Goal: Book appointment/travel/reservation

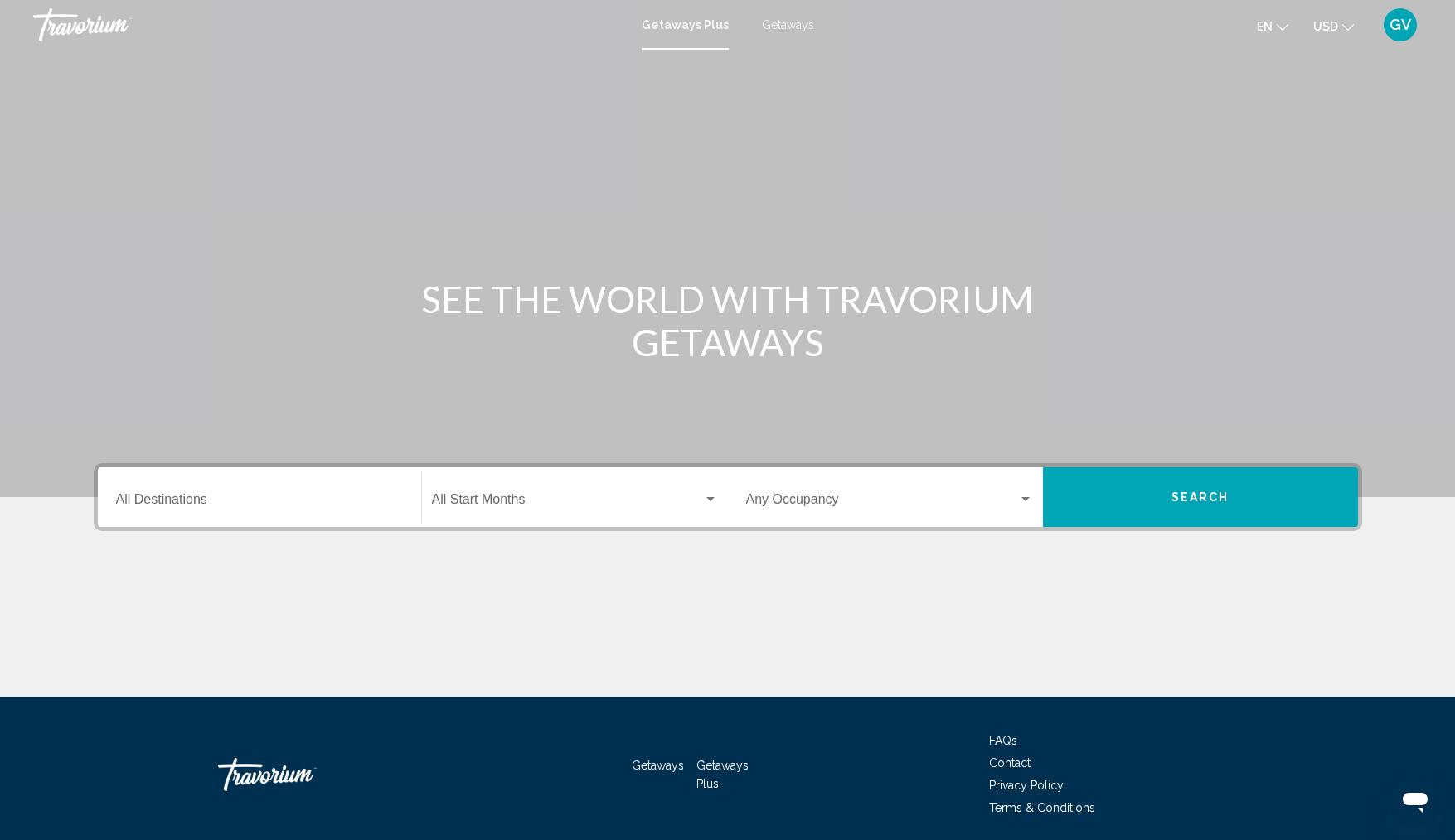
click at [304, 492] on div "Destination All Destinations" at bounding box center [259, 498] width 287 height 52
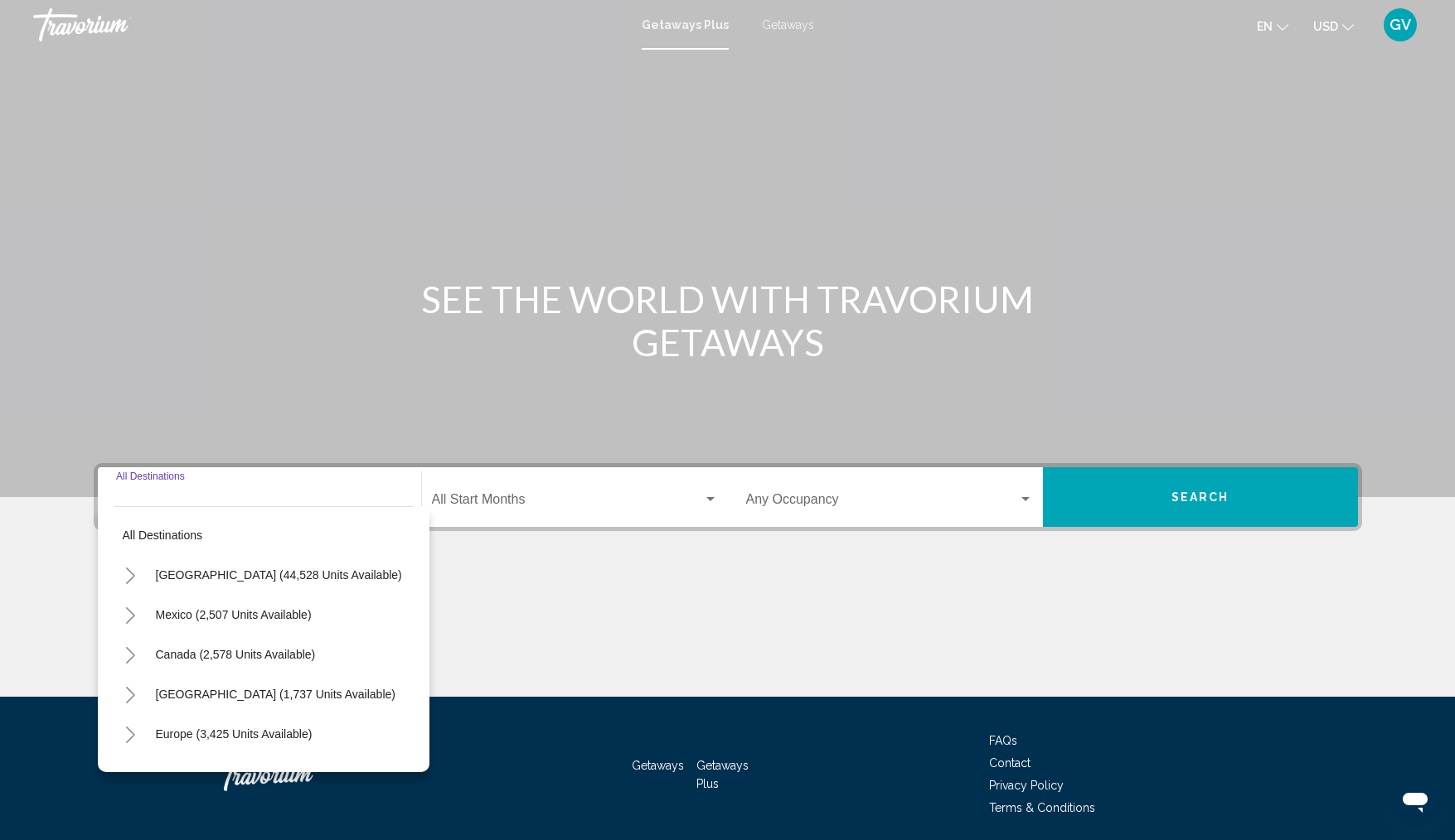
scroll to position [60, 0]
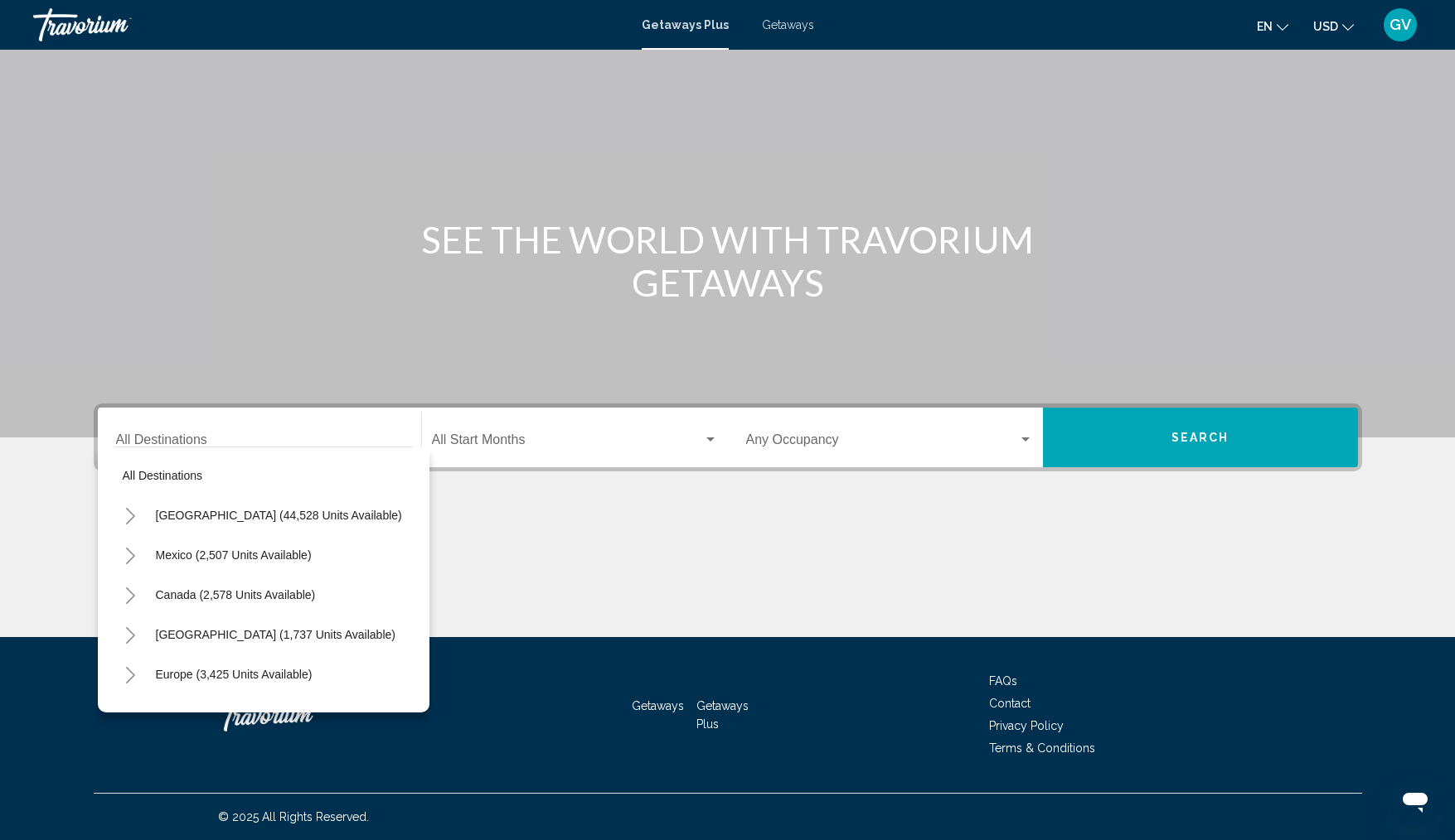
click at [790, 23] on span "Getaways" at bounding box center [788, 25] width 52 height 13
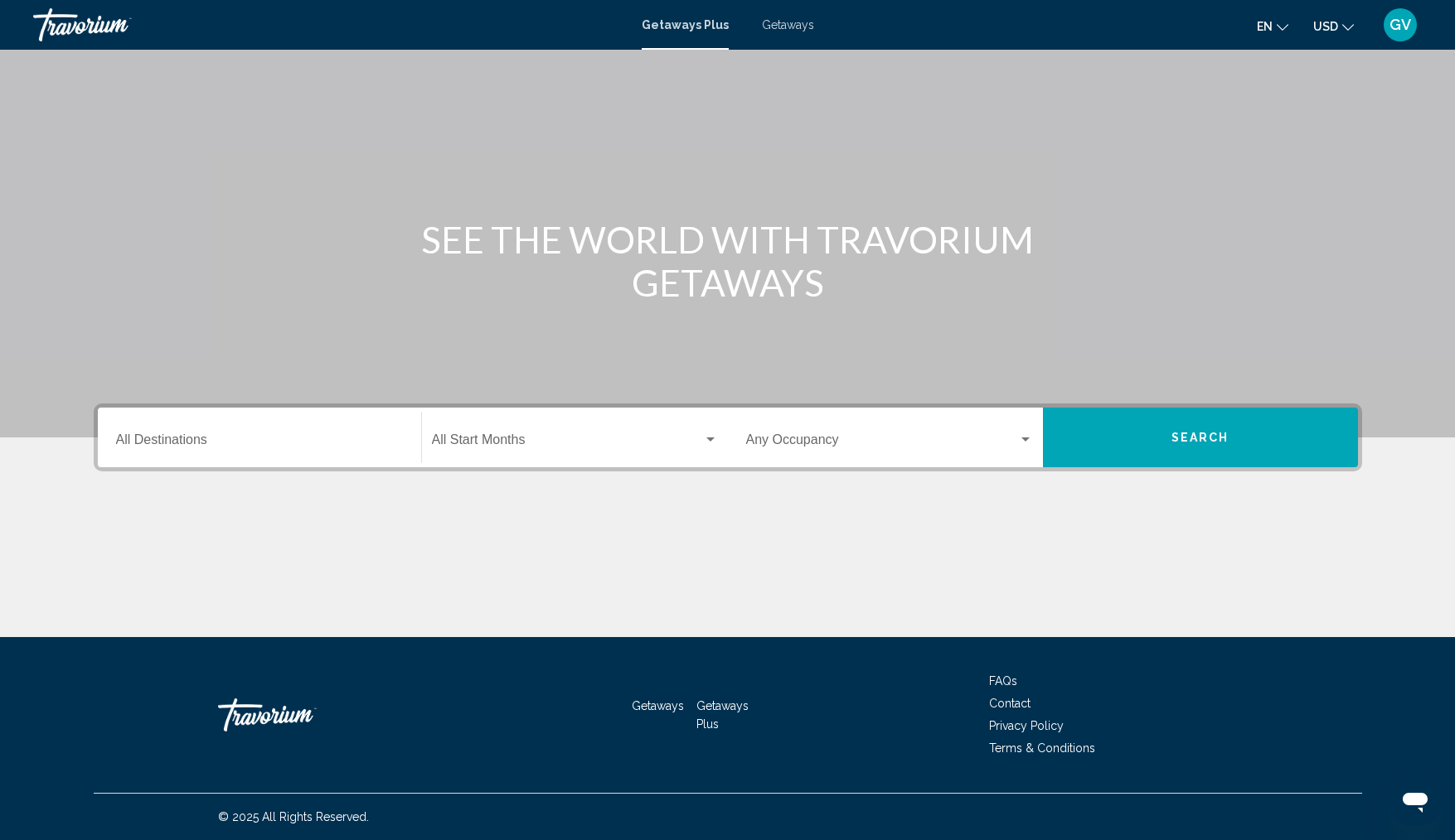
click at [0, 0] on div at bounding box center [0, 0] width 0 height 0
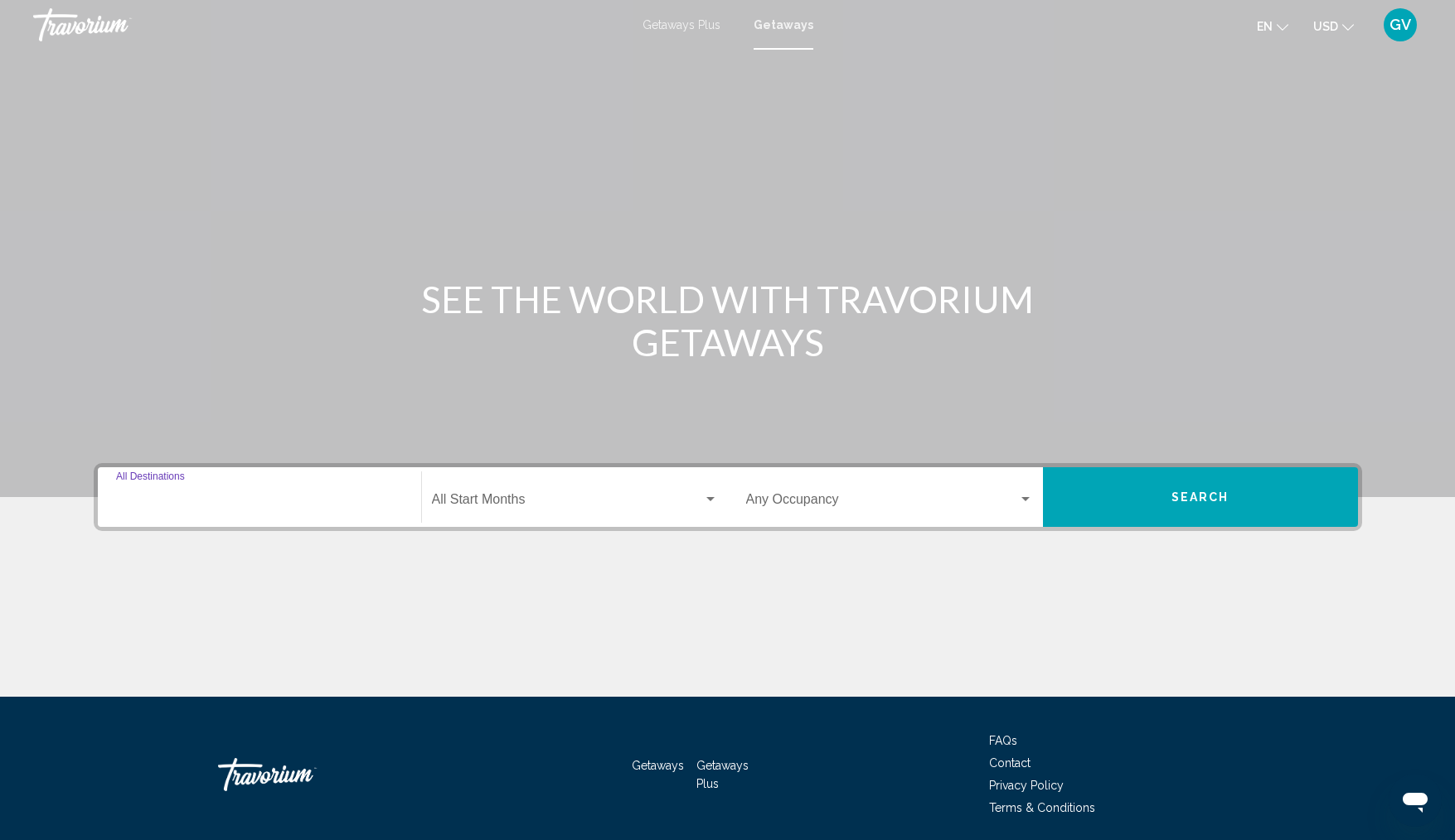
click at [214, 503] on input "Destination All Destinations" at bounding box center [259, 503] width 287 height 15
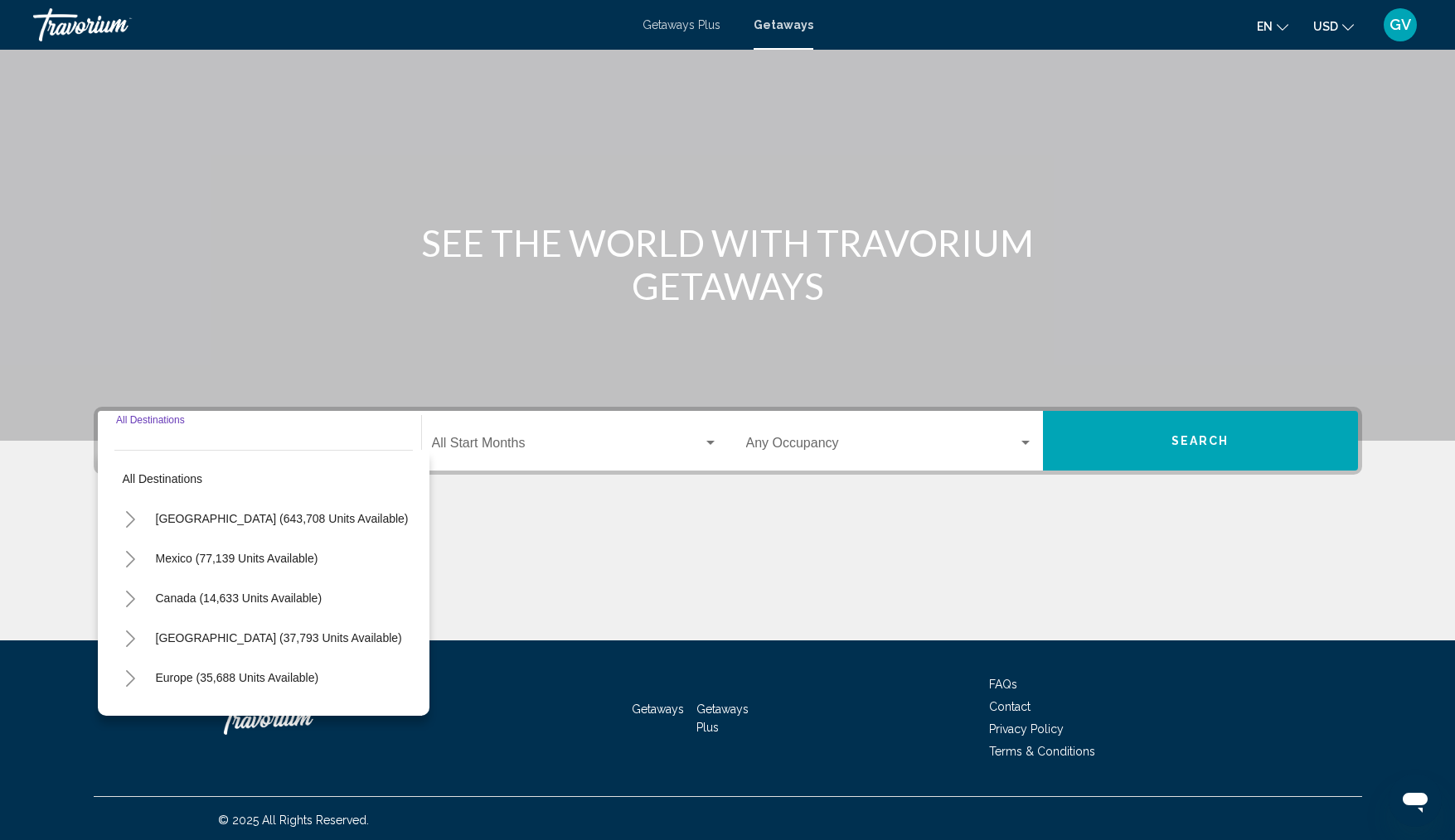
scroll to position [60, 0]
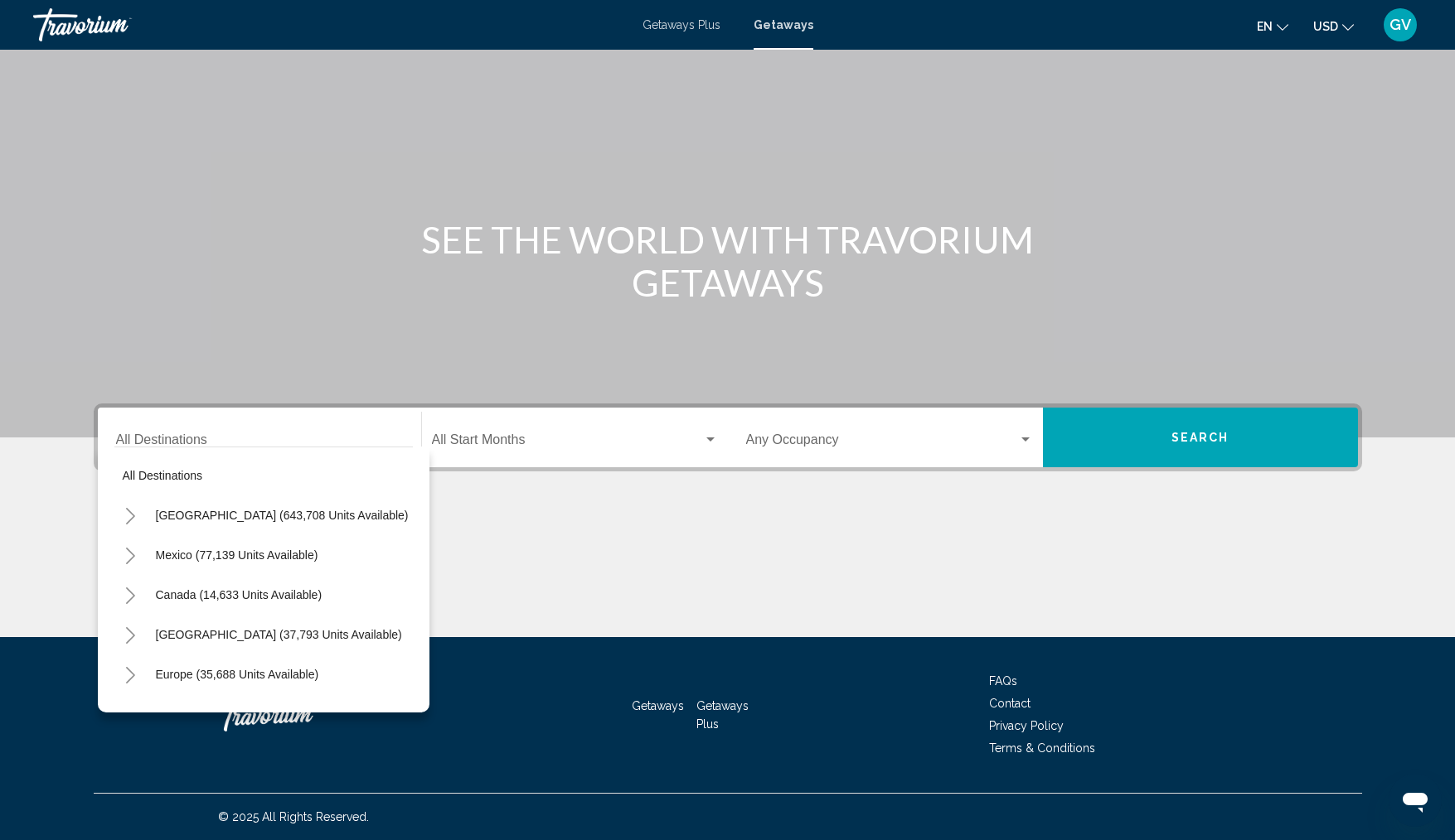
click at [414, 673] on div "All destinations [GEOGRAPHIC_DATA] (643,708 units available) [GEOGRAPHIC_DATA] …" at bounding box center [264, 579] width 332 height 266
click at [270, 624] on button "[GEOGRAPHIC_DATA] (37,793 units available)" at bounding box center [279, 635] width 263 height 38
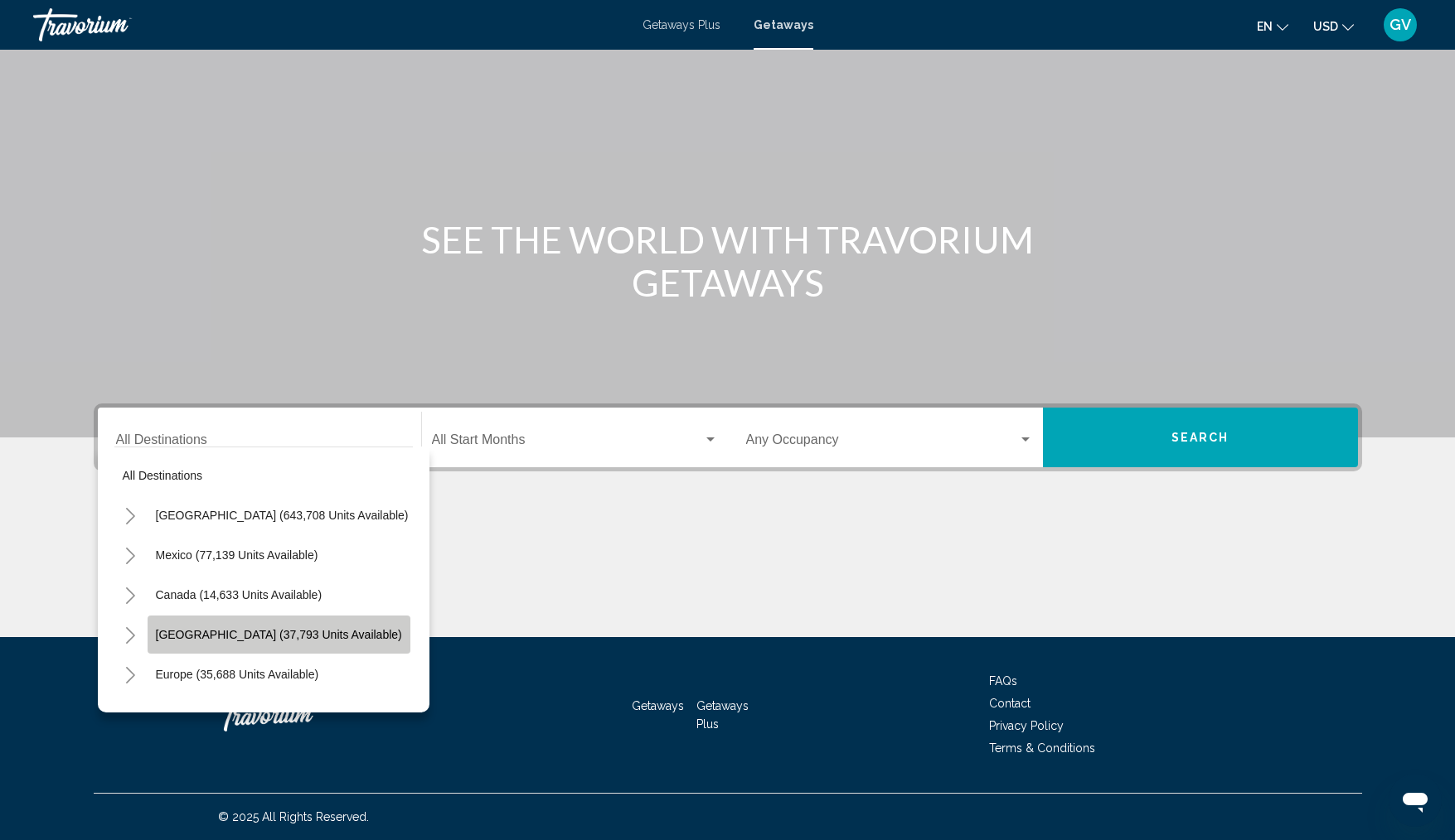
type input "**********"
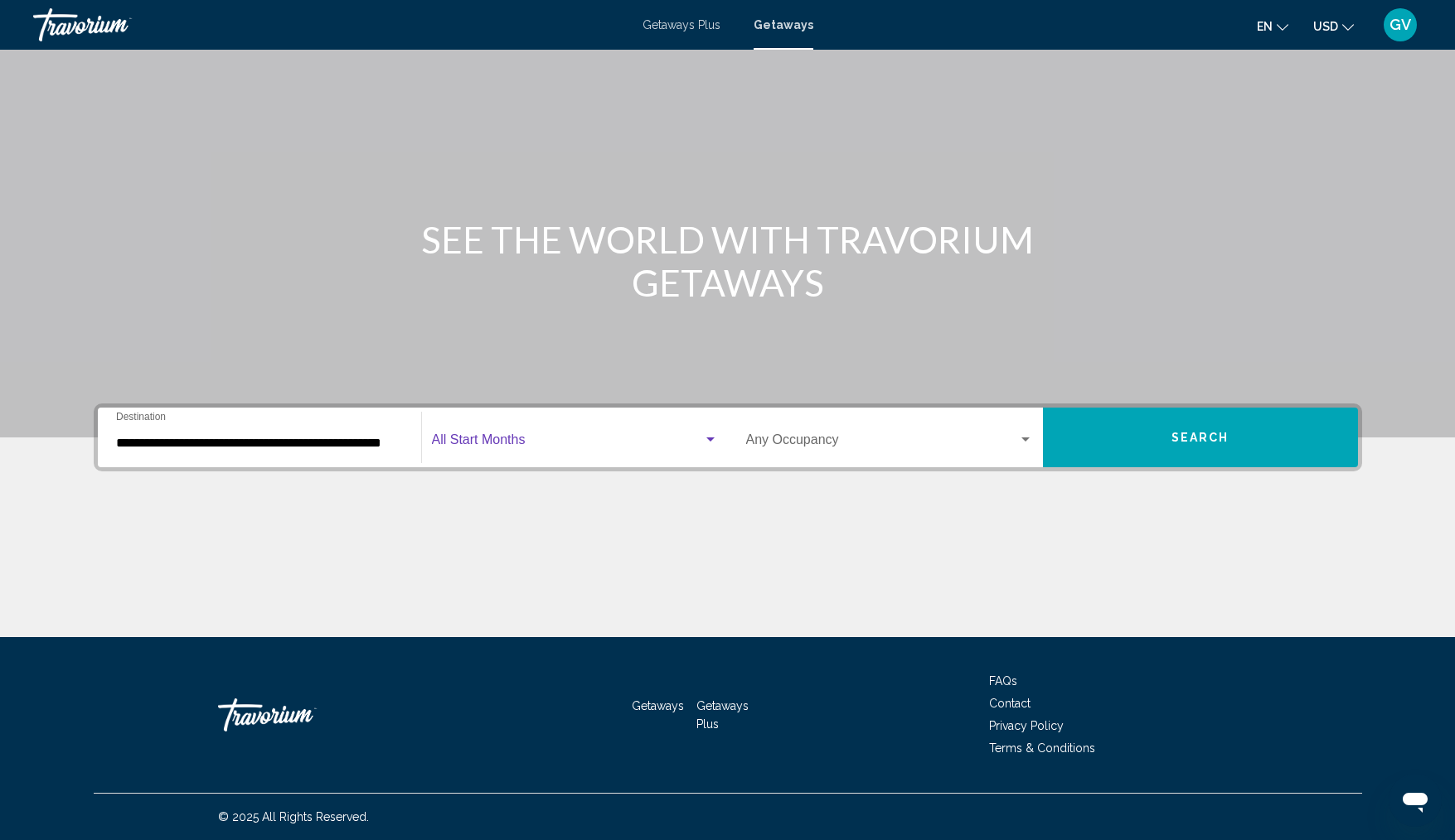
click at [622, 439] on span "Search widget" at bounding box center [567, 444] width 271 height 15
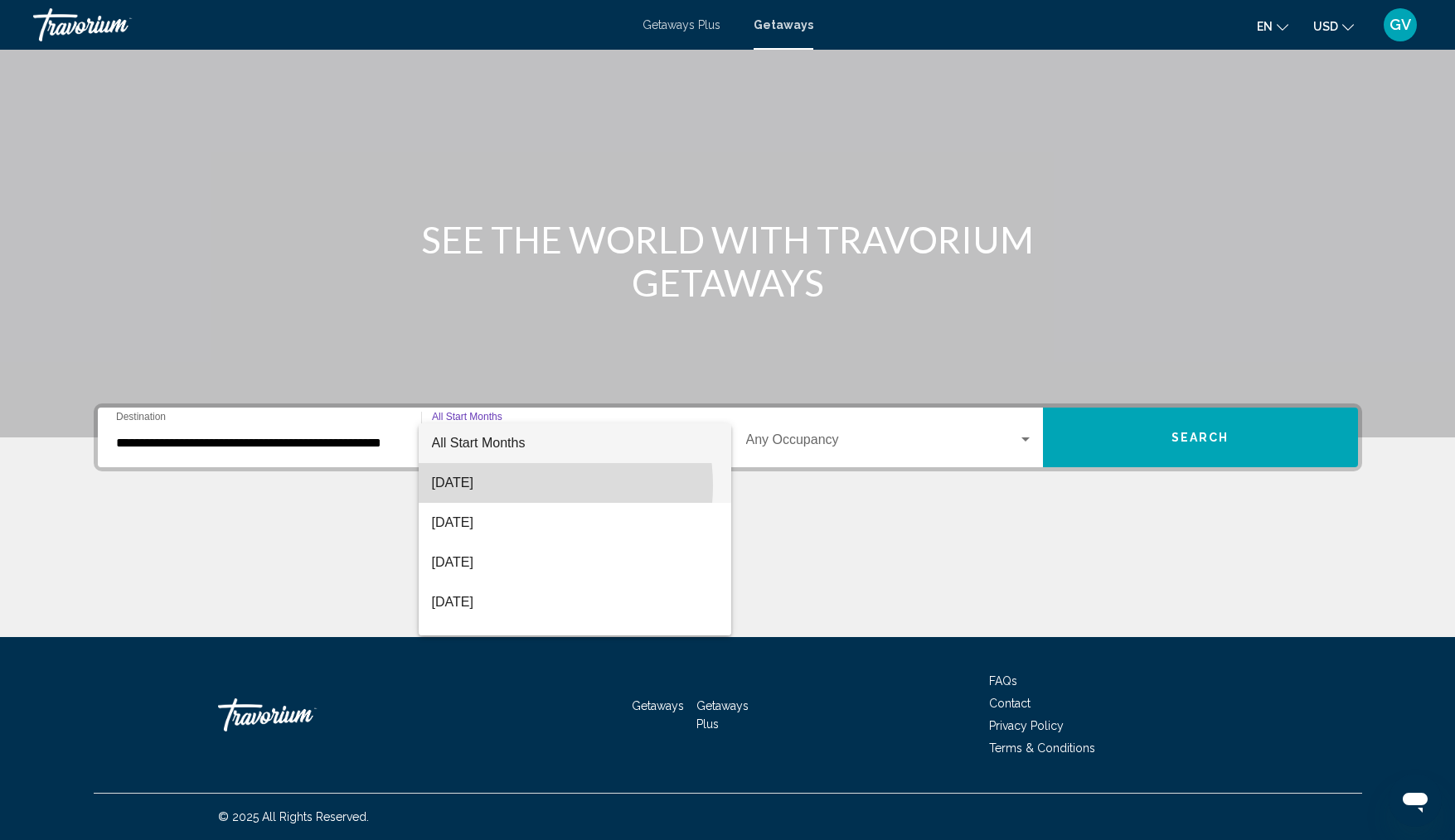
click at [515, 486] on span "[DATE]" at bounding box center [575, 483] width 286 height 40
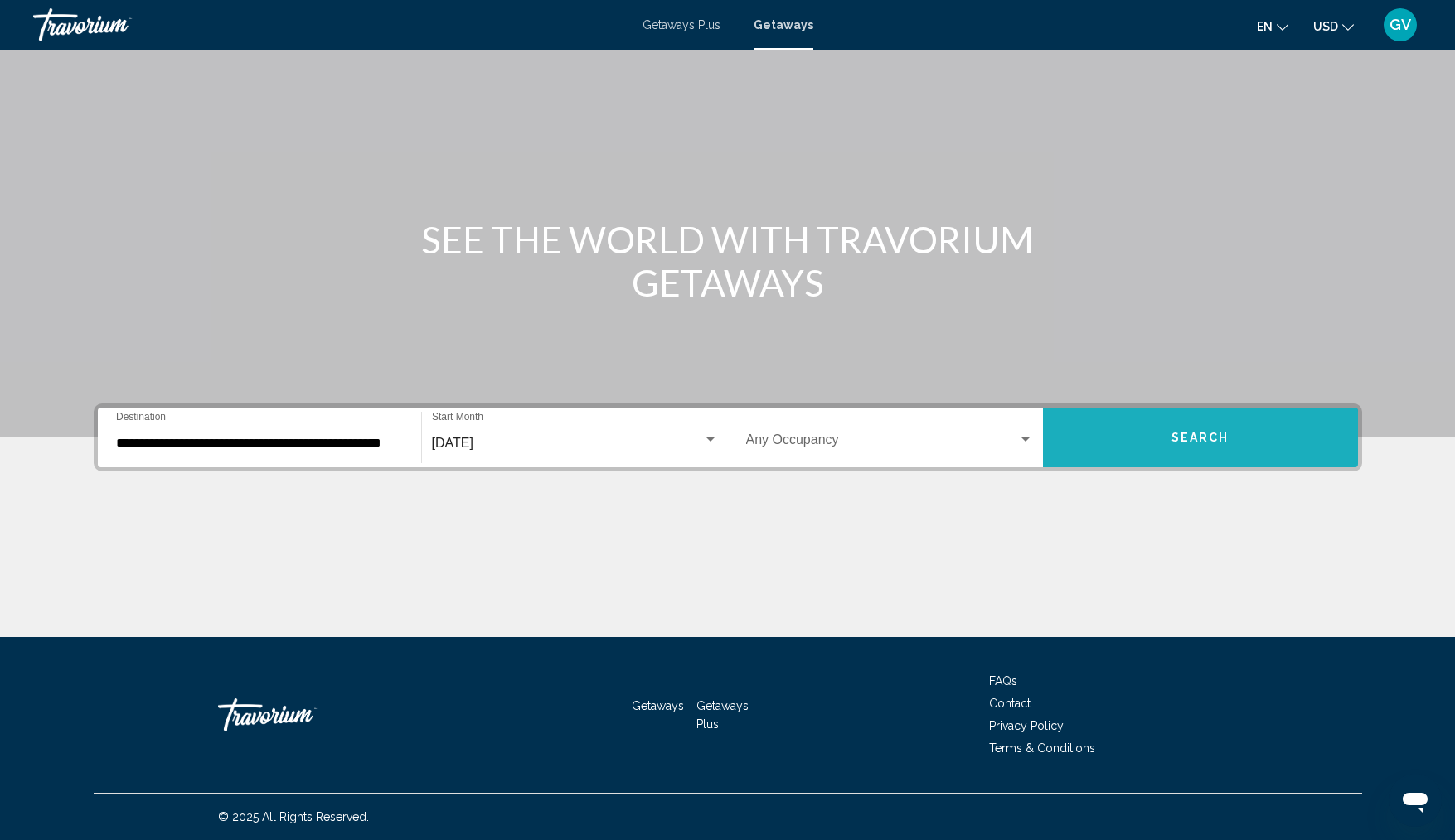
click at [1199, 445] on span "Search" at bounding box center [1200, 438] width 58 height 13
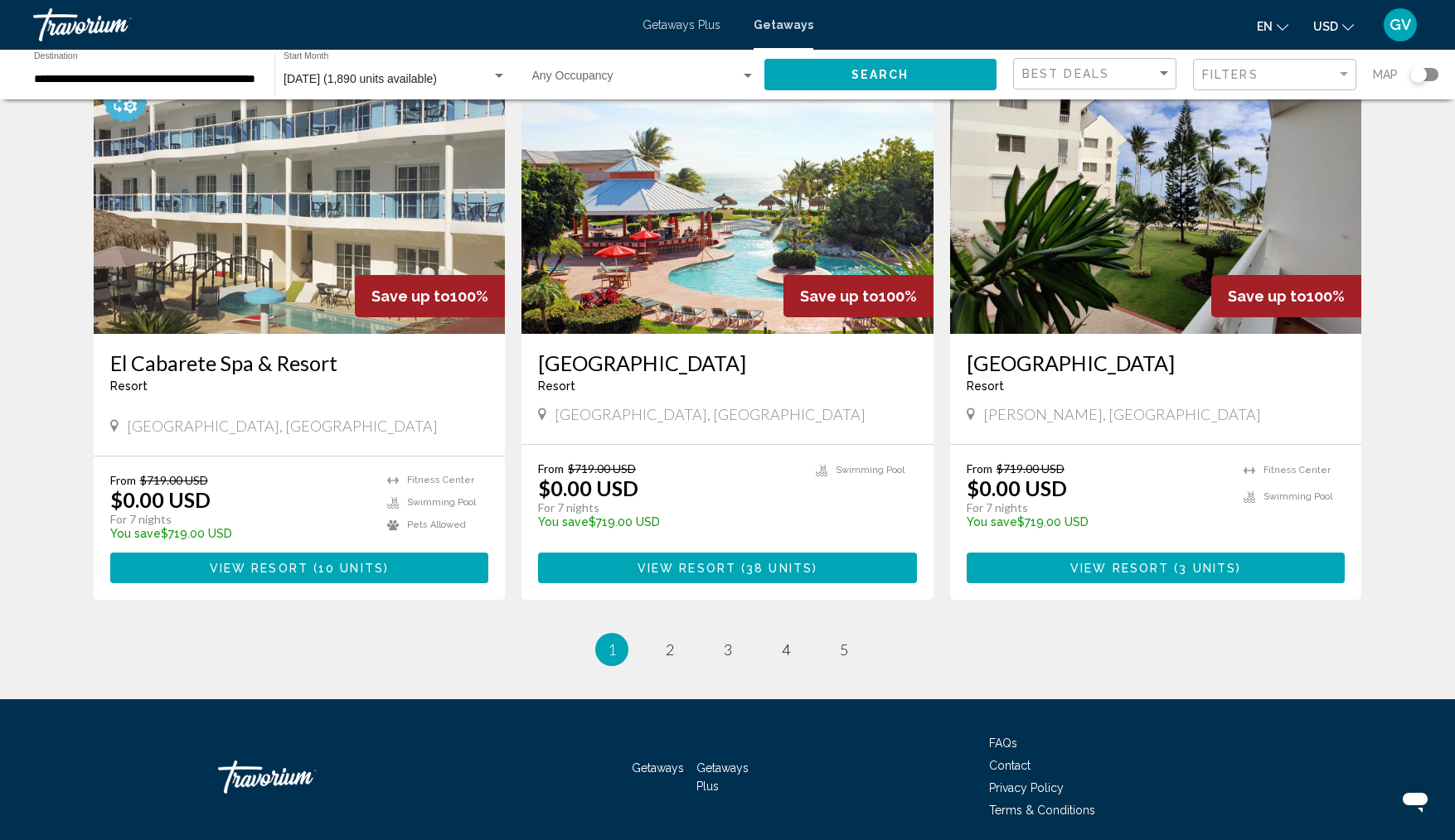
scroll to position [1851, 0]
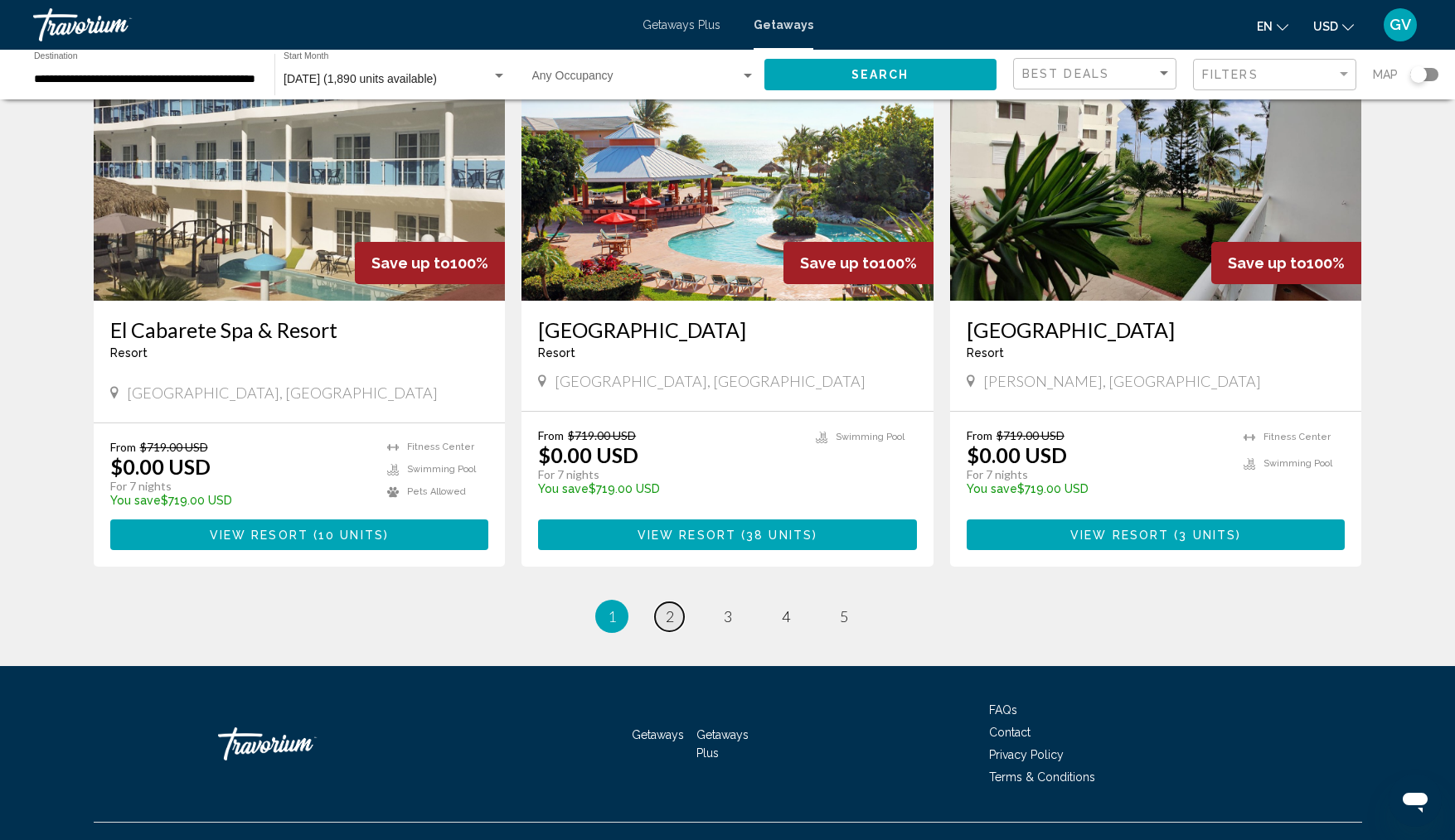
click at [675, 631] on link "page 2" at bounding box center [669, 616] width 29 height 29
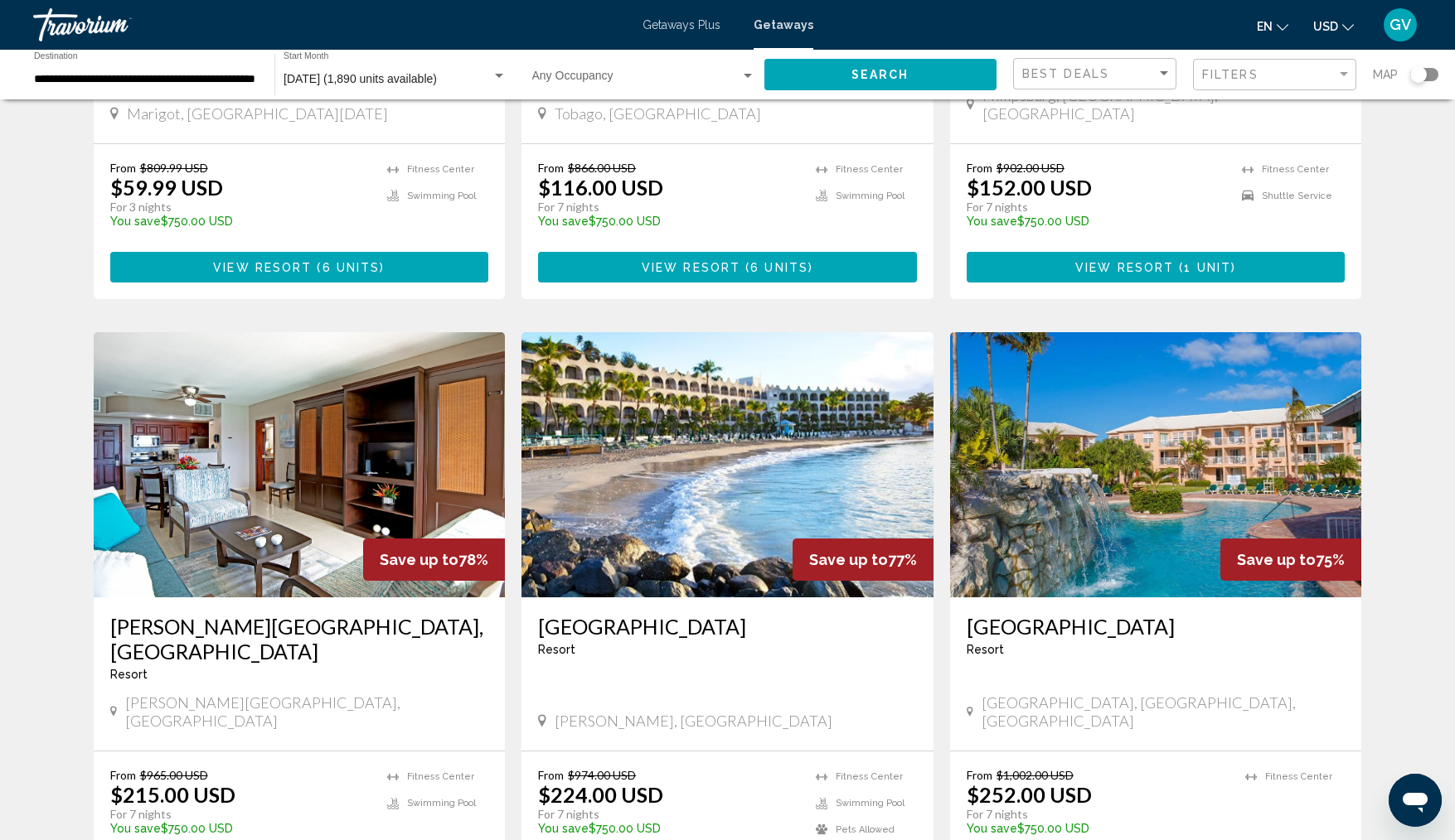
scroll to position [1608, 0]
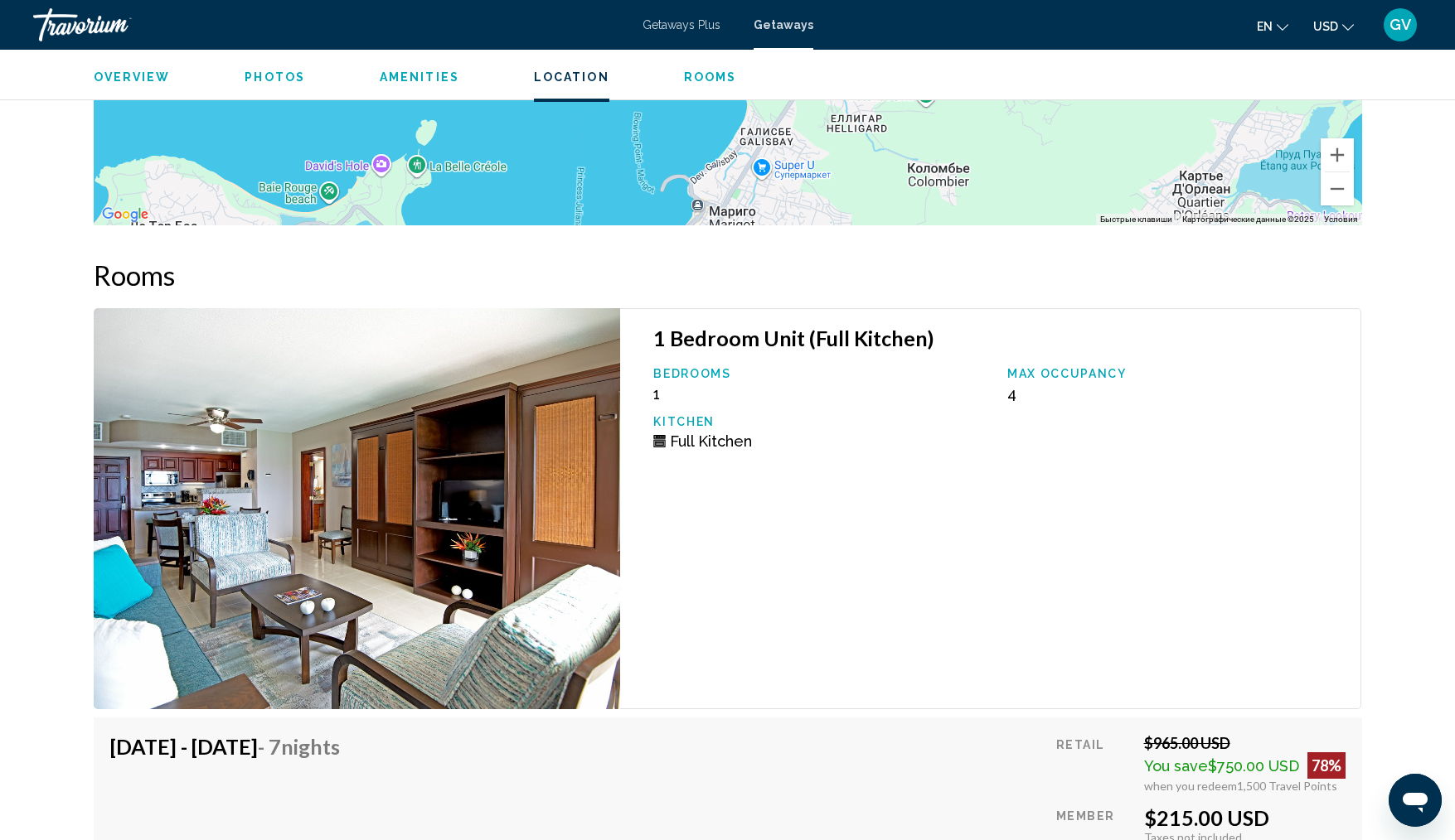
scroll to position [2439, 0]
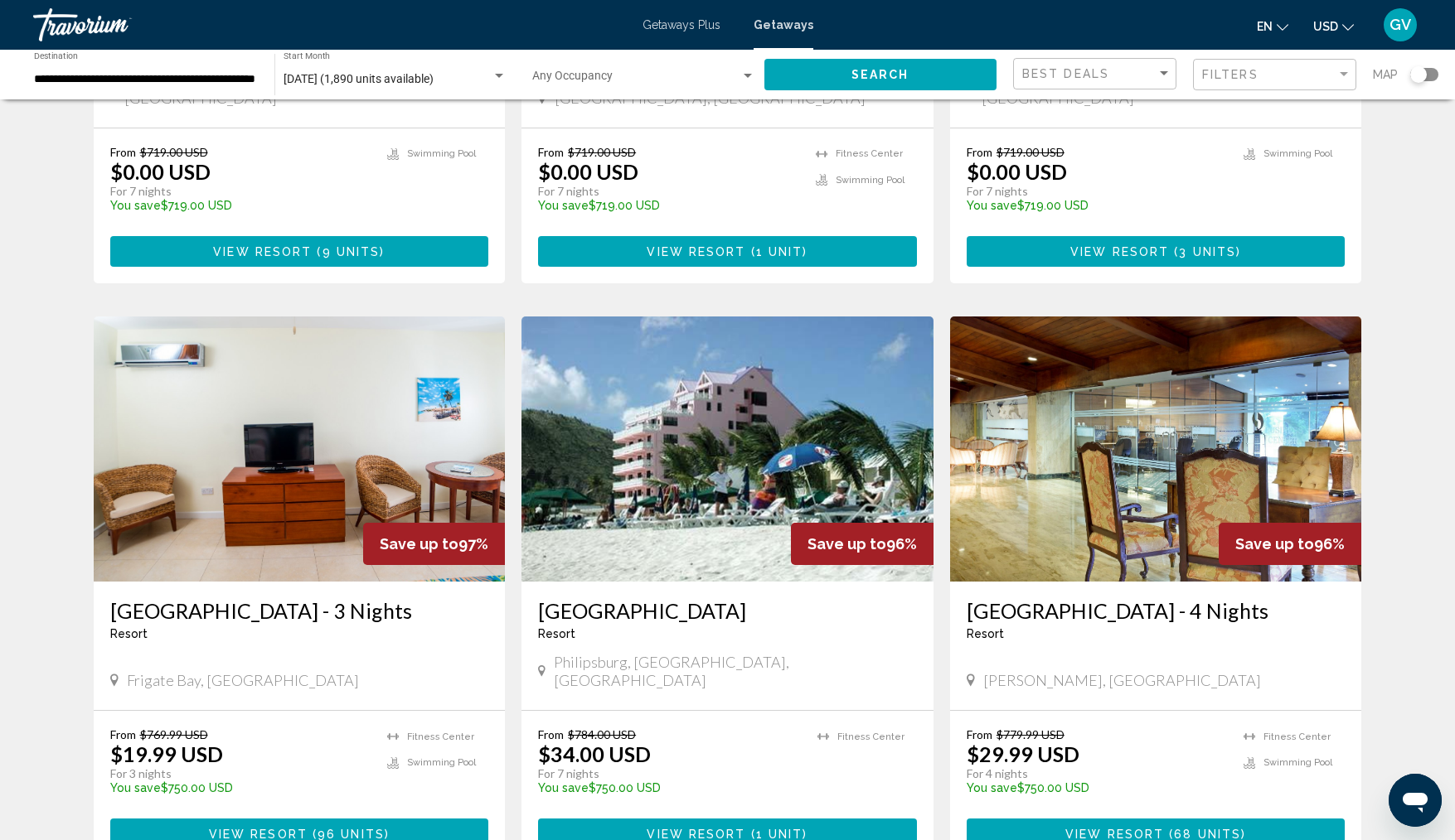
scroll to position [433, 0]
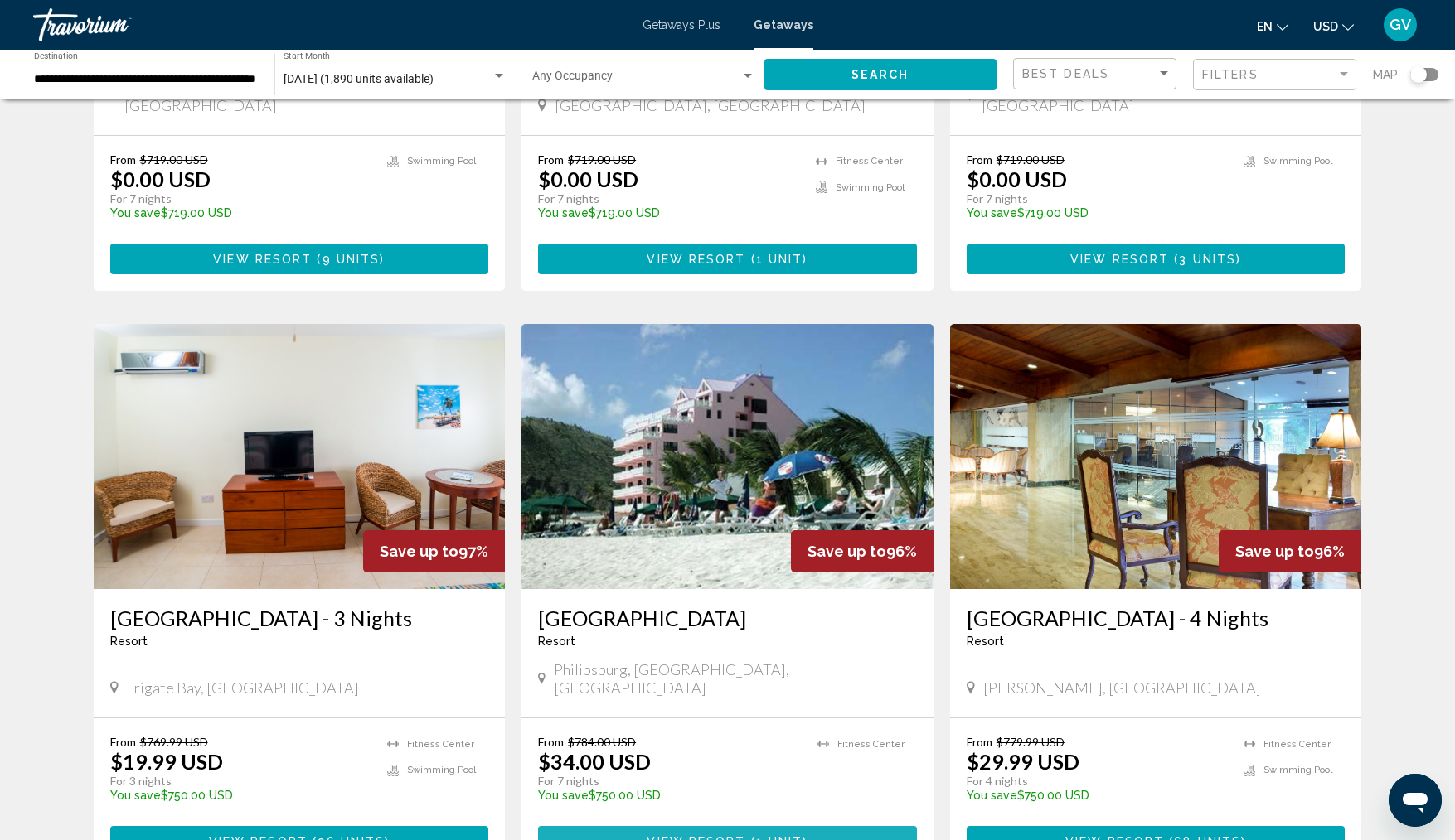
click at [746, 836] on span "Main content" at bounding box center [748, 843] width 5 height 13
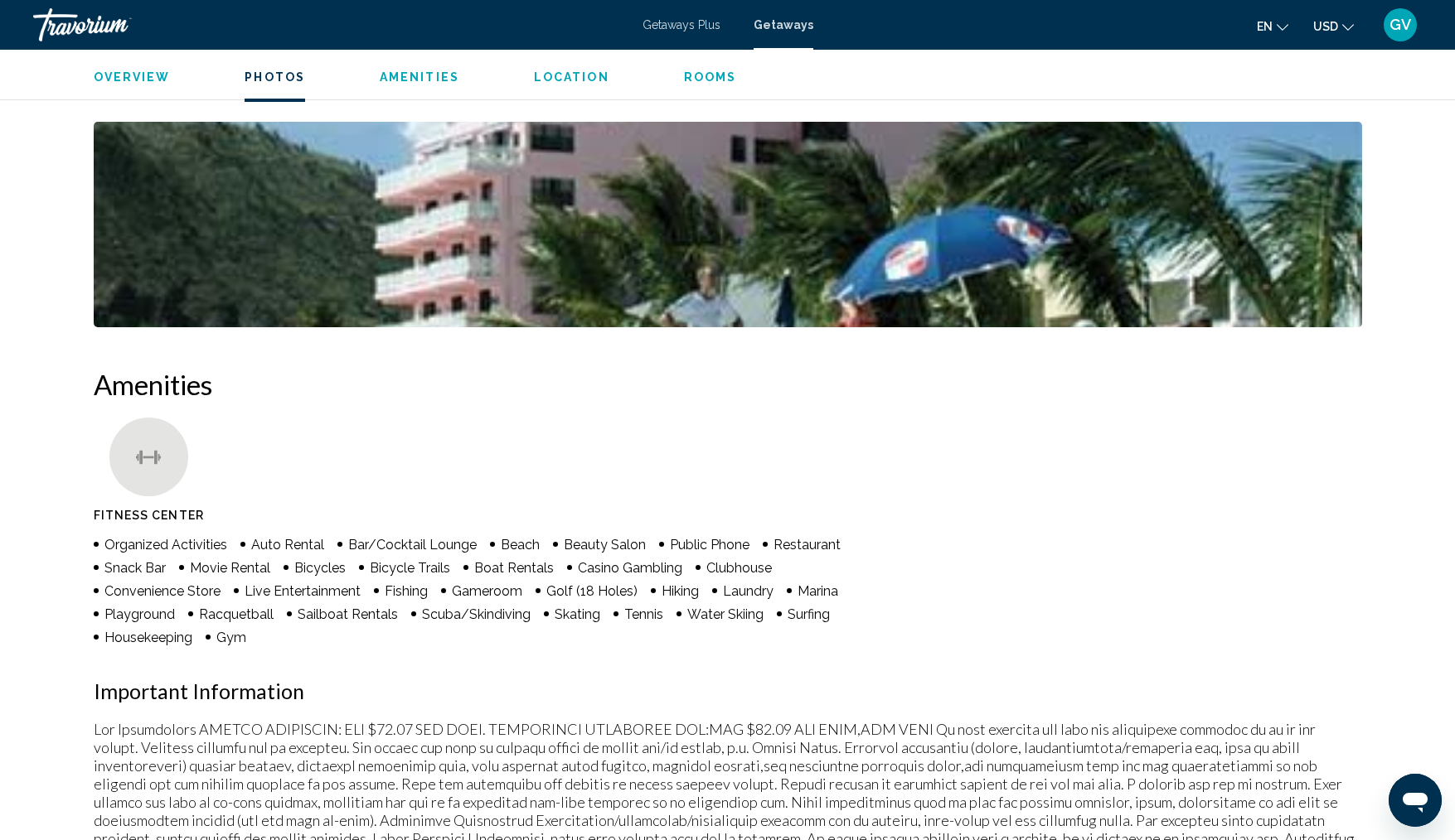
scroll to position [33, 0]
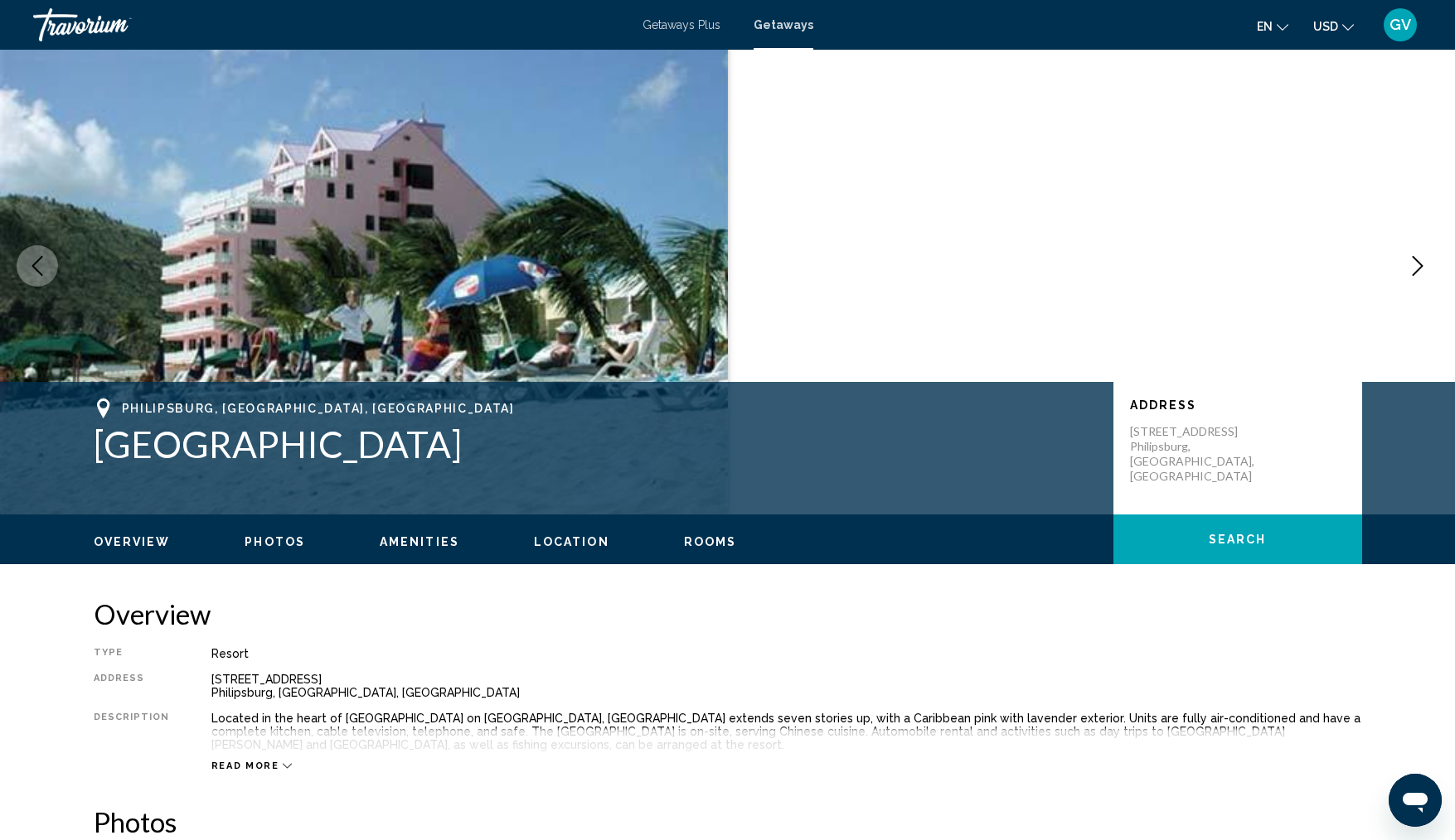
click at [335, 233] on img "Main content" at bounding box center [364, 266] width 728 height 497
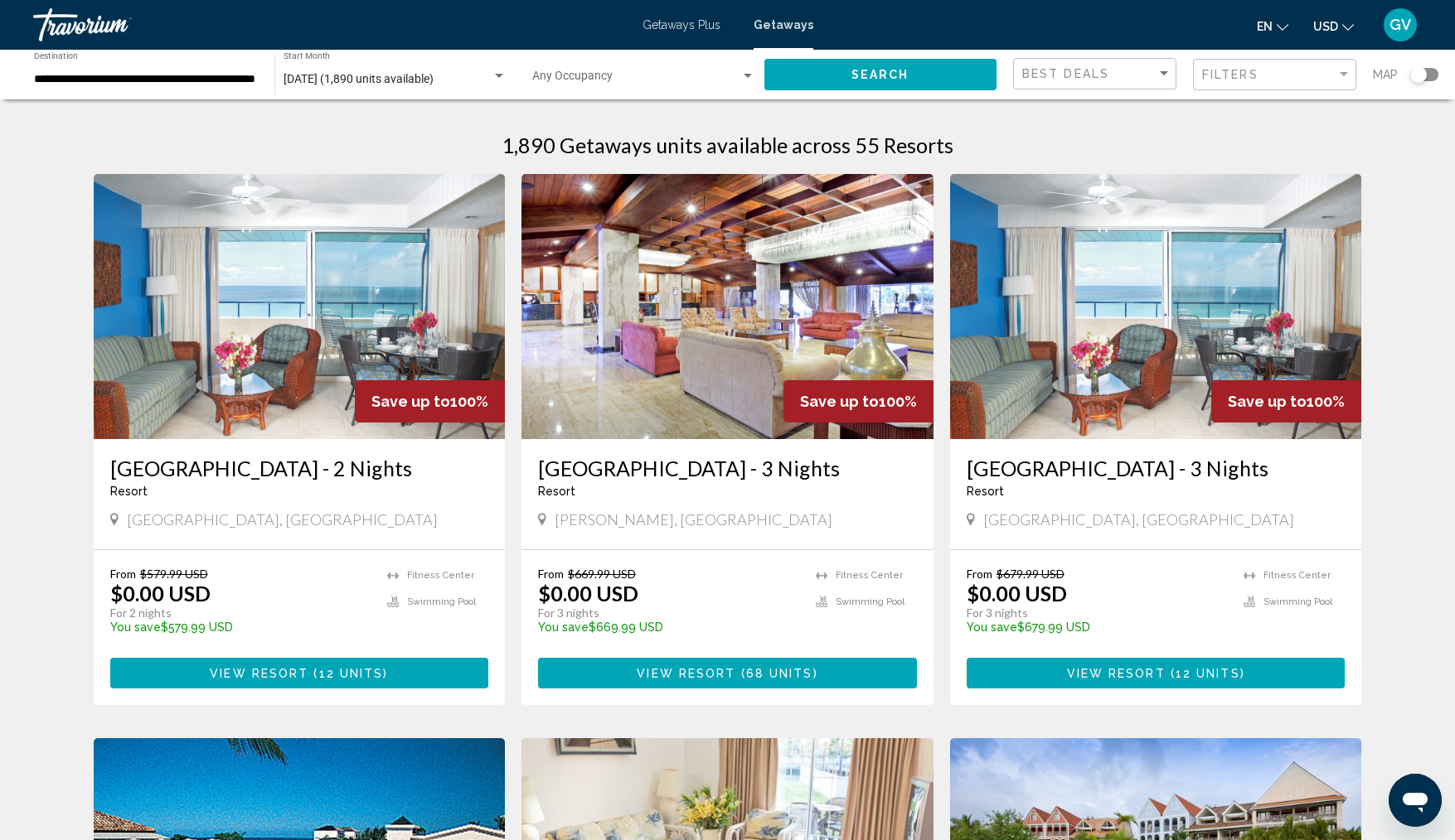
scroll to position [49, 0]
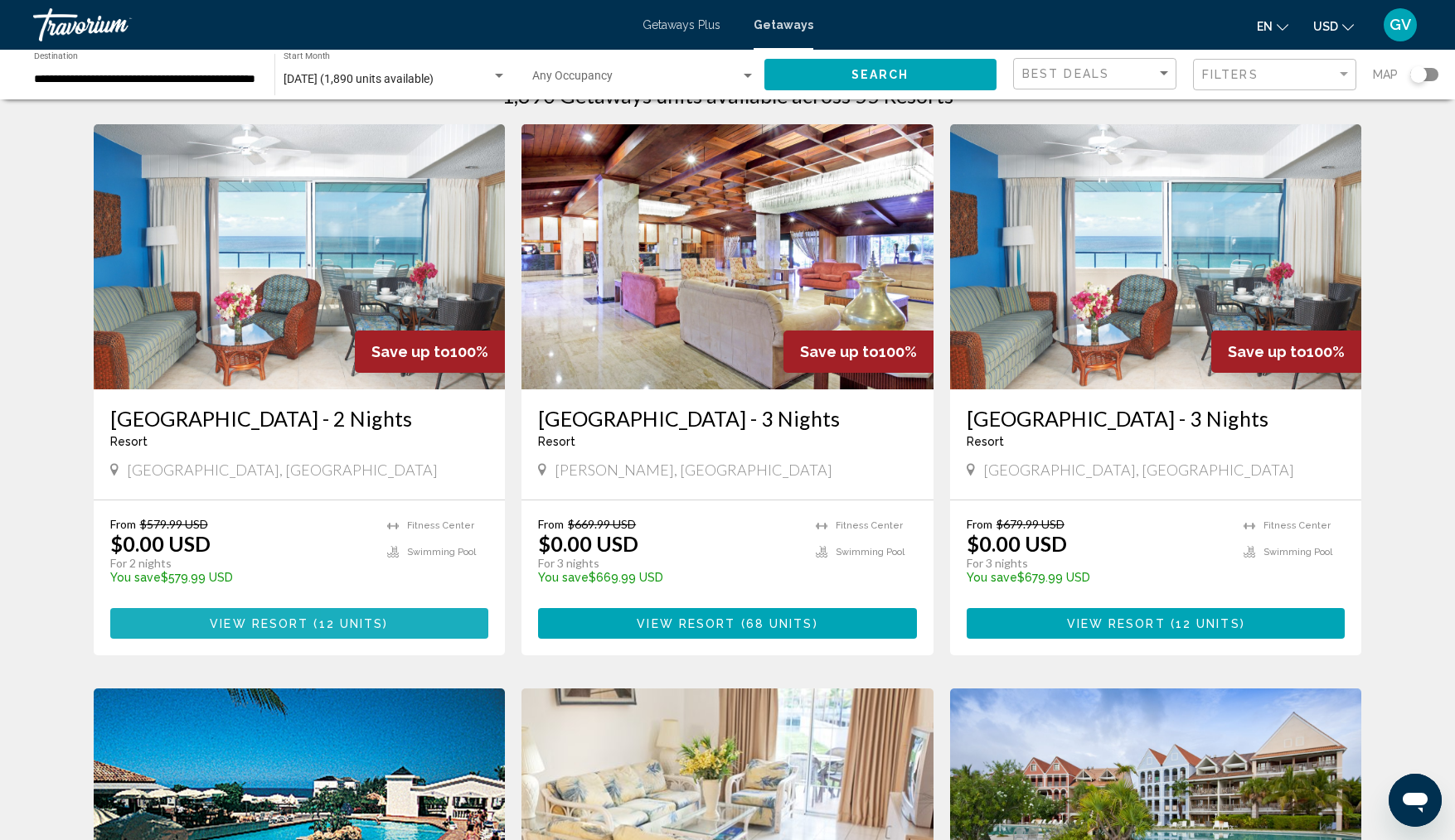
click at [393, 639] on button "View Resort ( 12 units )" at bounding box center [299, 624] width 379 height 31
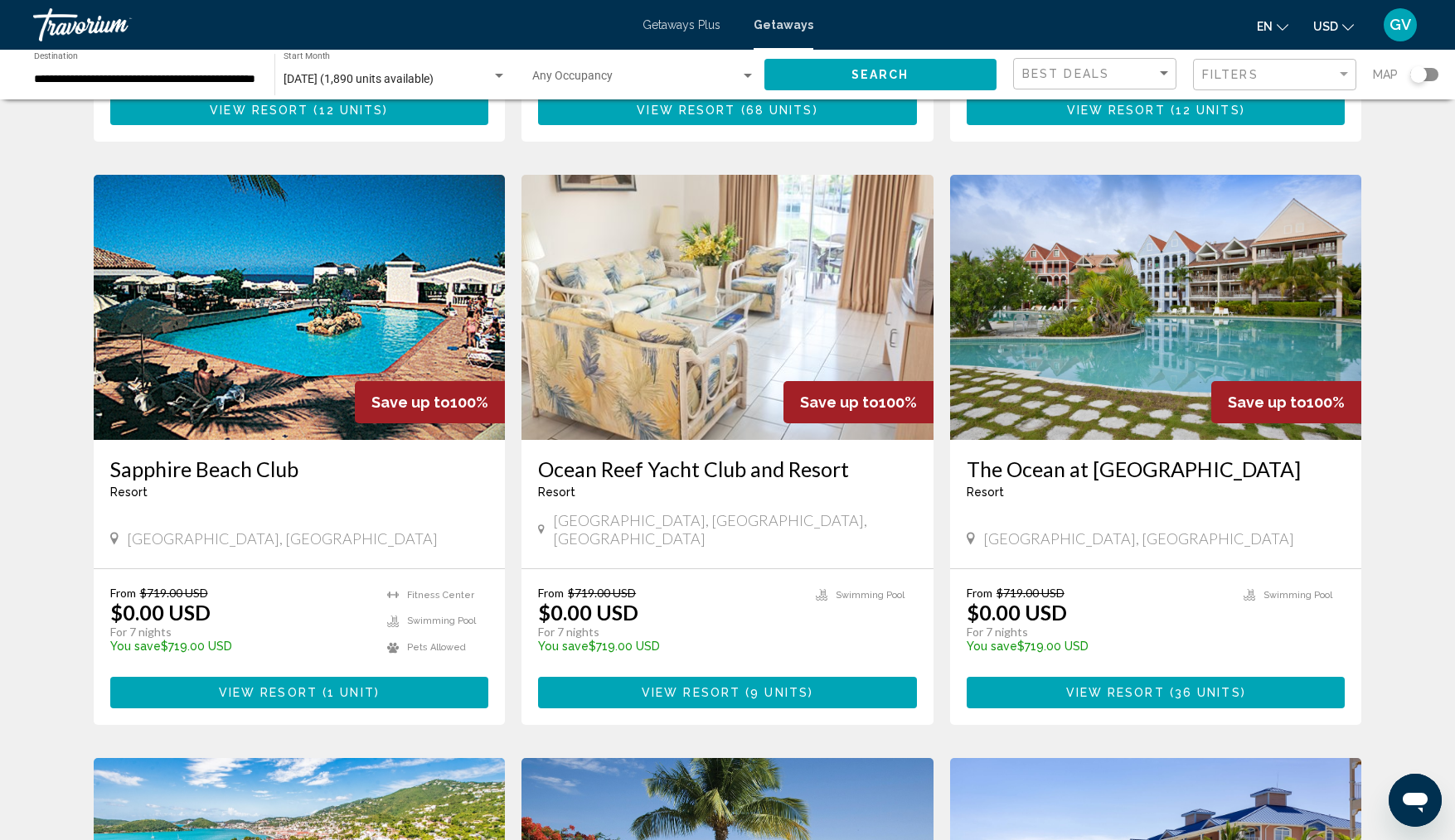
scroll to position [566, 0]
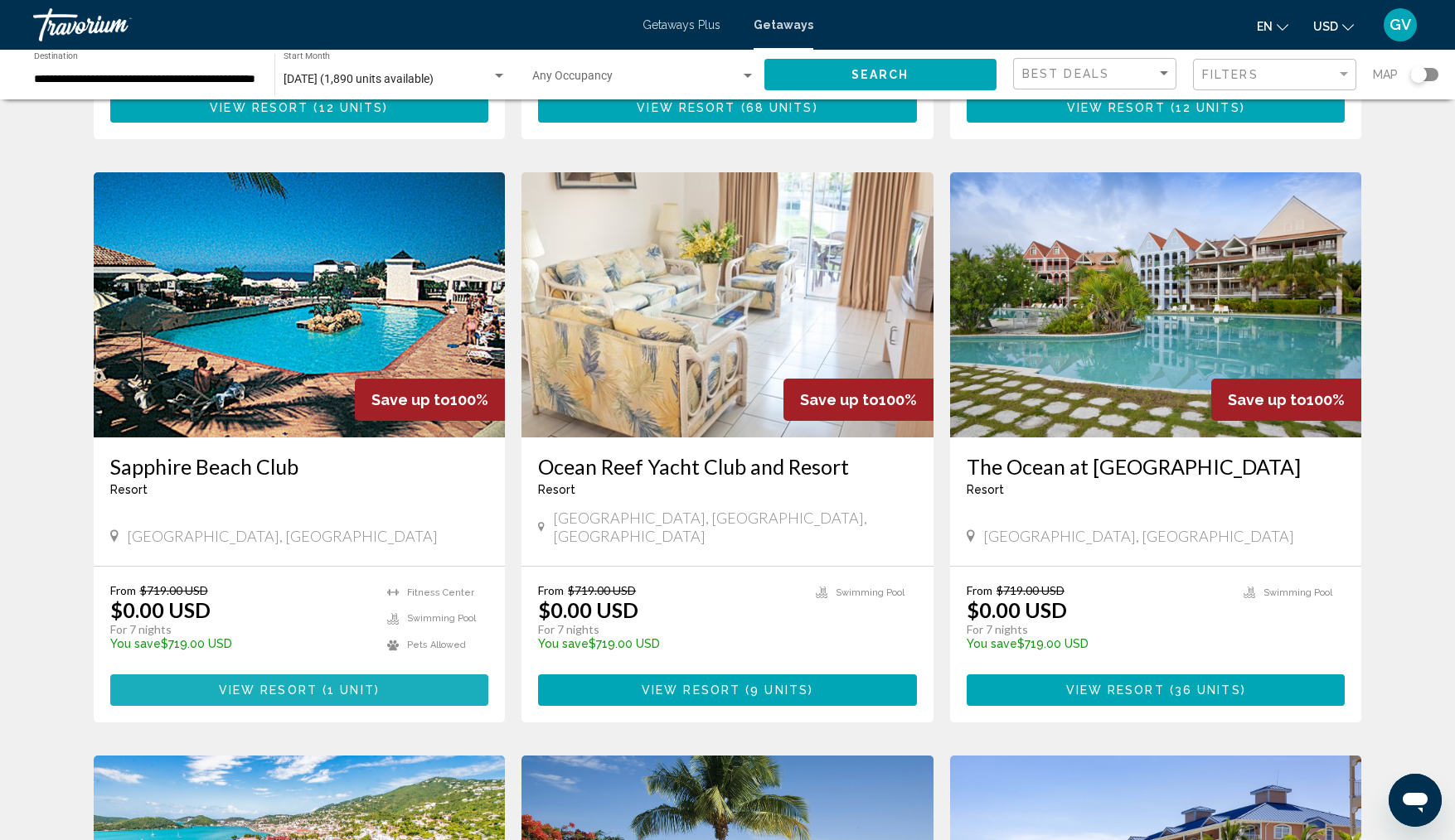
click at [312, 698] on span "View Resort" at bounding box center [269, 691] width 99 height 13
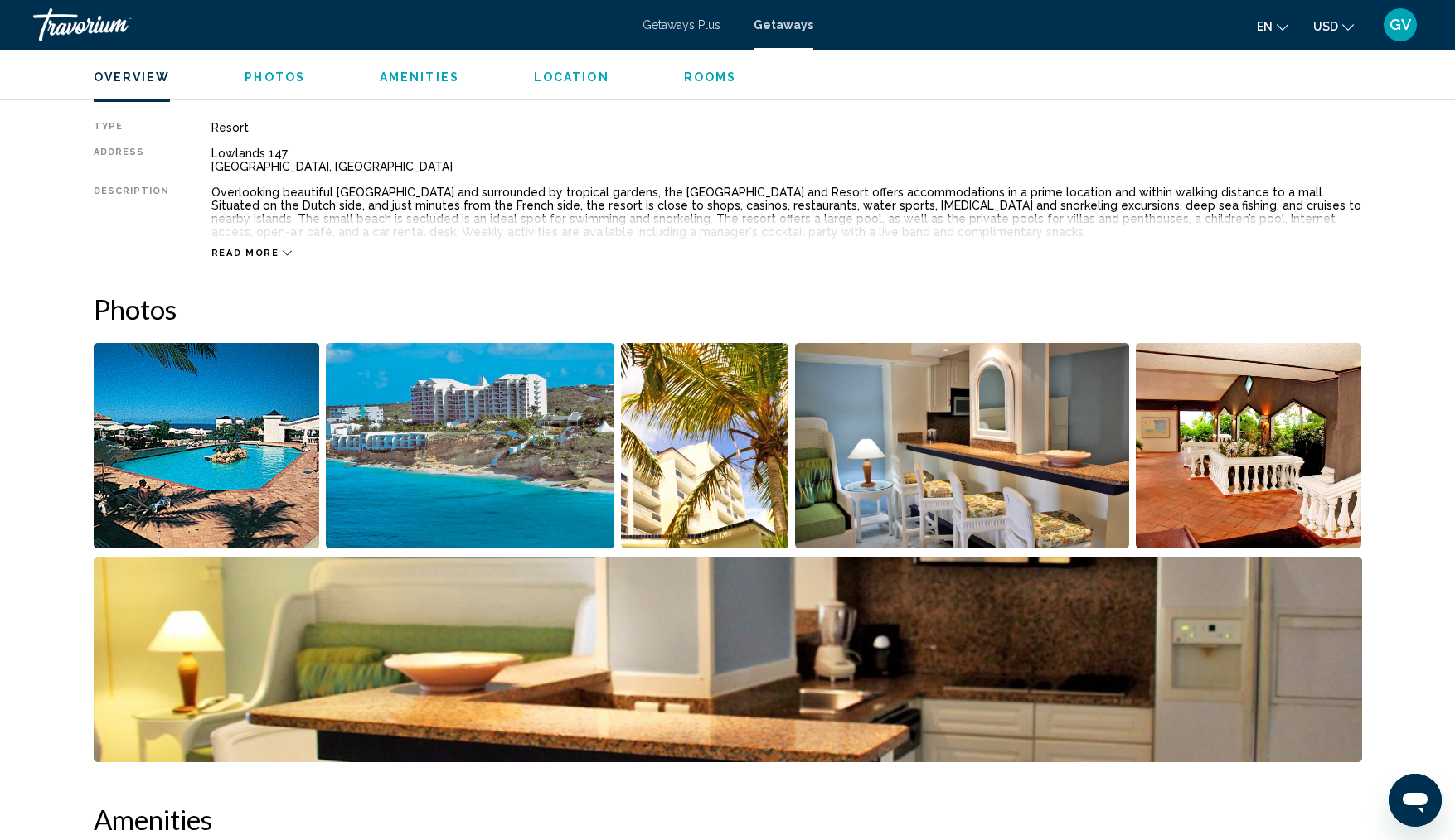
scroll to position [571, 0]
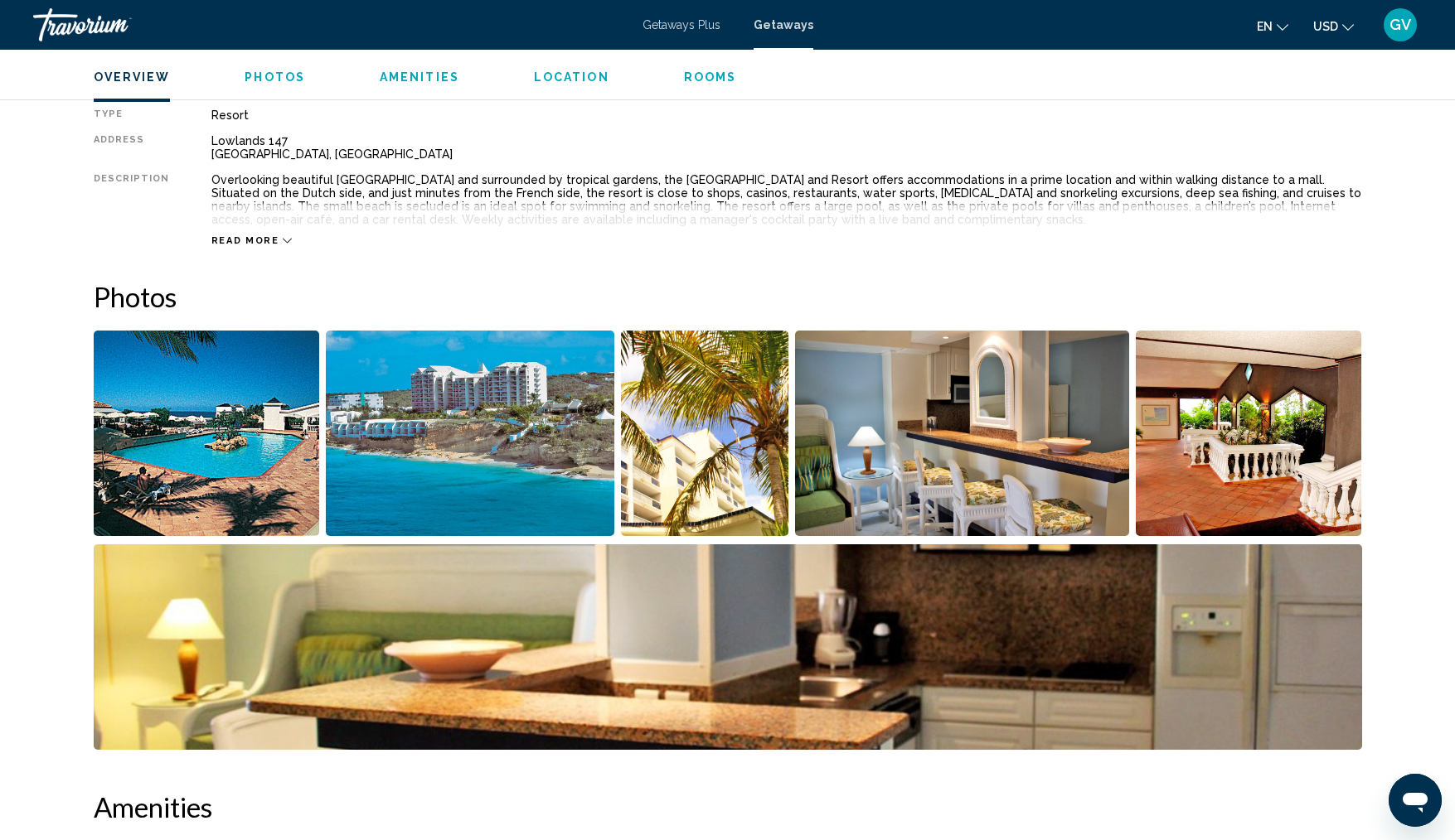
click at [393, 453] on img "Open full-screen image slider" at bounding box center [469, 434] width 288 height 205
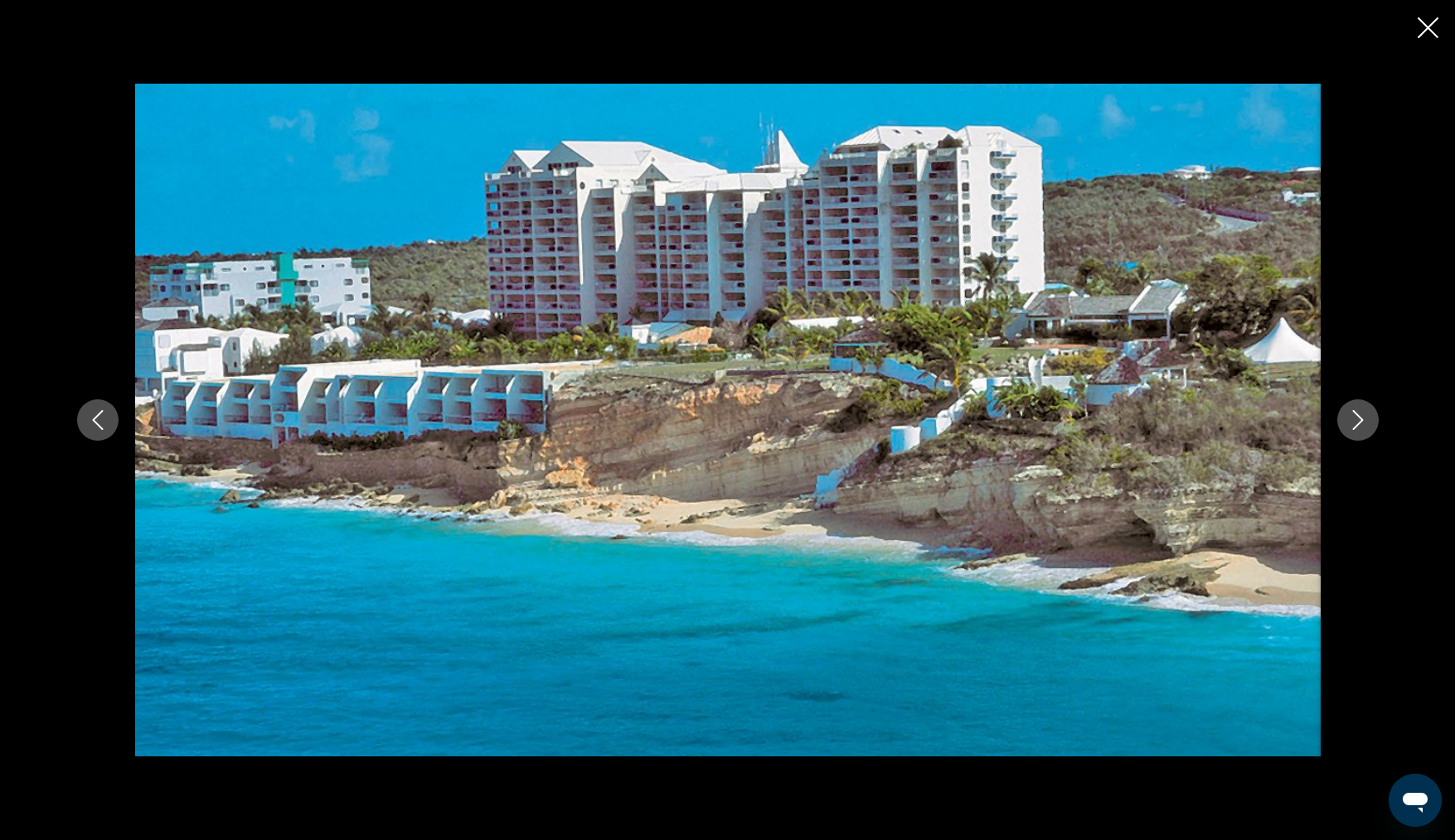
click at [1371, 403] on div "Main content" at bounding box center [728, 420] width 1335 height 672
click at [1353, 415] on icon "Next image" at bounding box center [1358, 420] width 20 height 20
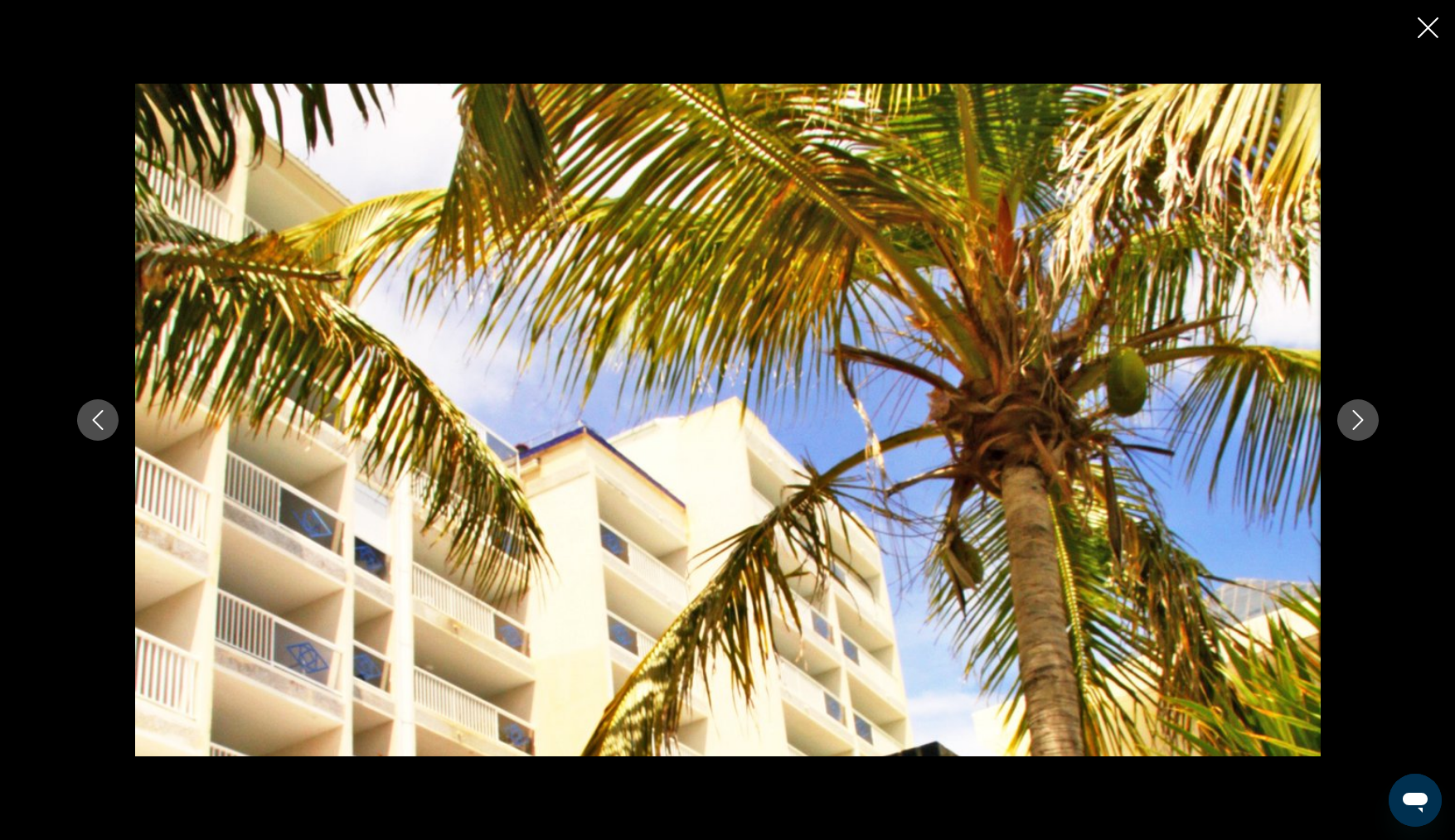
click at [1353, 415] on icon "Next image" at bounding box center [1358, 420] width 20 height 20
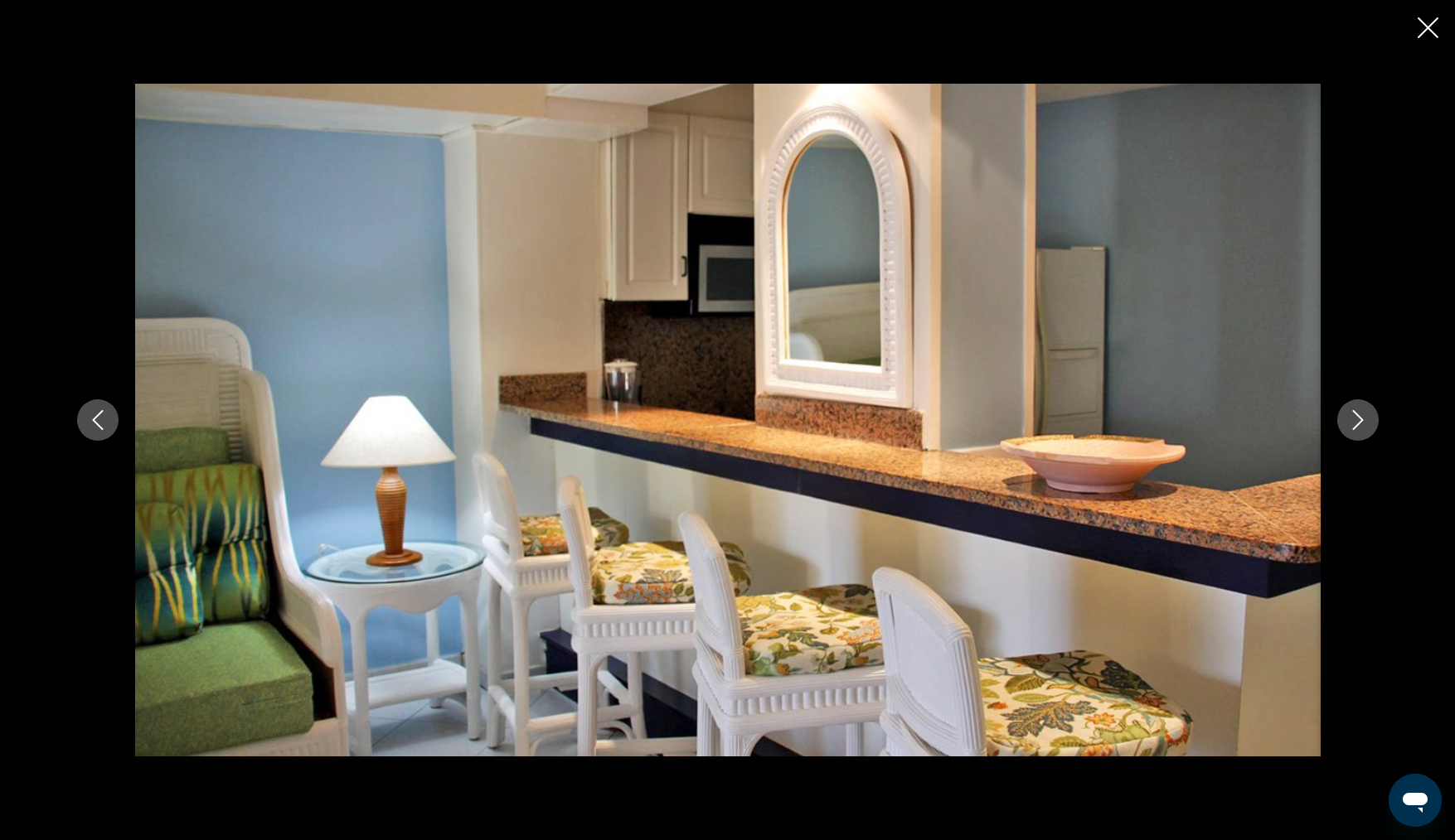
click at [1353, 415] on icon "Next image" at bounding box center [1358, 420] width 20 height 20
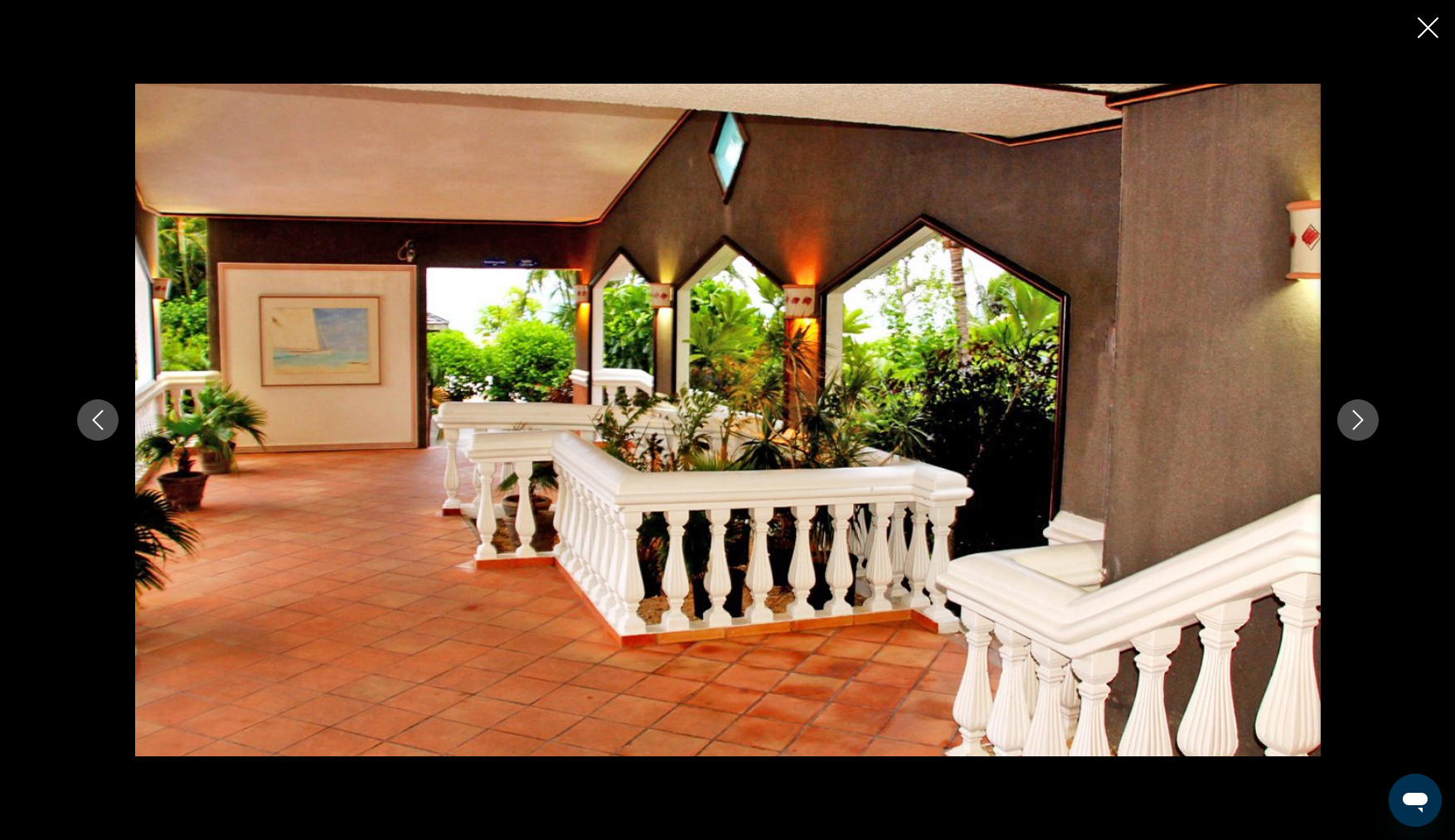
click at [1353, 415] on icon "Next image" at bounding box center [1358, 420] width 20 height 20
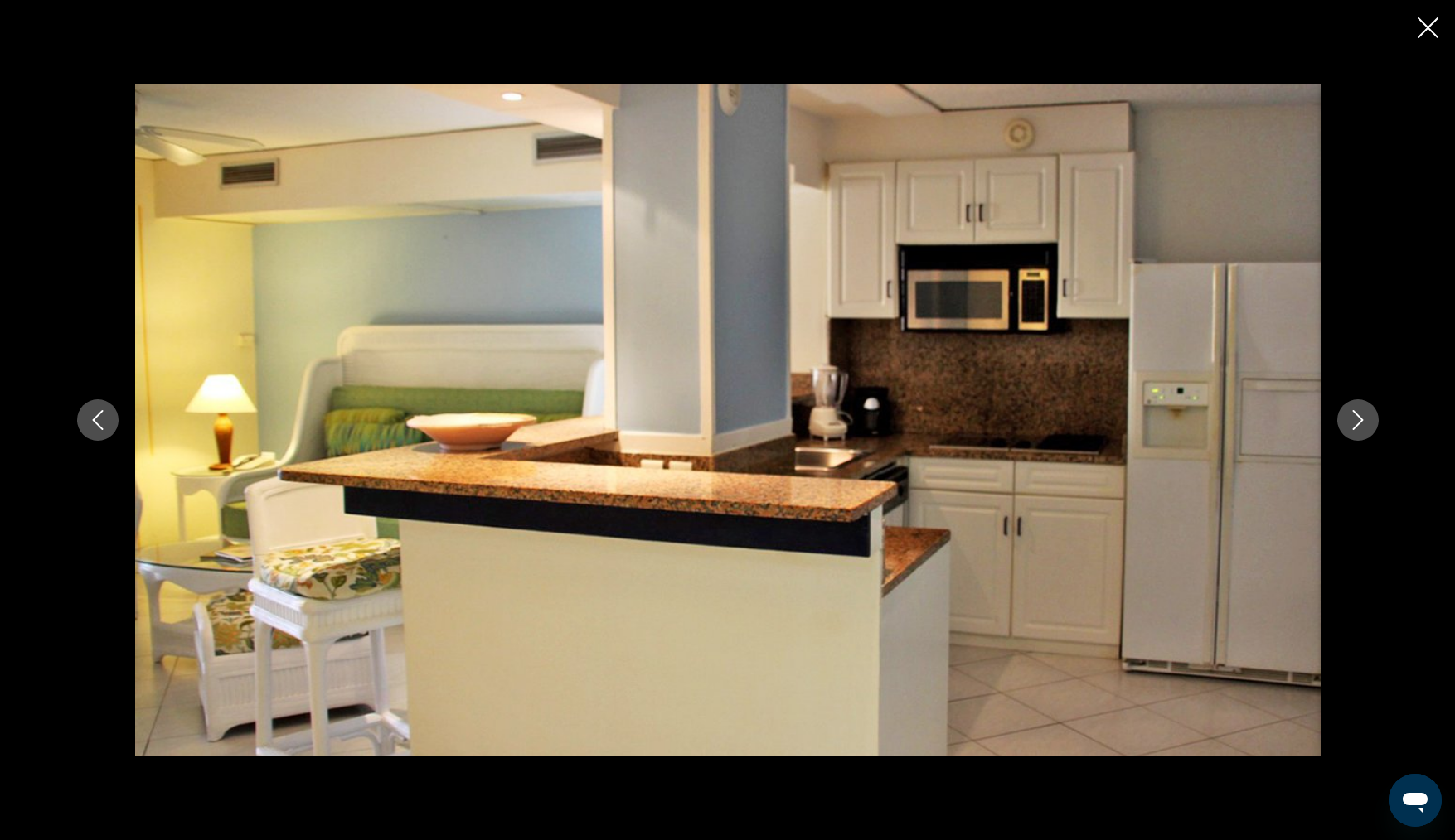
click at [1353, 415] on icon "Next image" at bounding box center [1358, 420] width 20 height 20
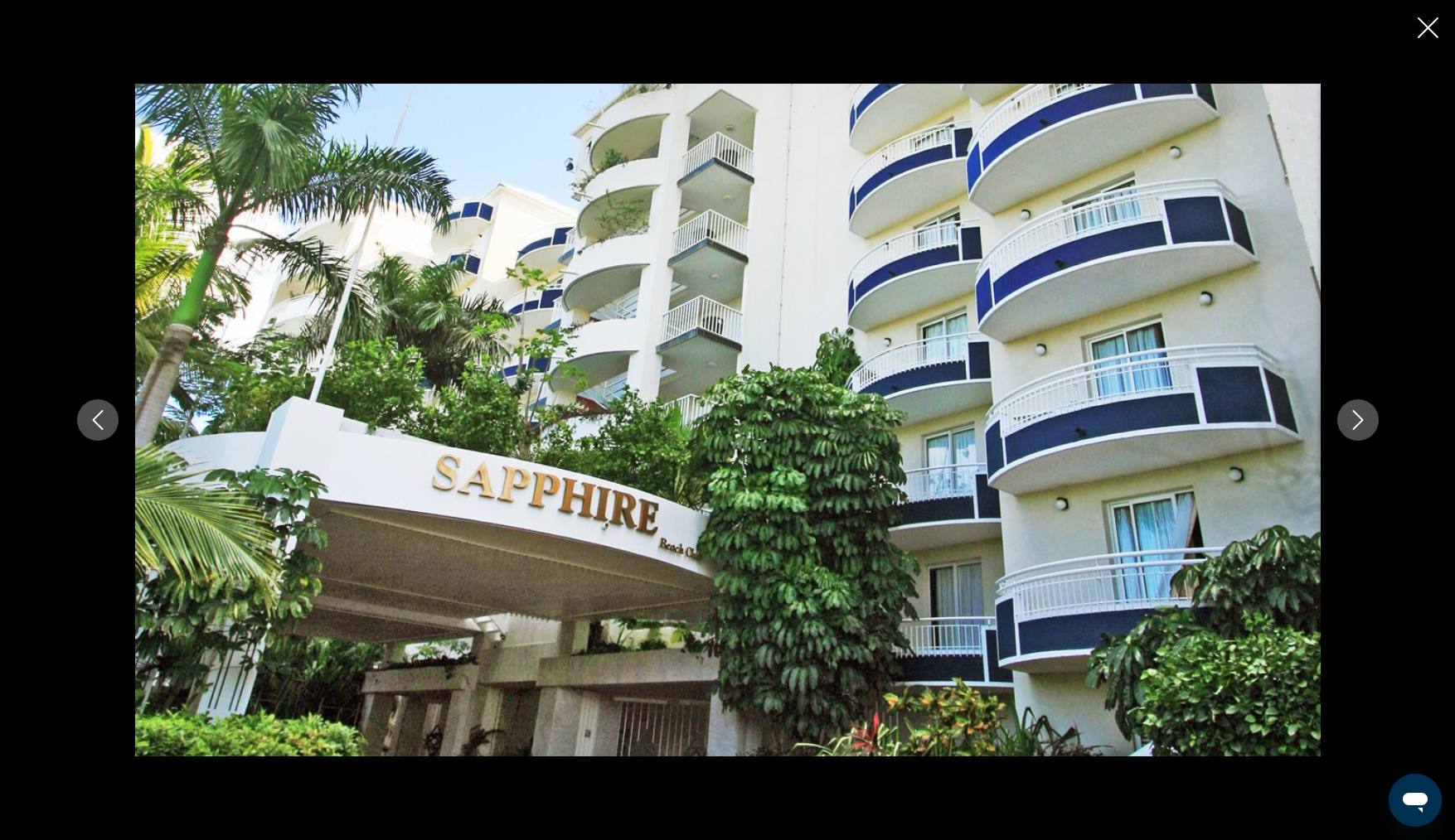
click at [1353, 415] on icon "Next image" at bounding box center [1358, 420] width 20 height 20
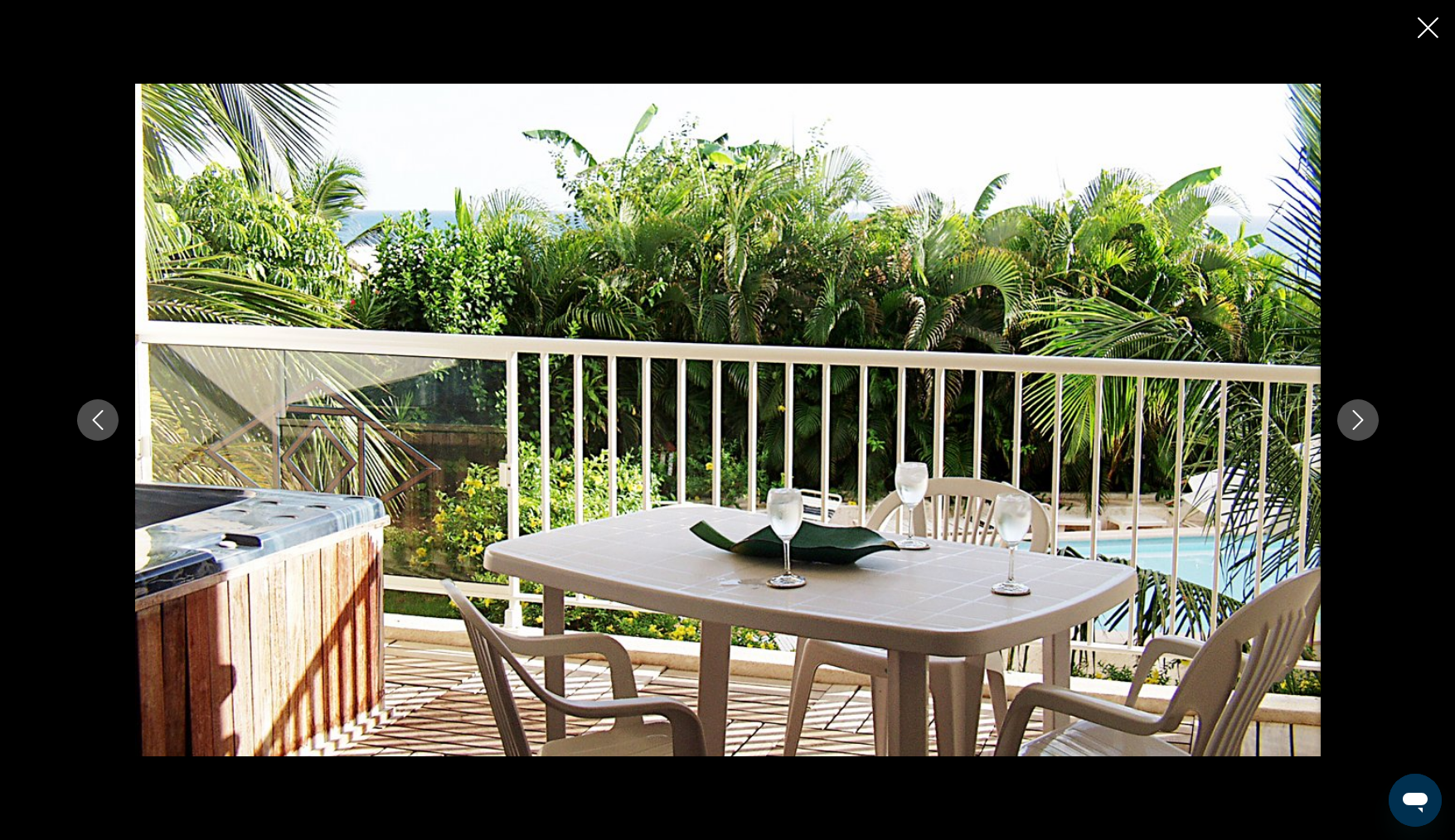
click at [1353, 415] on icon "Next image" at bounding box center [1358, 420] width 20 height 20
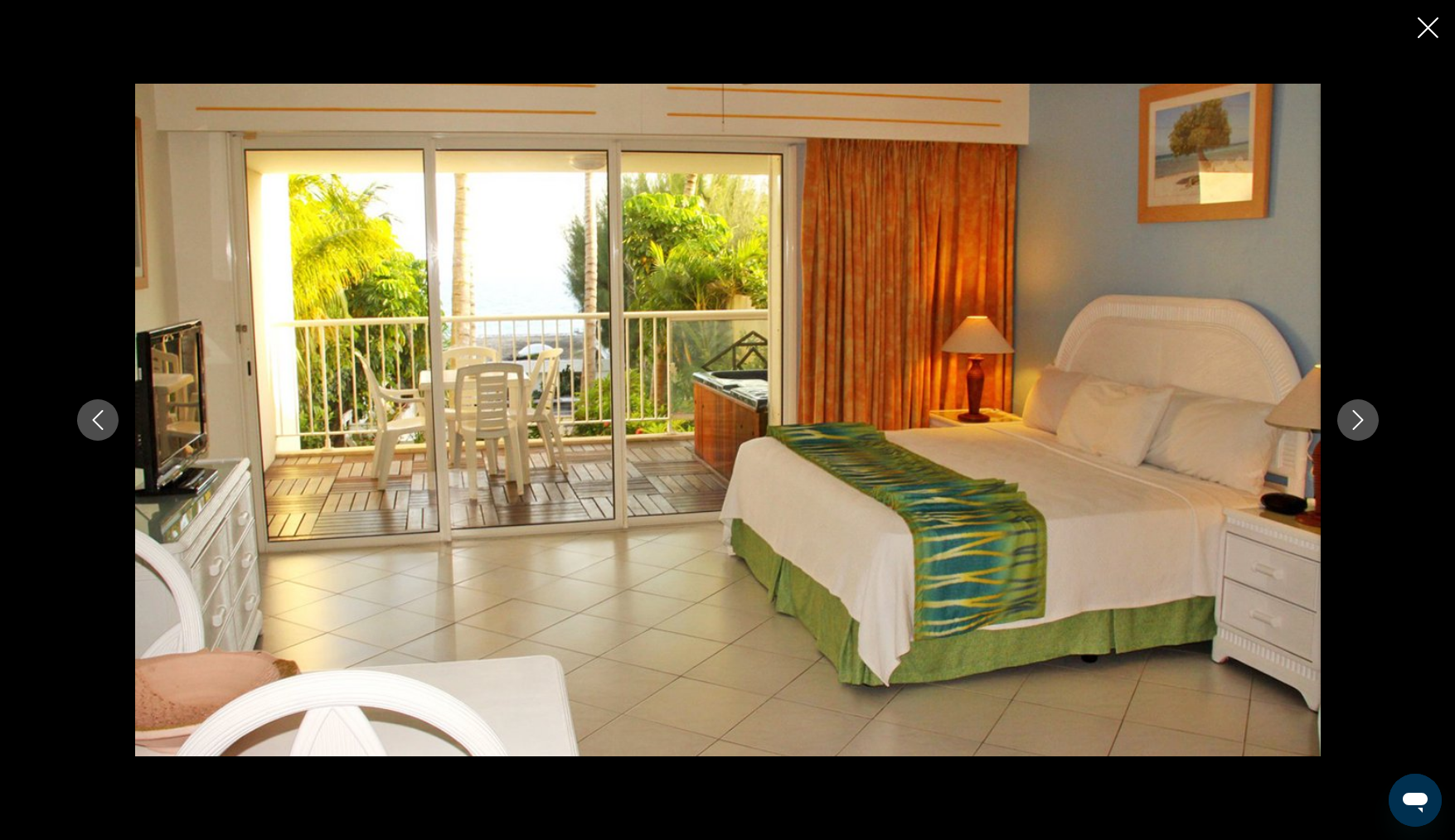
click at [1353, 415] on icon "Next image" at bounding box center [1358, 420] width 20 height 20
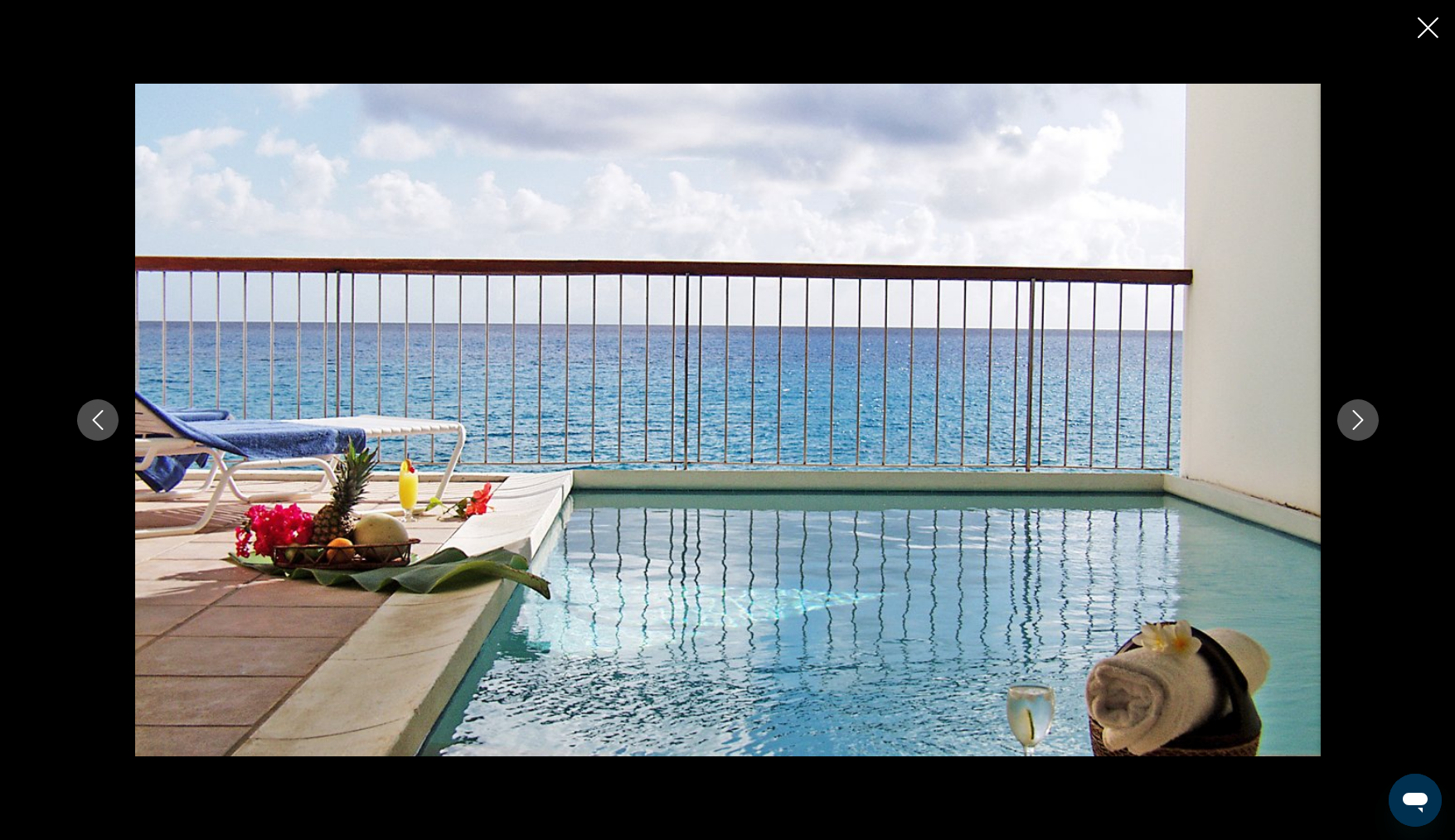
click at [1356, 420] on icon "Next image" at bounding box center [1358, 420] width 20 height 20
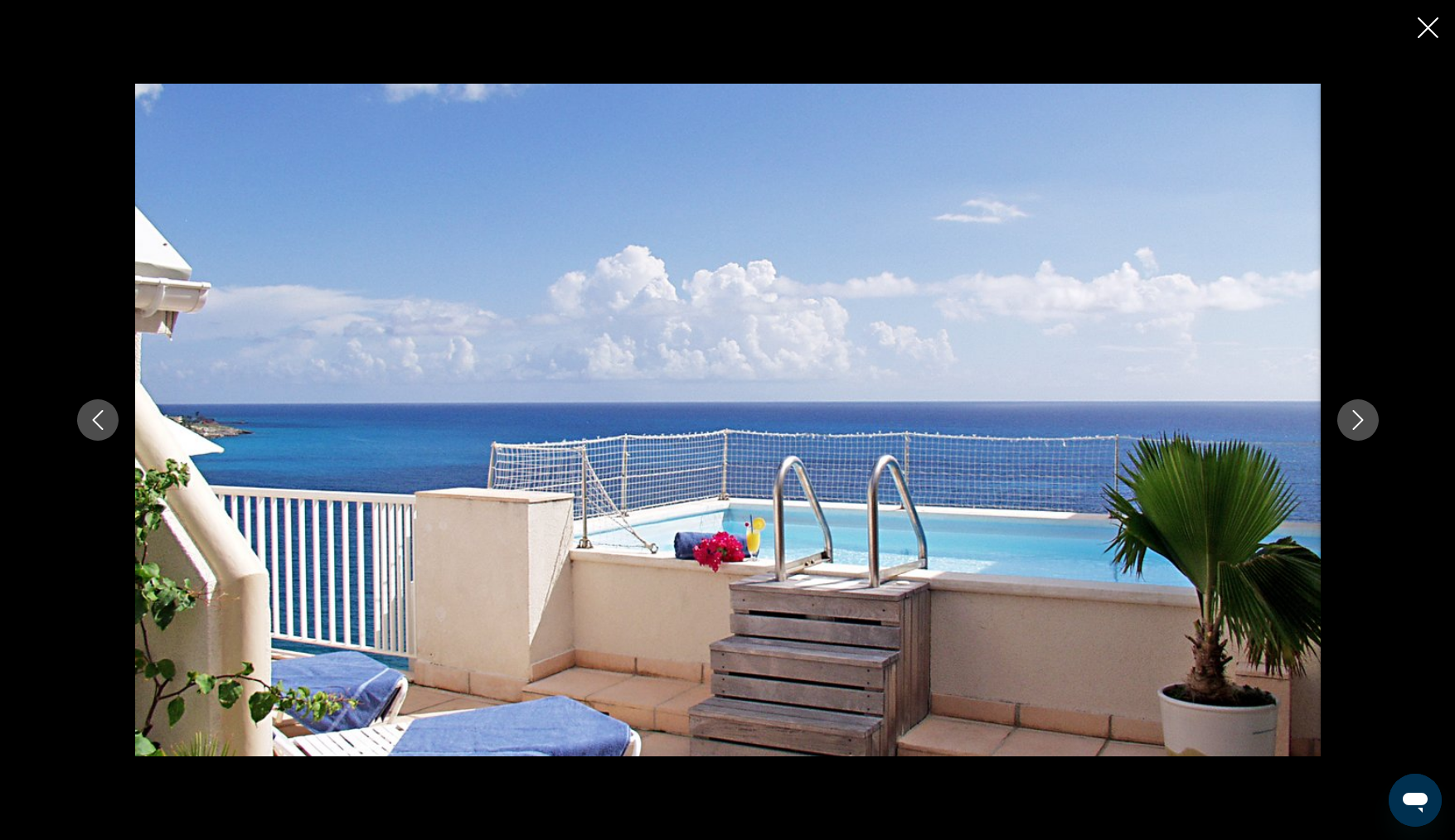
click at [1356, 420] on icon "Next image" at bounding box center [1358, 420] width 20 height 20
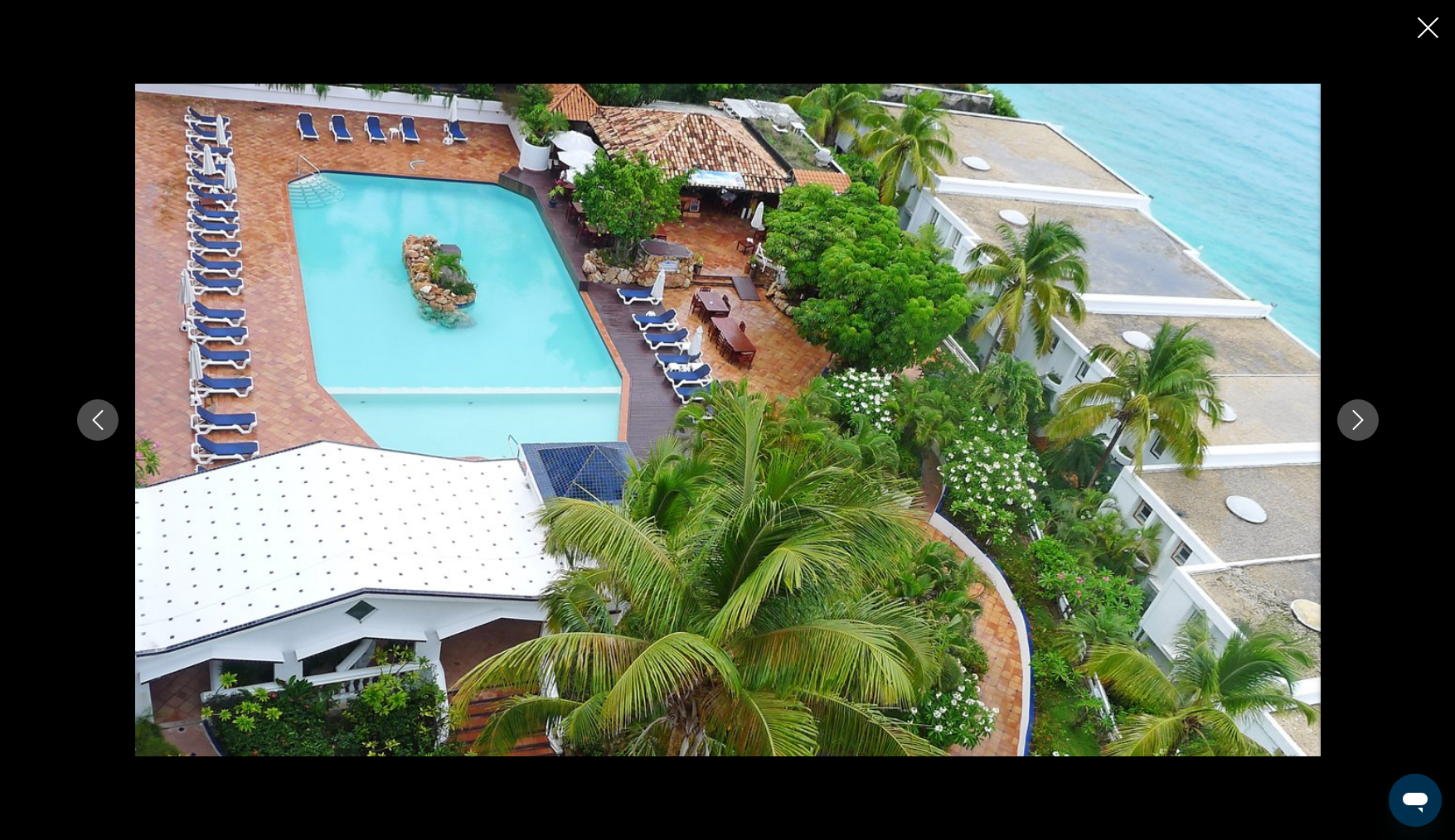
click at [1356, 420] on icon "Next image" at bounding box center [1358, 420] width 20 height 20
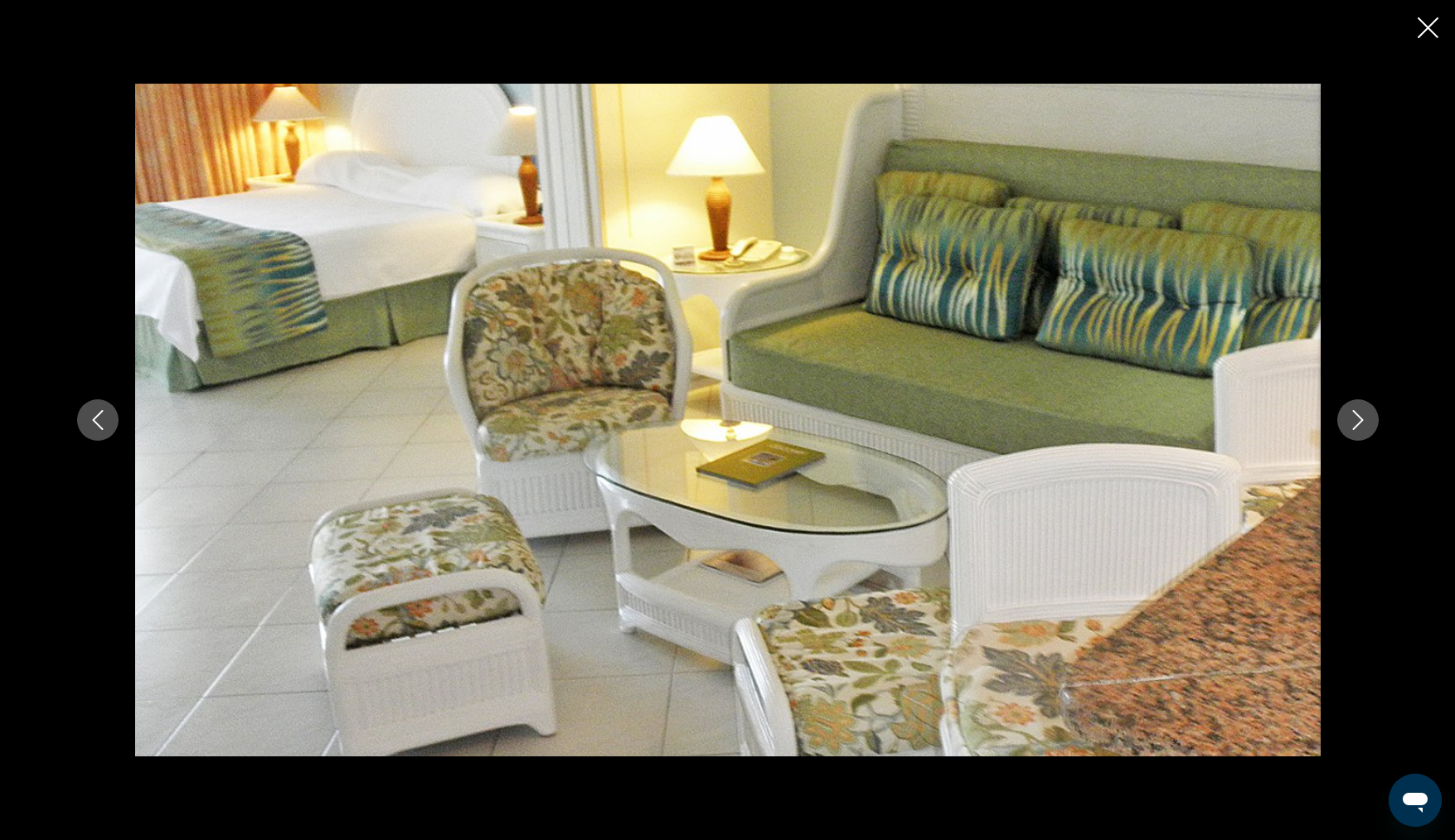
click at [1356, 420] on icon "Next image" at bounding box center [1358, 420] width 20 height 20
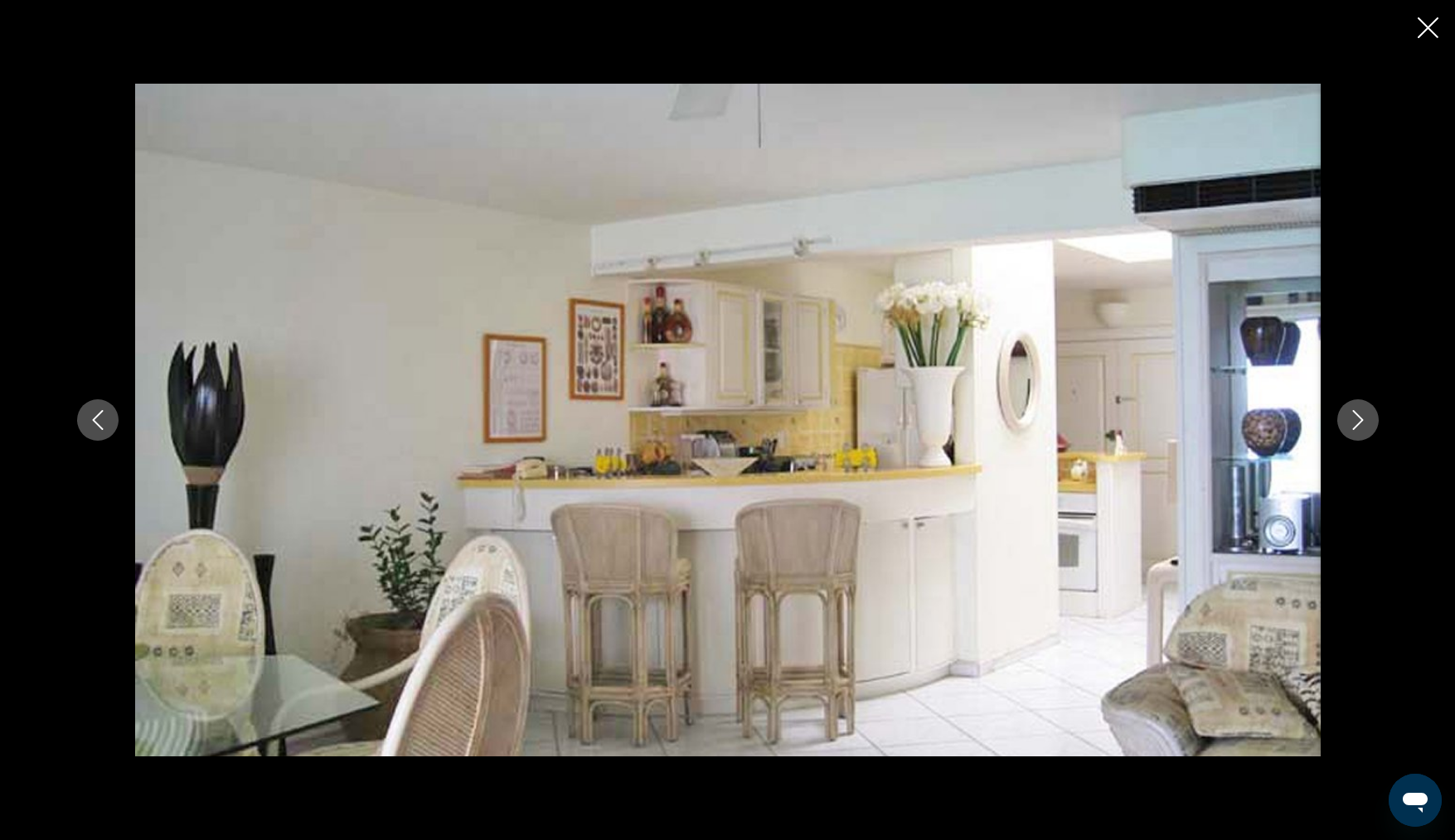
scroll to position [0, 0]
click at [1428, 28] on icon "Close slideshow" at bounding box center [1428, 28] width 21 height 21
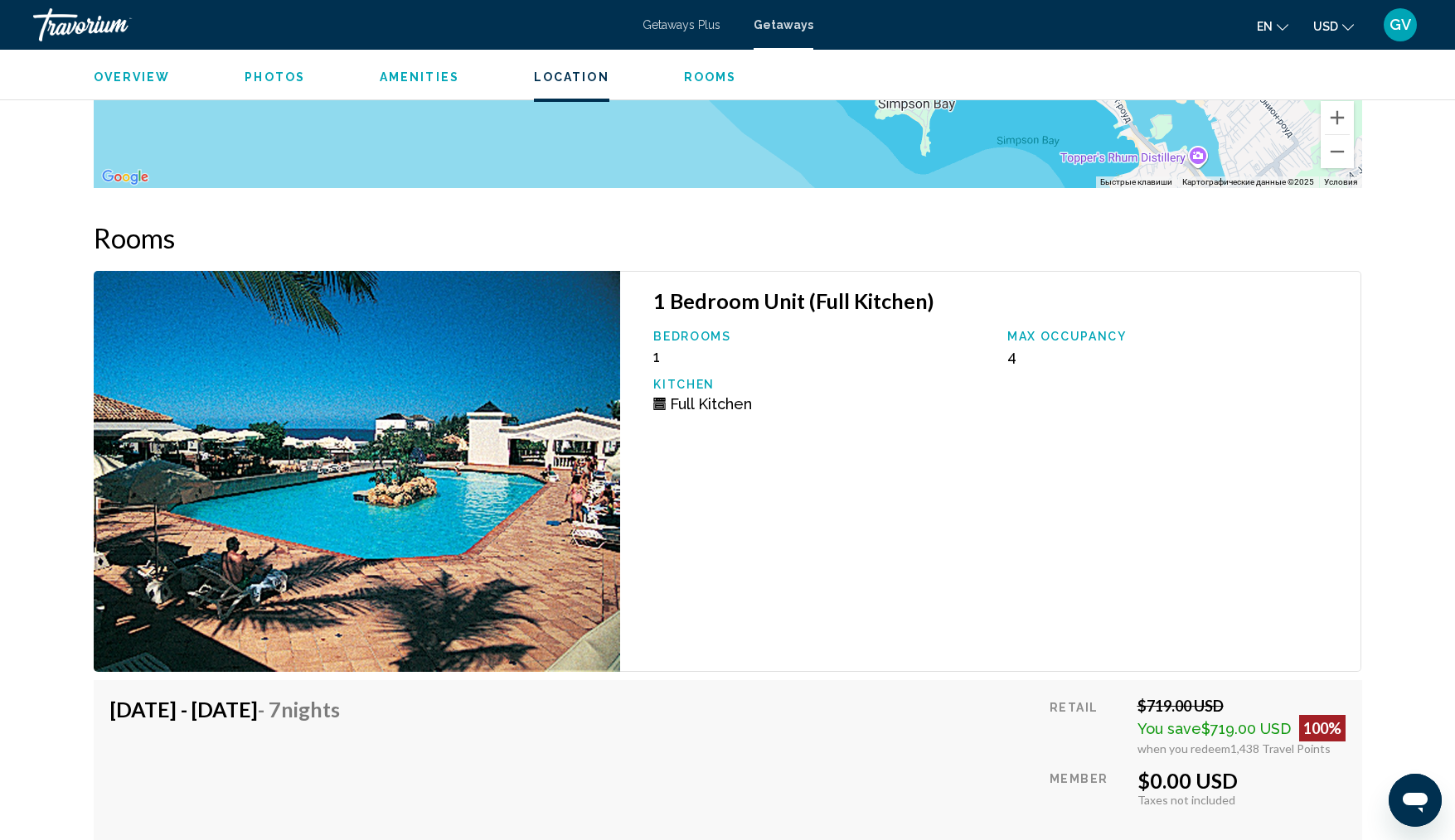
scroll to position [3103, 0]
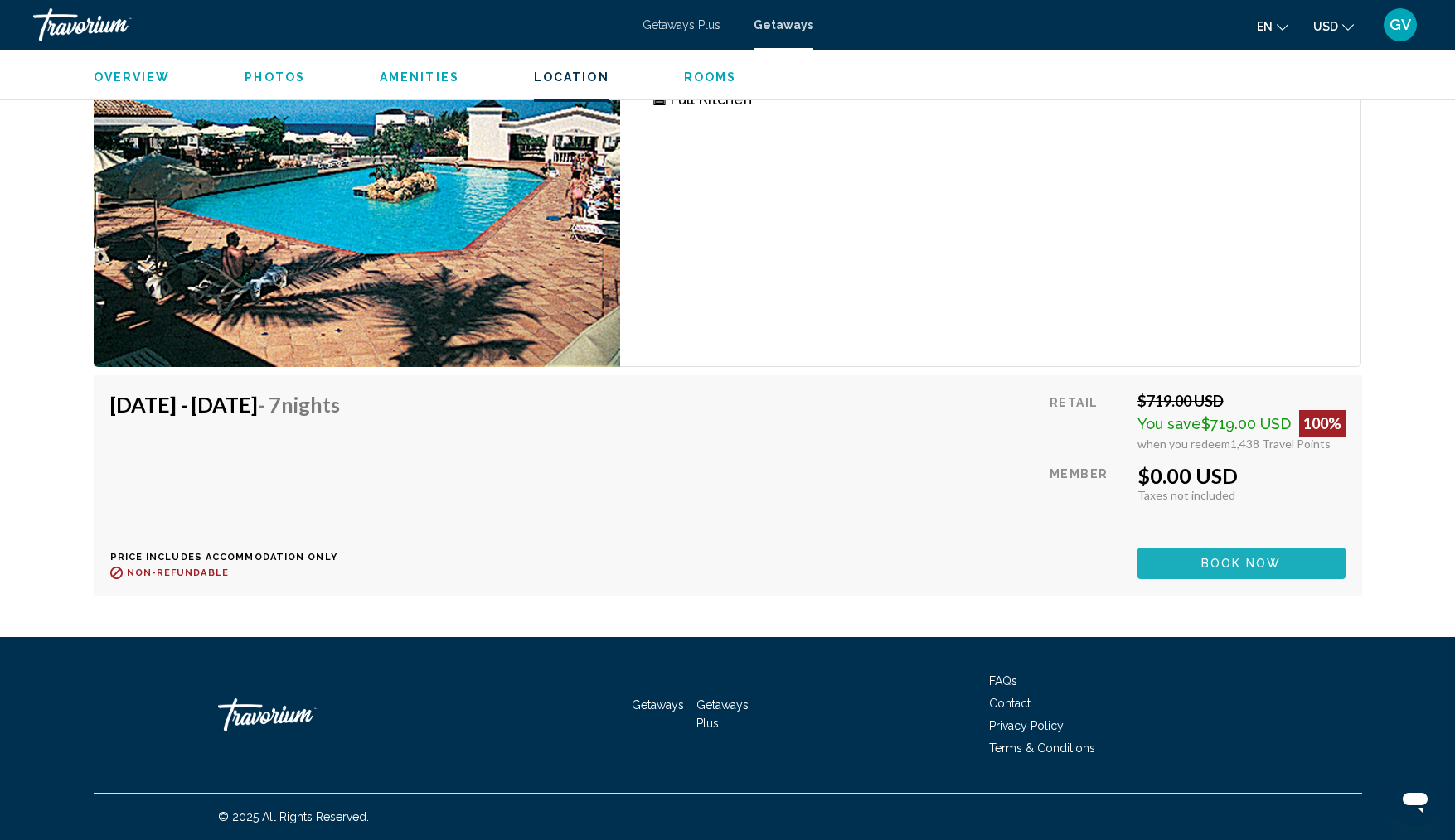
click at [1247, 569] on span "Book now" at bounding box center [1241, 564] width 80 height 13
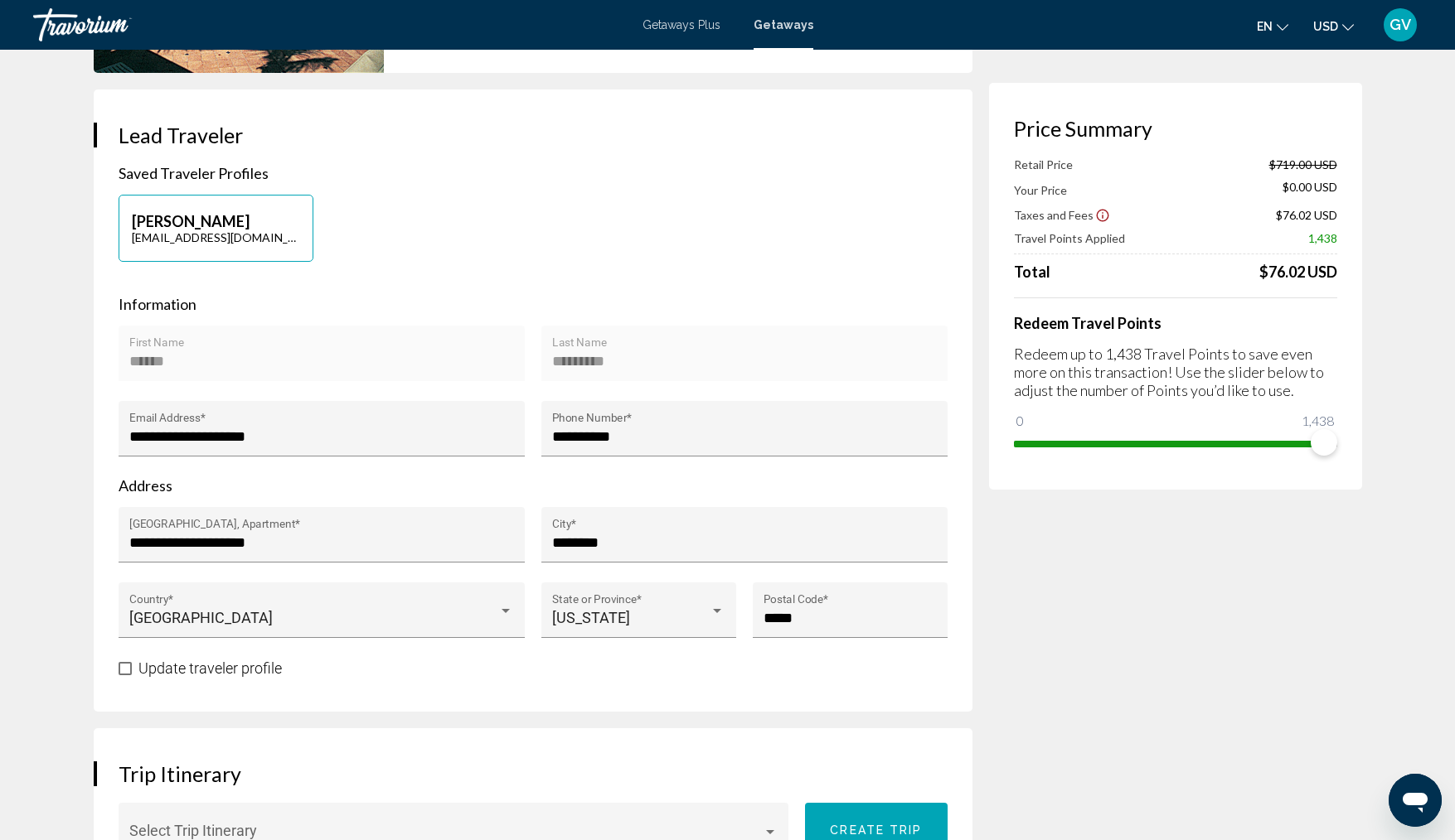
scroll to position [283, 0]
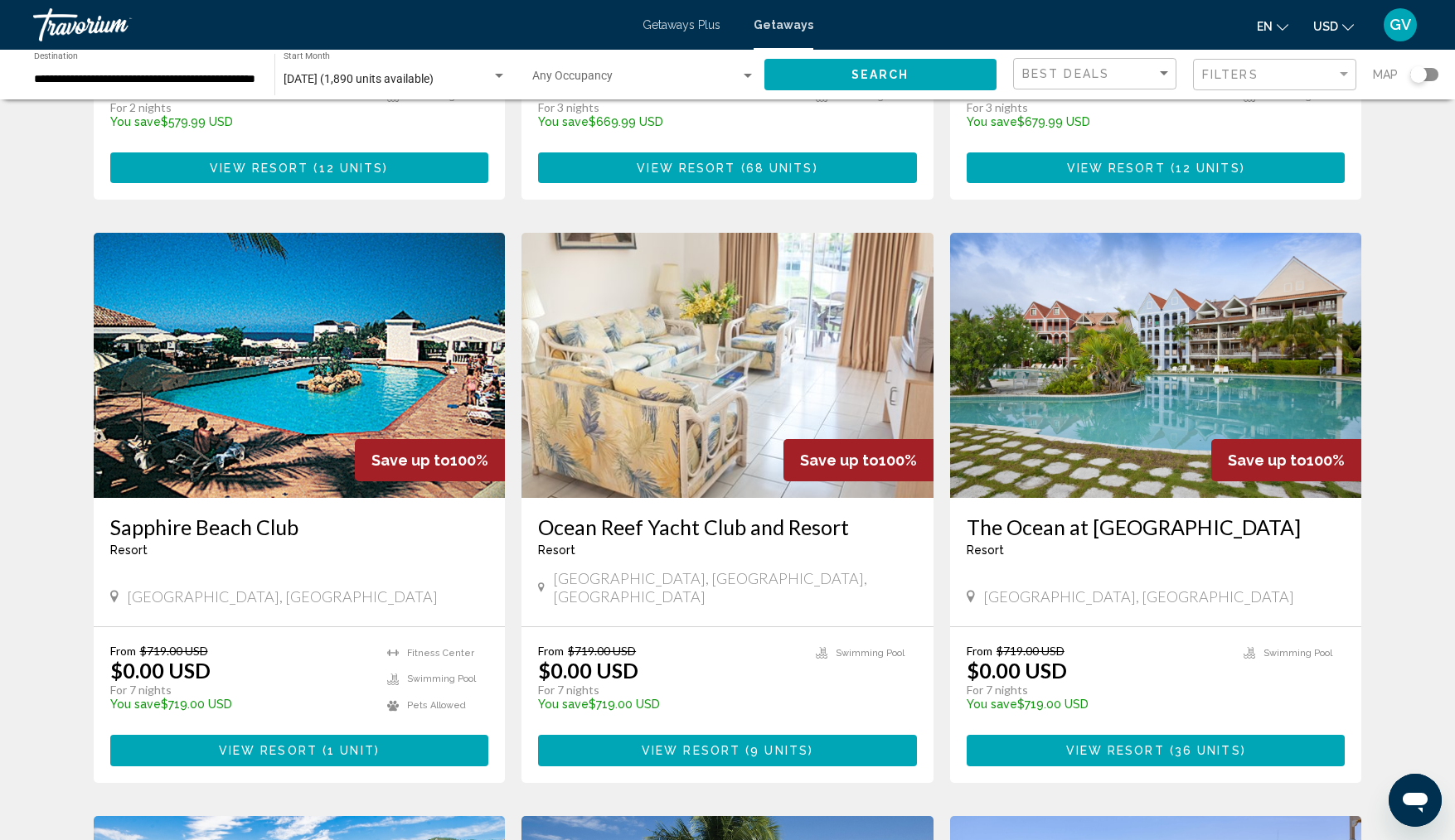
scroll to position [512, 0]
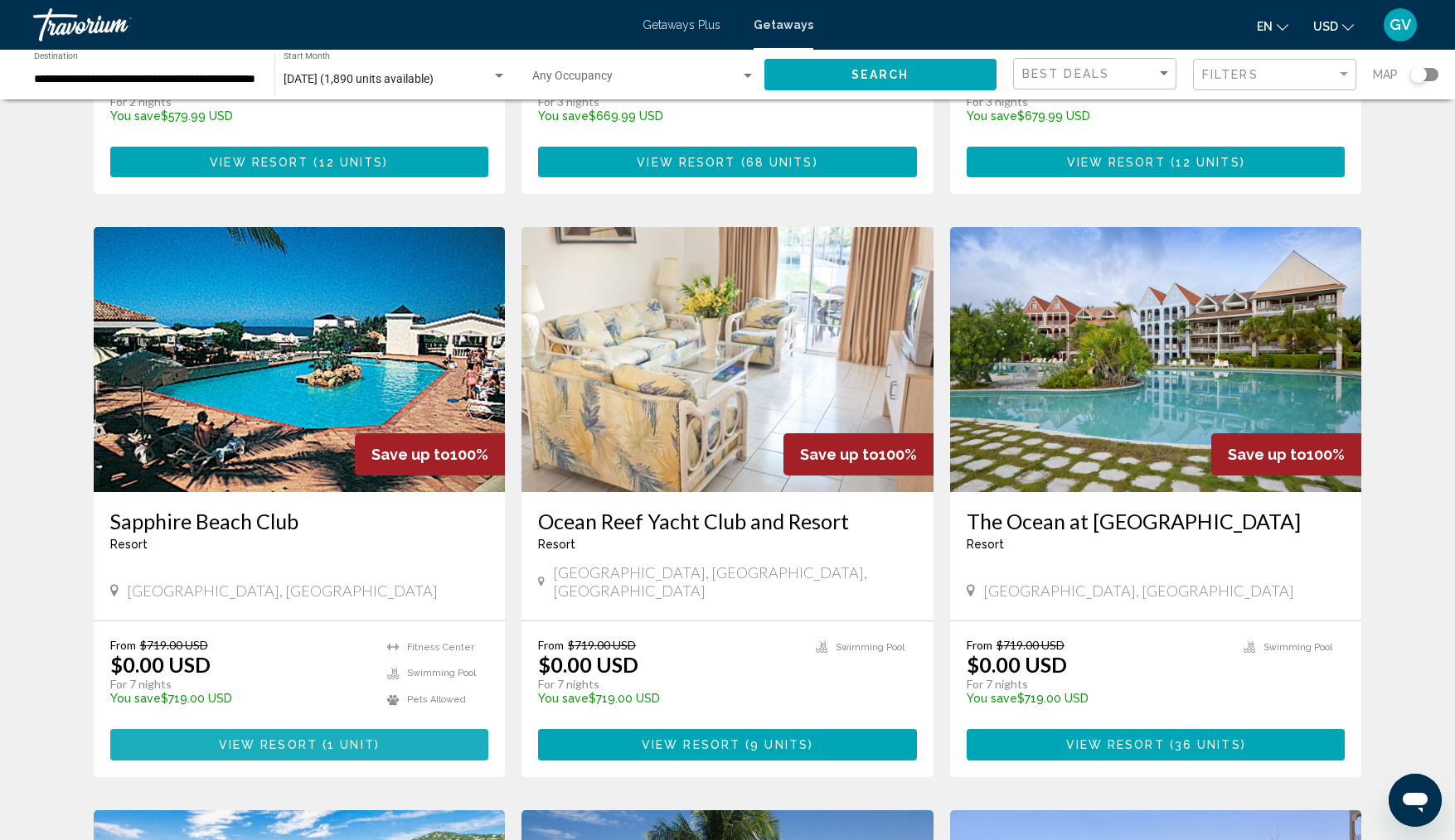
click at [396, 757] on button "View Resort ( 1 unit )" at bounding box center [299, 744] width 379 height 31
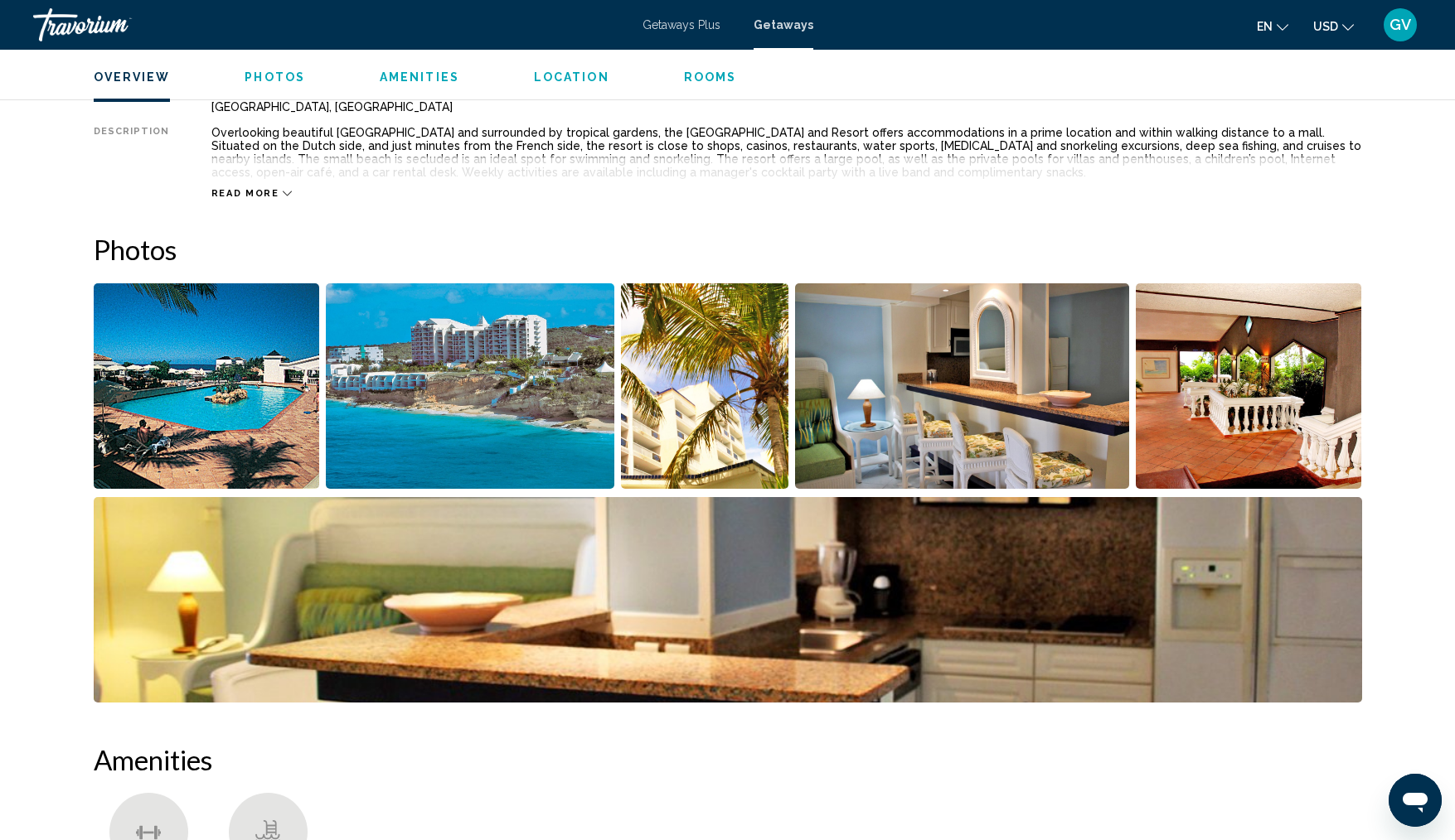
scroll to position [616, 0]
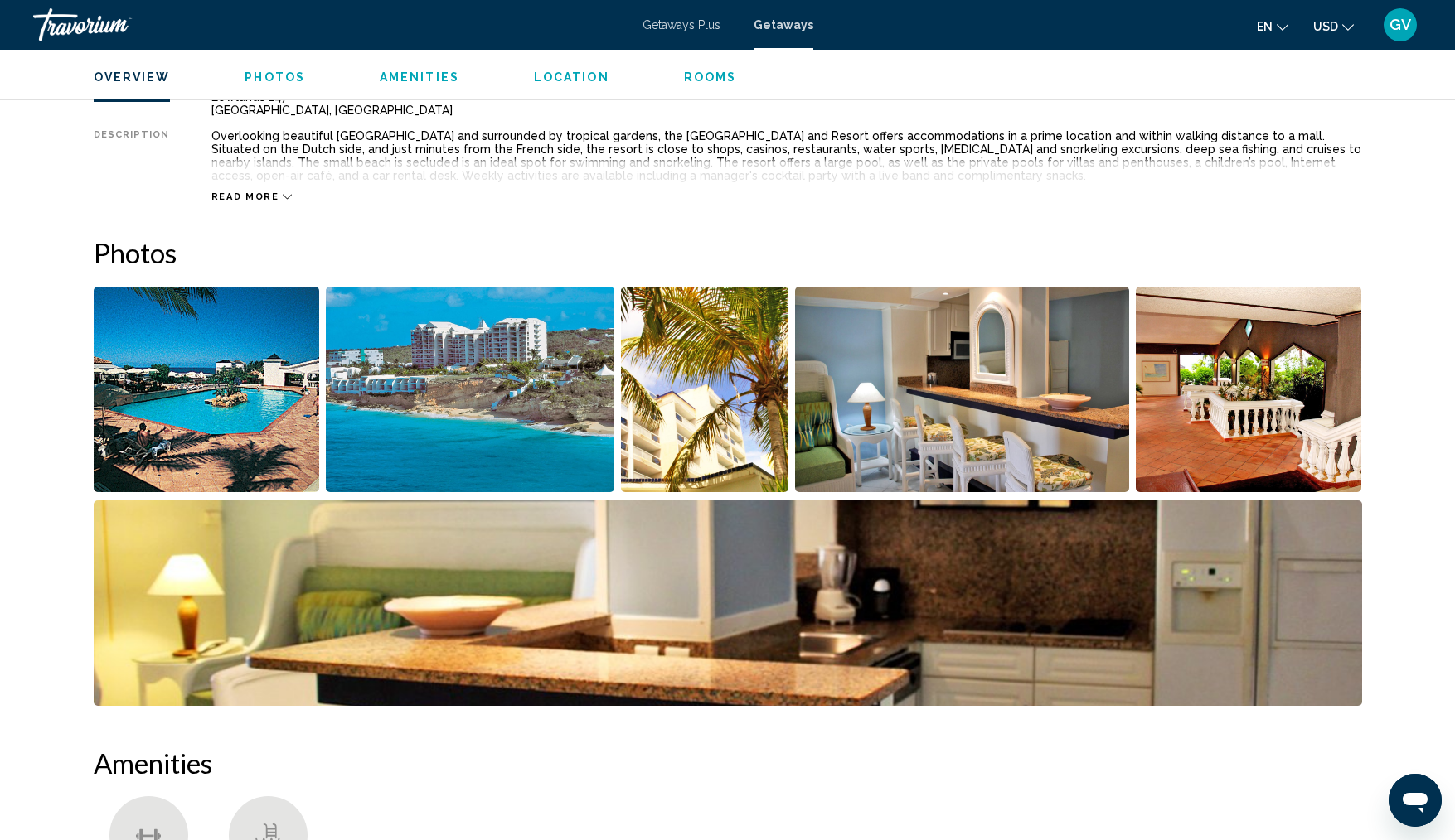
click at [379, 451] on img "Open full-screen image slider" at bounding box center [469, 390] width 288 height 205
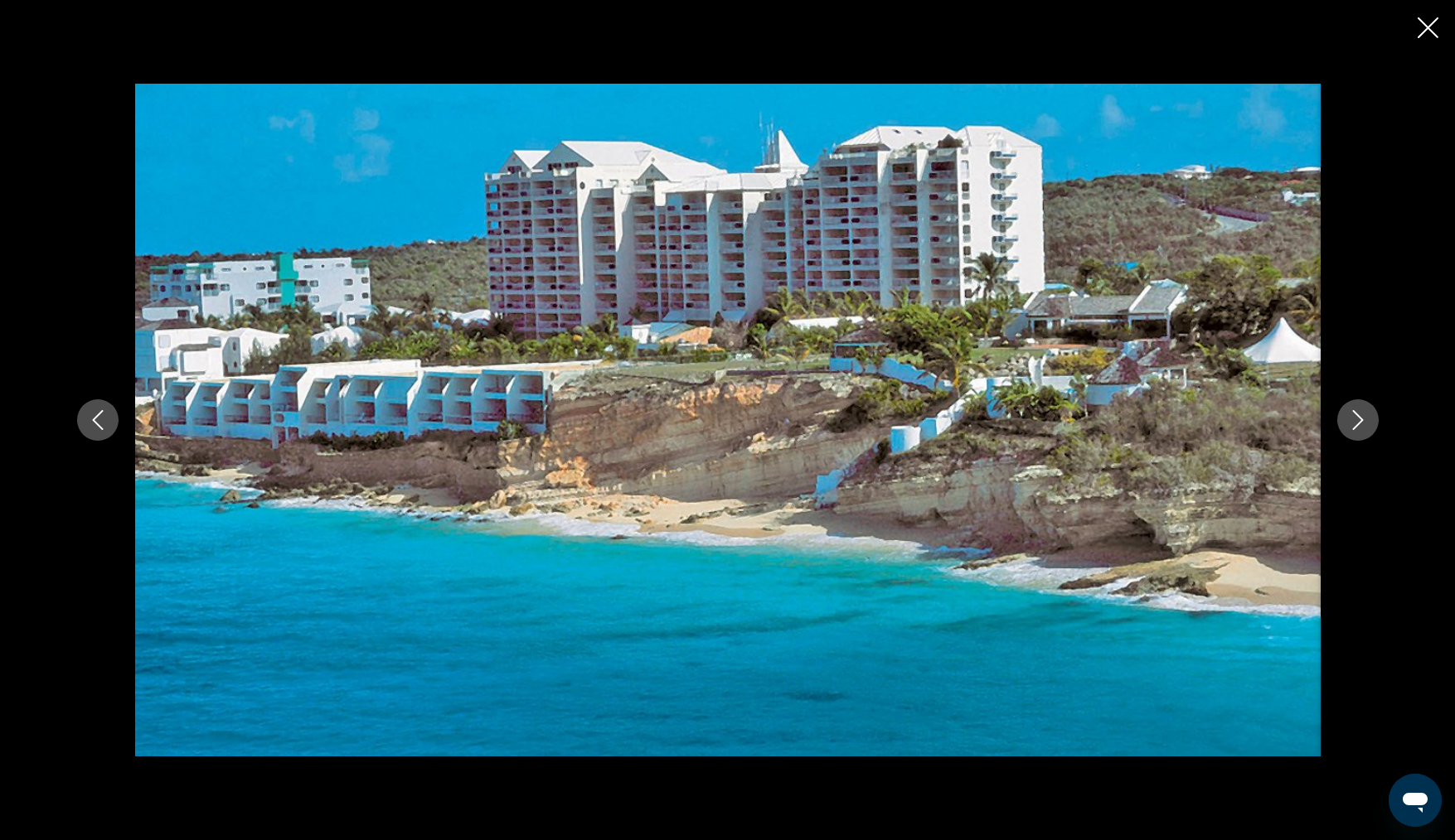
click at [1365, 420] on icon "Next image" at bounding box center [1358, 420] width 20 height 20
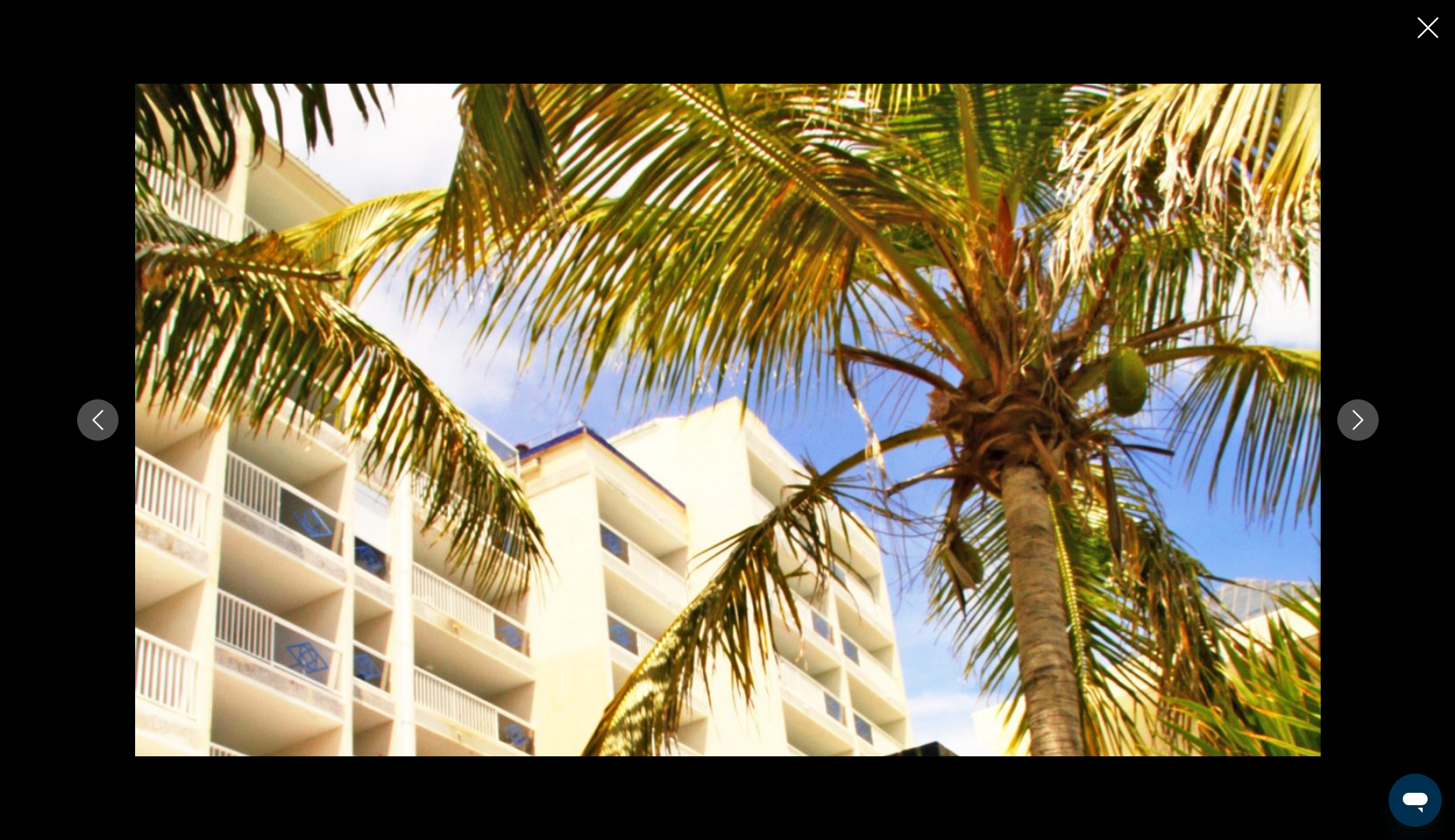
click at [1365, 420] on icon "Next image" at bounding box center [1358, 420] width 20 height 20
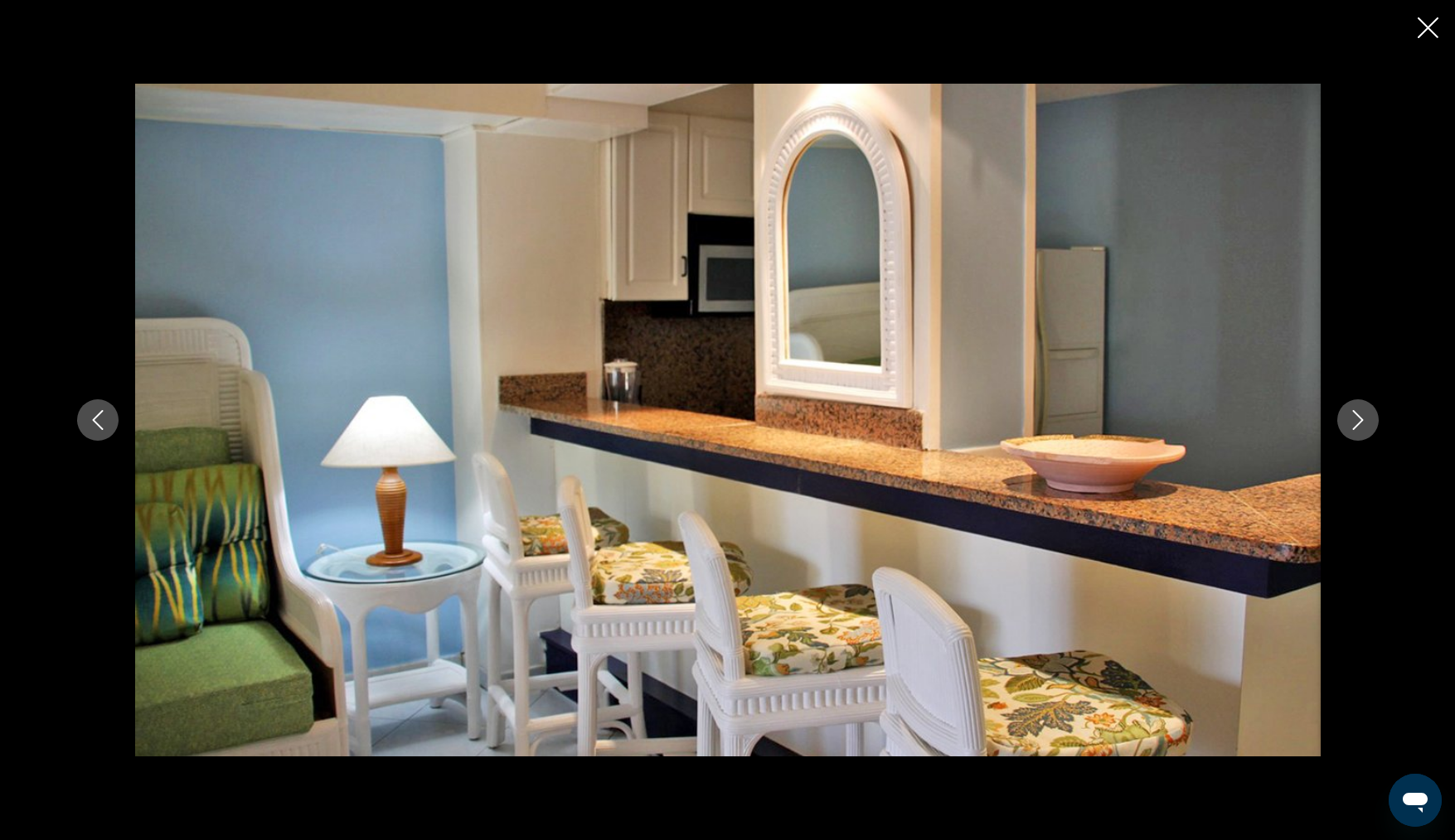
click at [1365, 420] on icon "Next image" at bounding box center [1358, 420] width 20 height 20
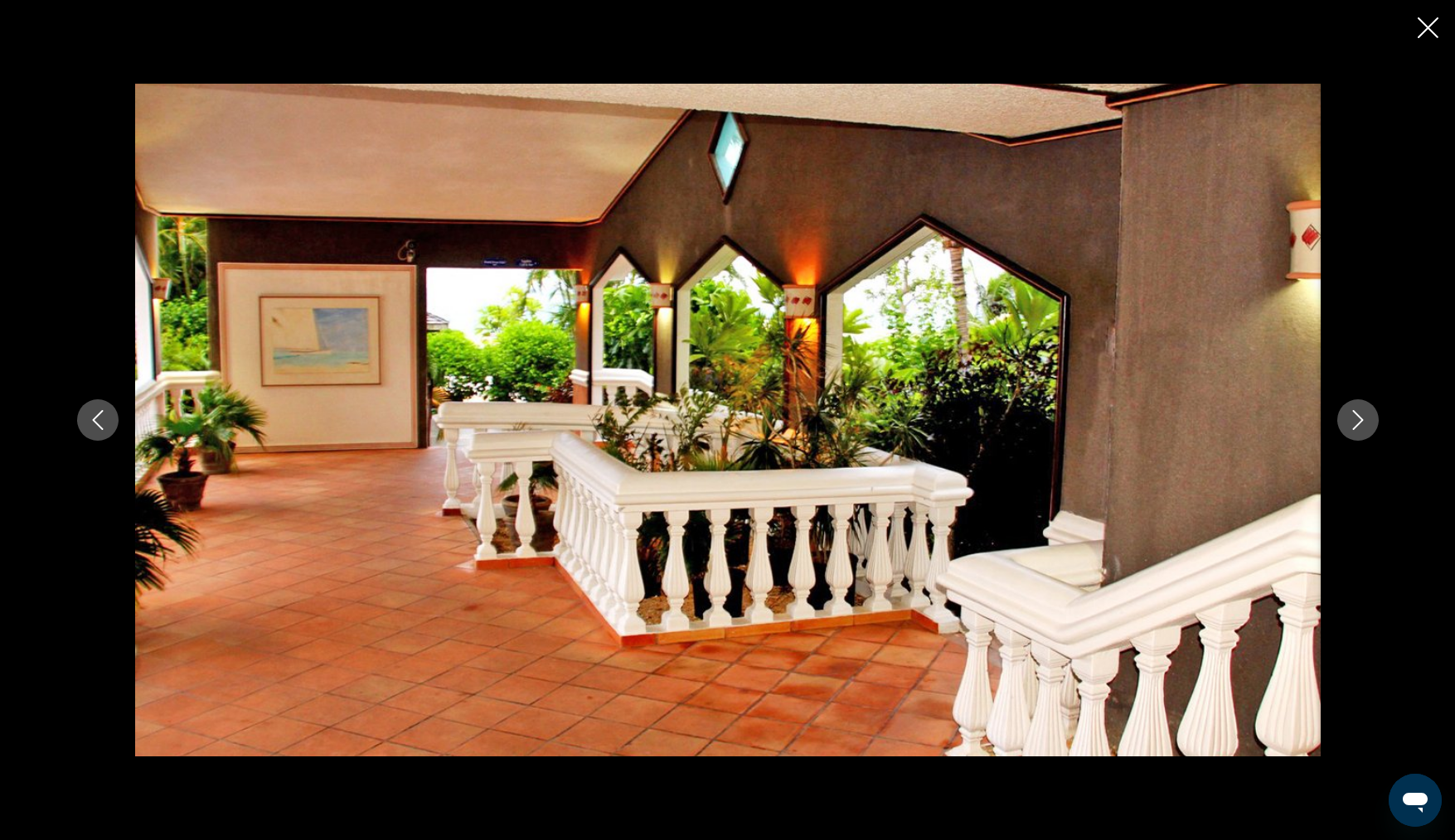
click at [1365, 420] on icon "Next image" at bounding box center [1358, 420] width 20 height 20
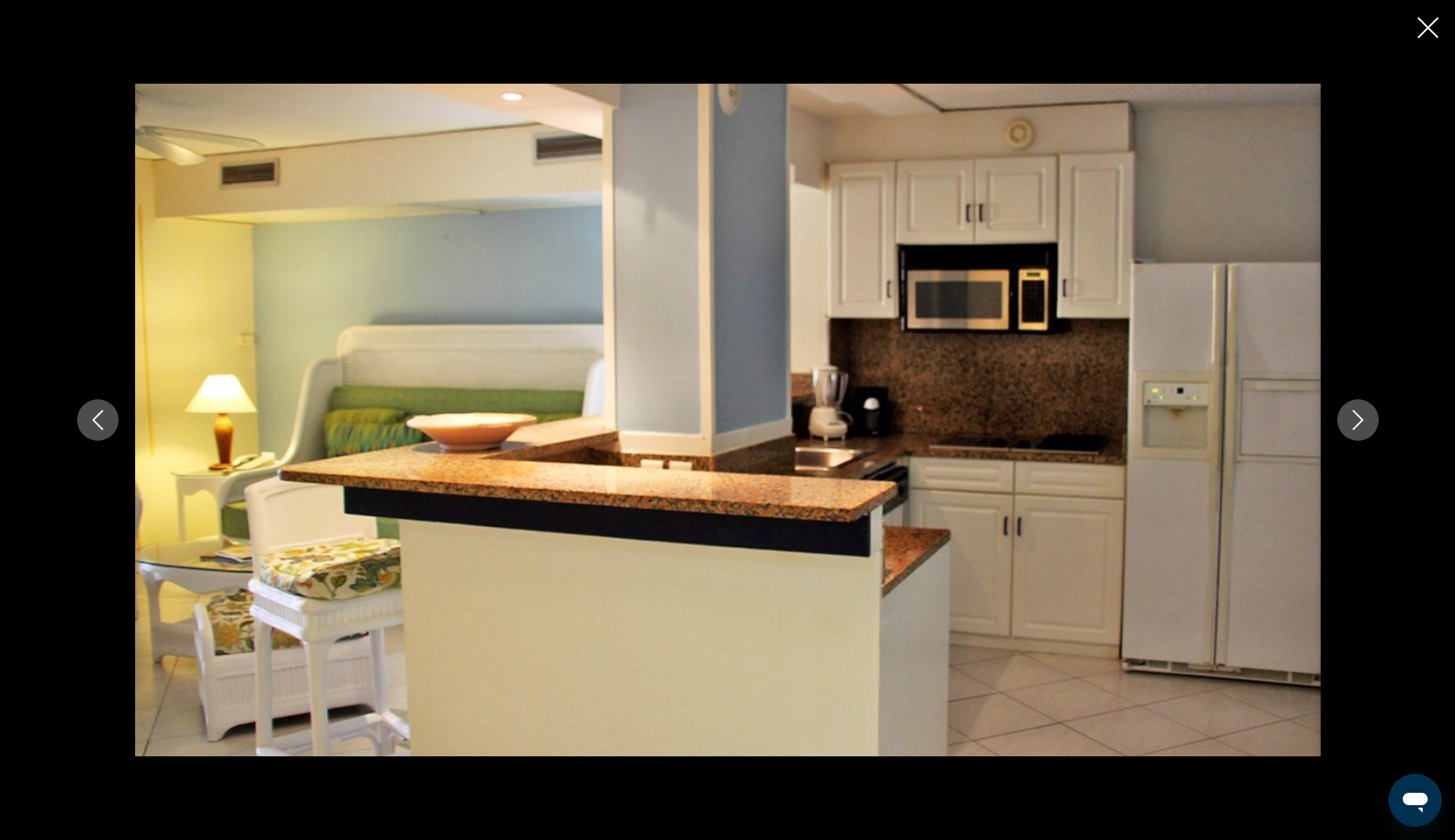
click at [1365, 420] on icon "Next image" at bounding box center [1358, 420] width 20 height 20
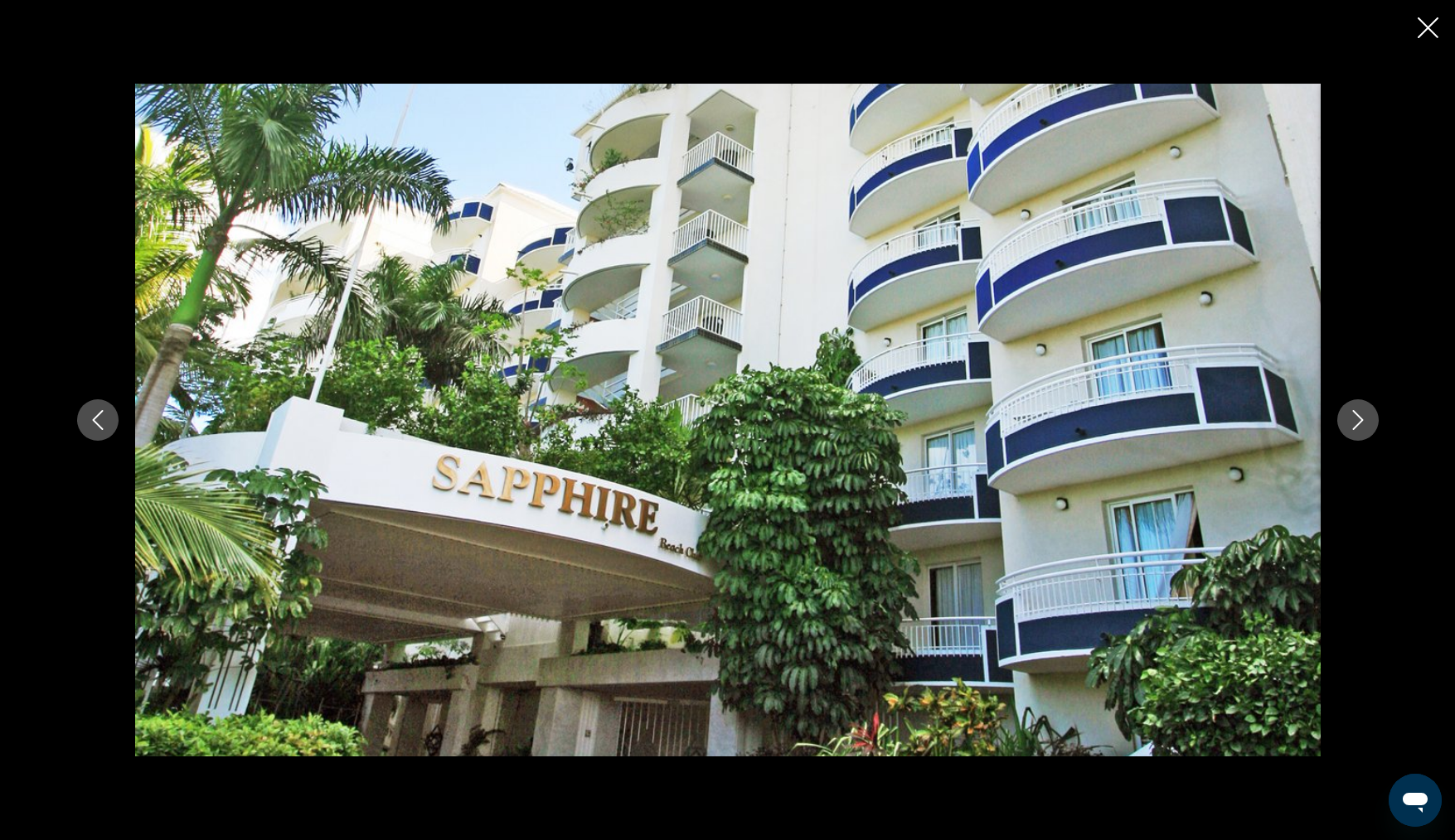
click at [1365, 420] on icon "Next image" at bounding box center [1358, 420] width 20 height 20
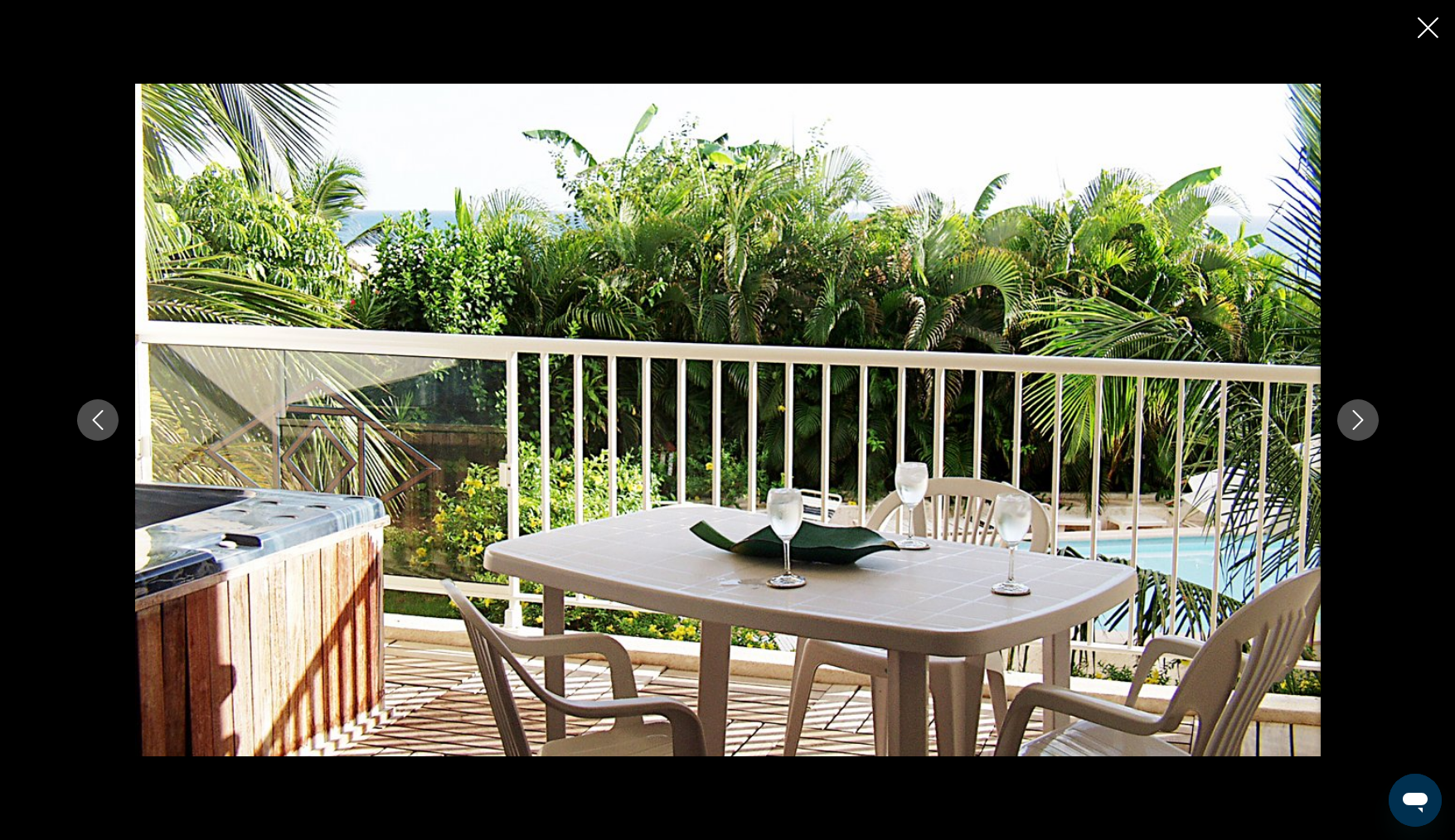
click at [1357, 414] on icon "Next image" at bounding box center [1358, 420] width 20 height 20
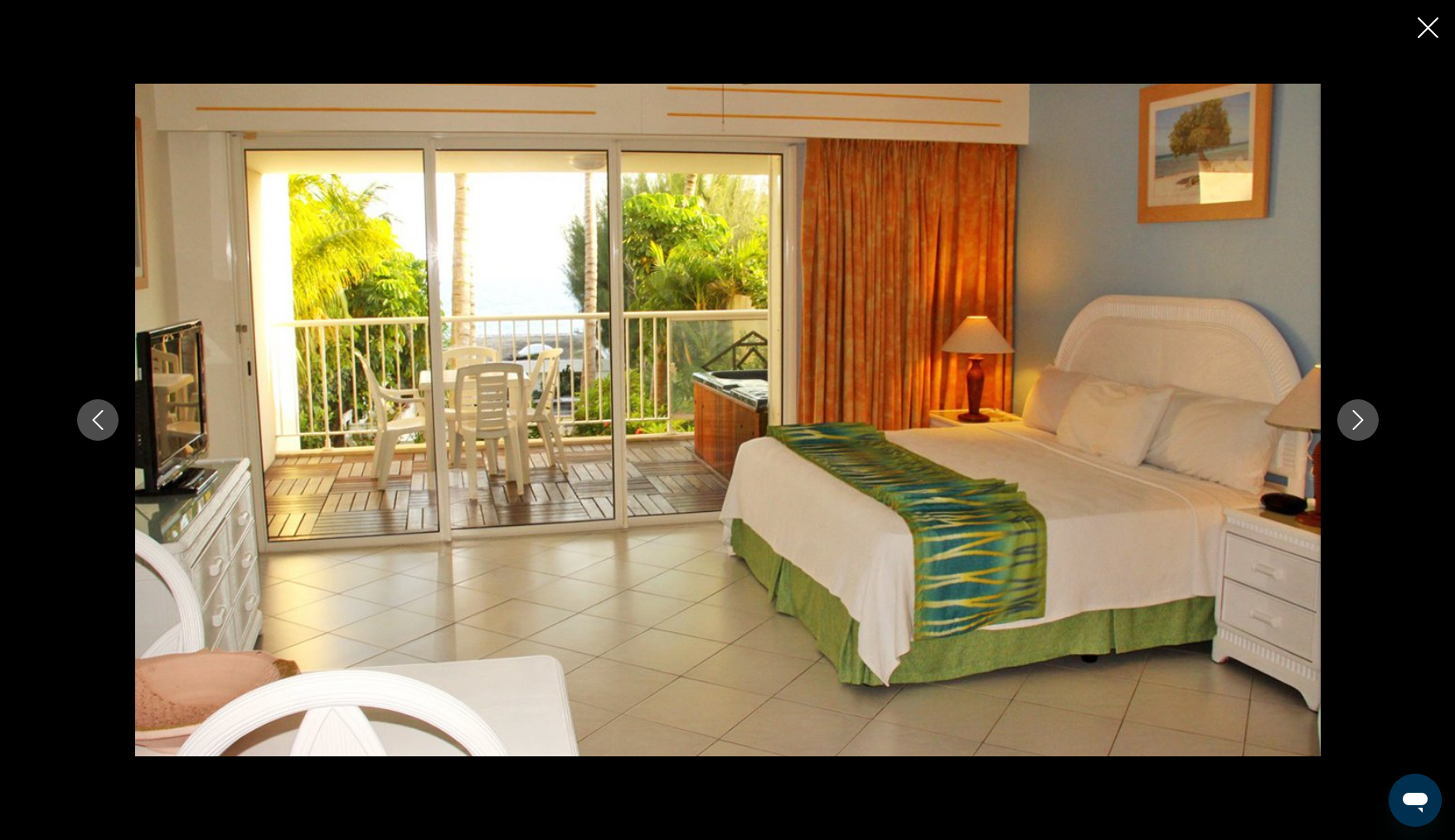
click at [1353, 416] on icon "Next image" at bounding box center [1358, 420] width 20 height 20
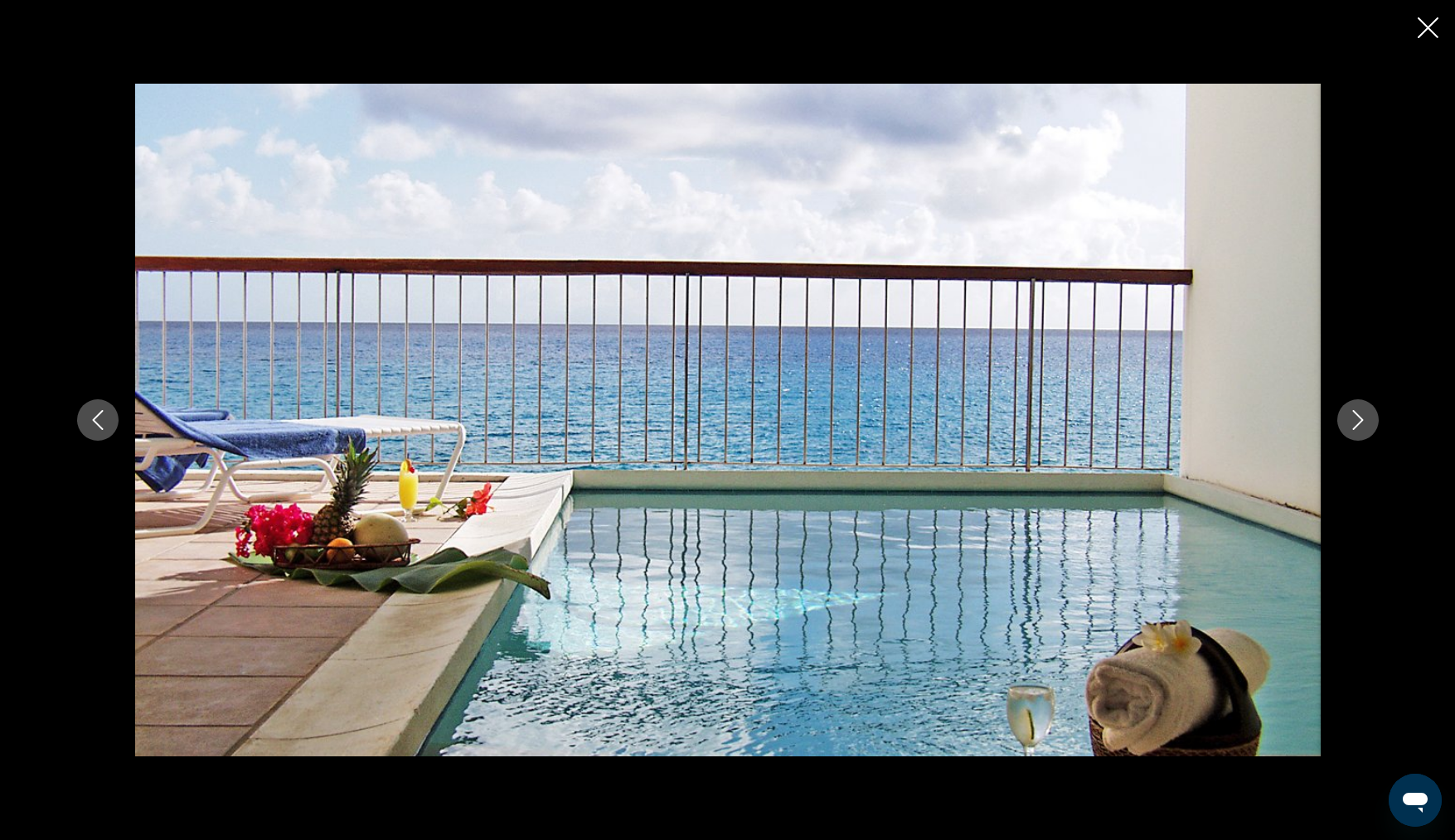
click at [1361, 411] on icon "Next image" at bounding box center [1358, 420] width 20 height 20
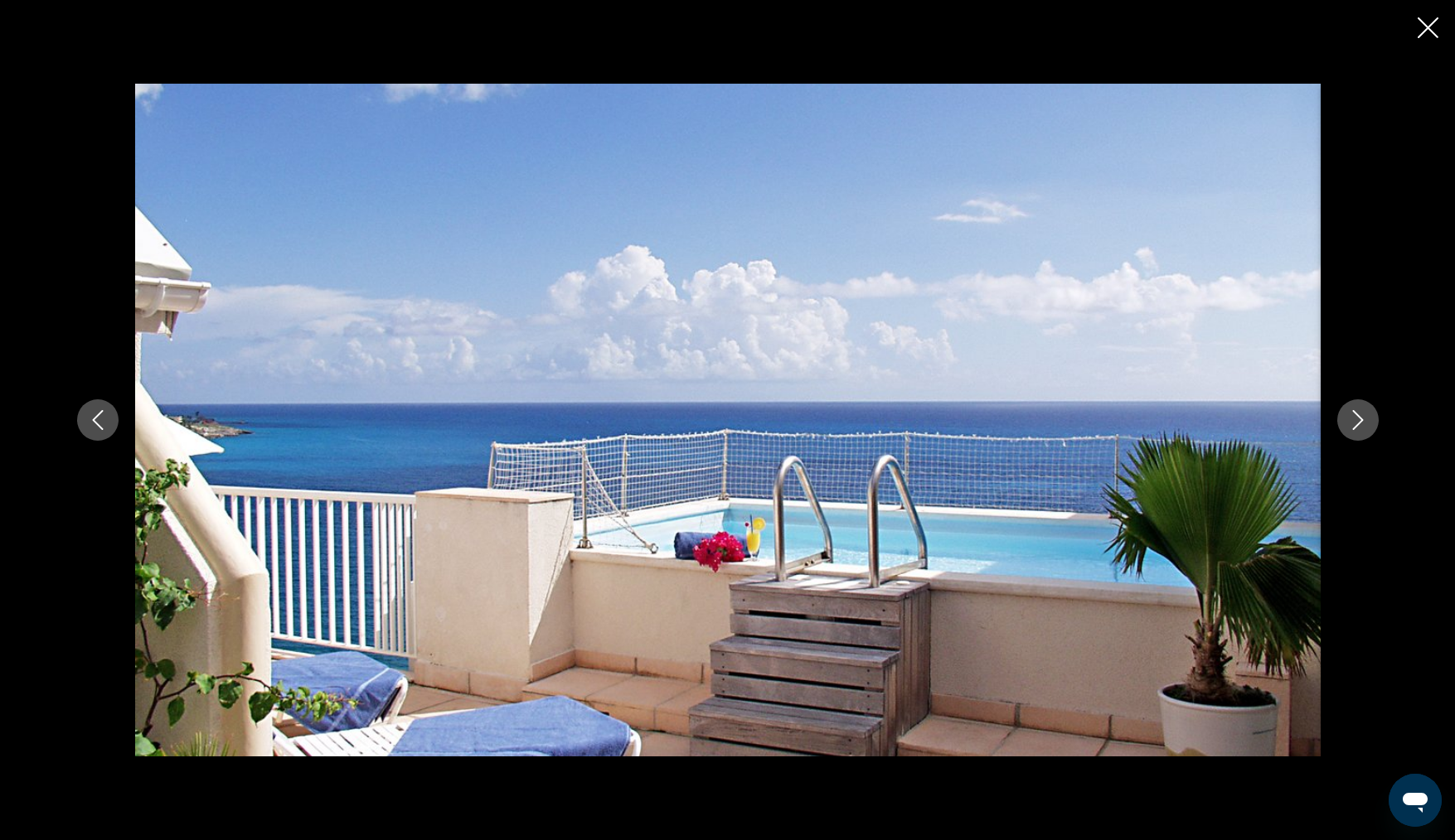
click at [1421, 31] on icon "Close slideshow" at bounding box center [1428, 28] width 21 height 21
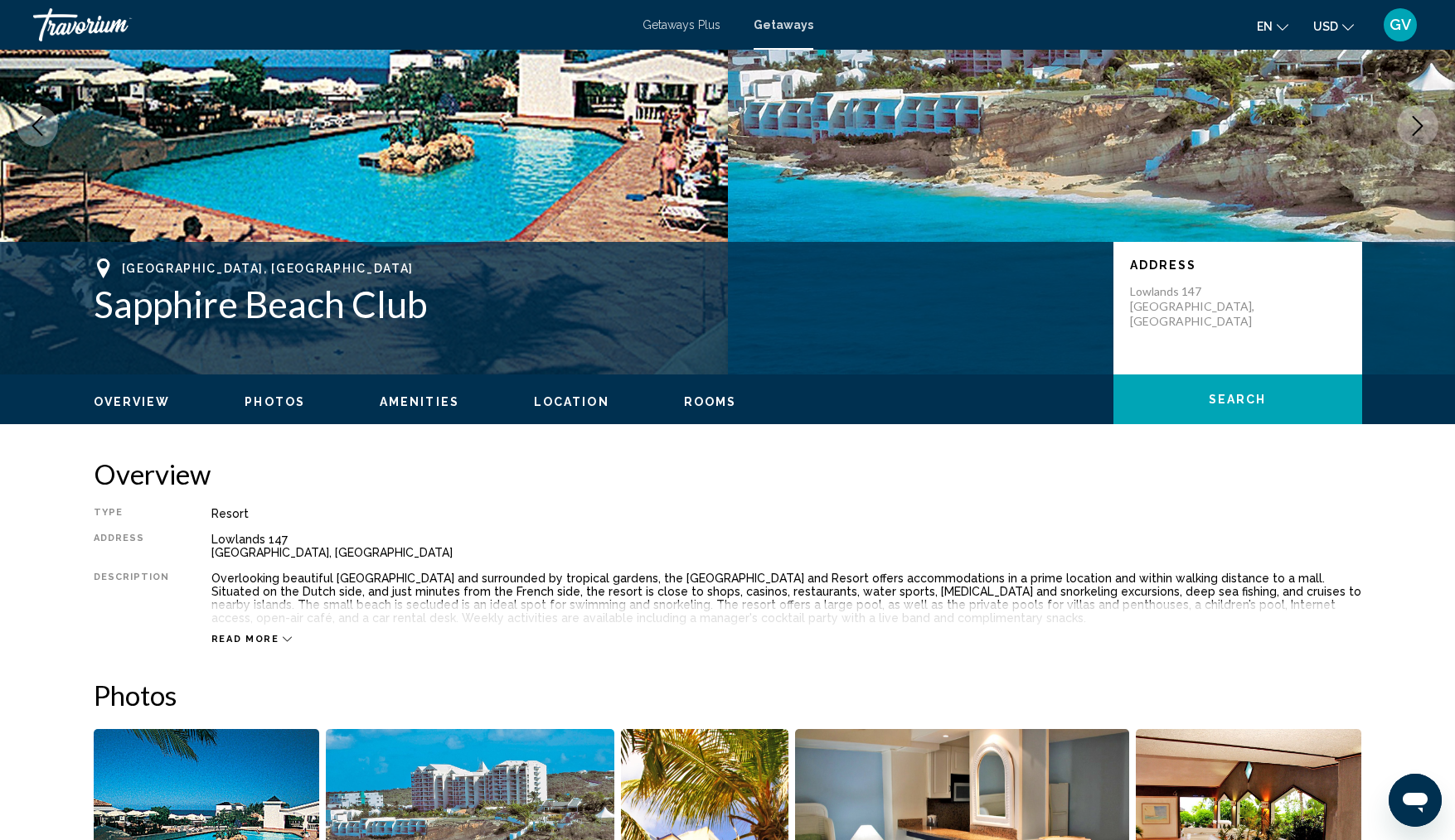
scroll to position [0, 0]
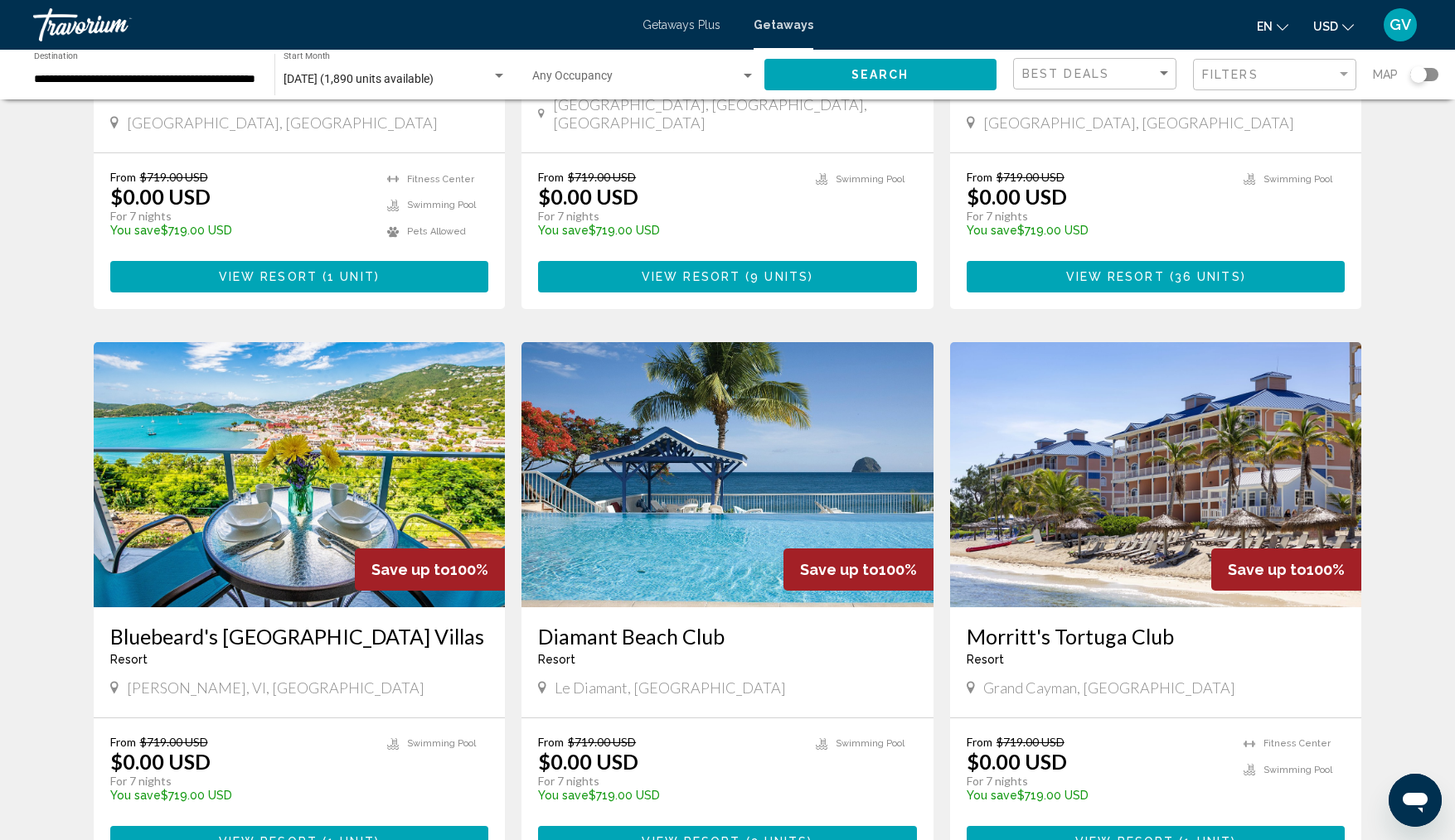
scroll to position [983, 0]
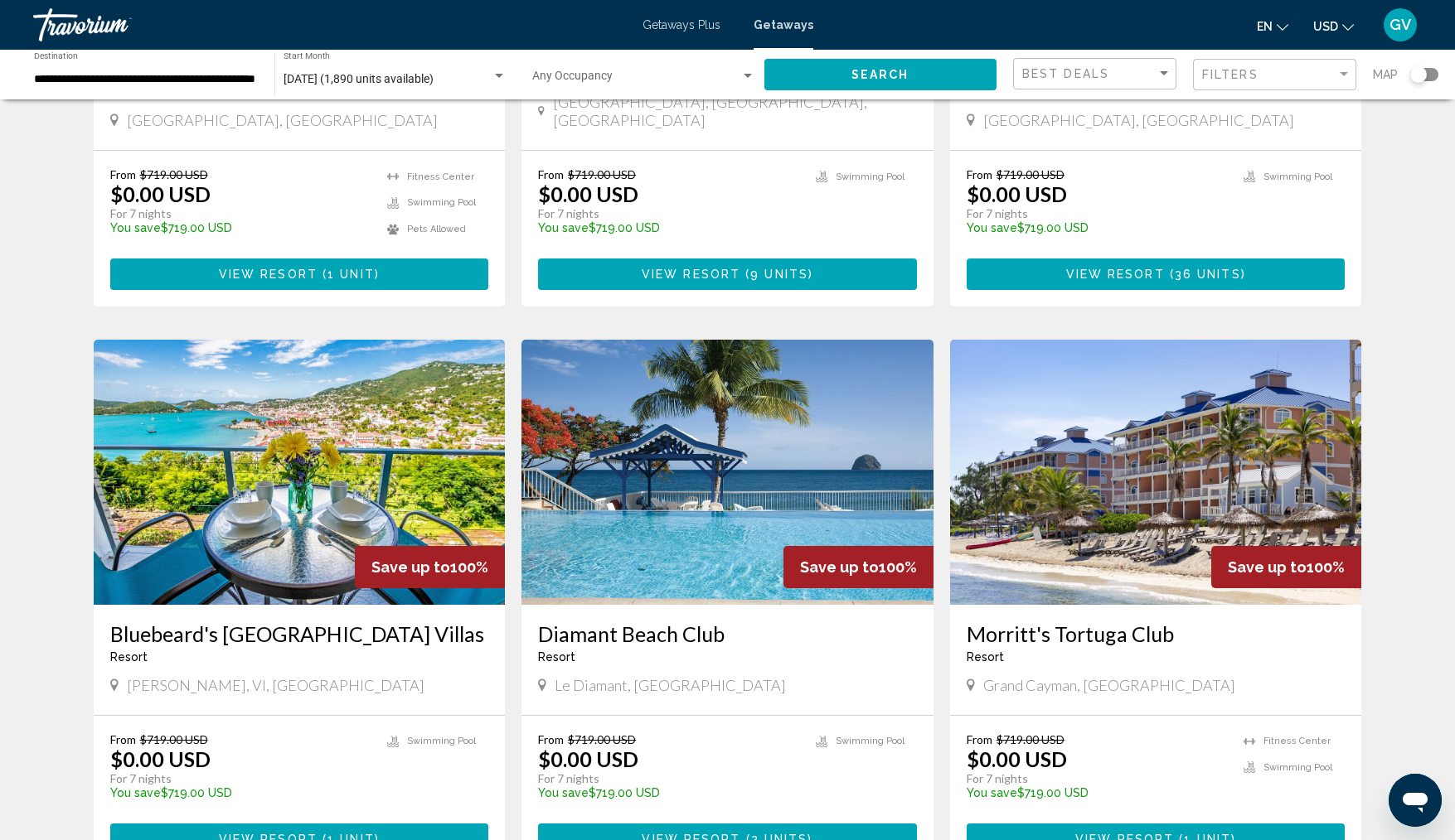
click at [253, 571] on img "Main content" at bounding box center [299, 473] width 412 height 265
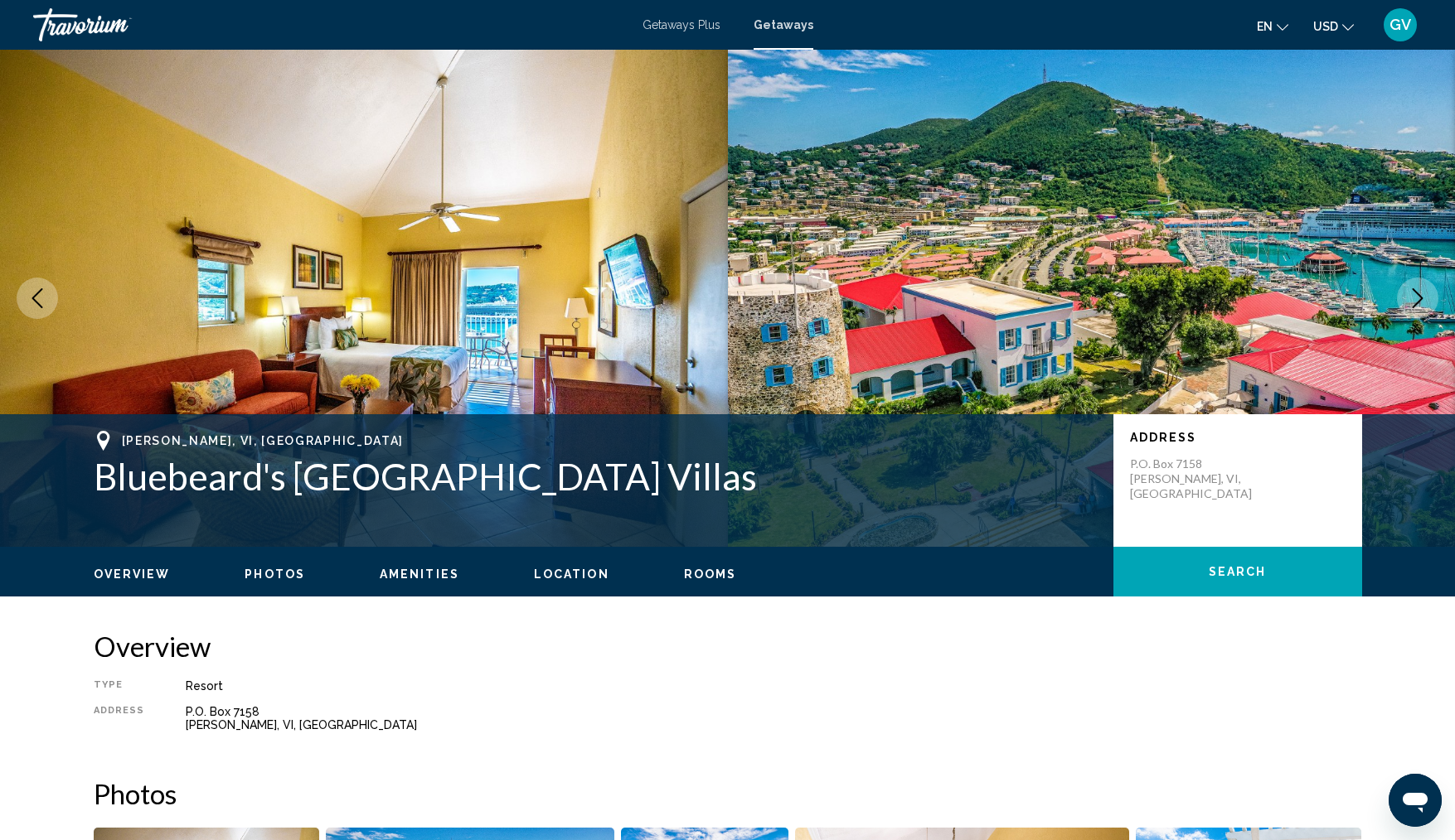
click at [1423, 296] on icon "Next image" at bounding box center [1418, 297] width 20 height 20
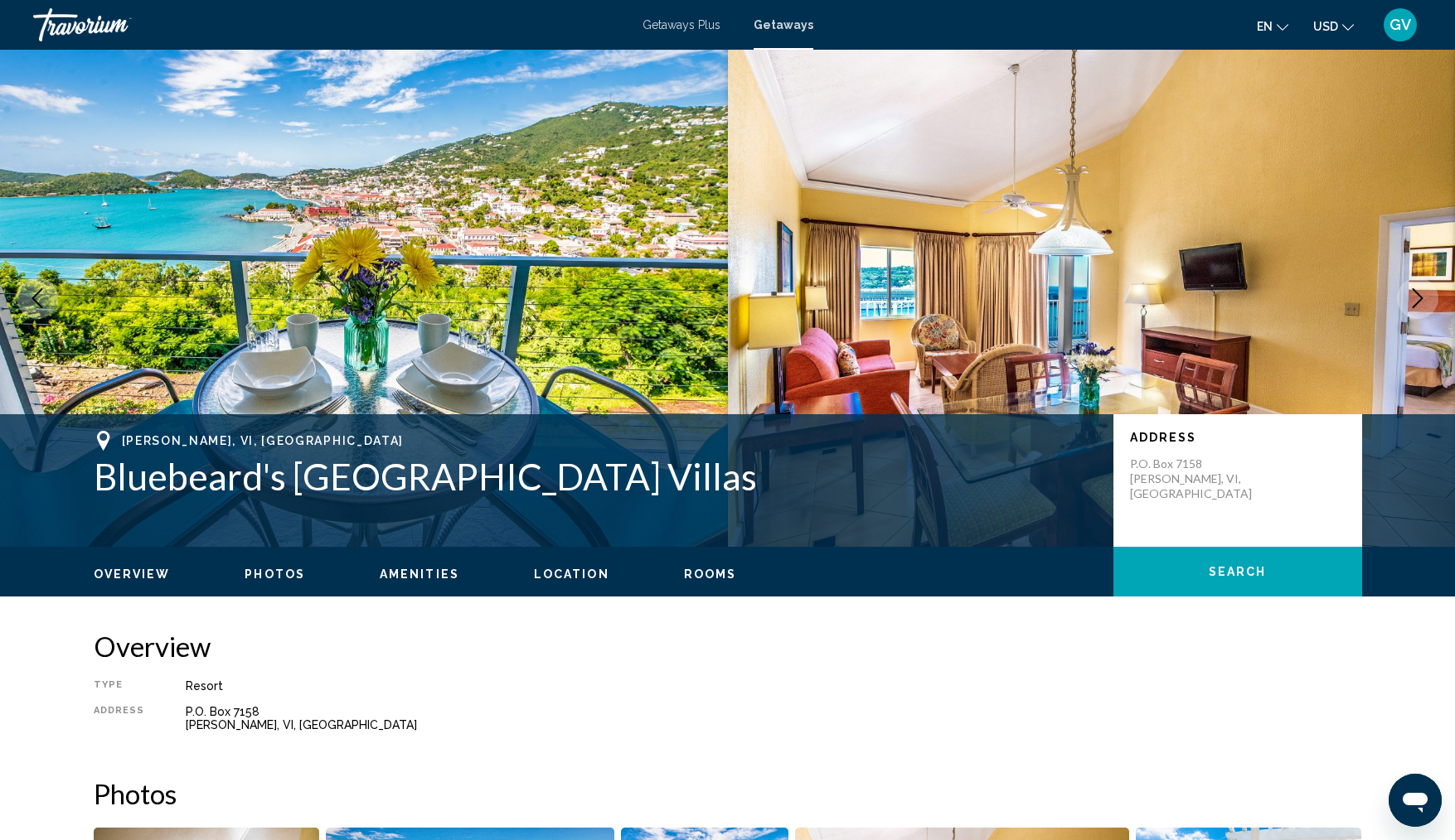
click at [1423, 296] on icon "Next image" at bounding box center [1418, 297] width 20 height 20
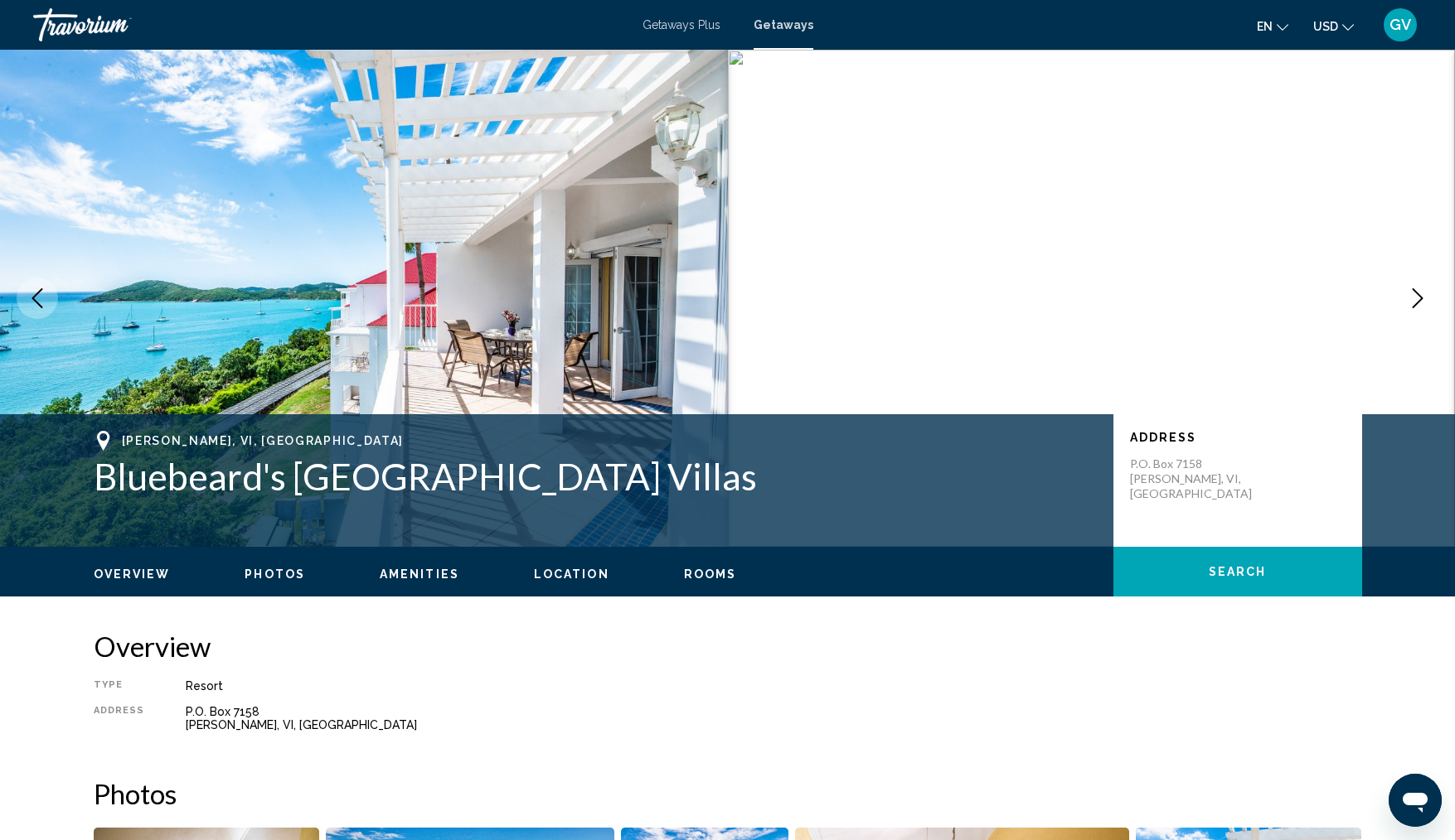
click at [1423, 296] on icon "Next image" at bounding box center [1418, 297] width 20 height 20
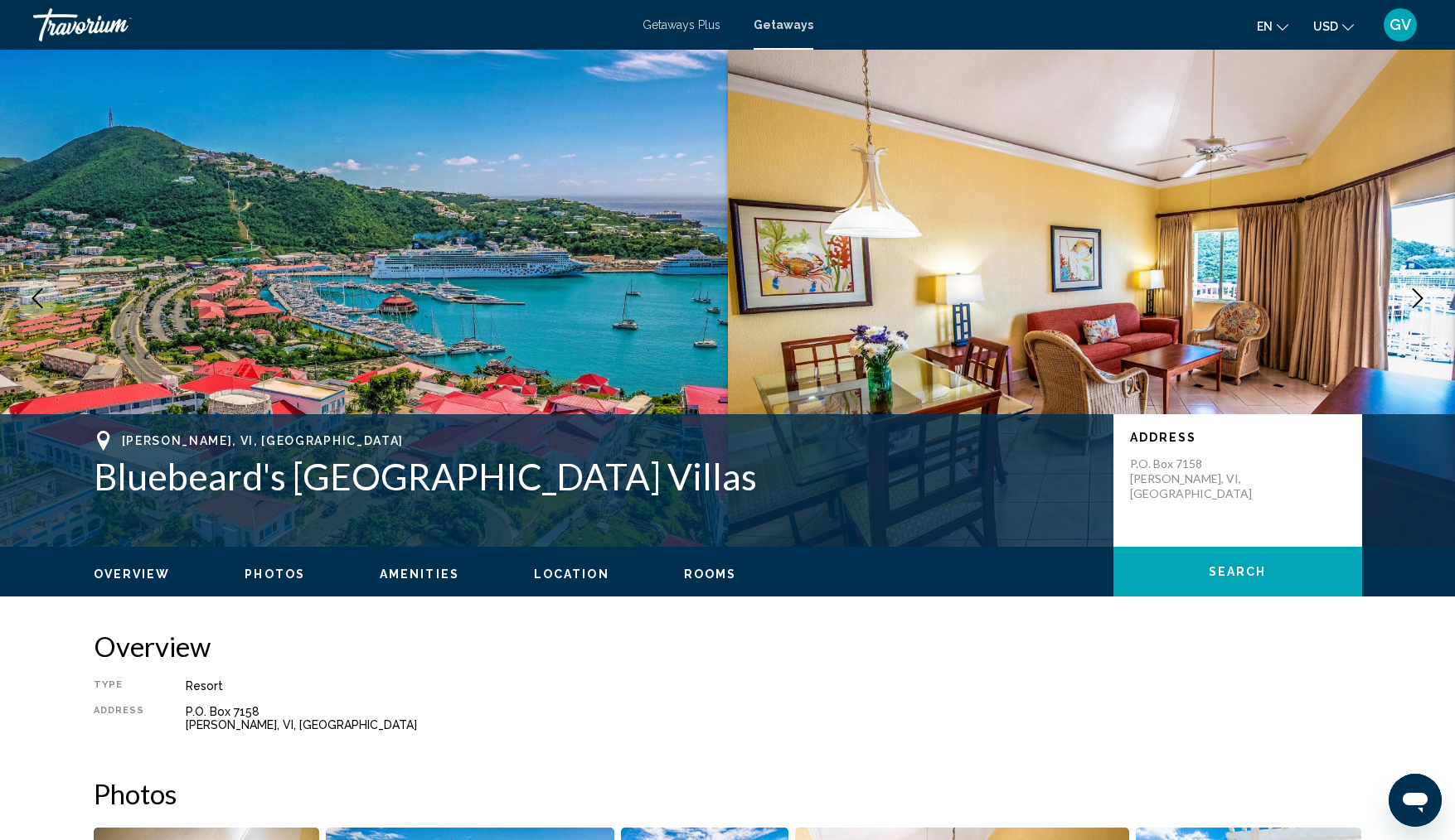
click at [1423, 296] on icon "Next image" at bounding box center [1418, 297] width 20 height 20
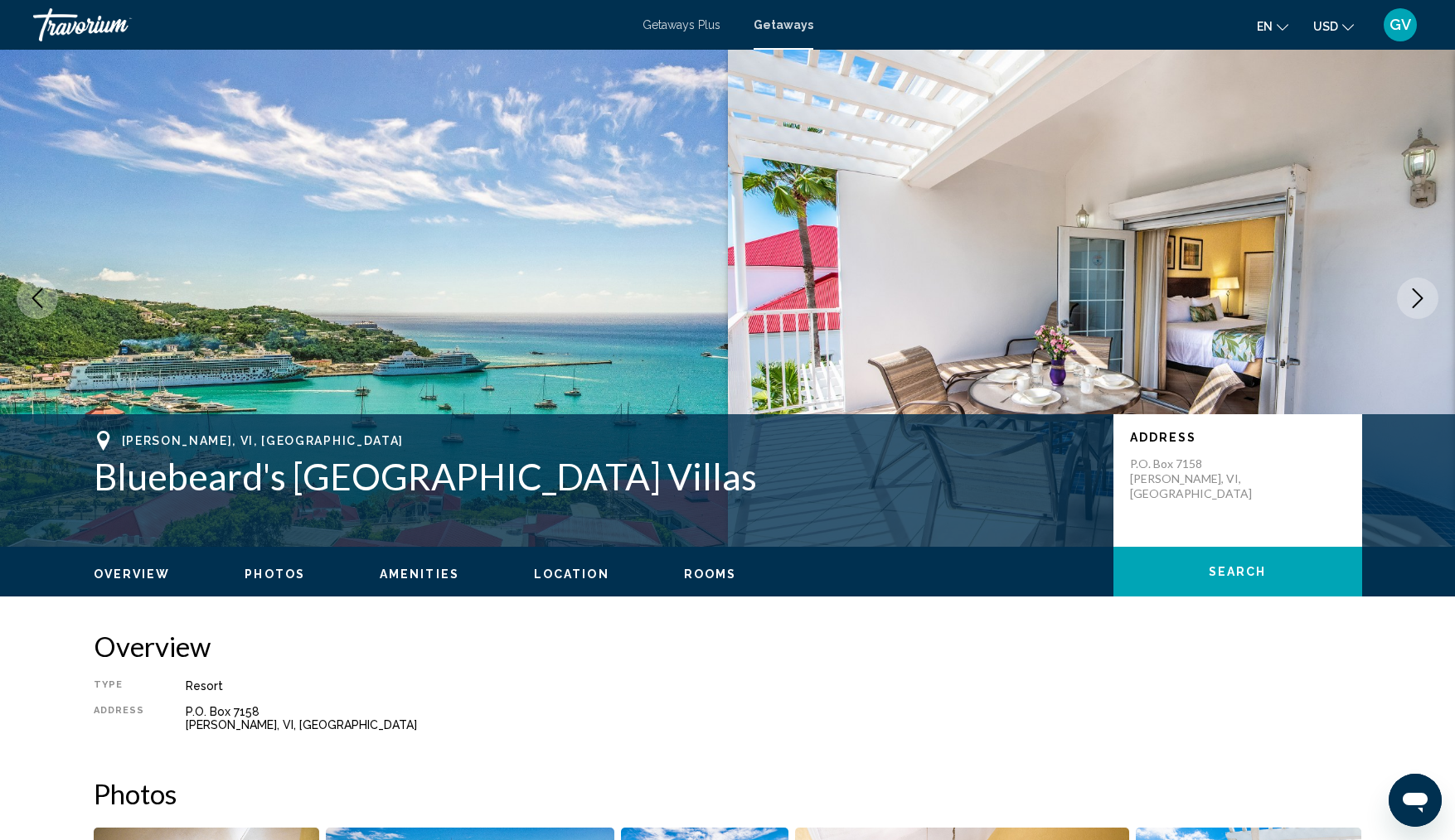
click at [39, 288] on icon "Previous image" at bounding box center [36, 297] width 20 height 20
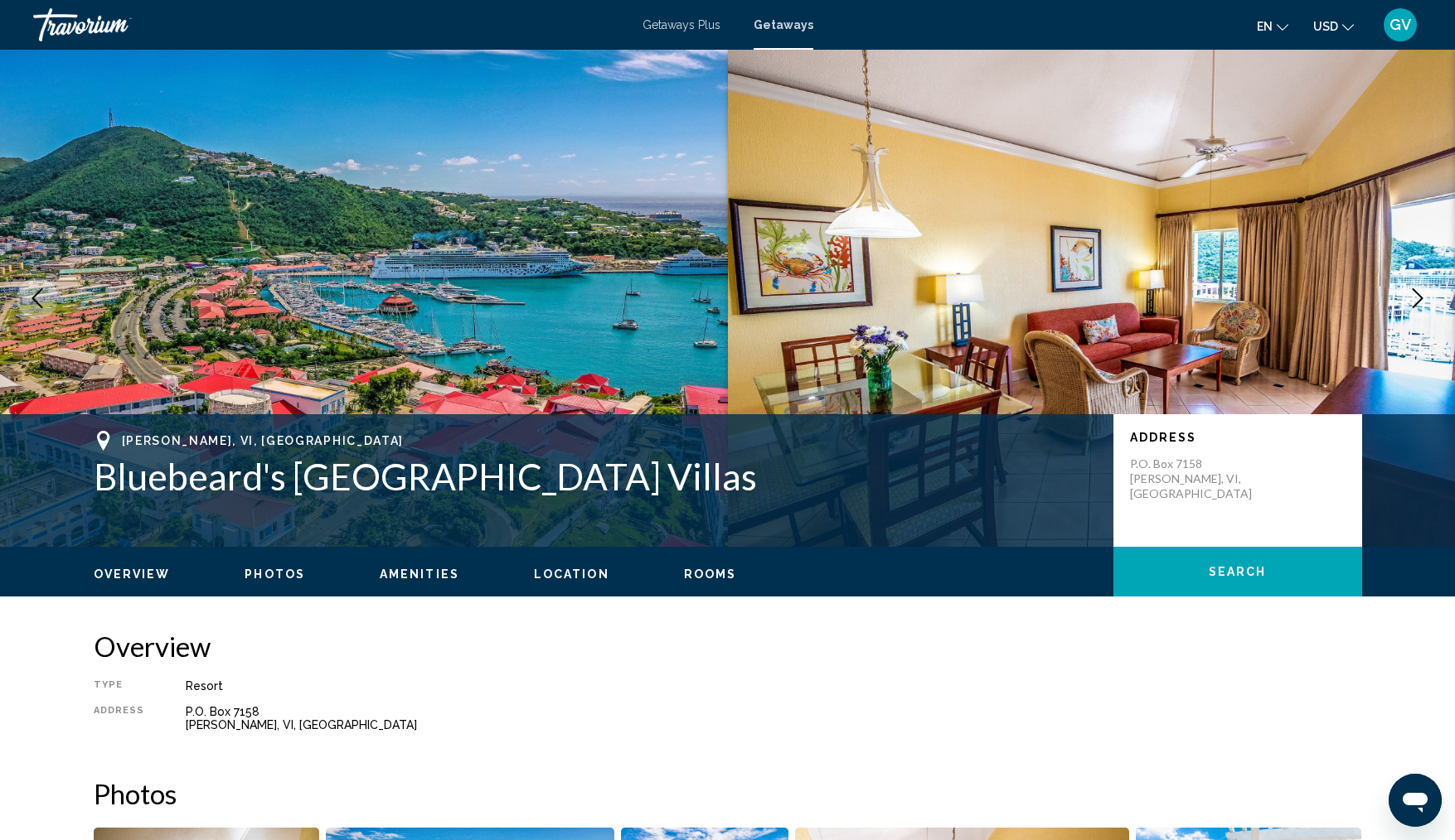
click at [1424, 297] on icon "Next image" at bounding box center [1418, 297] width 20 height 20
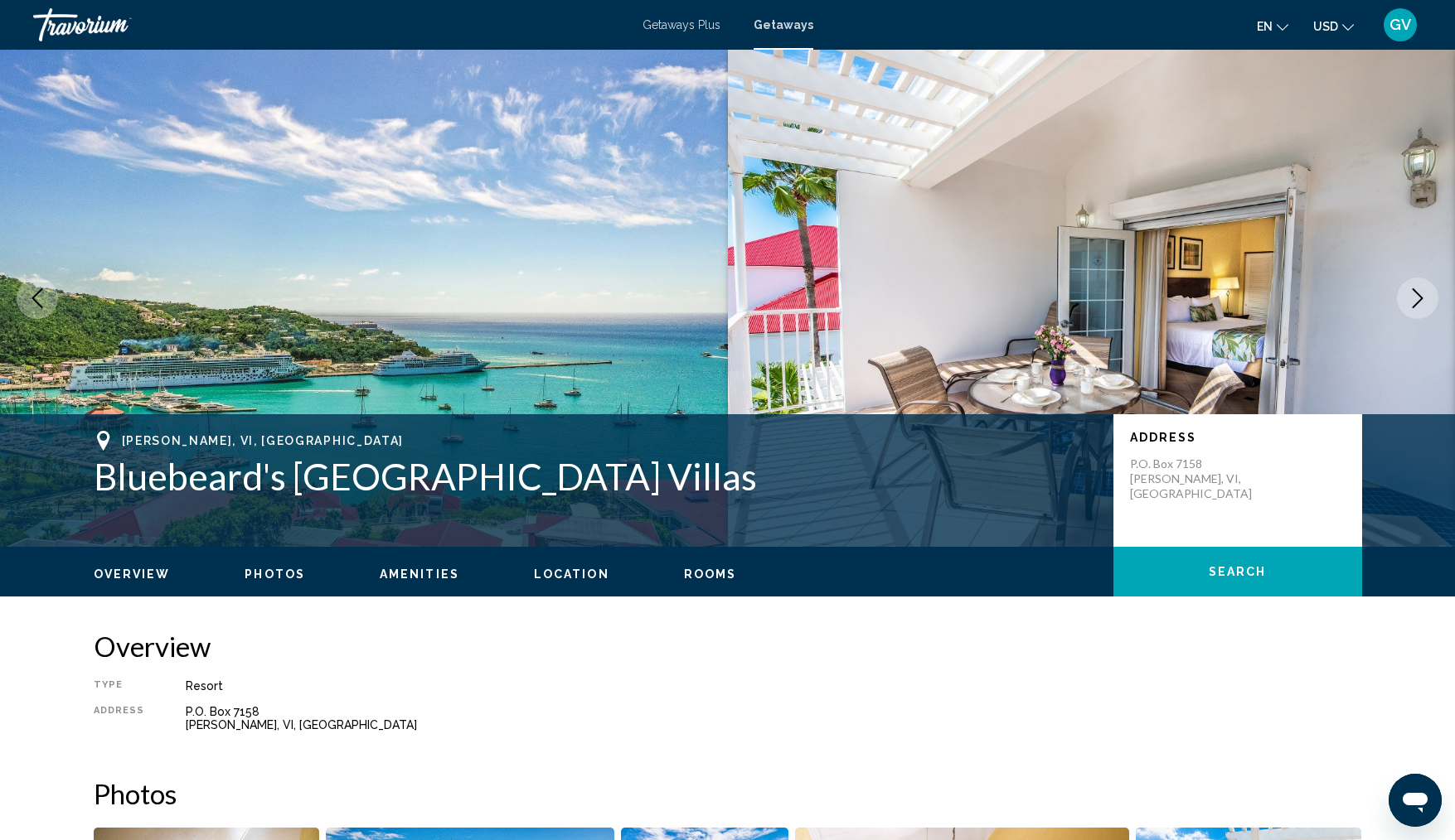
click at [1424, 297] on icon "Next image" at bounding box center [1418, 297] width 20 height 20
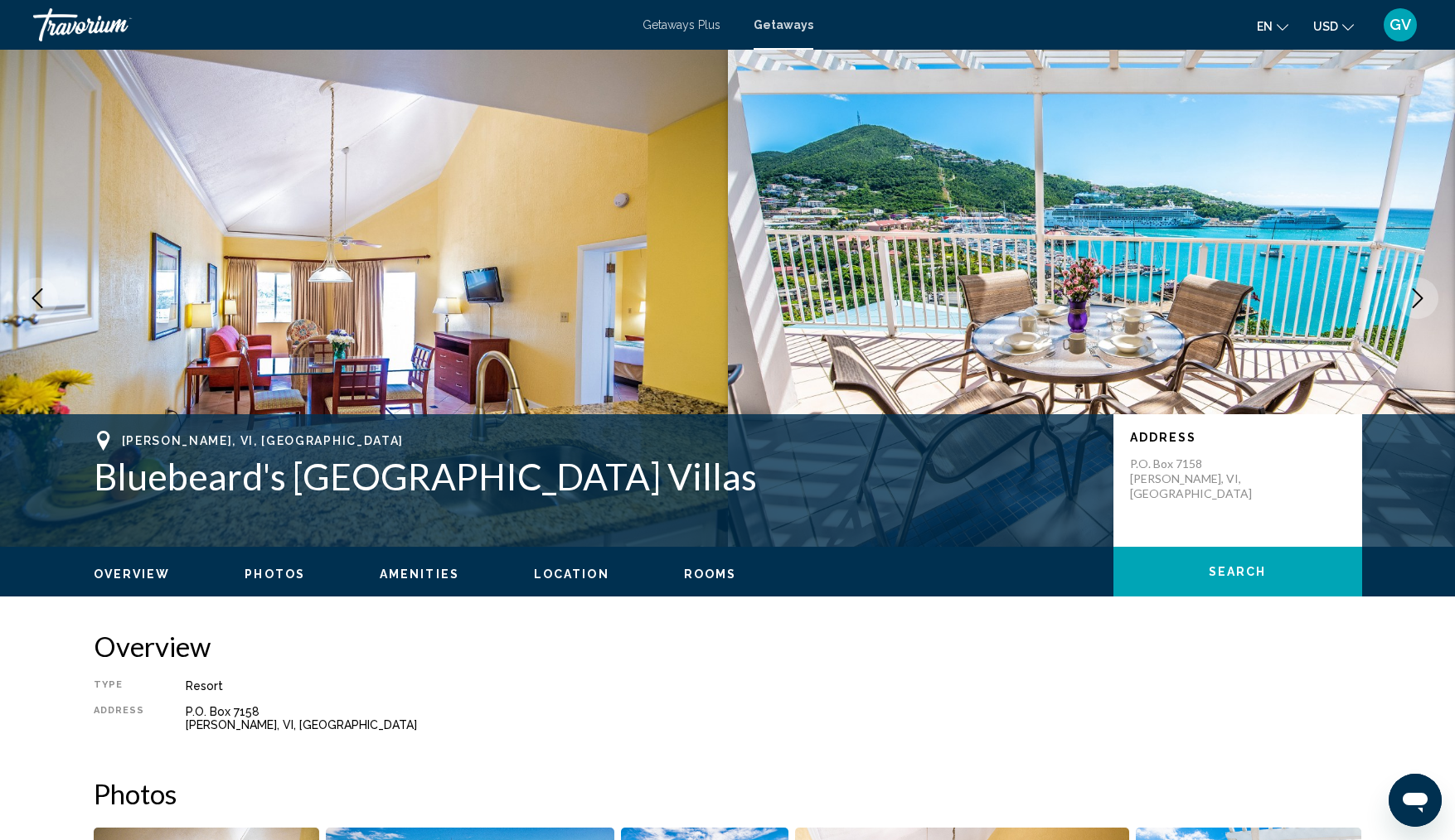
click at [1424, 297] on icon "Next image" at bounding box center [1418, 297] width 20 height 20
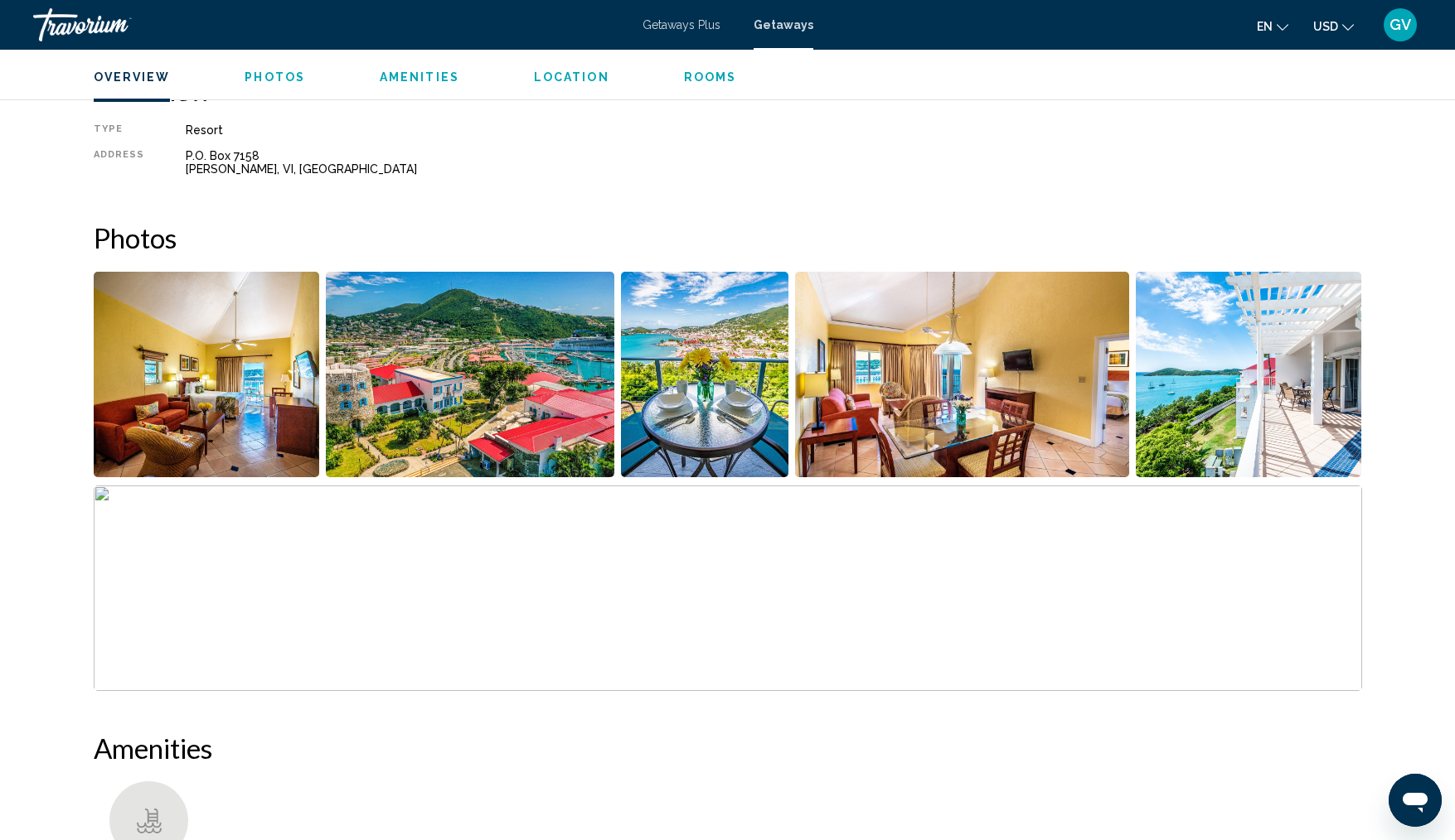
scroll to position [560, 0]
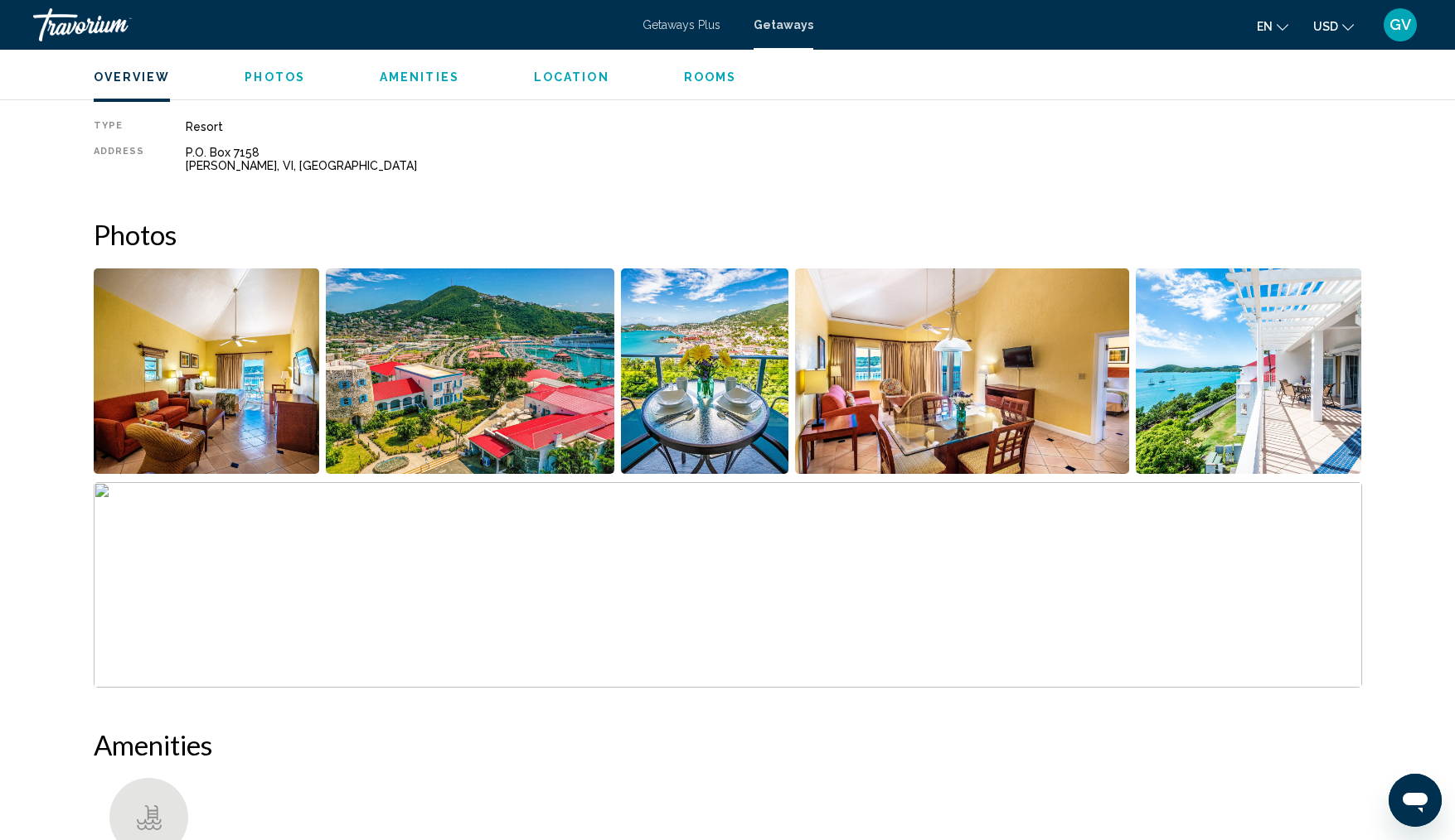
click at [257, 415] on img "Open full-screen image slider" at bounding box center [206, 371] width 227 height 205
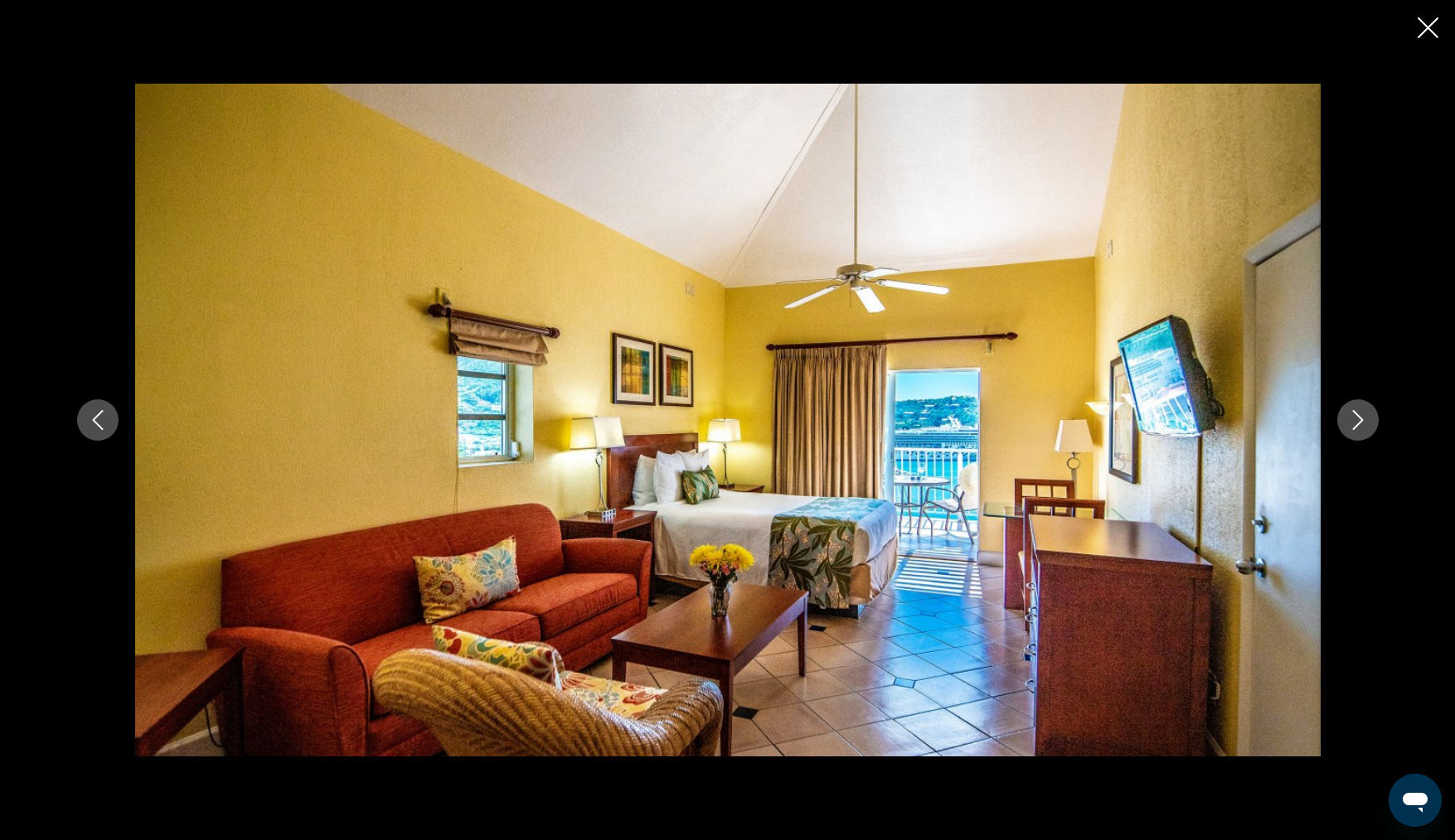
click at [1356, 424] on icon "Next image" at bounding box center [1358, 420] width 20 height 20
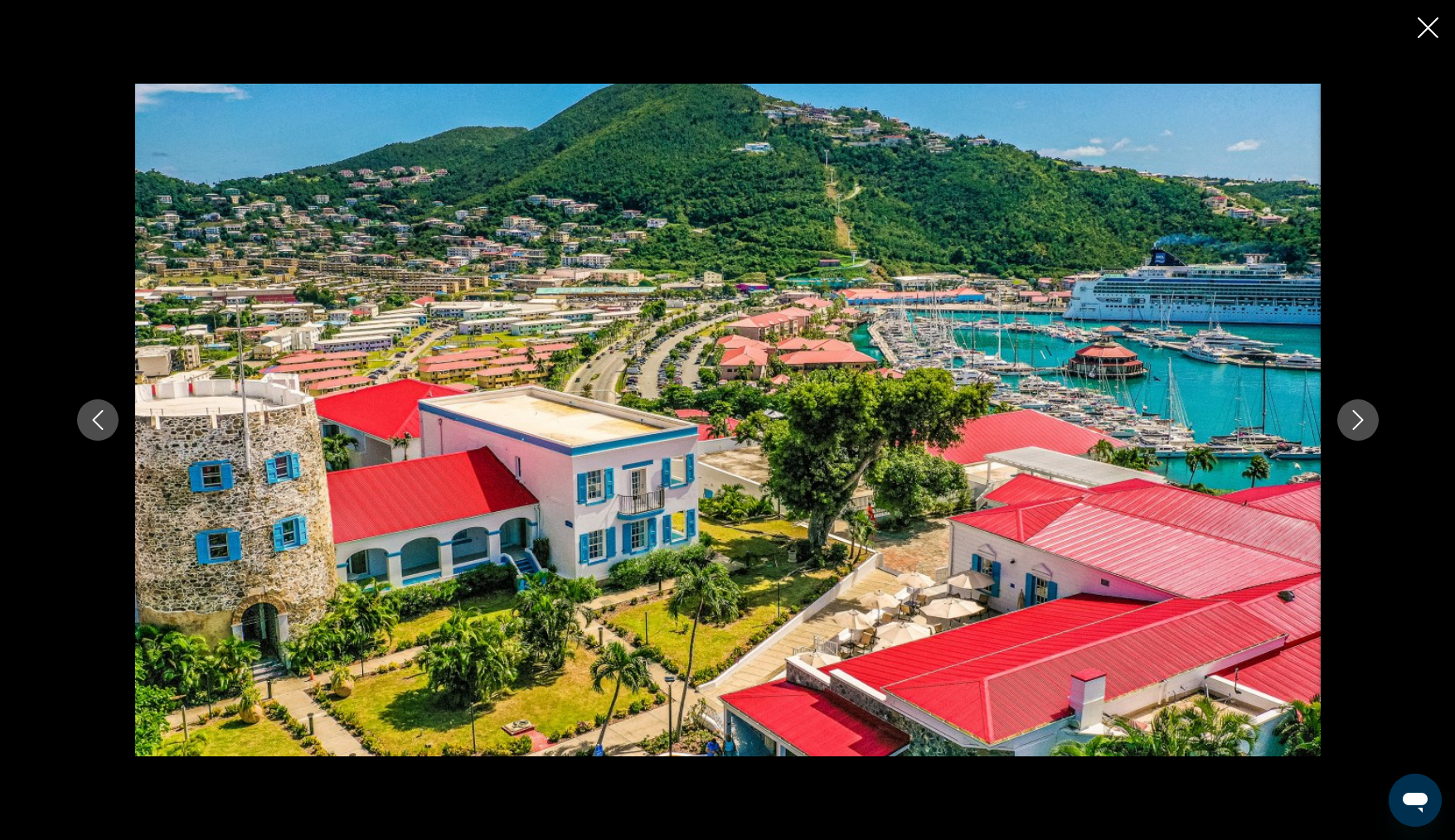
click at [1356, 424] on icon "Next image" at bounding box center [1358, 420] width 20 height 20
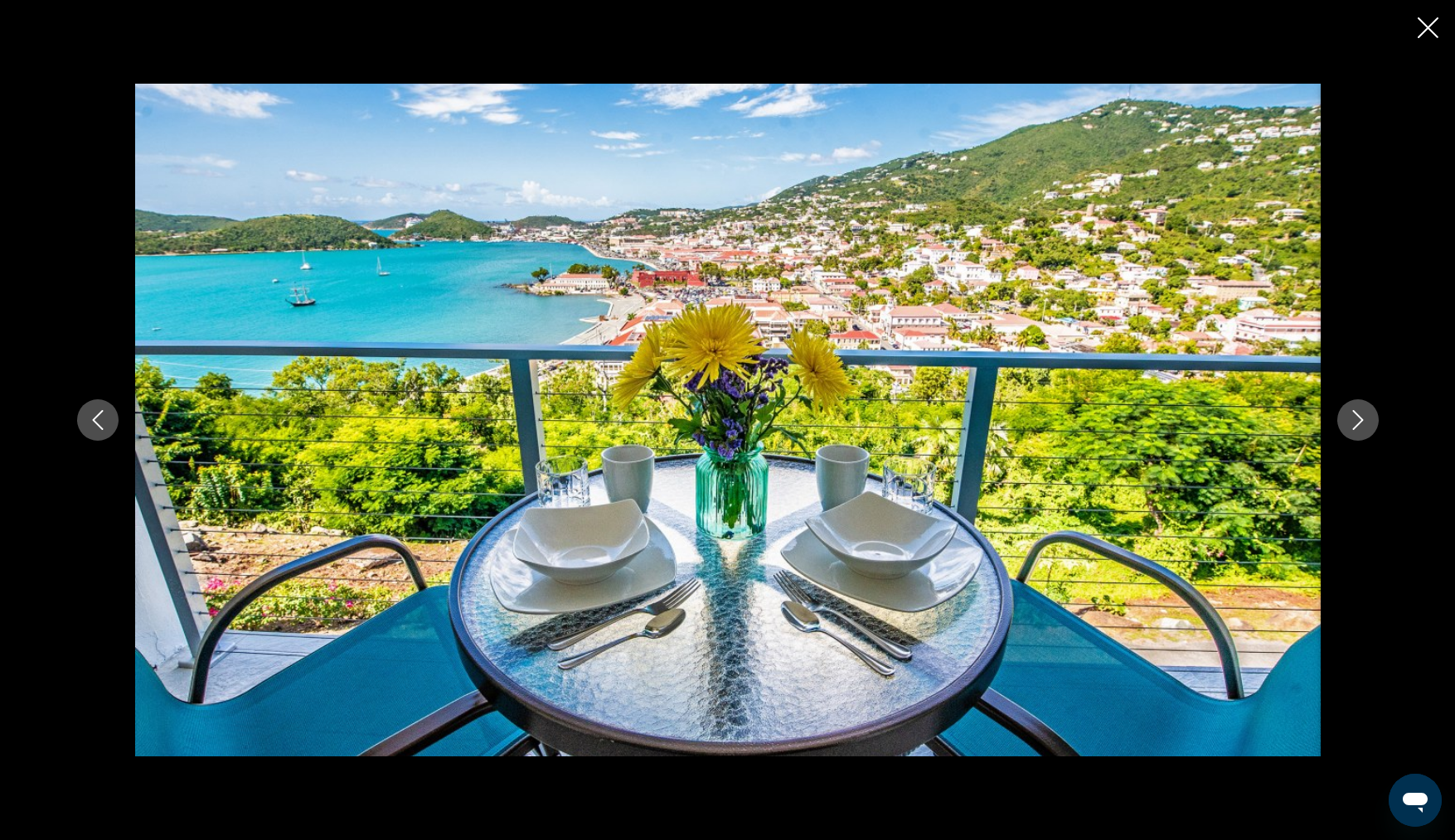
click at [1356, 424] on icon "Next image" at bounding box center [1358, 420] width 20 height 20
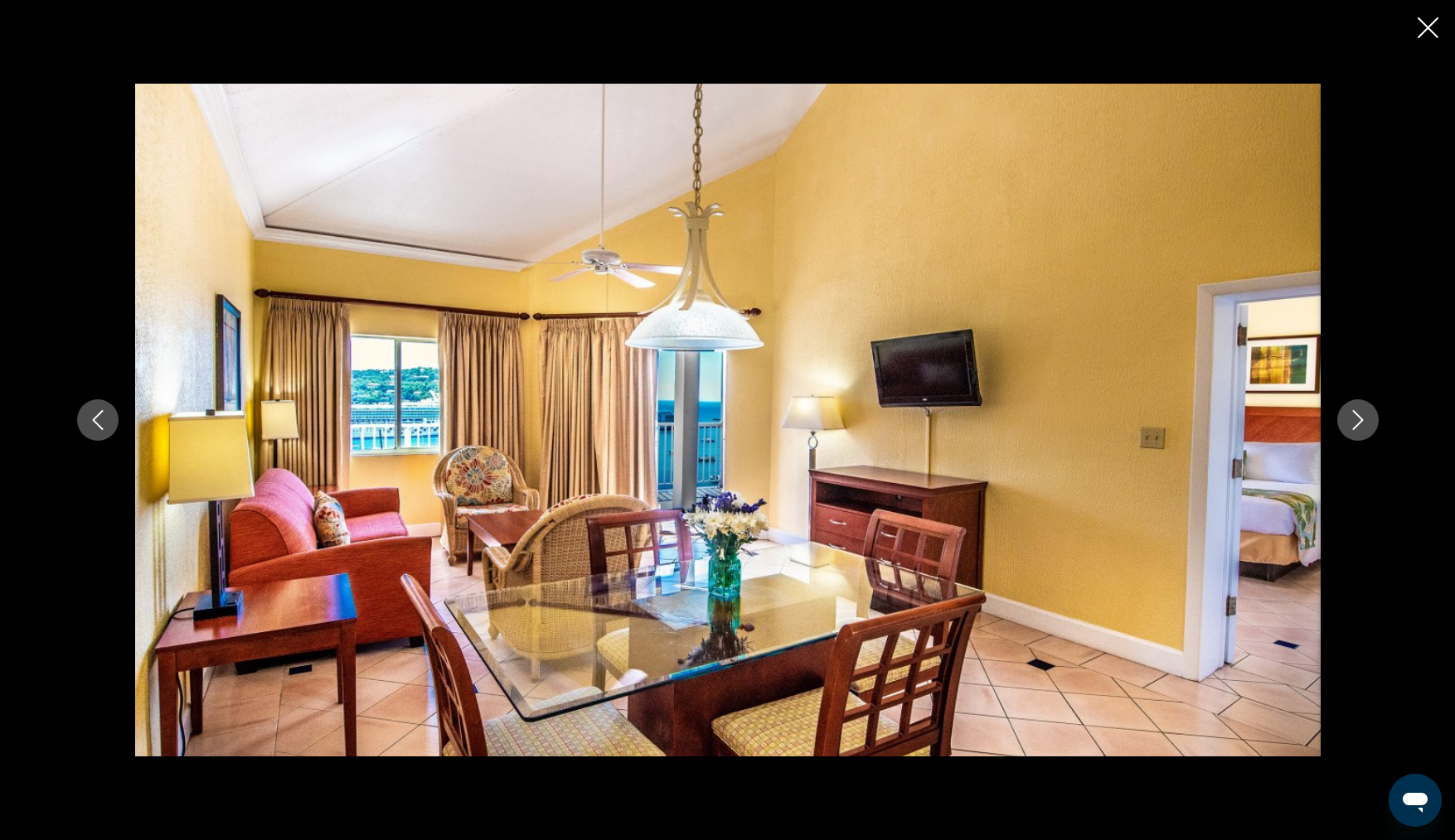
click at [1356, 424] on icon "Next image" at bounding box center [1358, 420] width 20 height 20
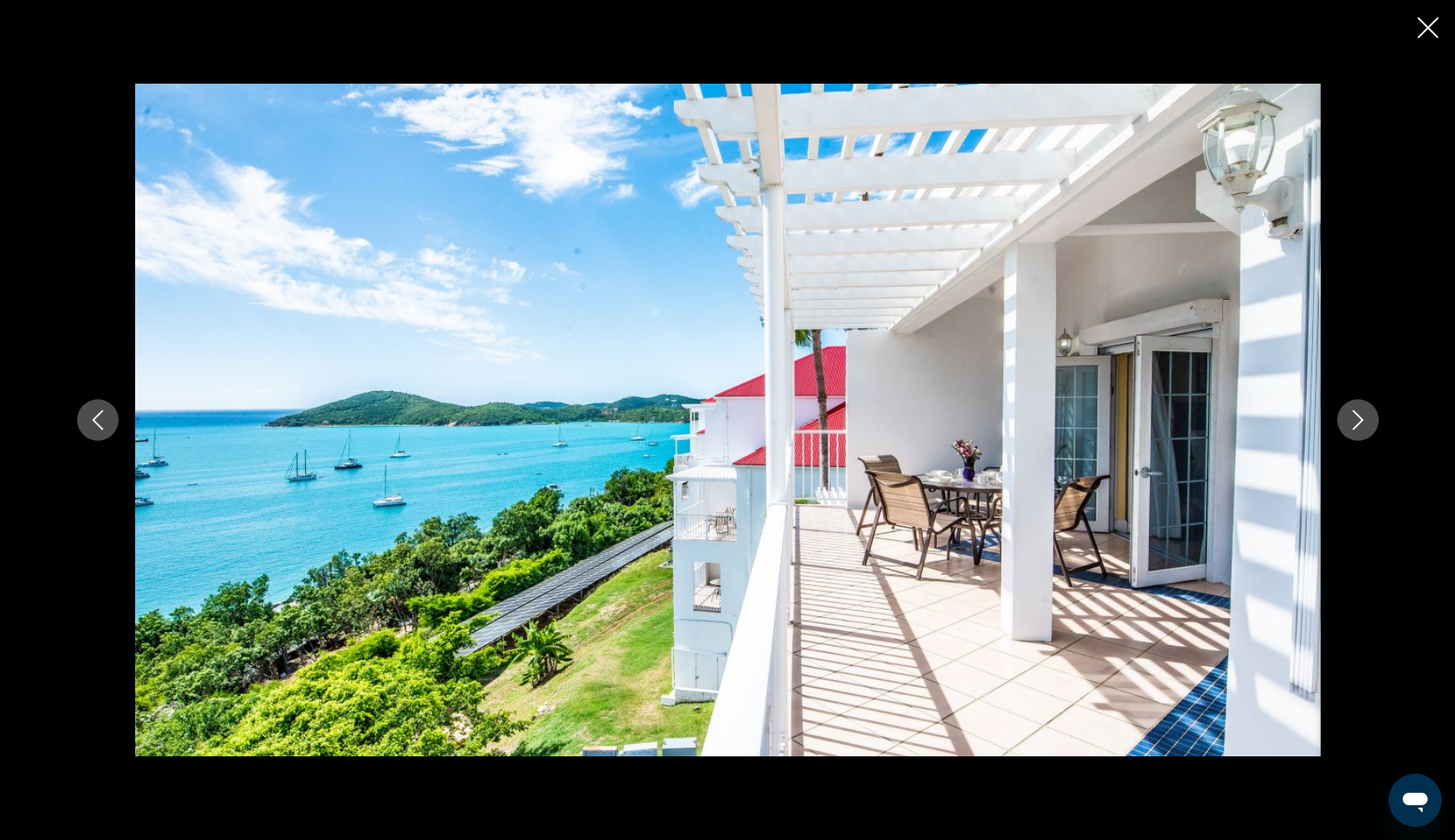
click at [1356, 424] on icon "Next image" at bounding box center [1358, 420] width 20 height 20
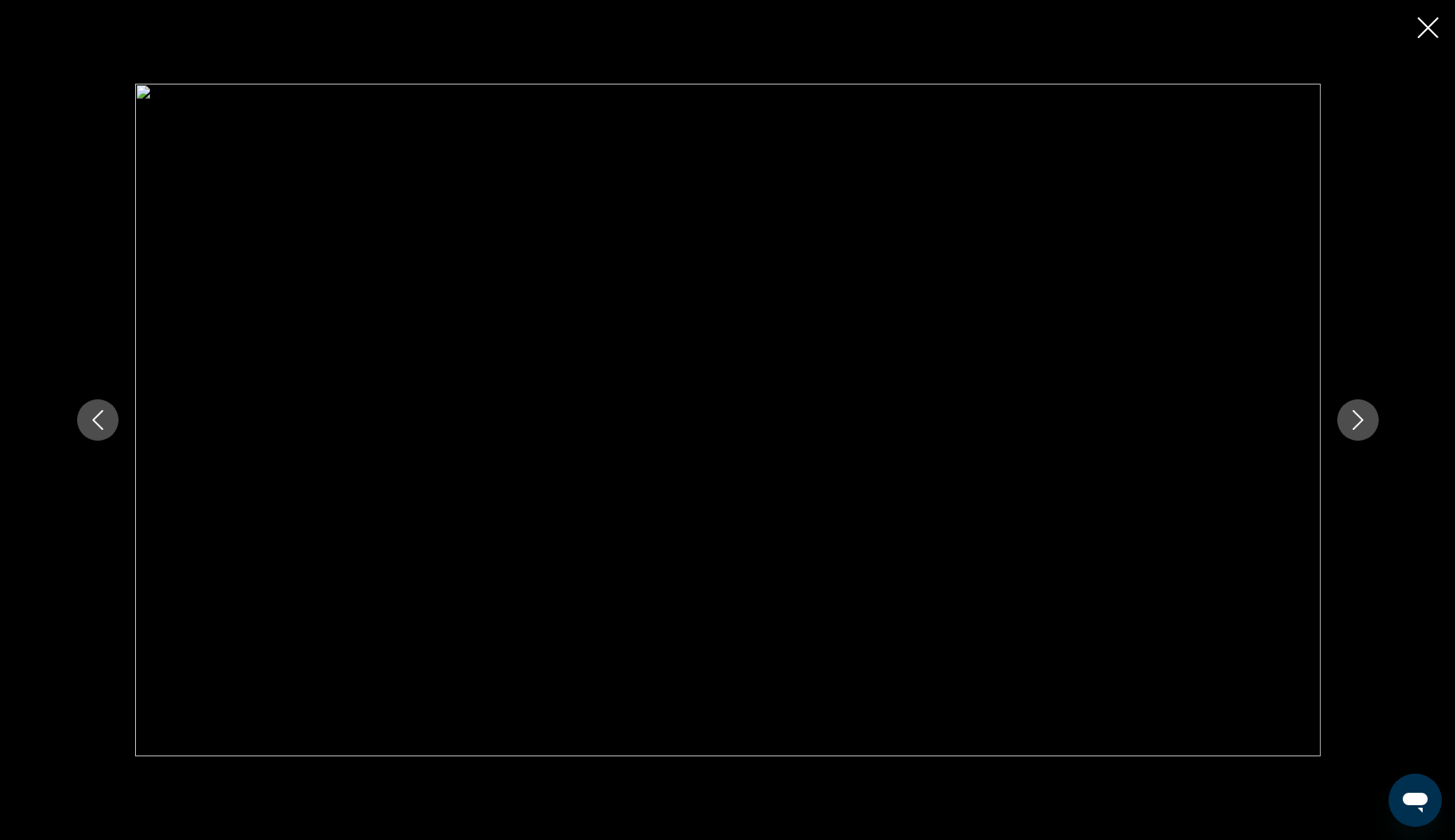
click at [1428, 25] on icon "Close slideshow" at bounding box center [1428, 28] width 21 height 21
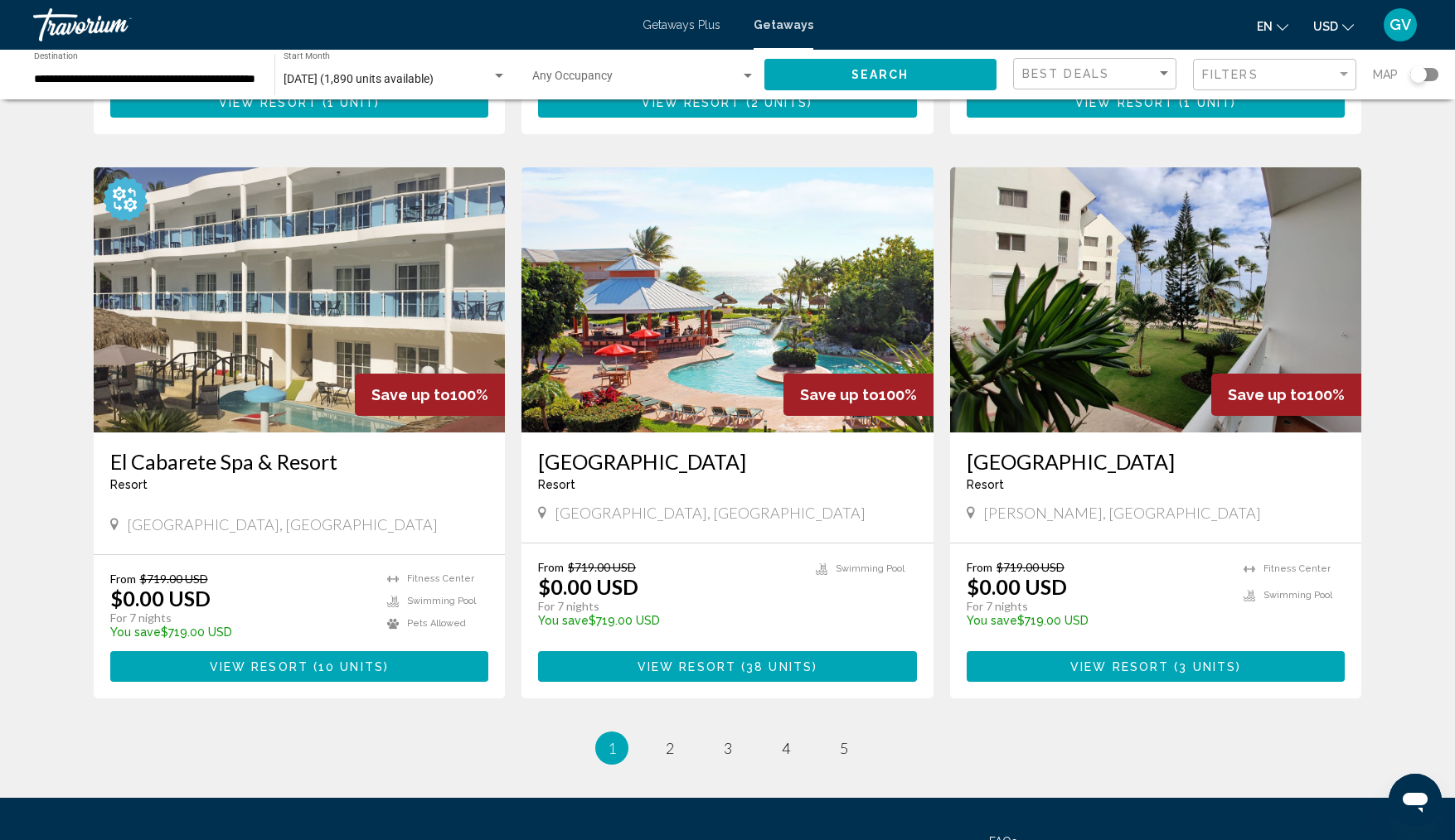
scroll to position [1715, 0]
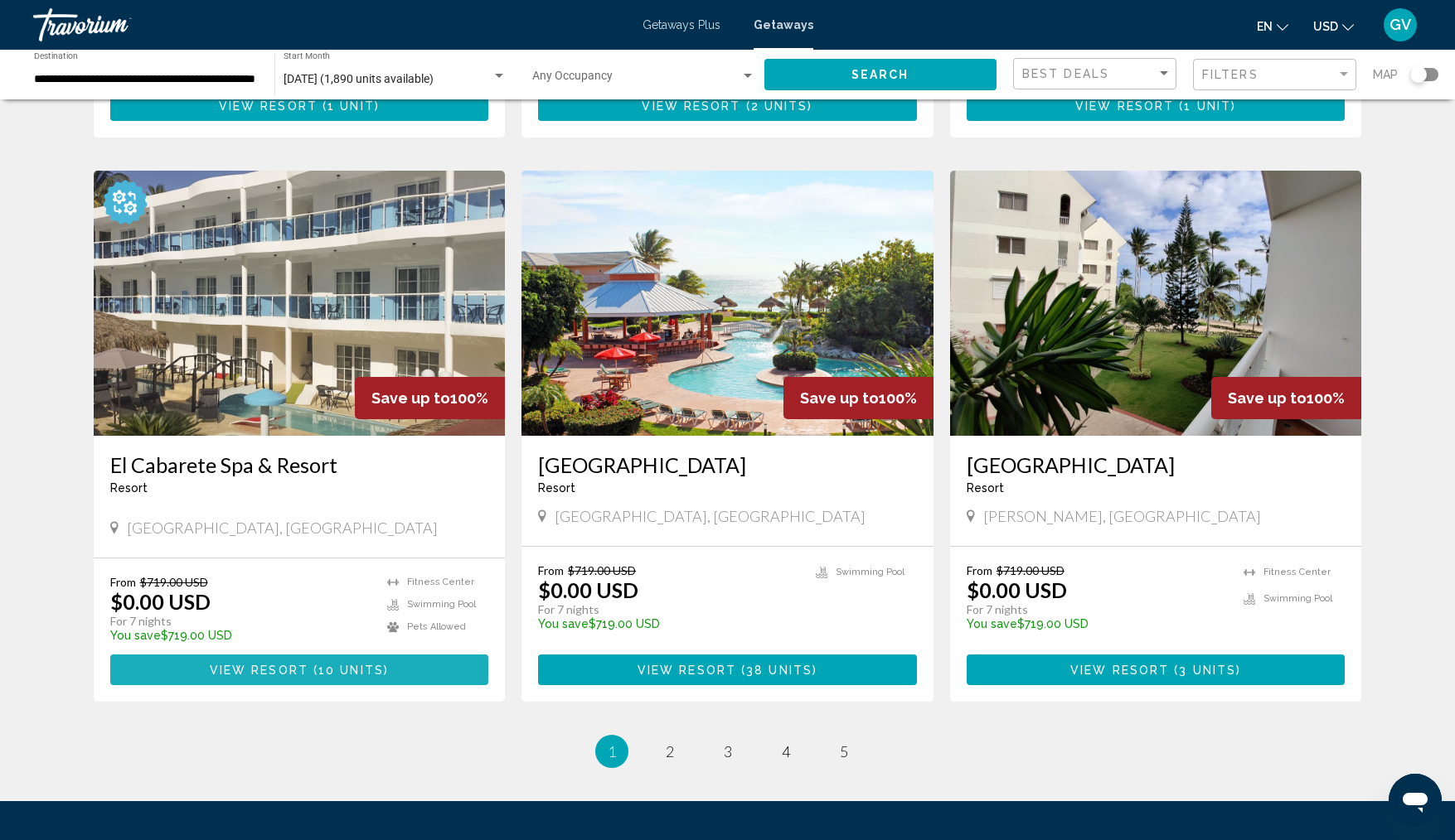
click at [264, 677] on span "View Resort" at bounding box center [259, 670] width 99 height 13
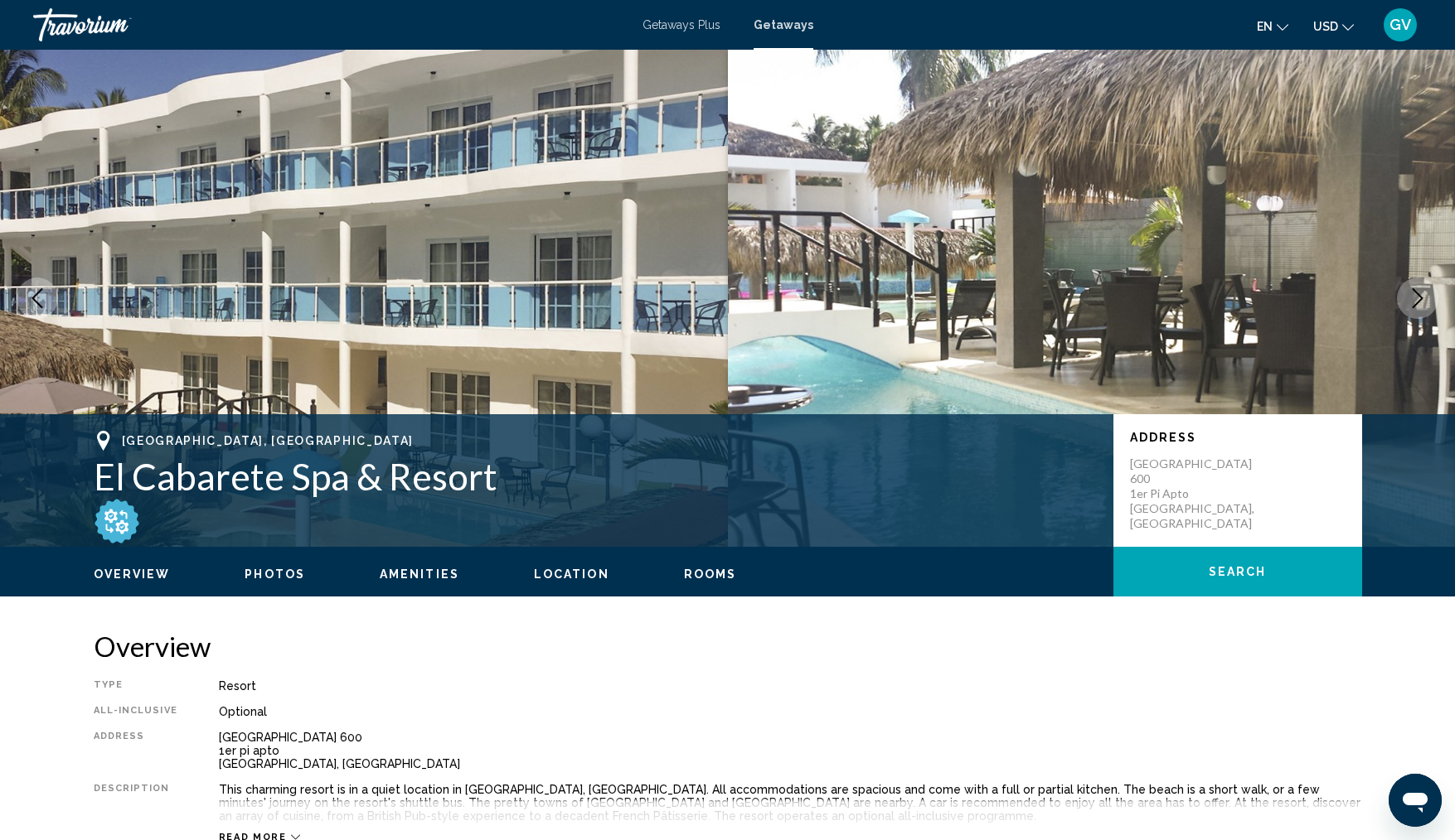
click at [1421, 292] on icon "Next image" at bounding box center [1418, 297] width 20 height 20
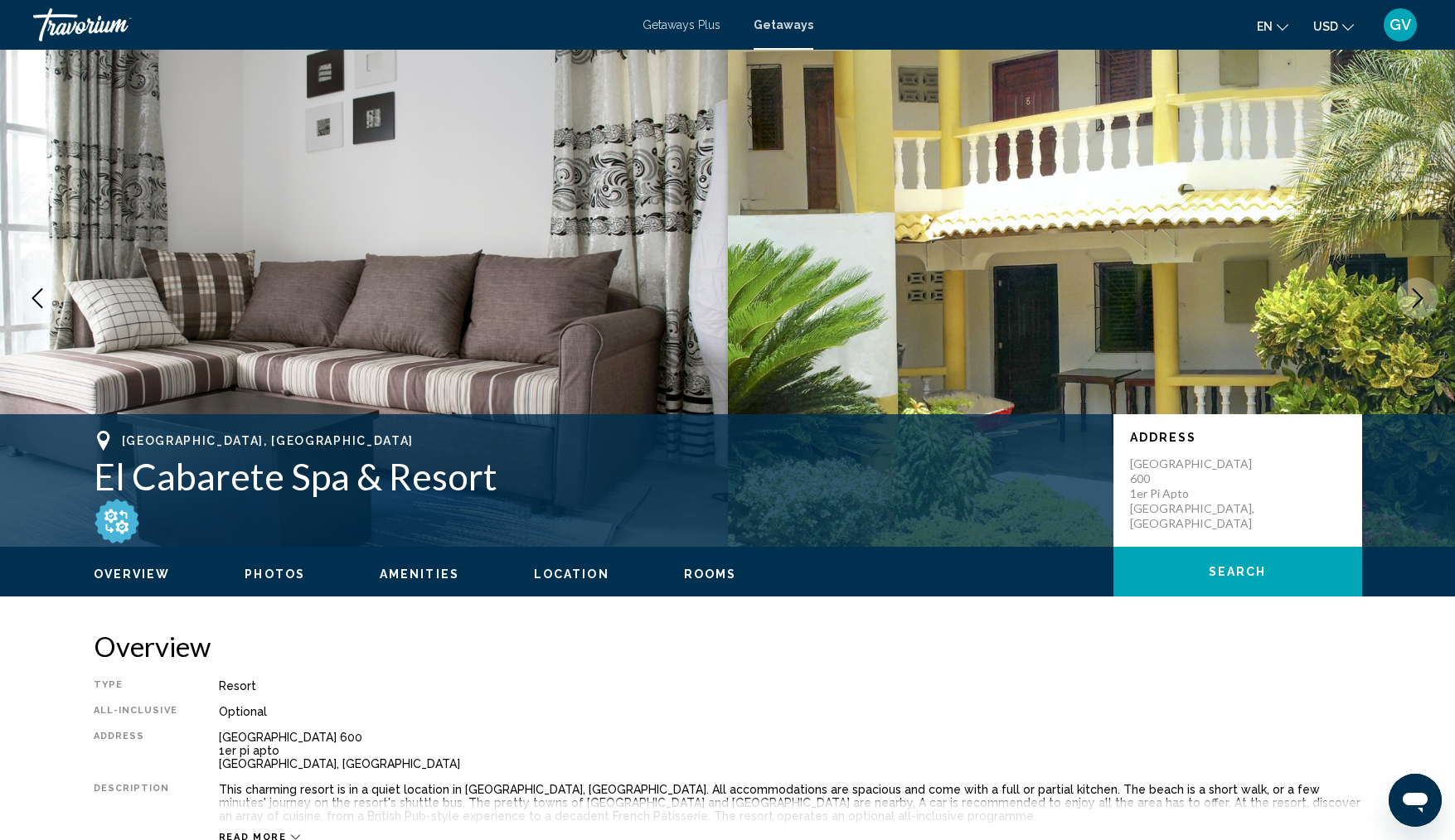
click at [1421, 292] on icon "Next image" at bounding box center [1418, 297] width 20 height 20
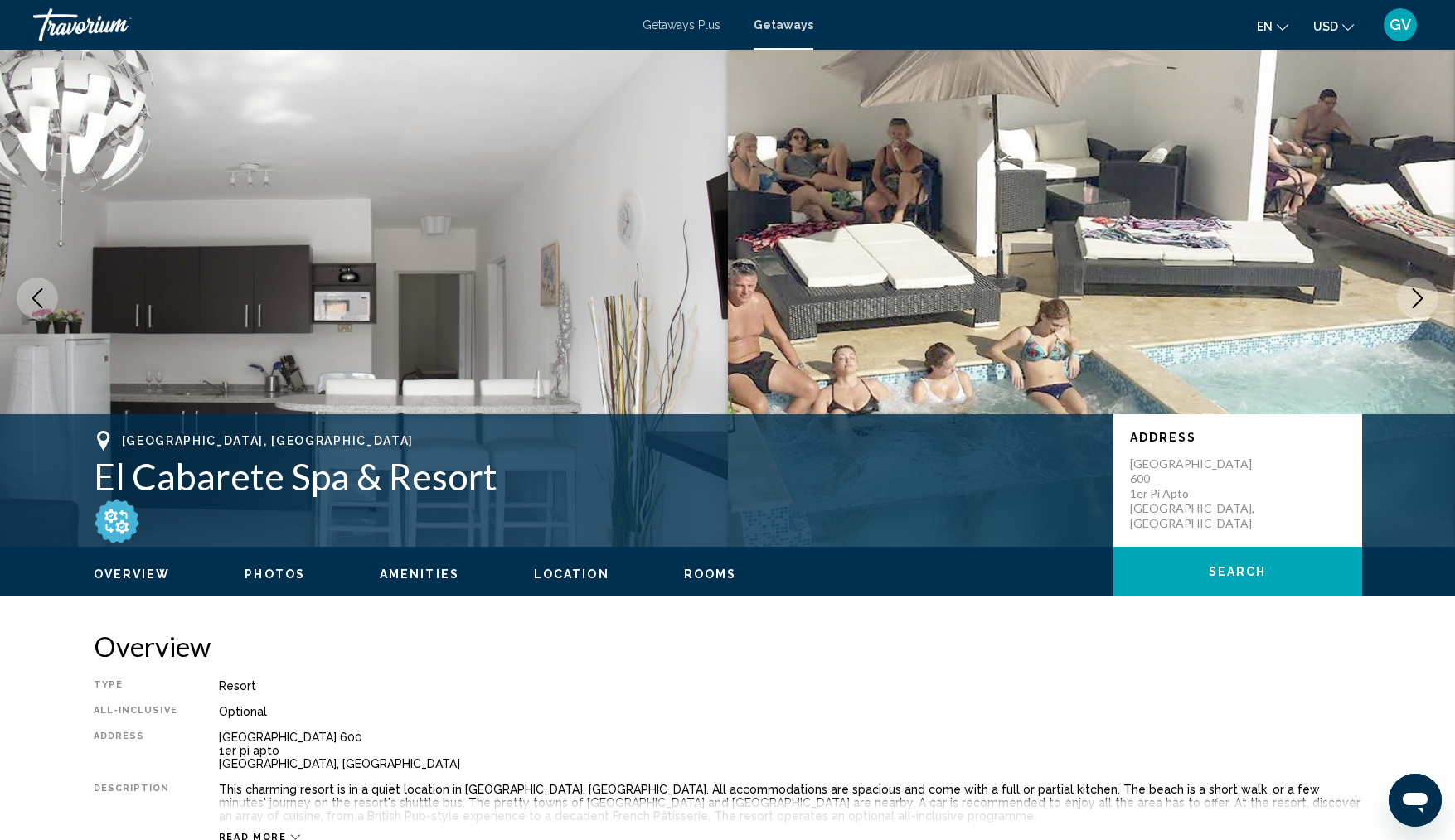
click at [1421, 292] on icon "Next image" at bounding box center [1418, 297] width 20 height 20
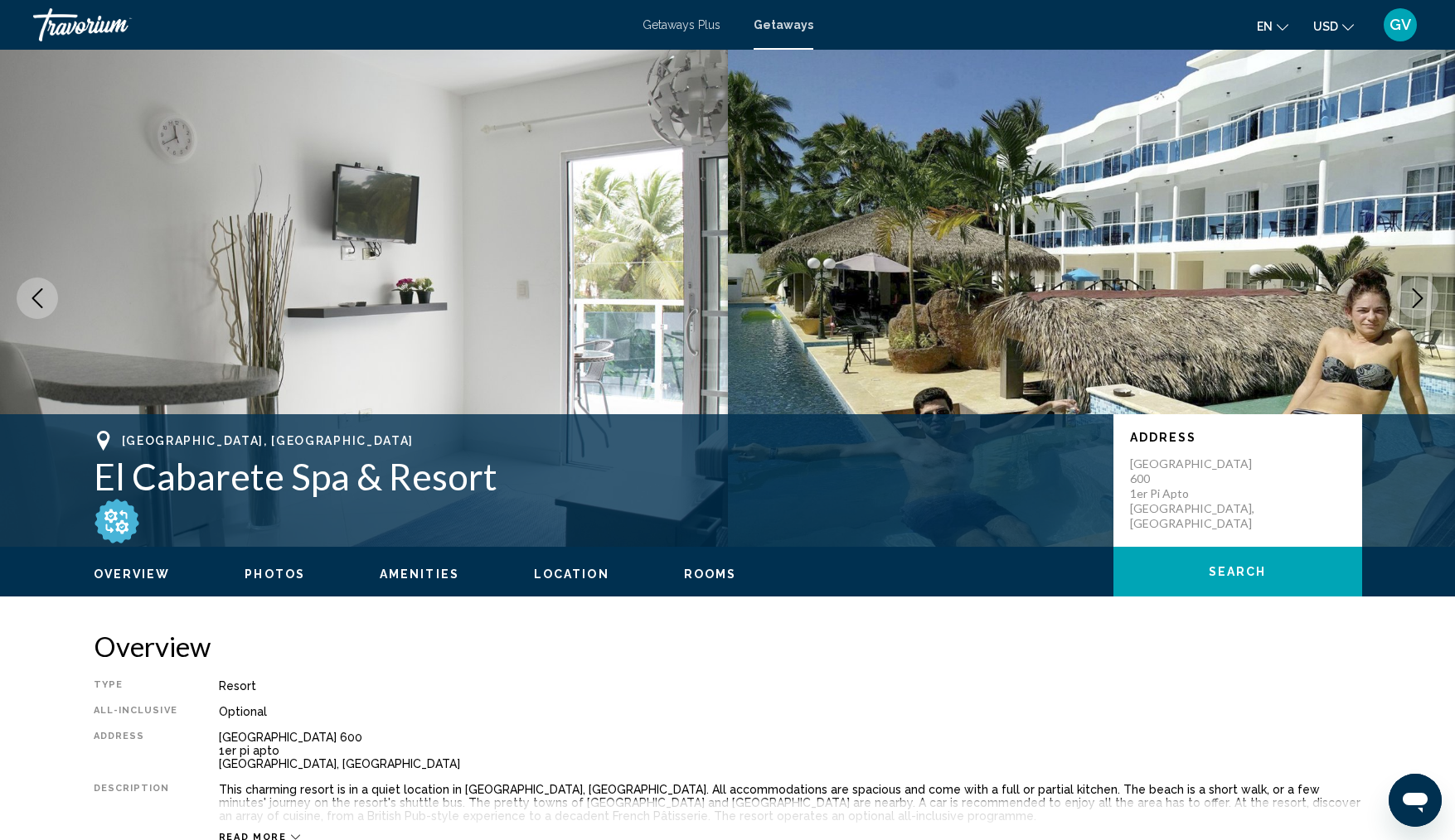
click at [1421, 292] on icon "Next image" at bounding box center [1418, 297] width 20 height 20
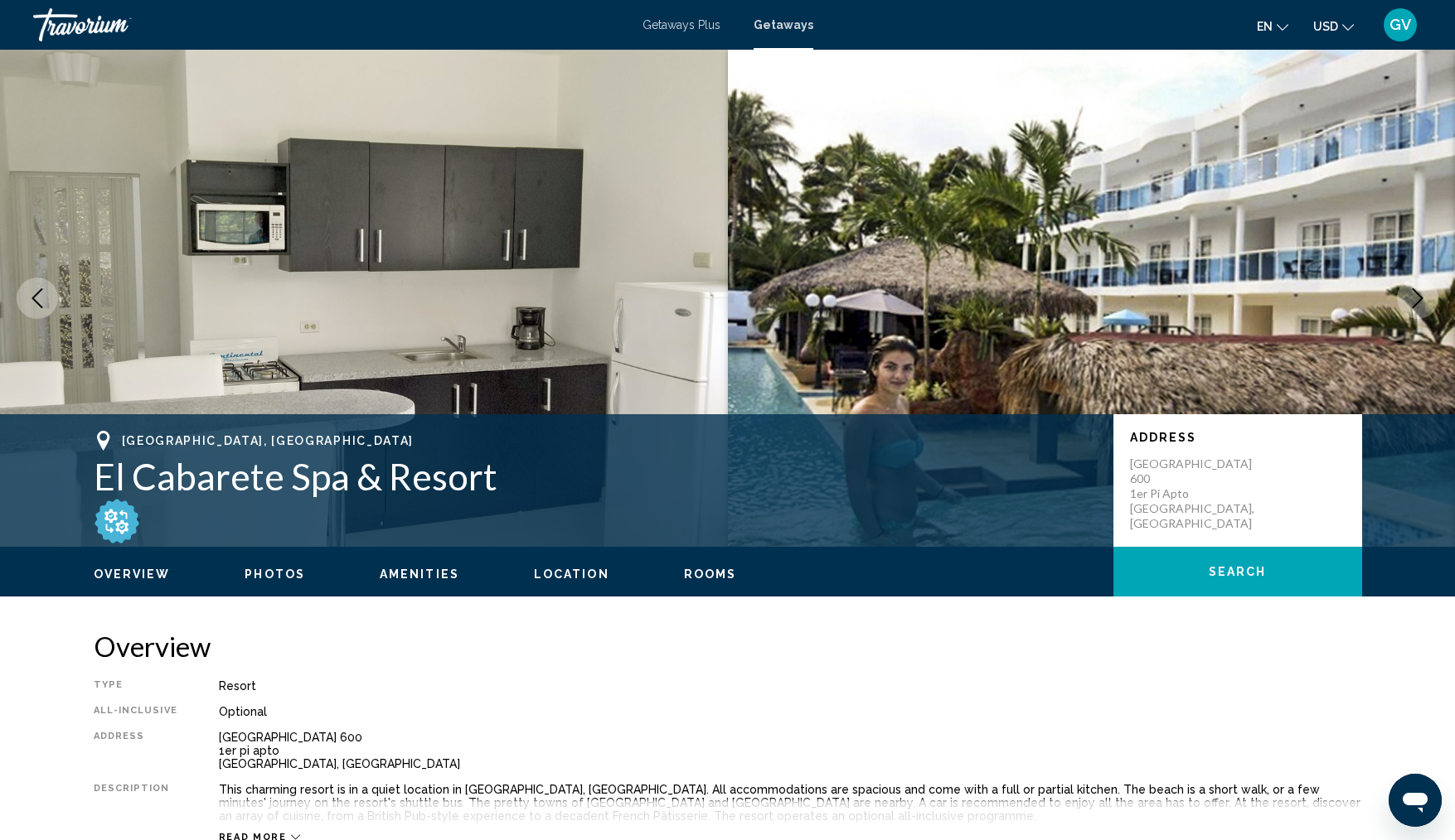
click at [1421, 292] on icon "Next image" at bounding box center [1418, 297] width 20 height 20
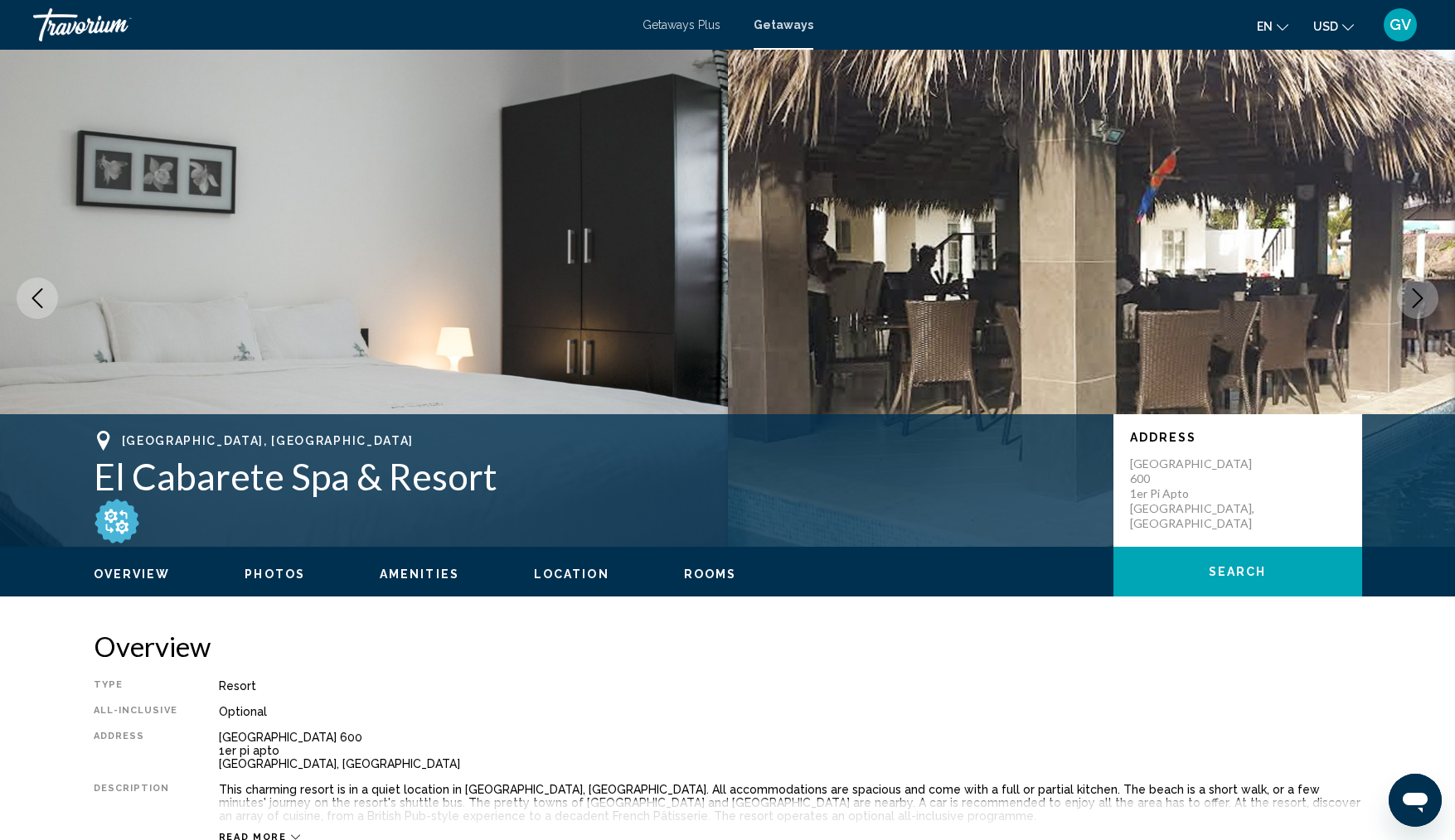
click at [1421, 292] on icon "Next image" at bounding box center [1418, 297] width 20 height 20
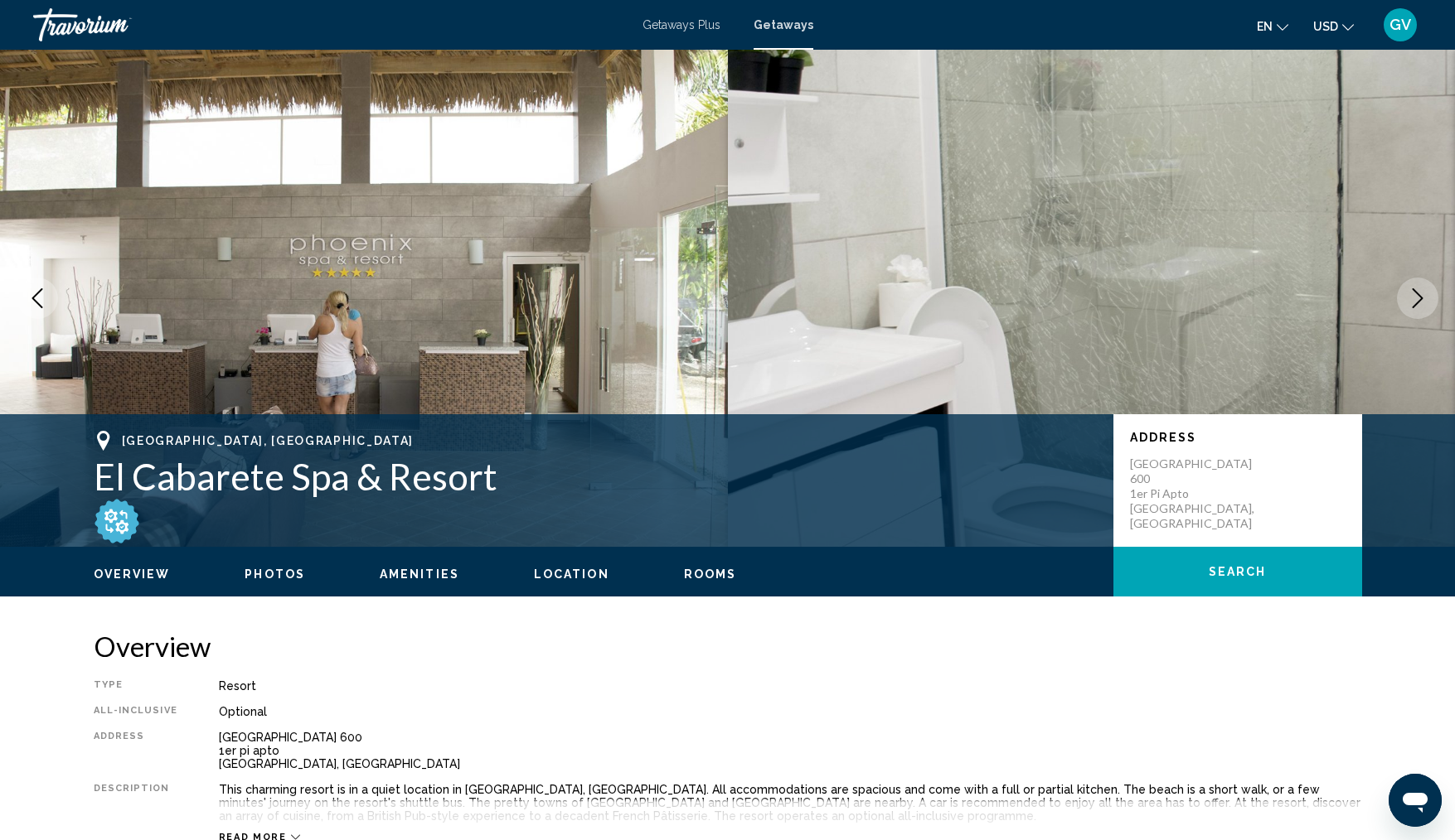
click at [1421, 292] on icon "Next image" at bounding box center [1418, 297] width 20 height 20
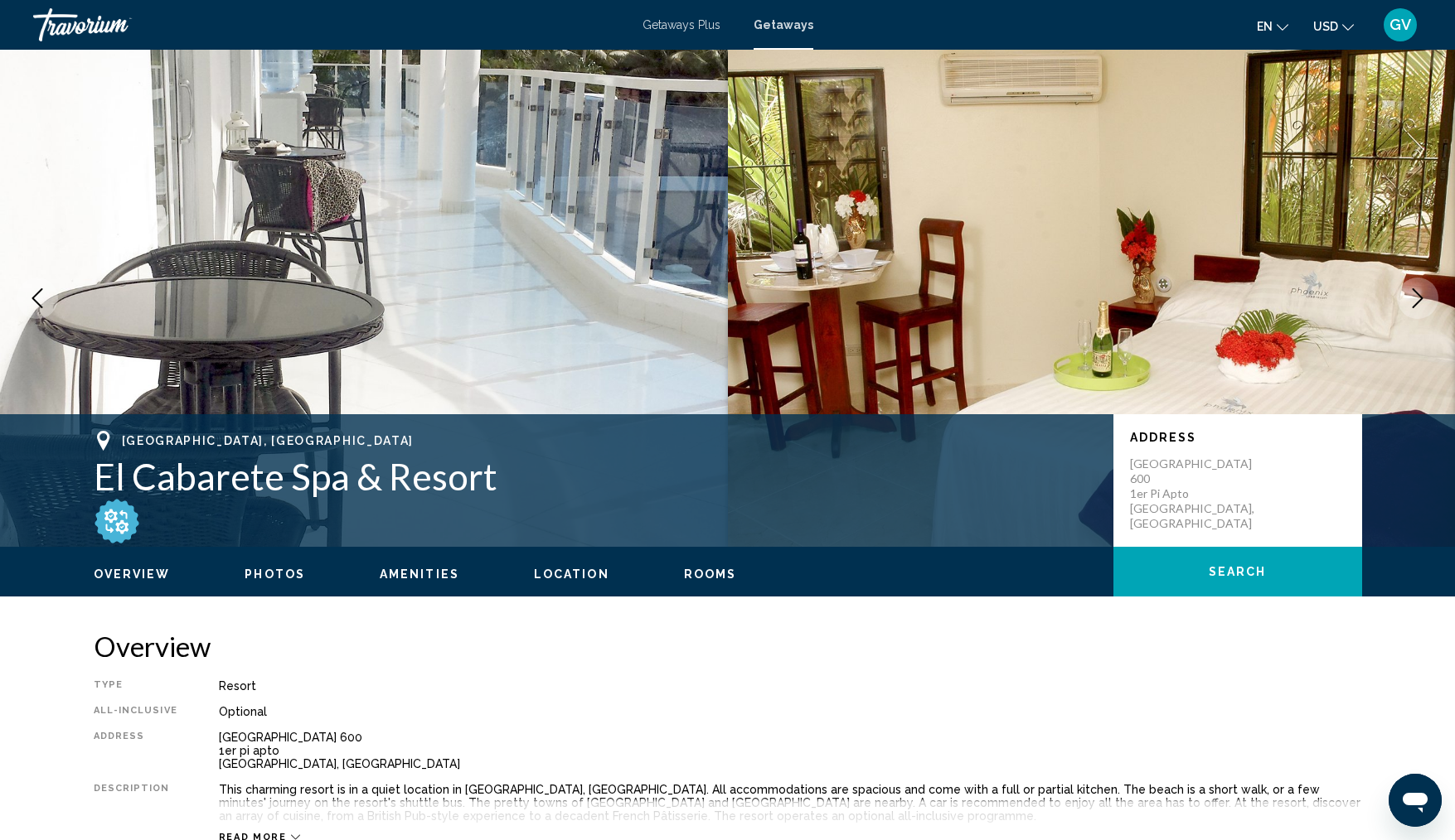
click at [1421, 292] on icon "Next image" at bounding box center [1418, 297] width 20 height 20
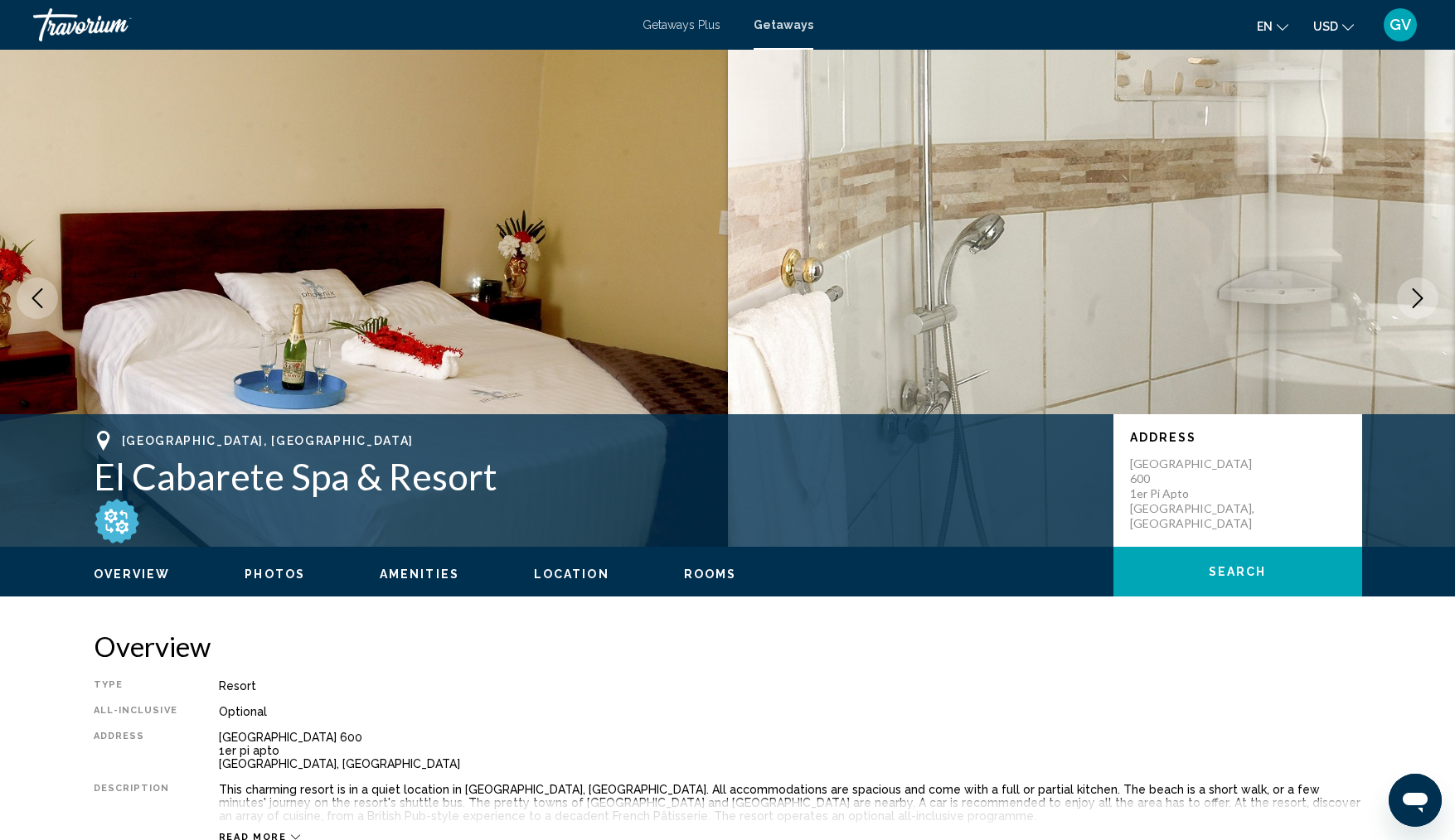
click at [1416, 298] on icon "Next image" at bounding box center [1418, 297] width 20 height 20
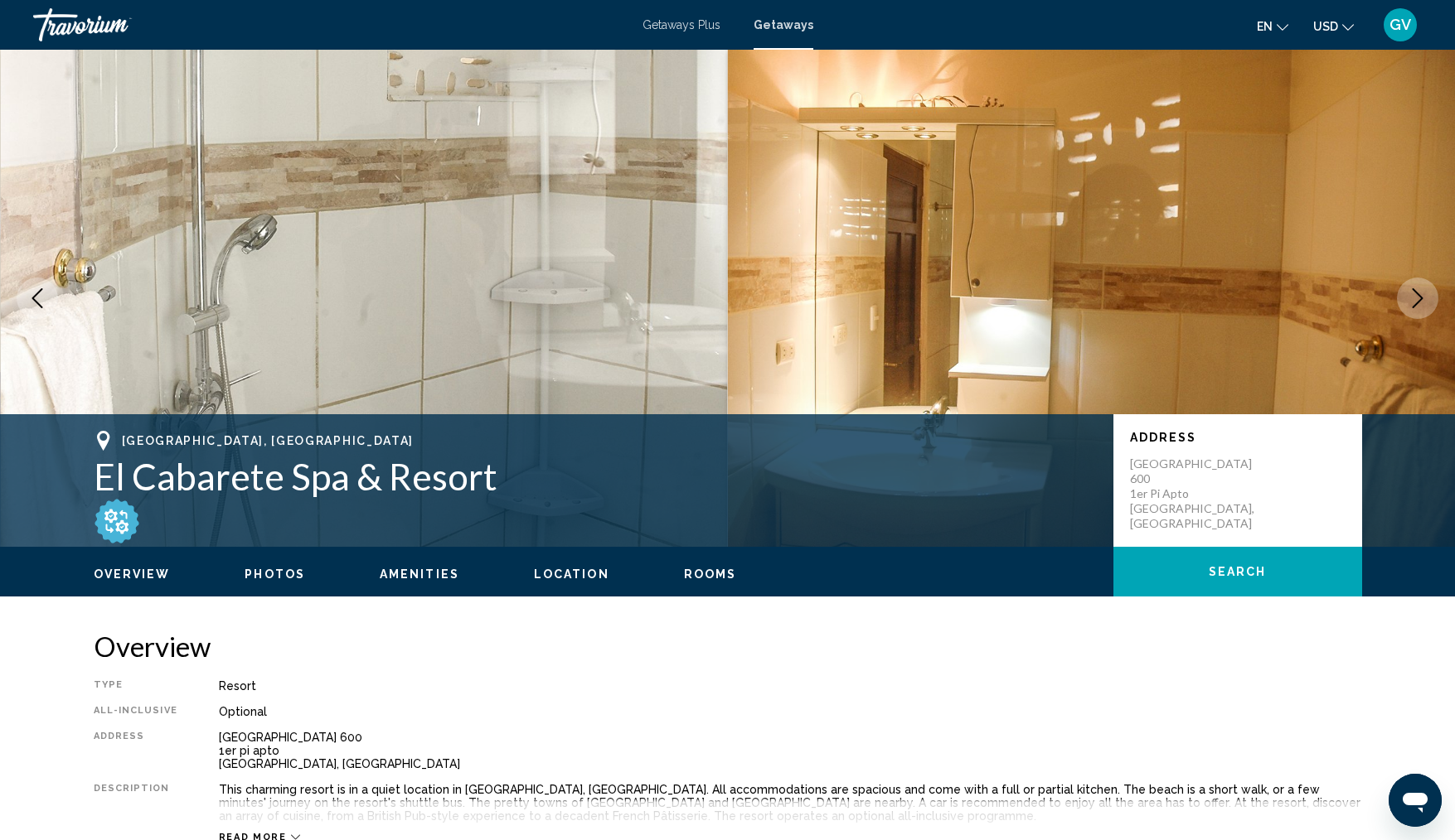
click at [1416, 298] on icon "Next image" at bounding box center [1418, 297] width 20 height 20
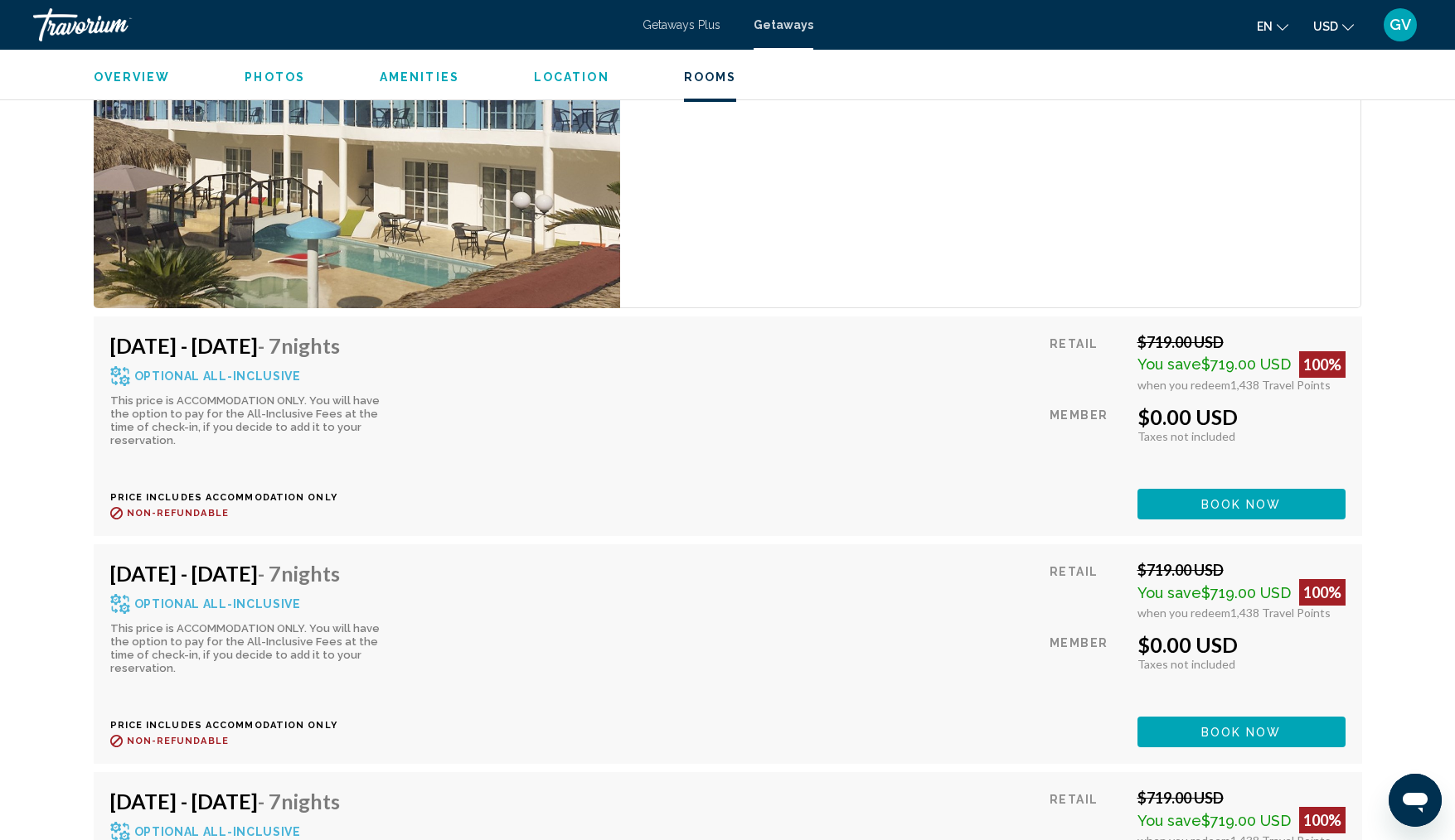
scroll to position [4555, 0]
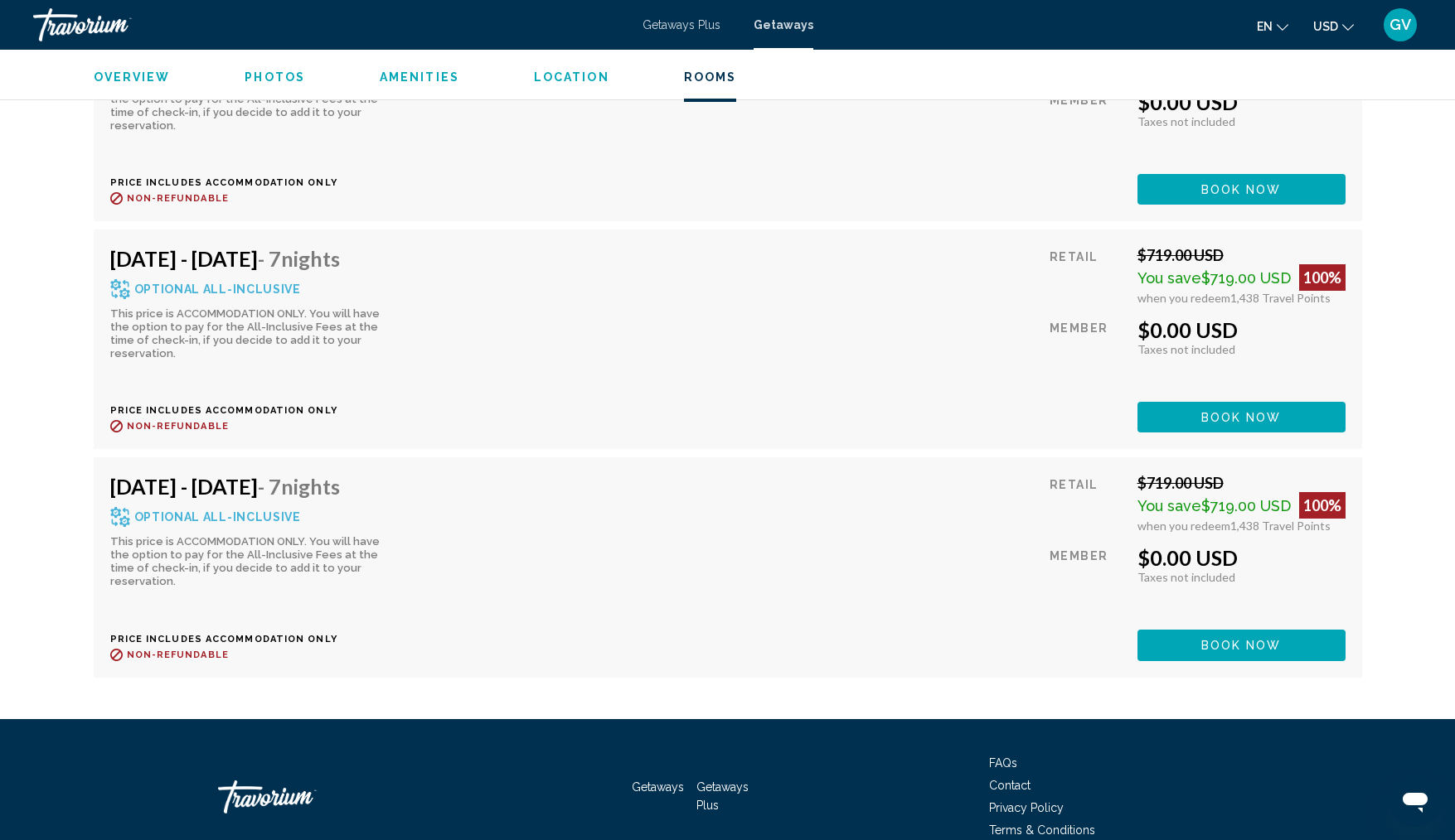
scroll to position [4867, 0]
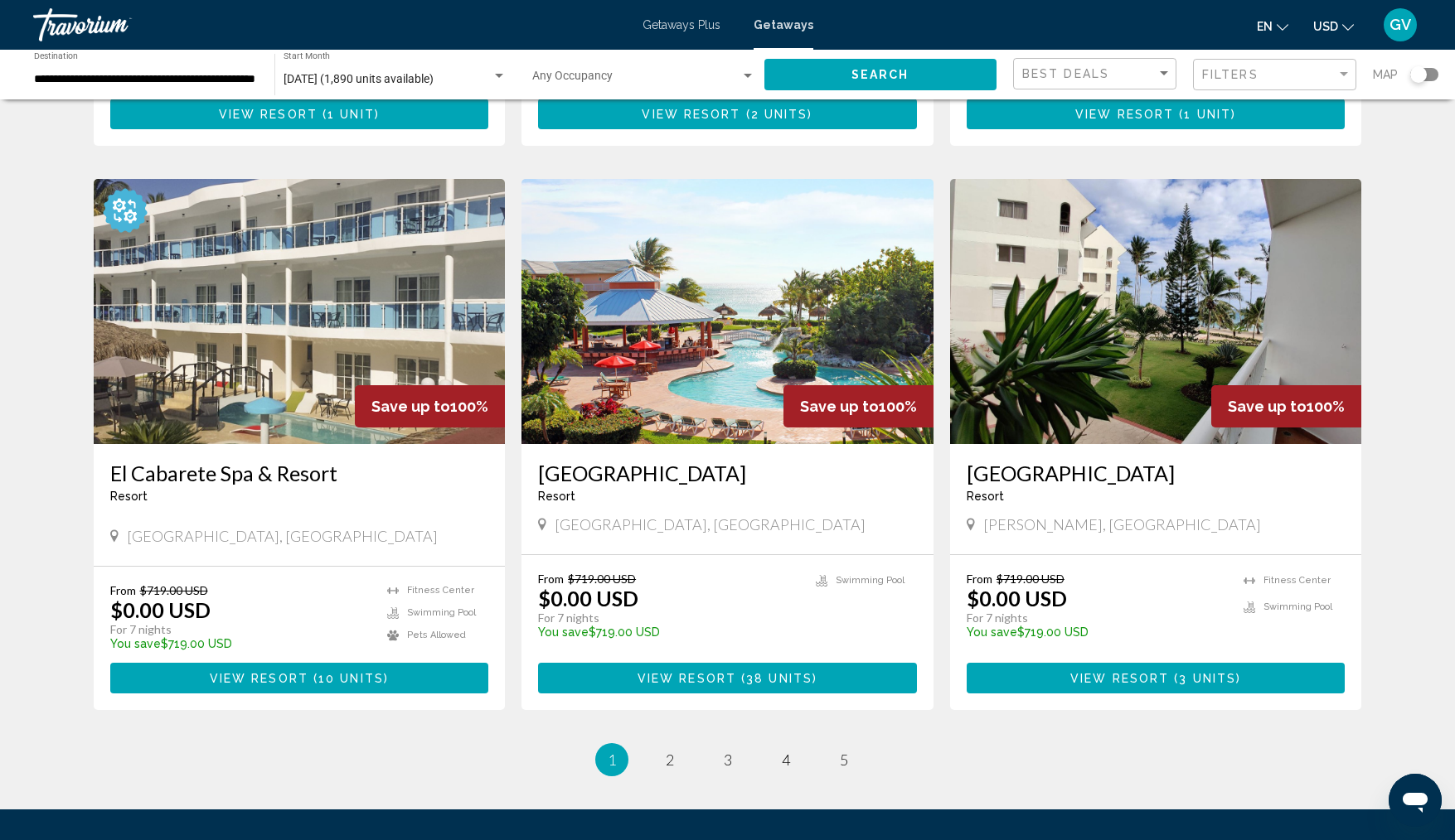
scroll to position [1719, 0]
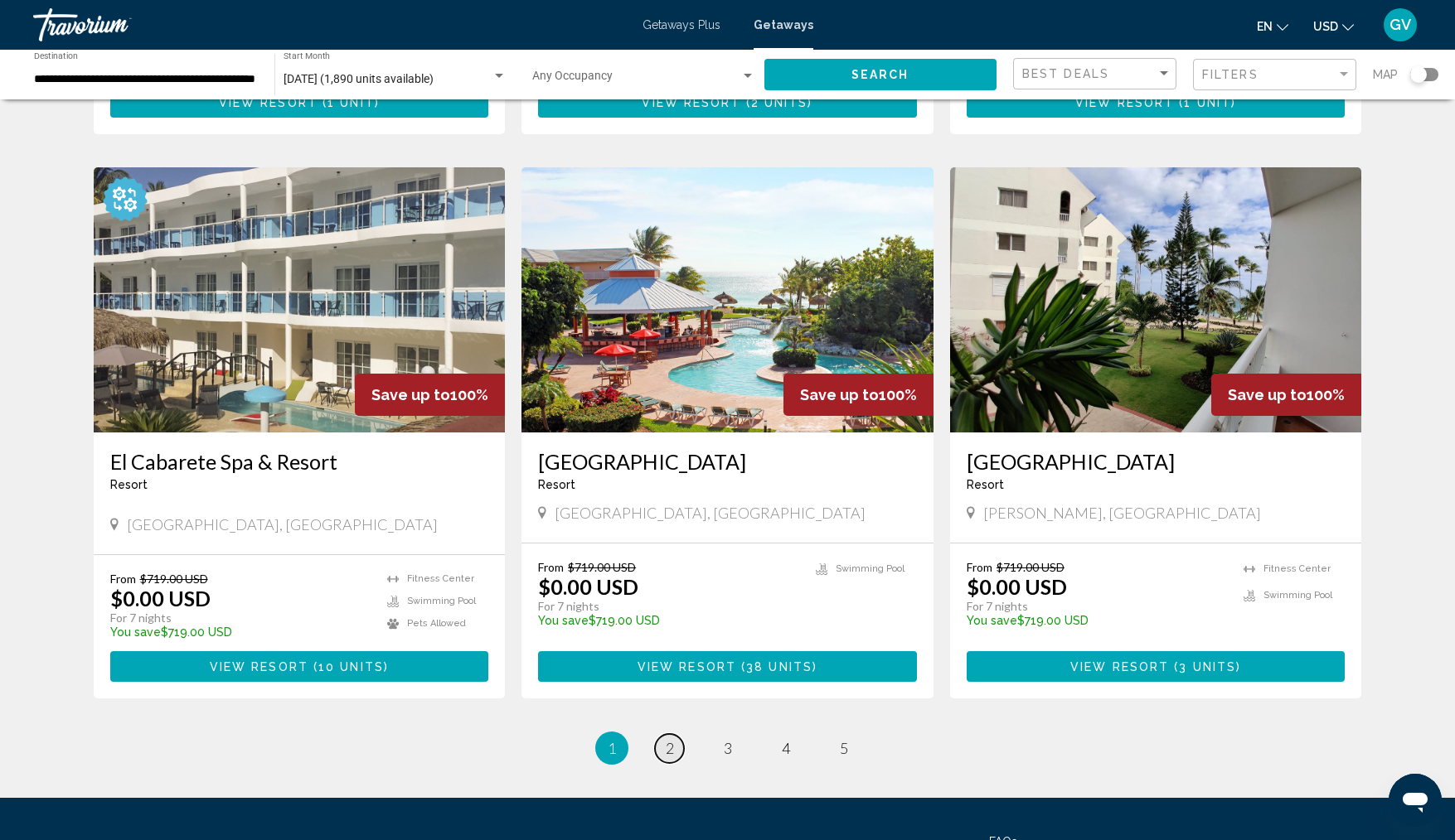
click at [669, 758] on span "2" at bounding box center [670, 749] width 8 height 19
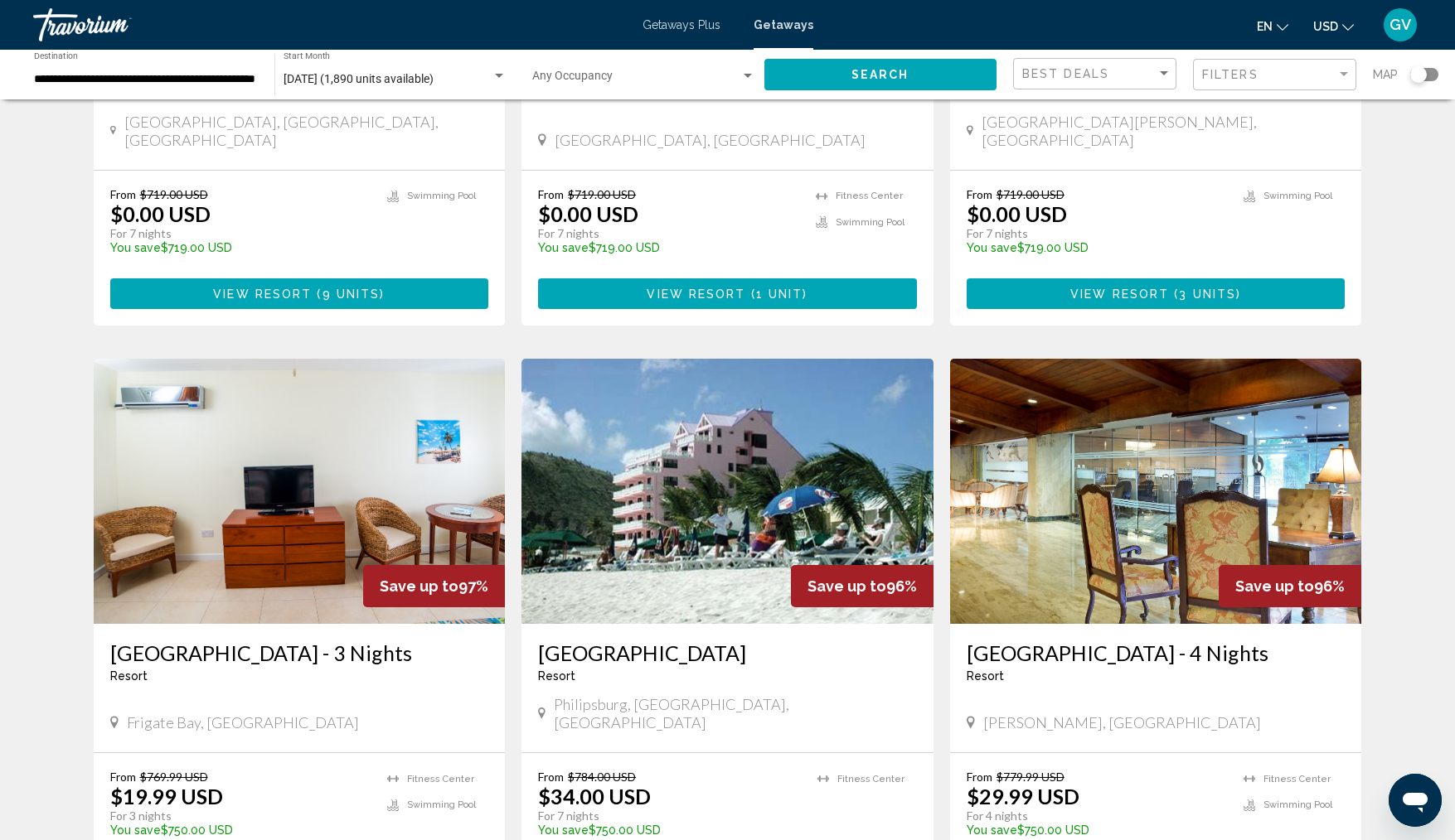
scroll to position [514, 0]
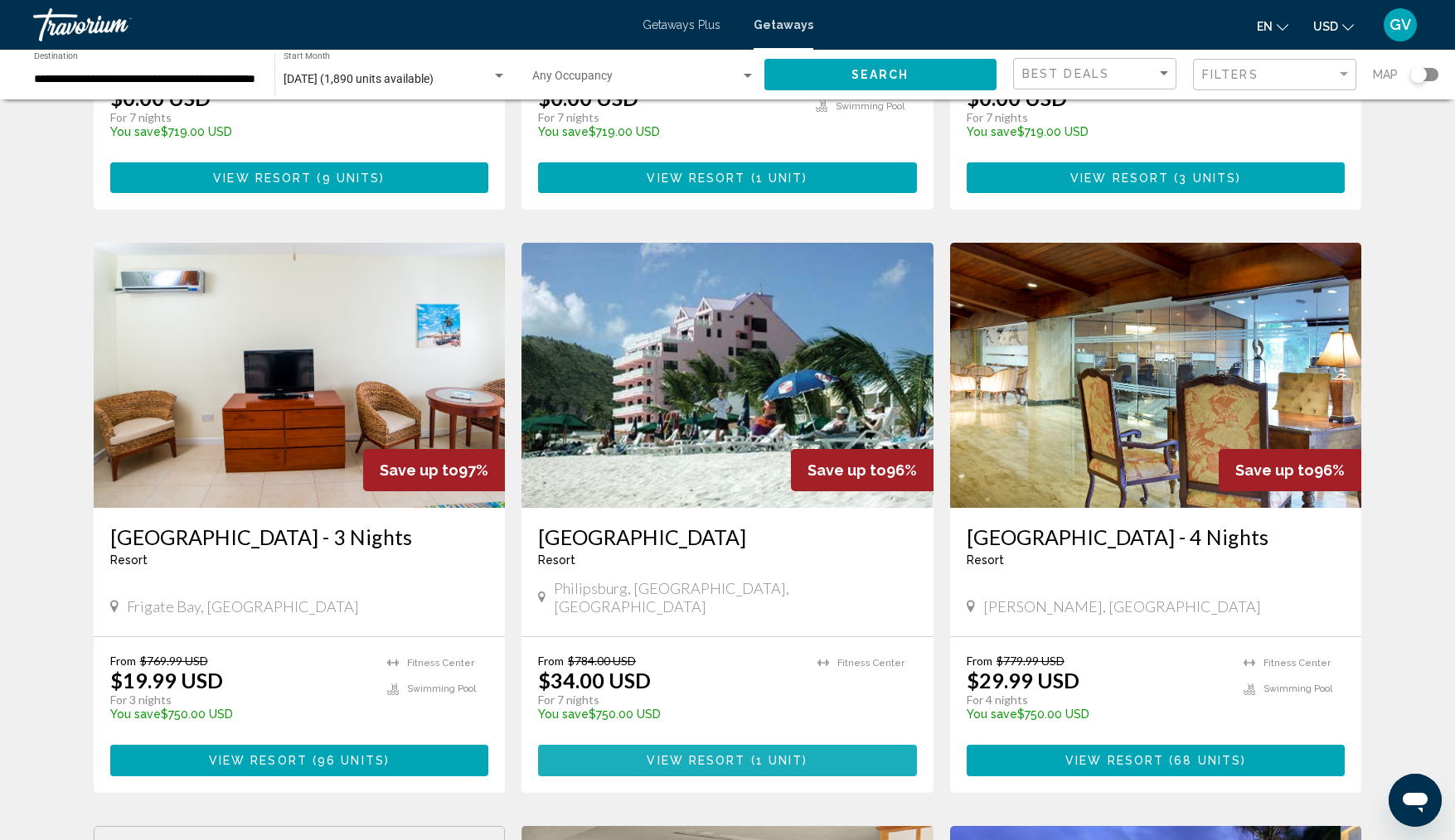
click at [679, 755] on span "View Resort" at bounding box center [696, 762] width 99 height 13
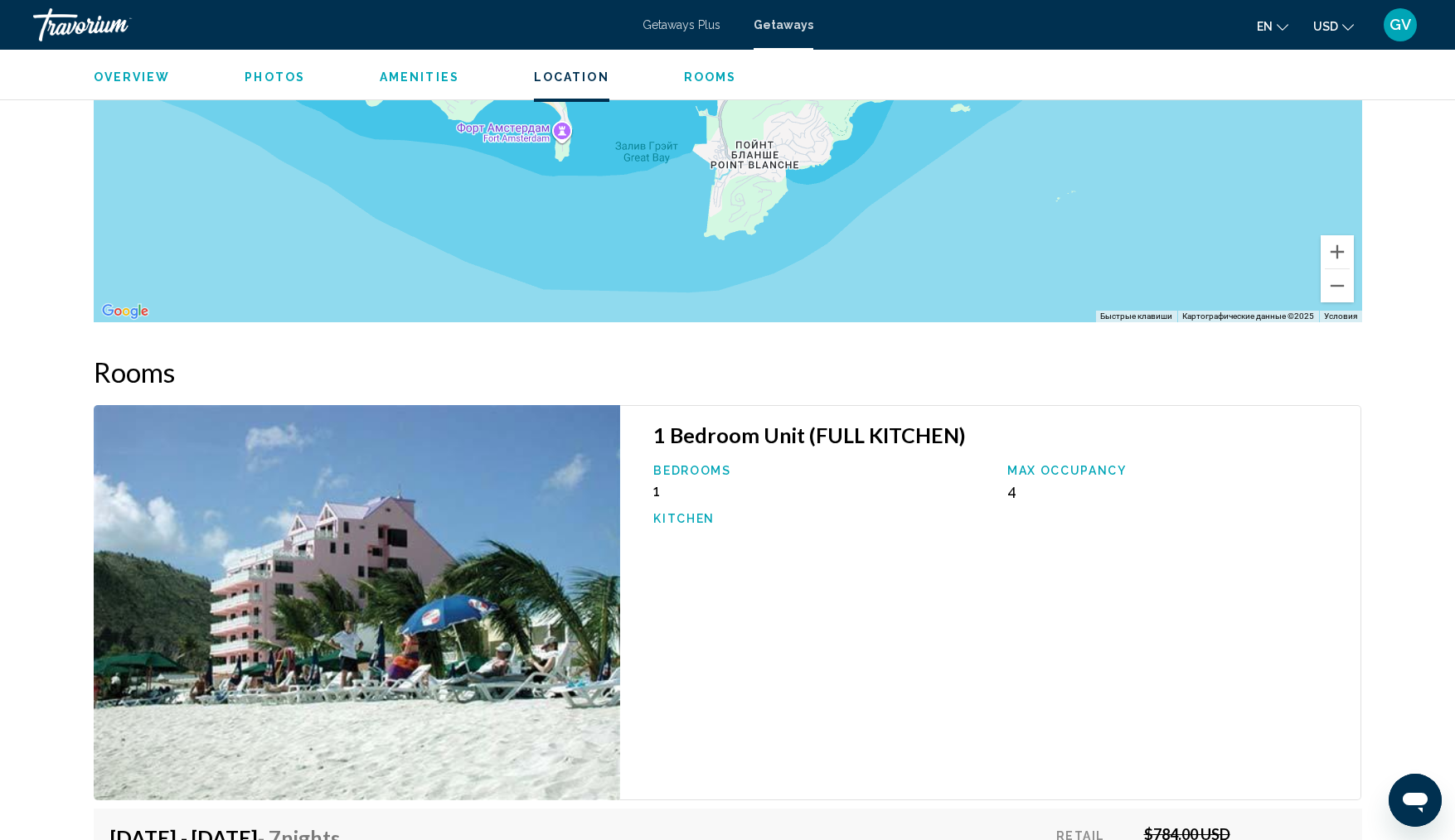
scroll to position [2188, 0]
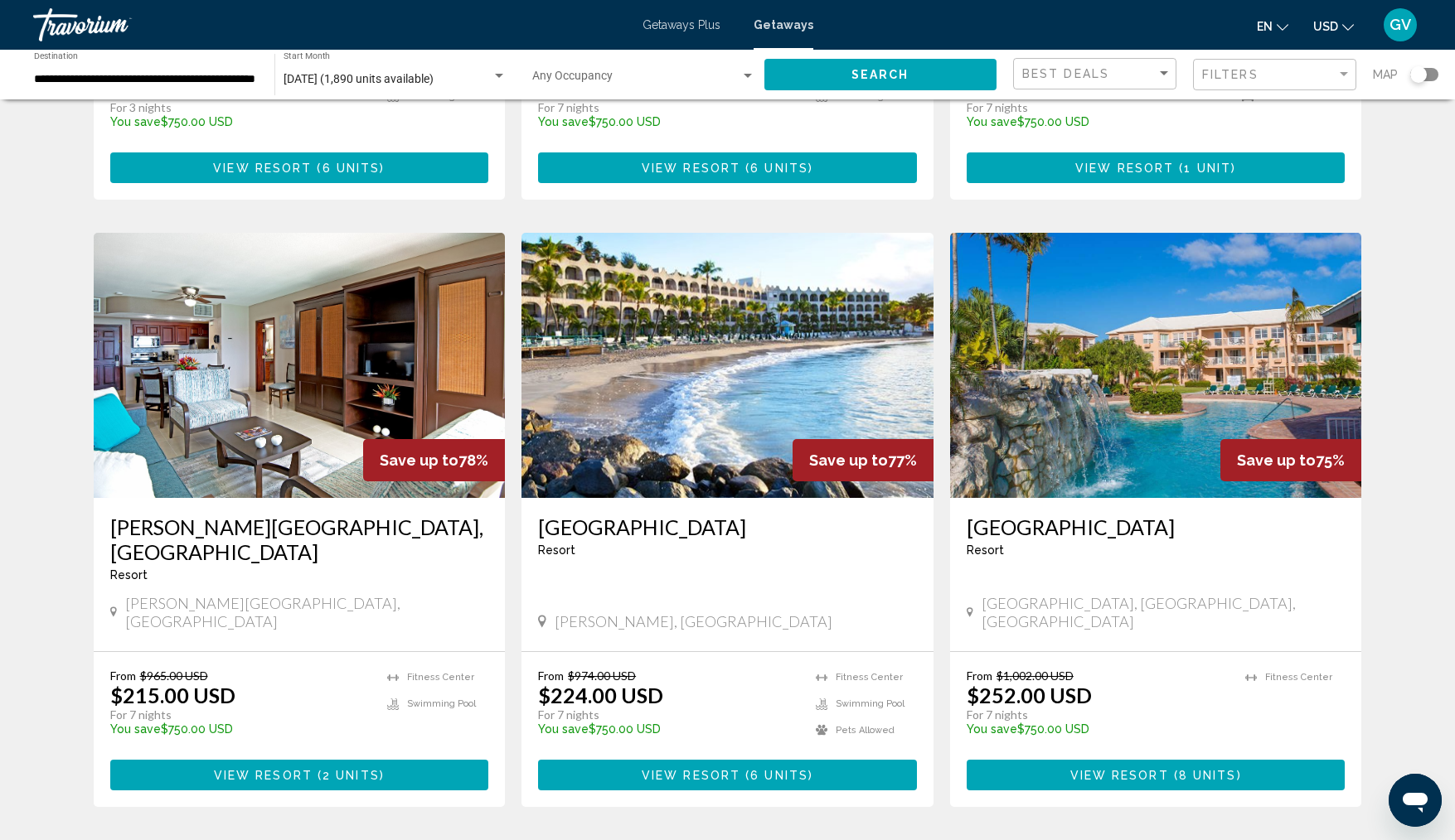
scroll to position [1707, 0]
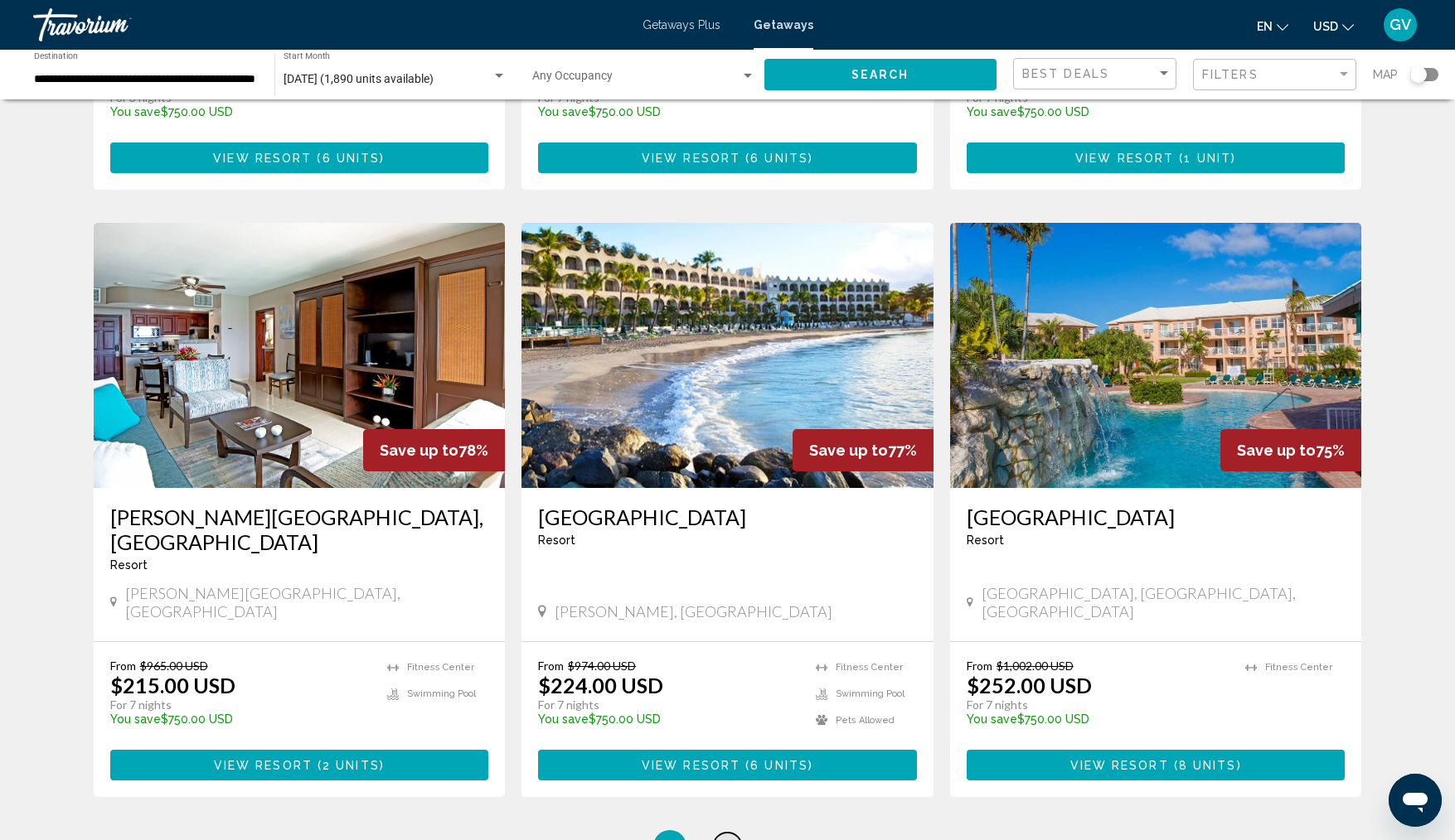
click at [725, 838] on span "3" at bounding box center [728, 847] width 8 height 19
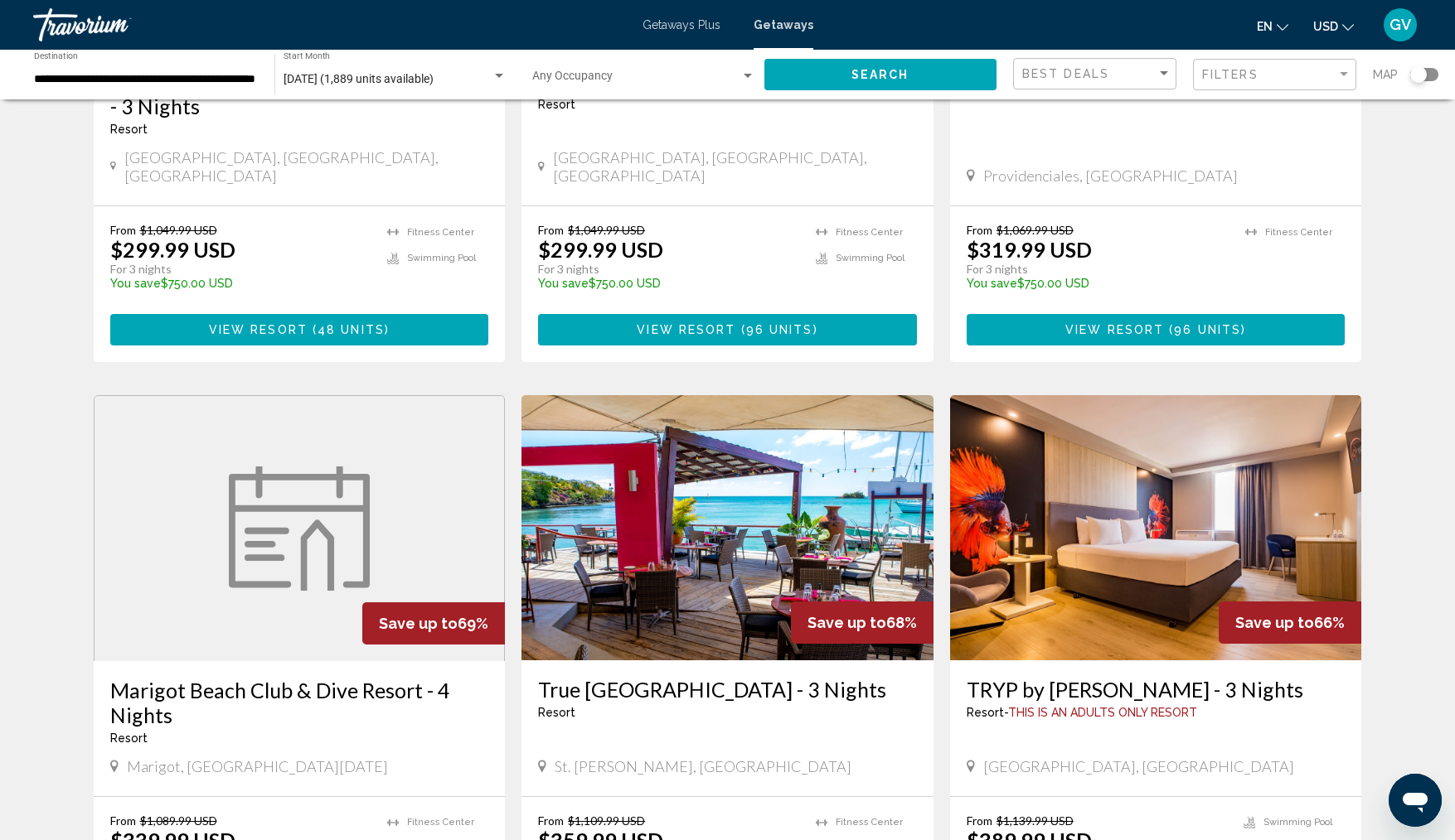
scroll to position [1161, 0]
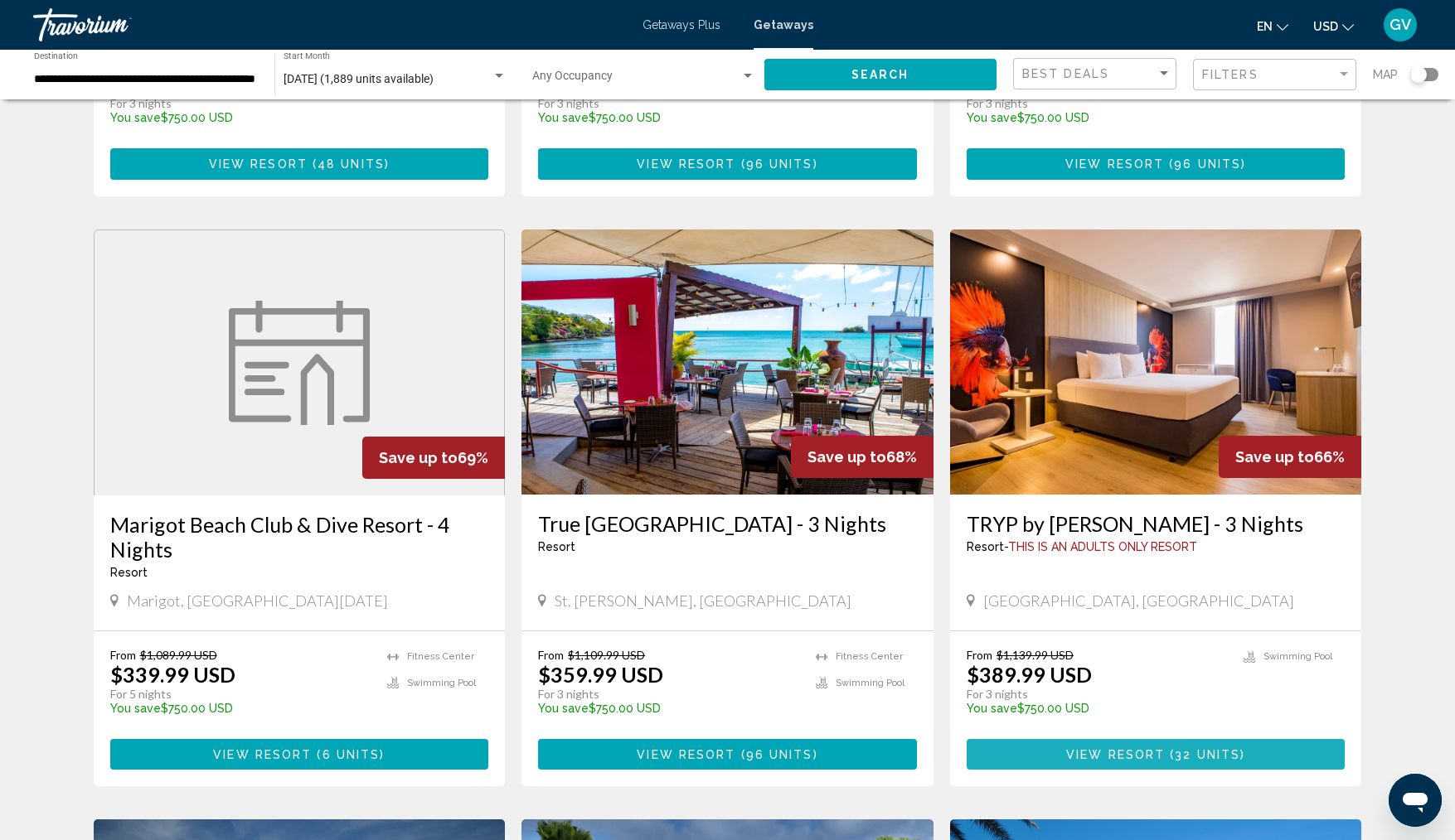
click at [1057, 739] on button "View Resort ( 32 units )" at bounding box center [1157, 754] width 379 height 31
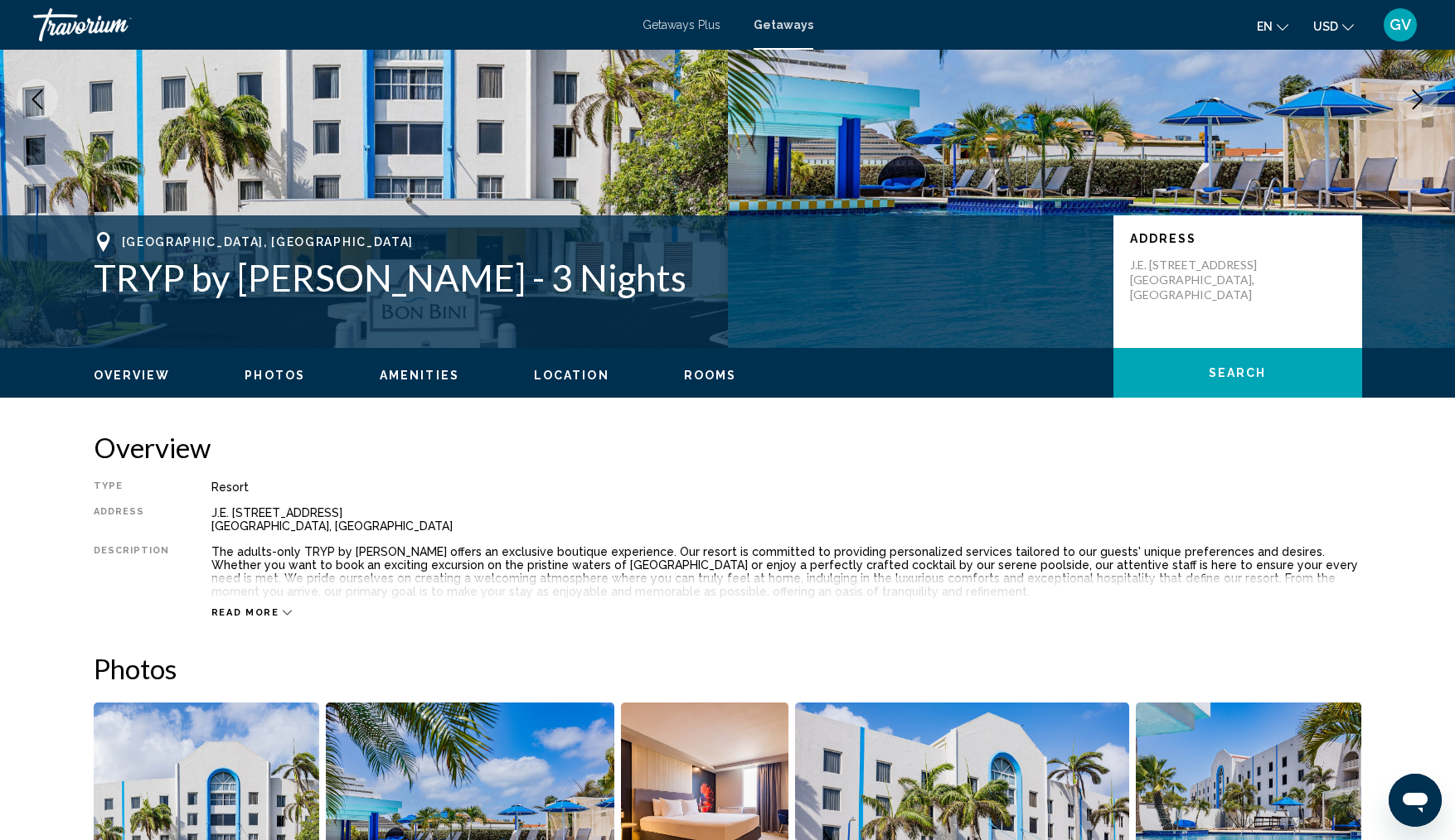
scroll to position [166, 0]
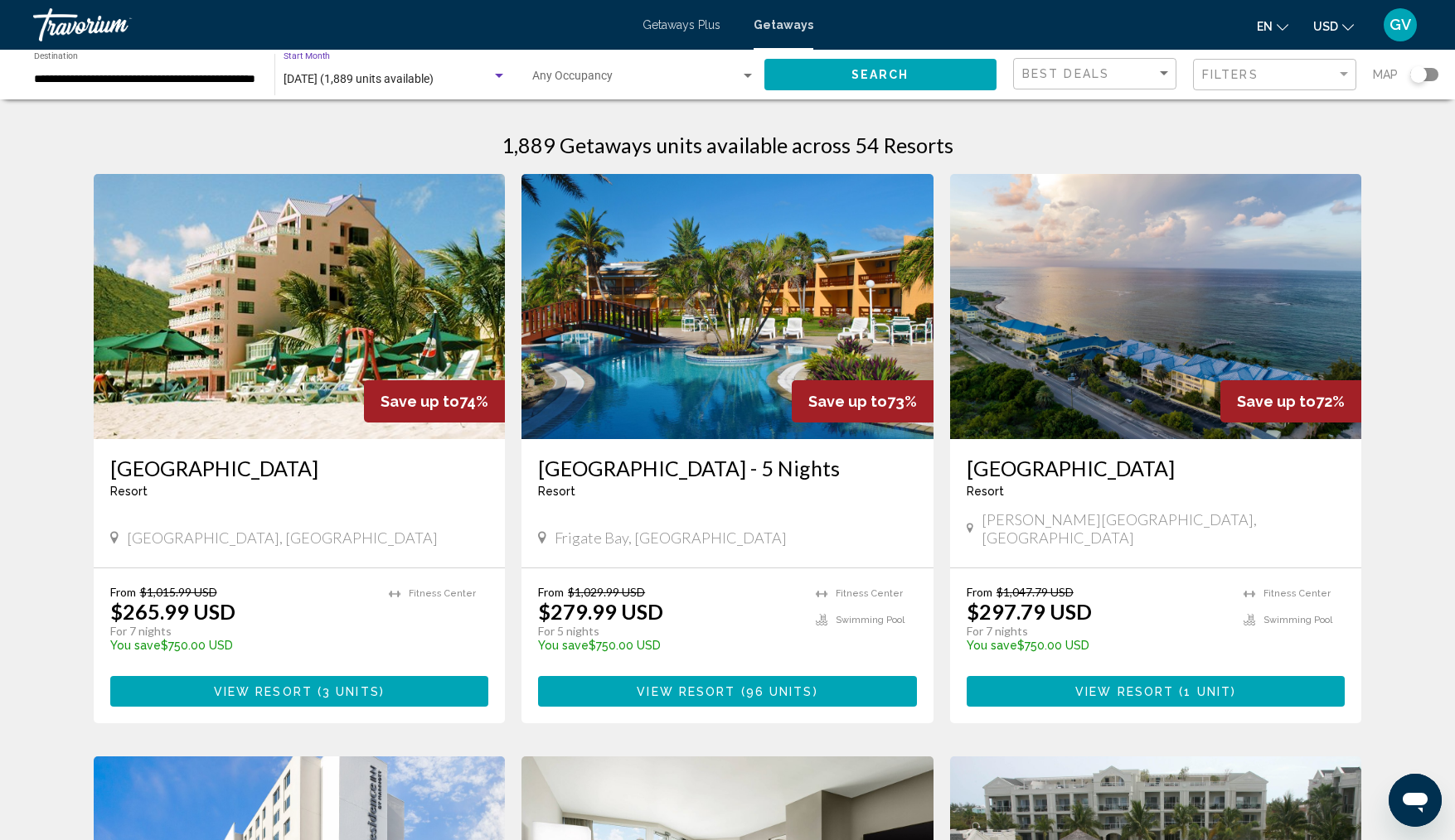
click at [419, 80] on span "[DATE] (1,889 units available)" at bounding box center [358, 78] width 150 height 13
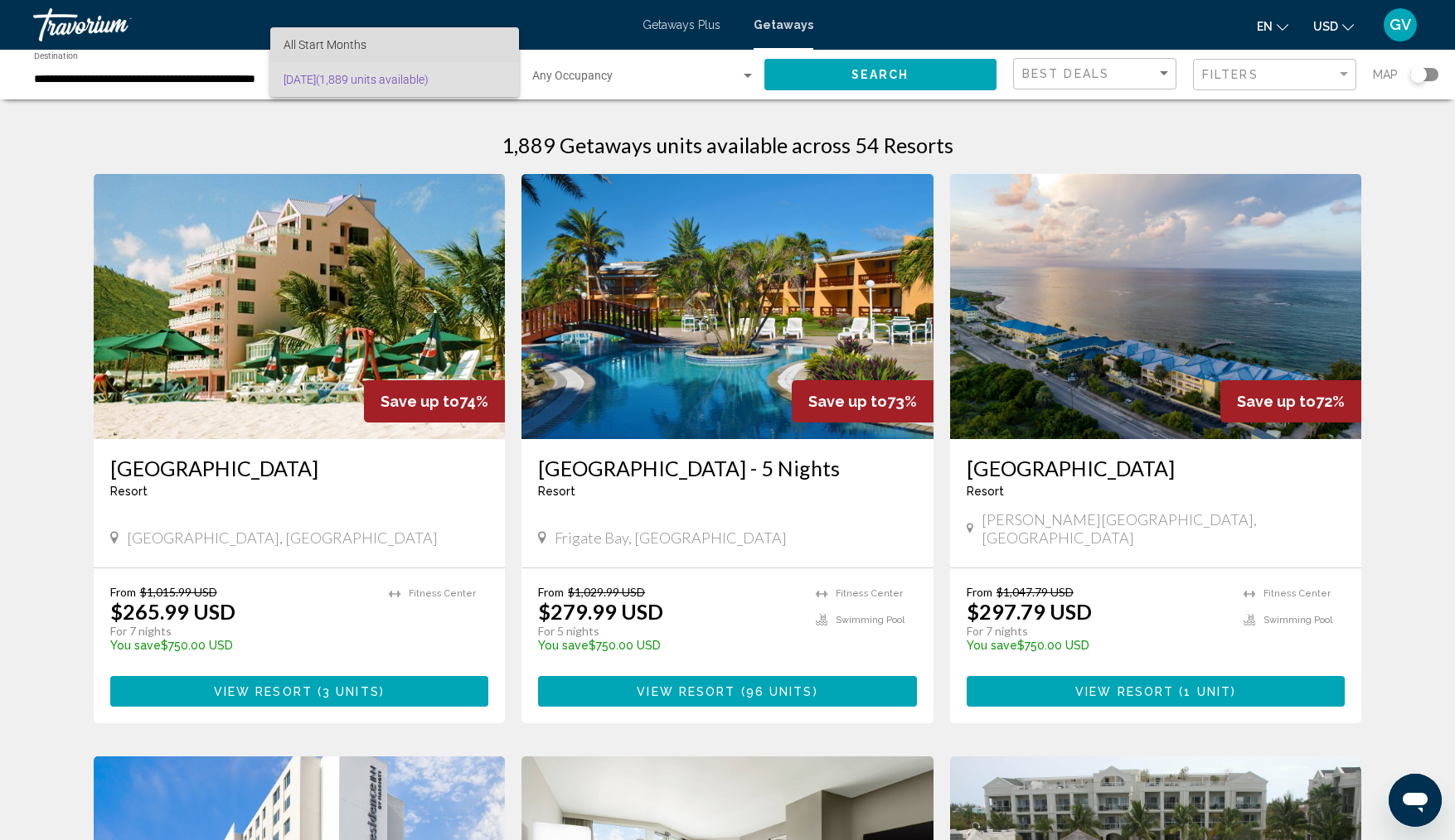
click at [462, 42] on span "All Start Months" at bounding box center [395, 44] width 222 height 34
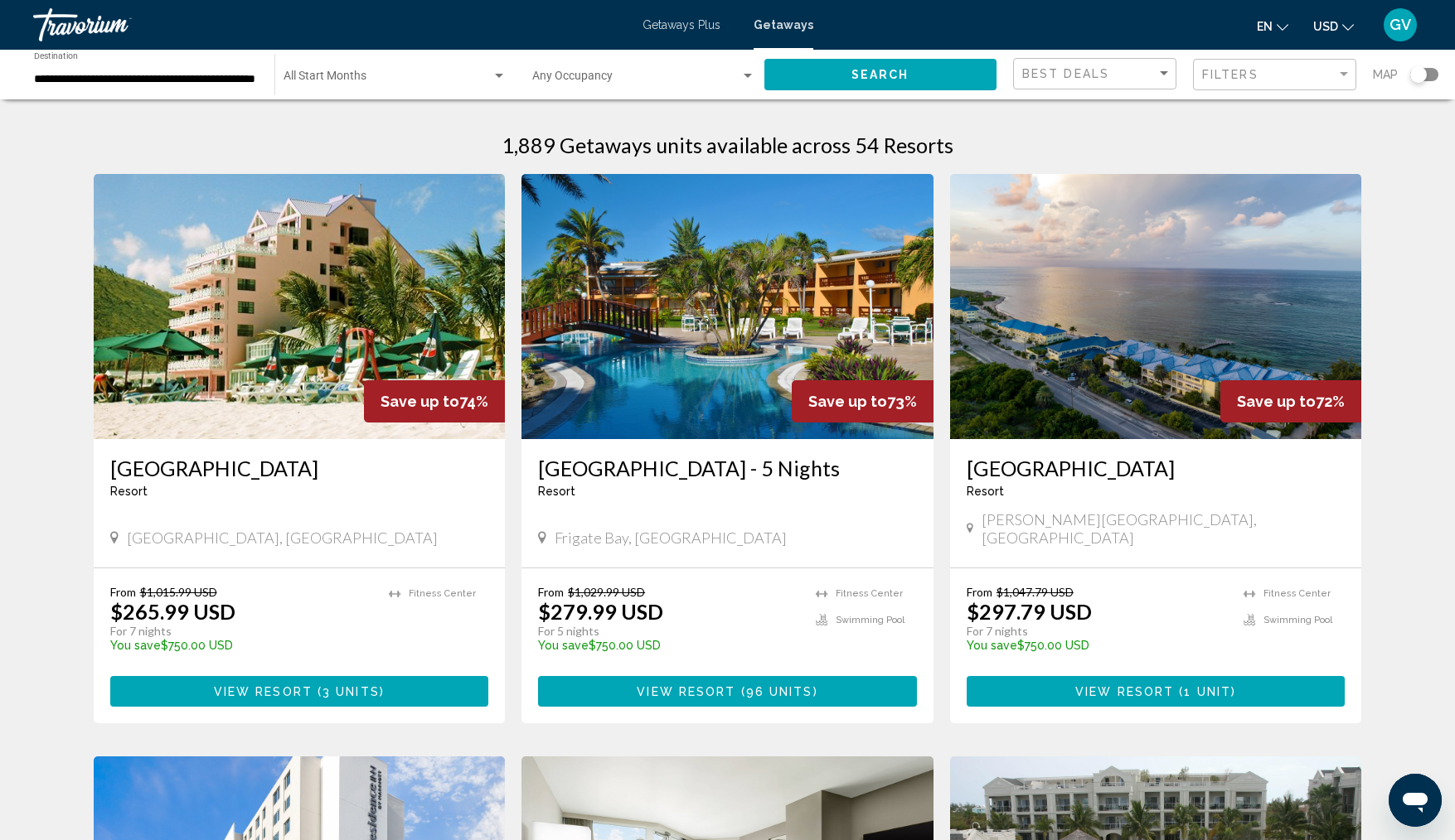
click at [375, 71] on div "Start Month All Start Months" at bounding box center [395, 75] width 223 height 46
click at [382, 105] on span "[DATE] (1,889 units available)" at bounding box center [395, 114] width 222 height 34
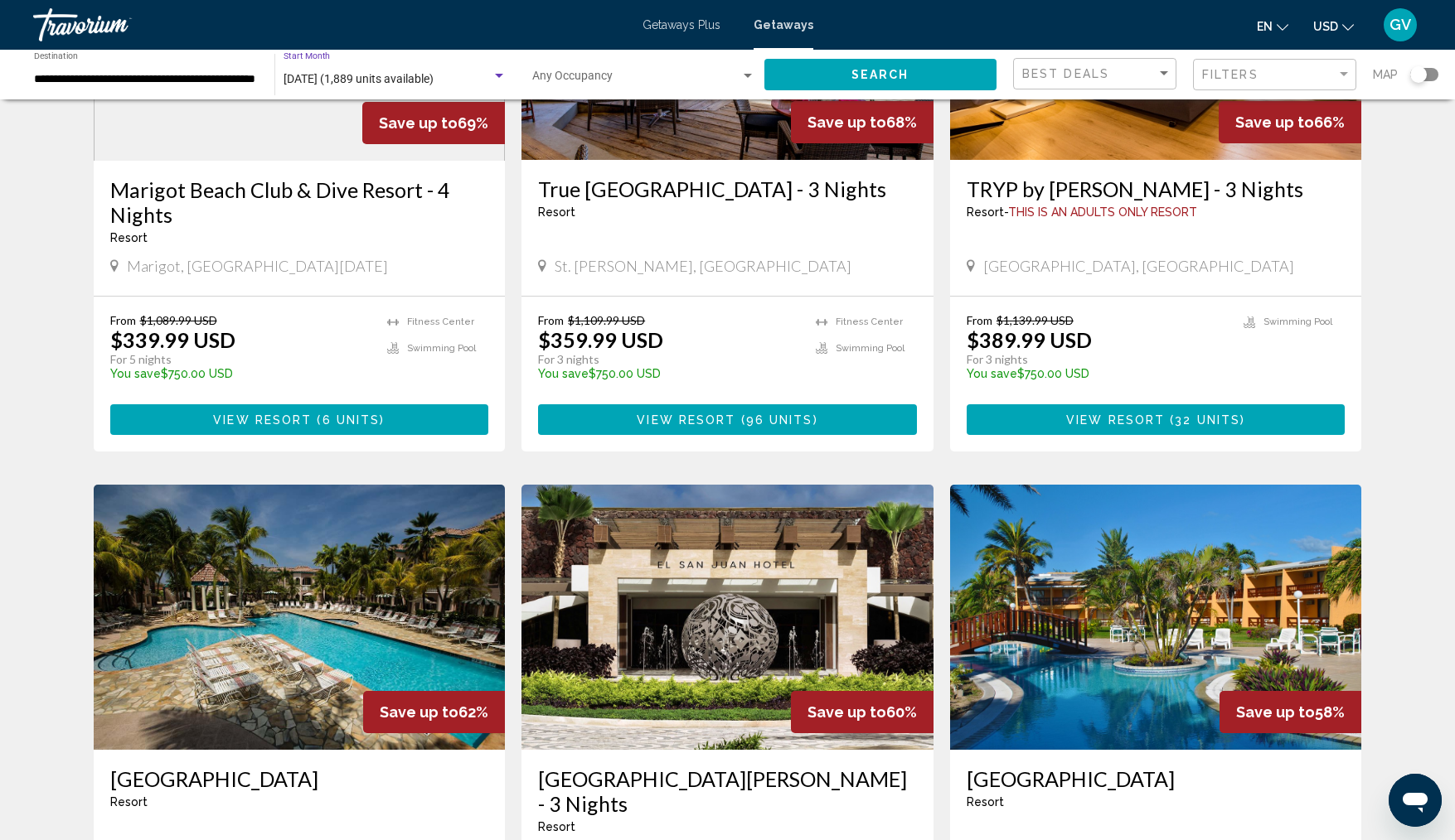
scroll to position [1912, 0]
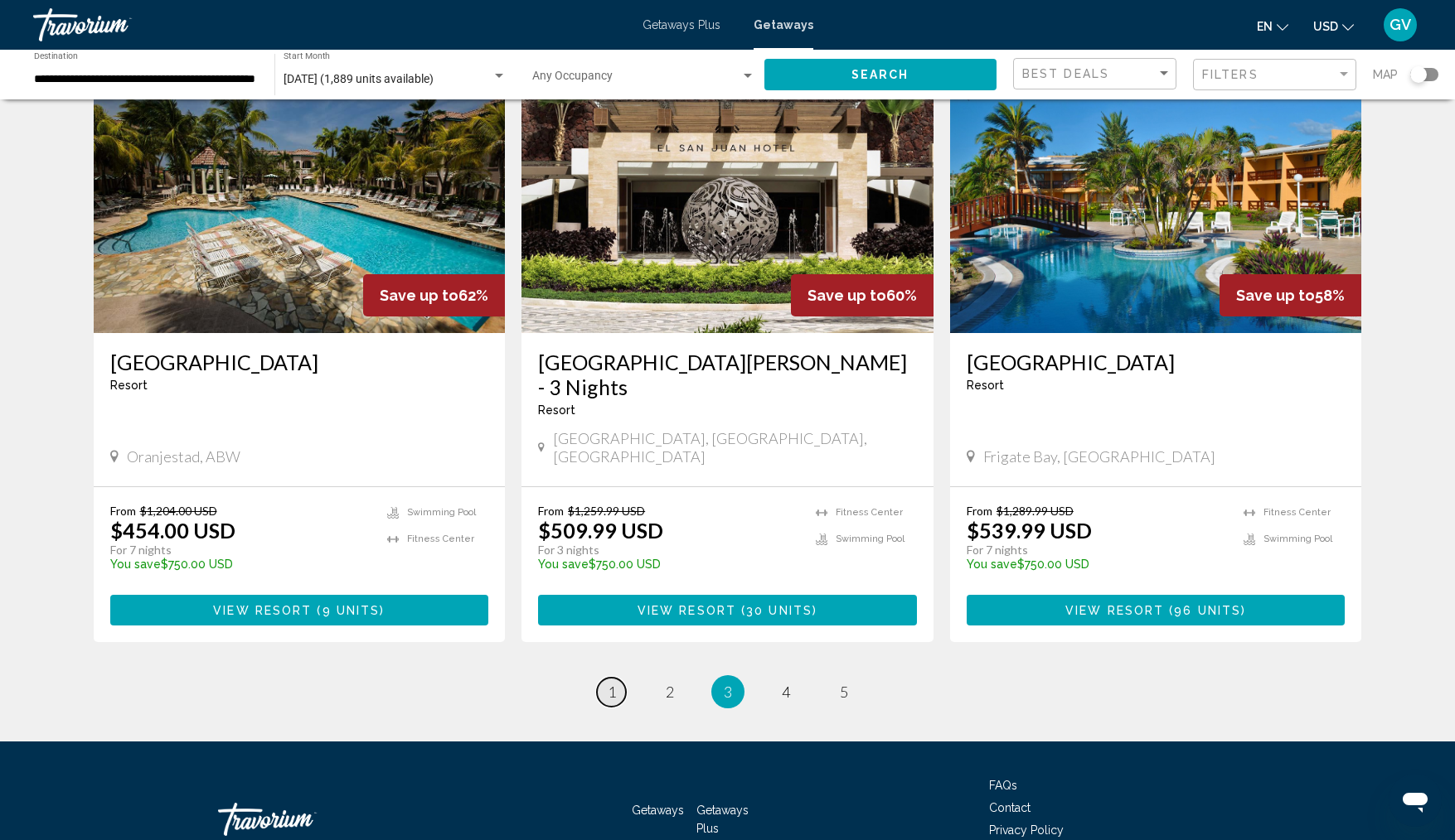
click at [614, 683] on span "1" at bounding box center [612, 693] width 8 height 19
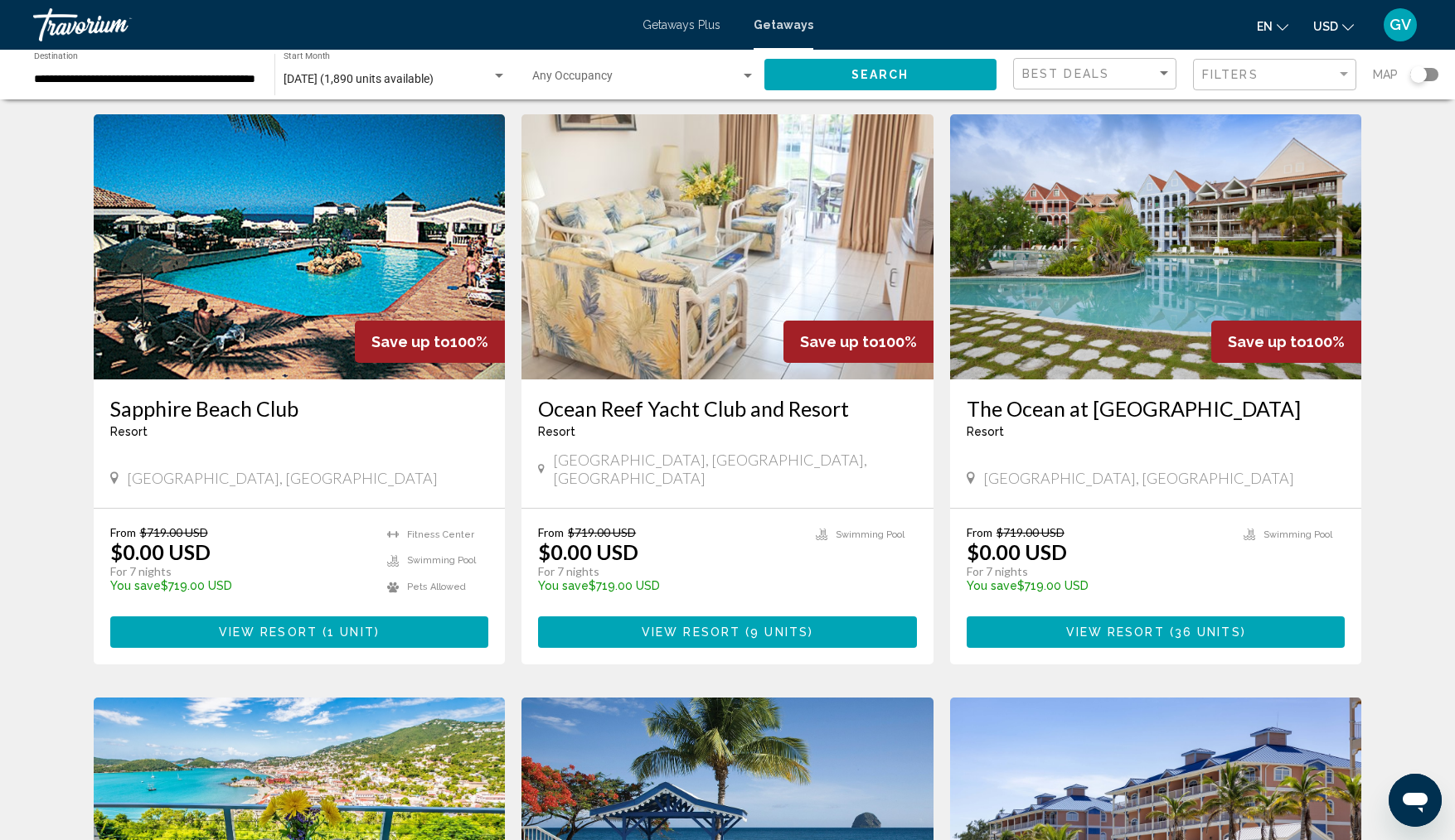
scroll to position [621, 0]
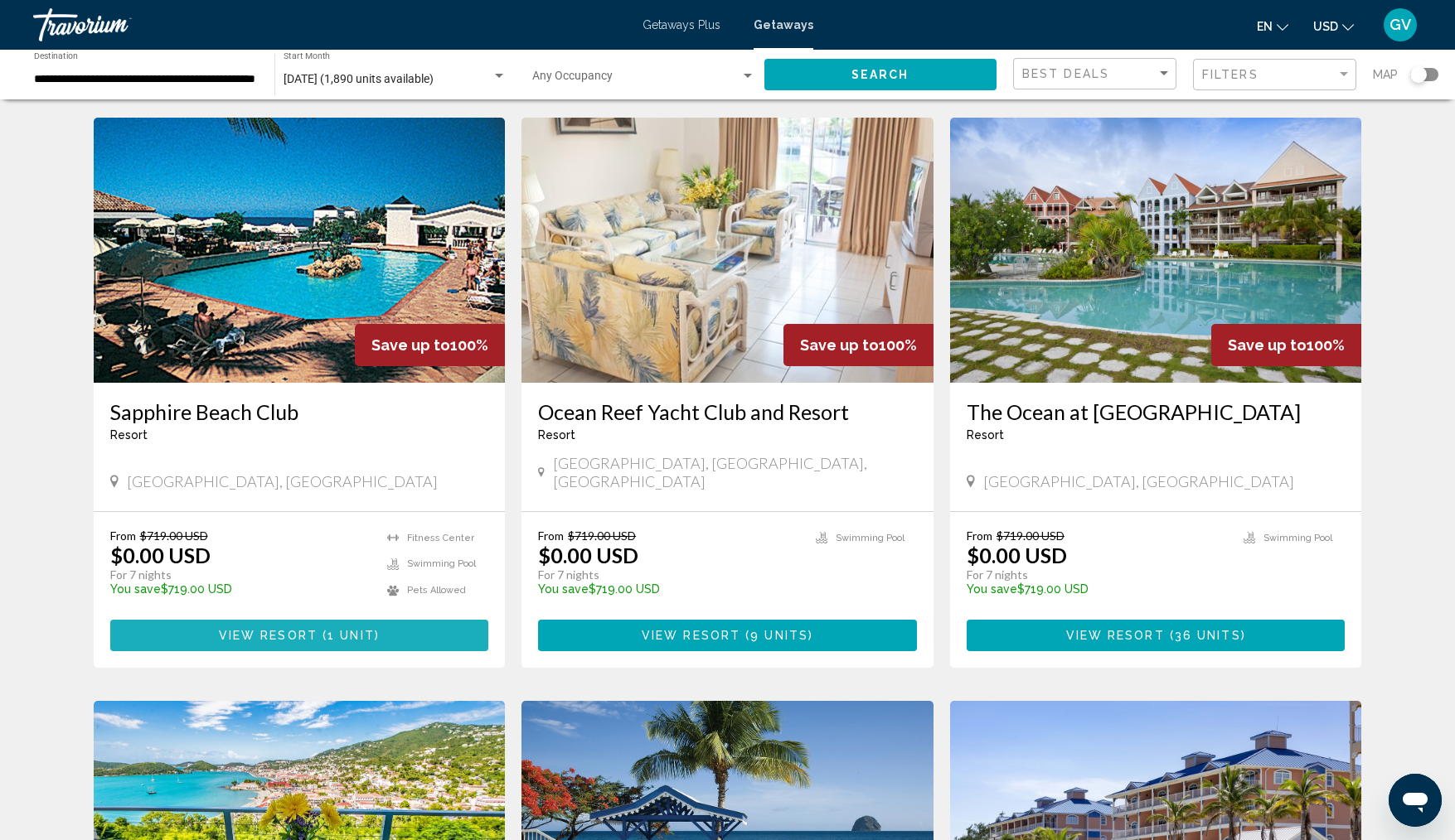
click at [257, 637] on span "View Resort" at bounding box center [269, 637] width 99 height 13
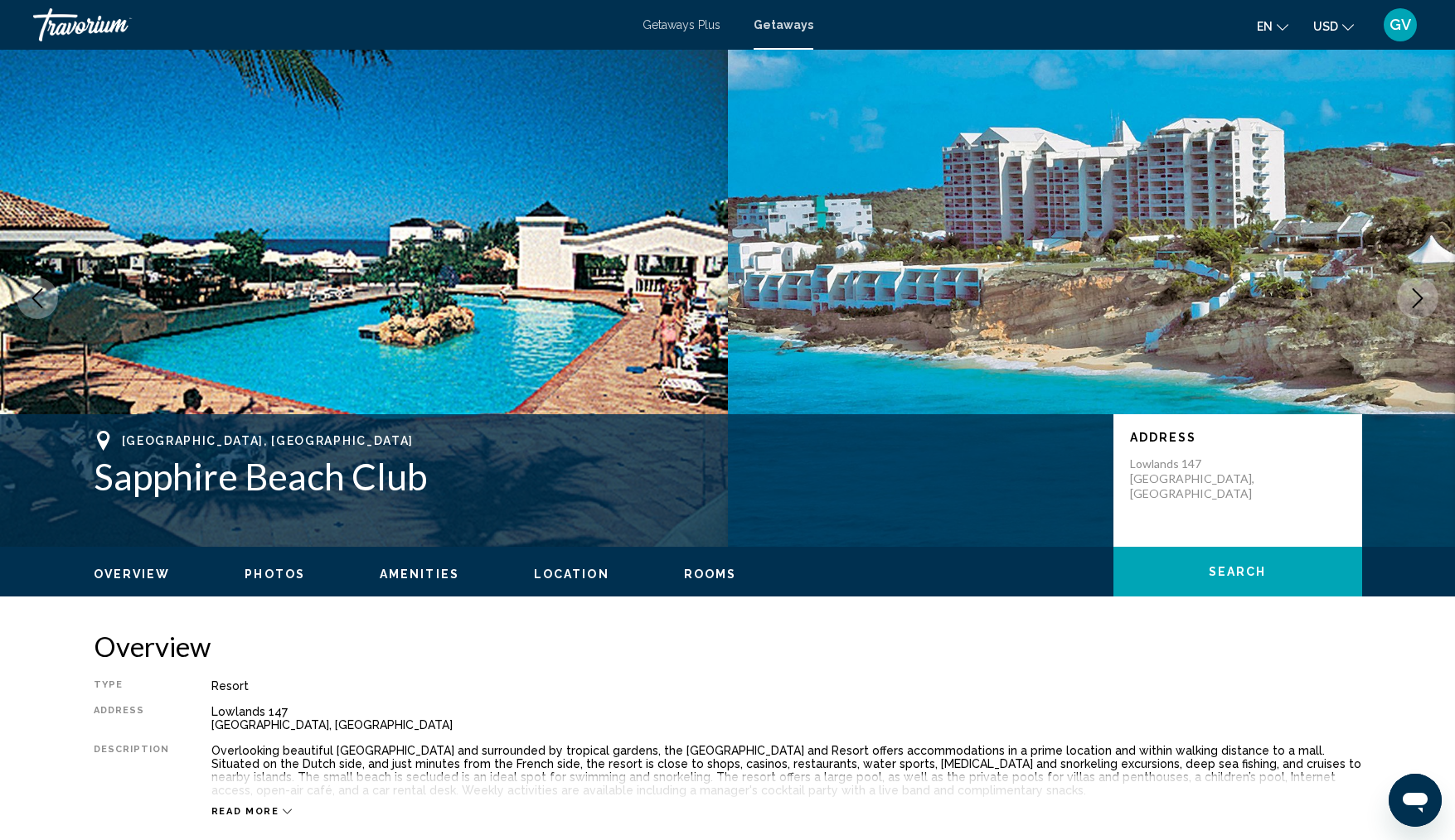
click at [1417, 296] on icon "Next image" at bounding box center [1418, 297] width 20 height 20
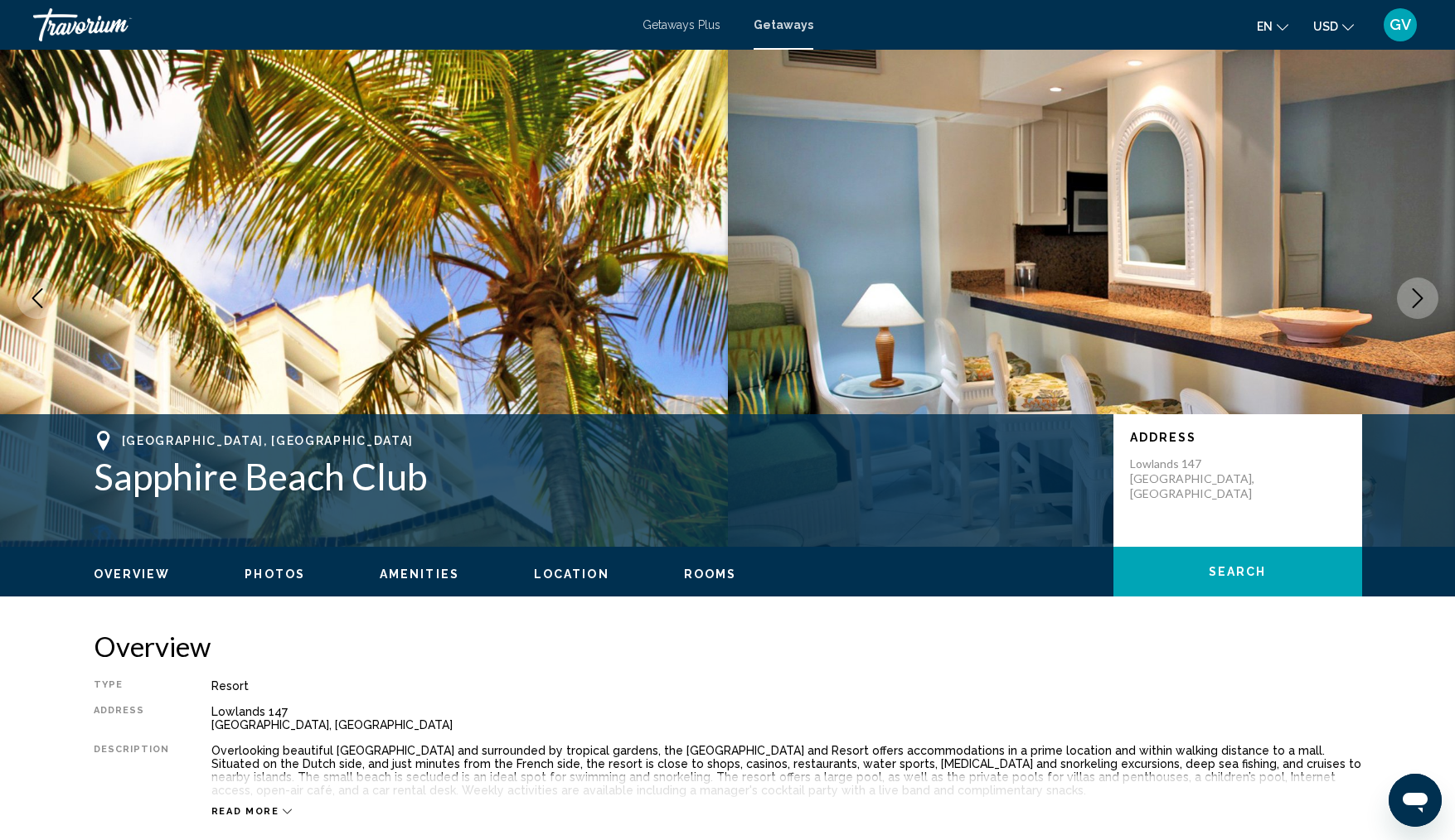
click at [1417, 296] on icon "Next image" at bounding box center [1418, 297] width 20 height 20
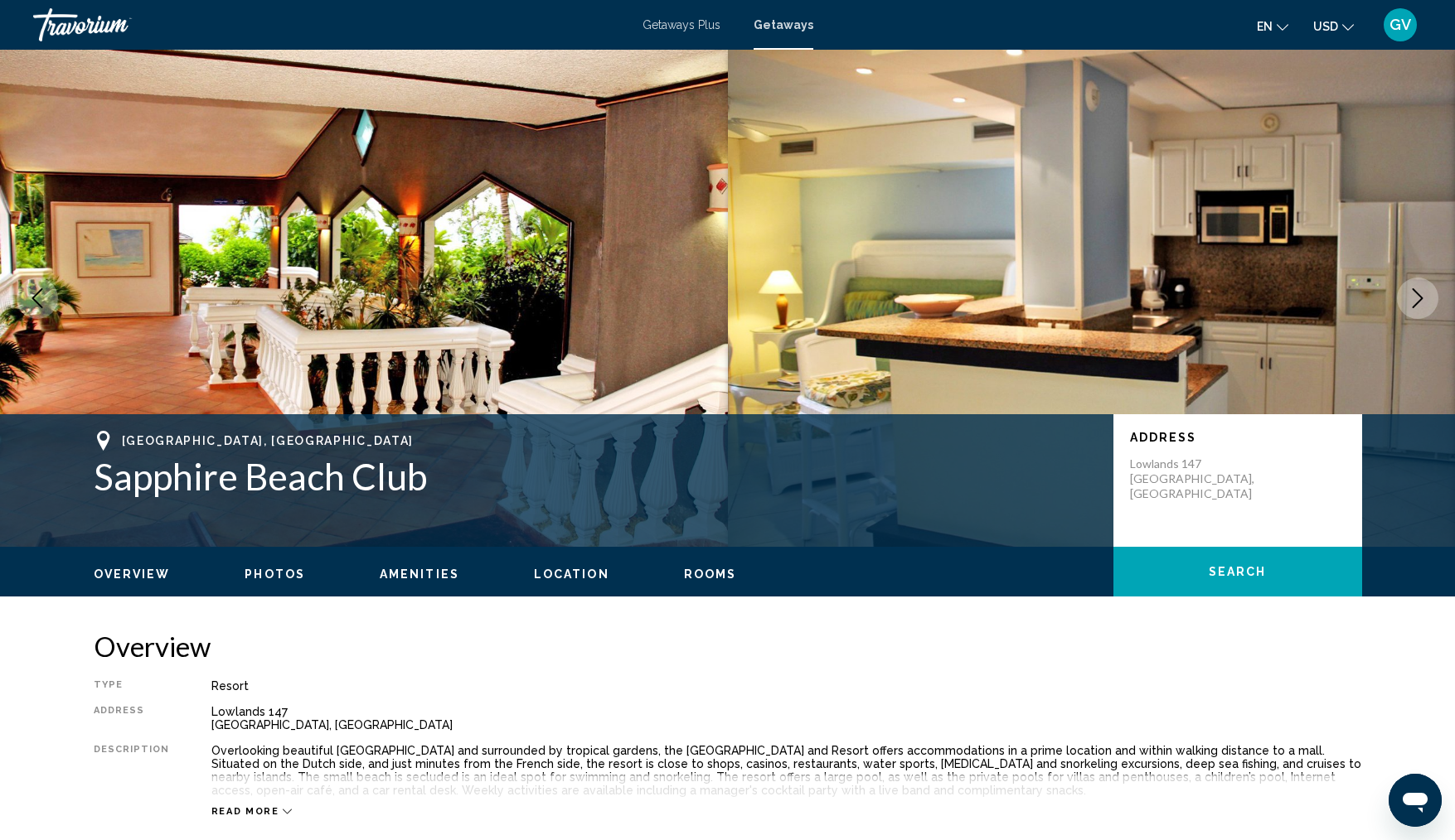
click at [1417, 296] on icon "Next image" at bounding box center [1418, 297] width 20 height 20
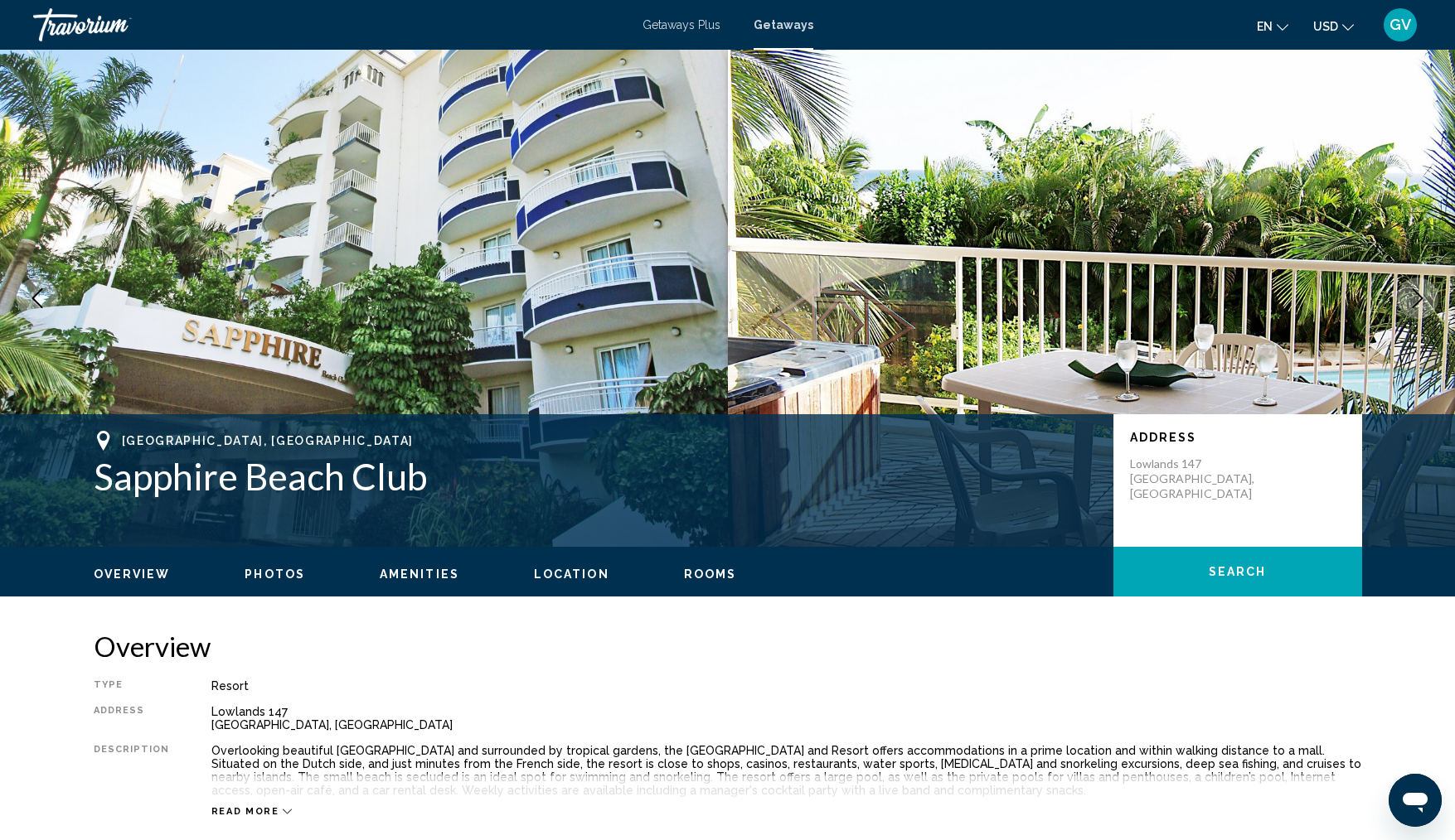
click at [1417, 296] on icon "Next image" at bounding box center [1418, 297] width 20 height 20
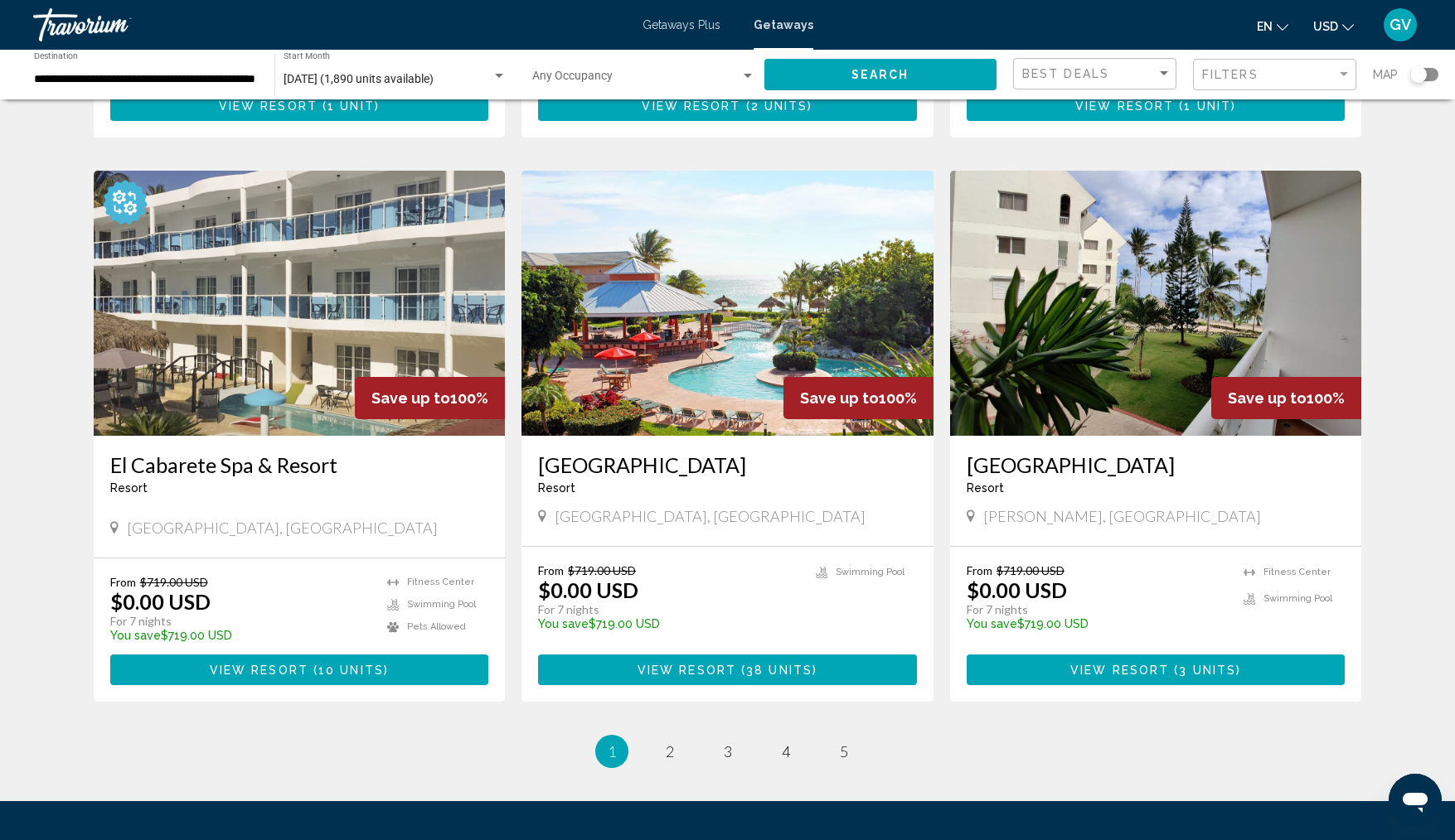
scroll to position [1714, 0]
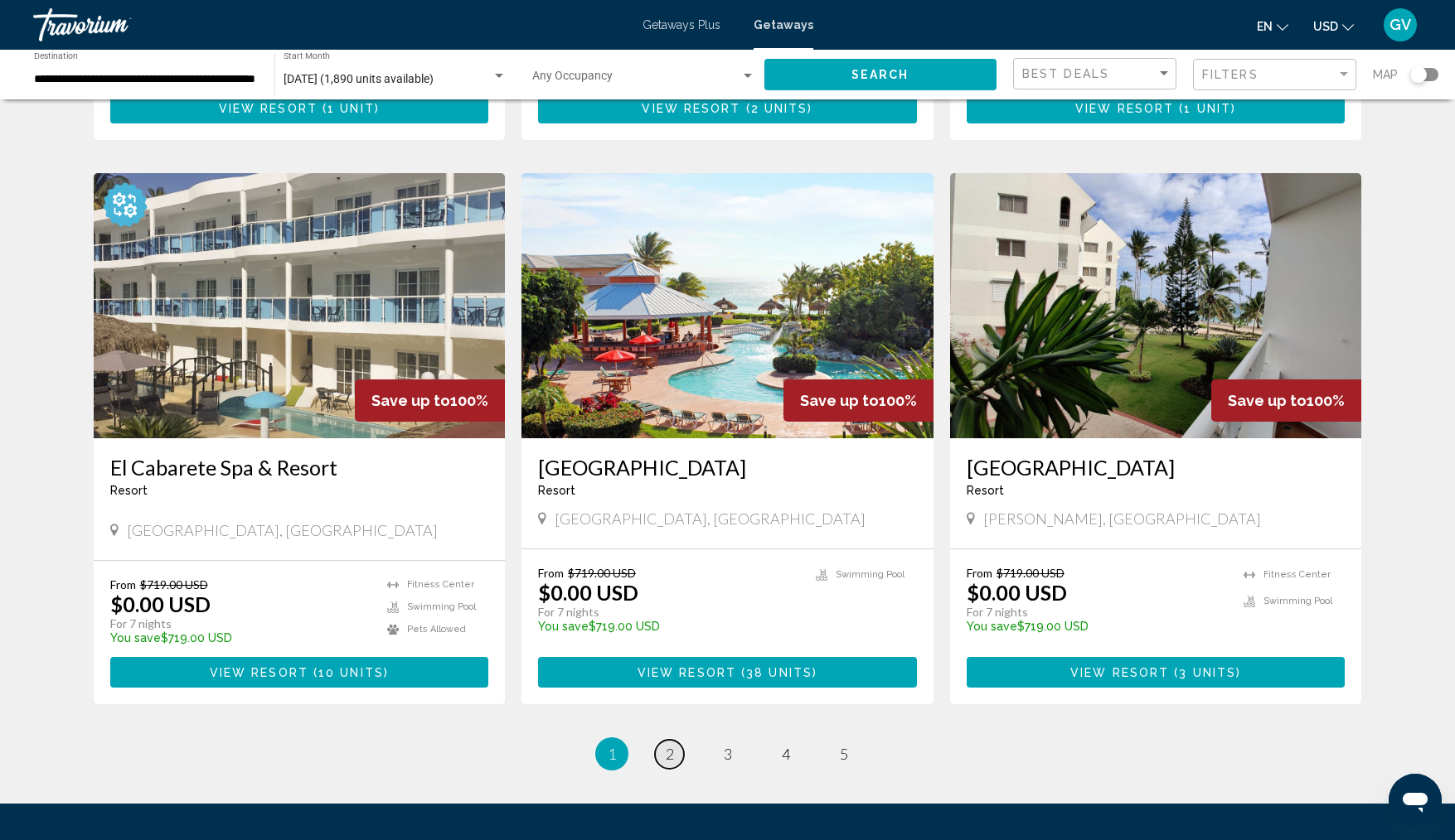
click at [670, 764] on span "2" at bounding box center [670, 754] width 8 height 19
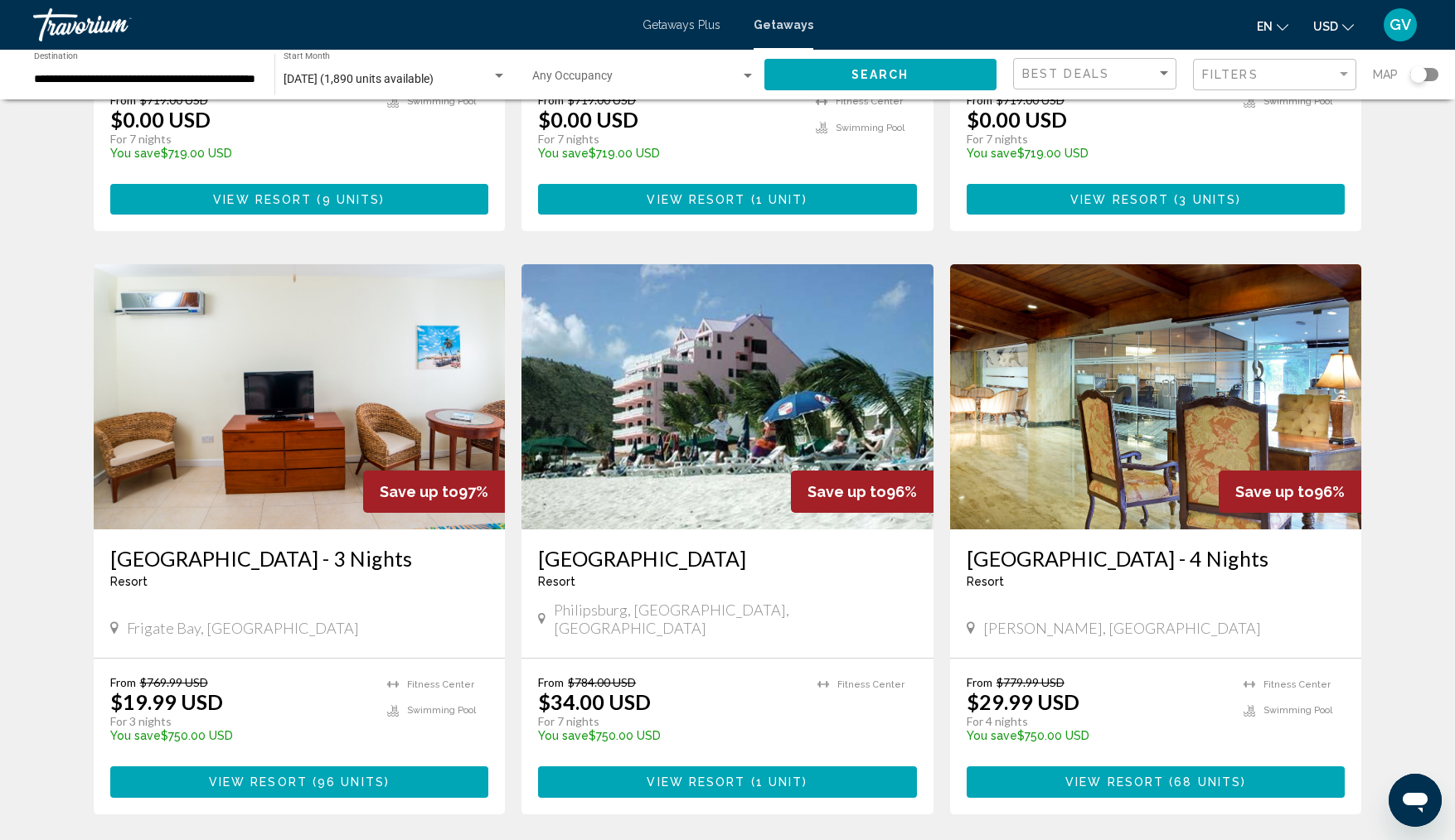
scroll to position [542, 0]
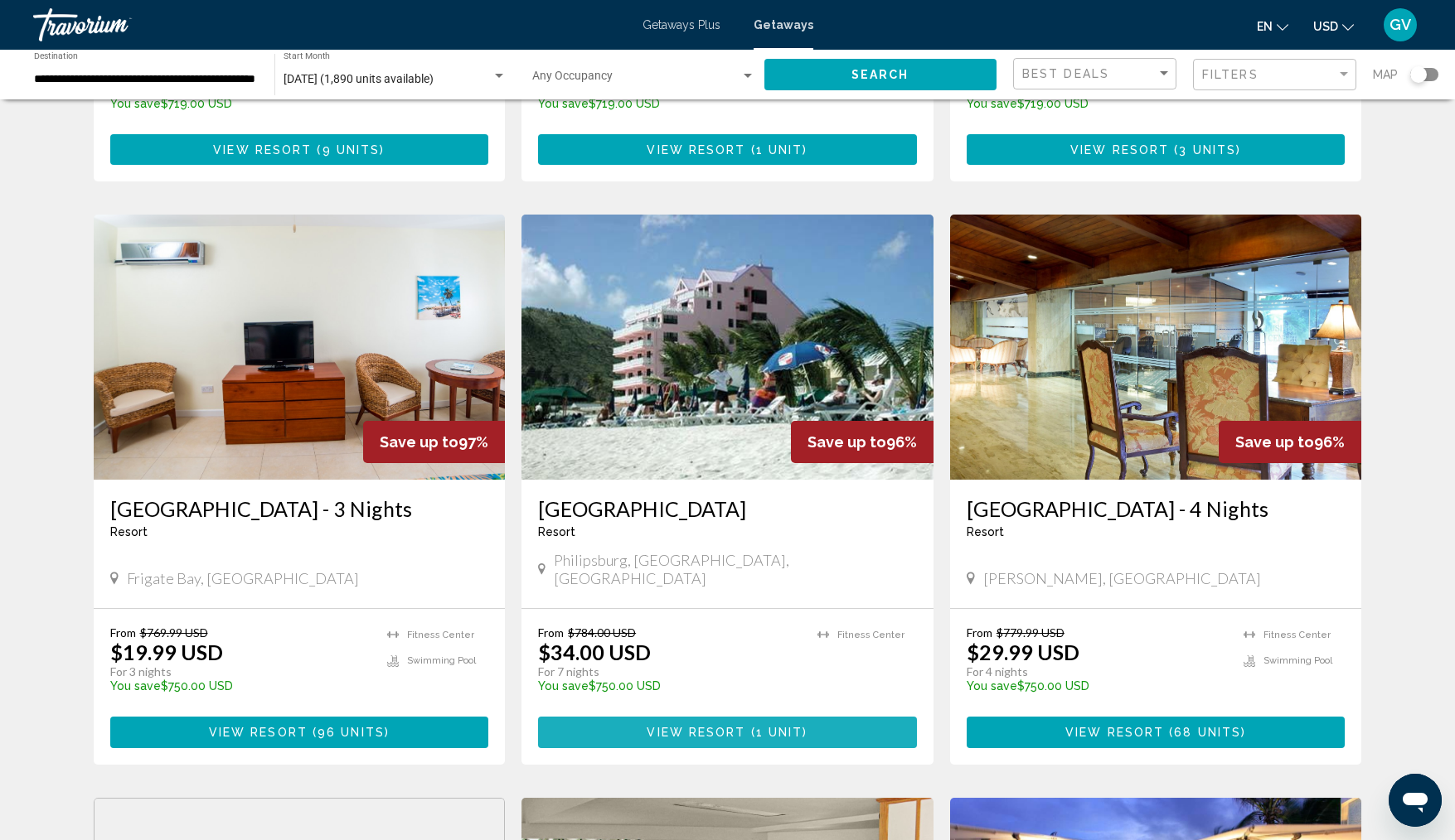
click at [686, 727] on span "View Resort" at bounding box center [696, 734] width 99 height 13
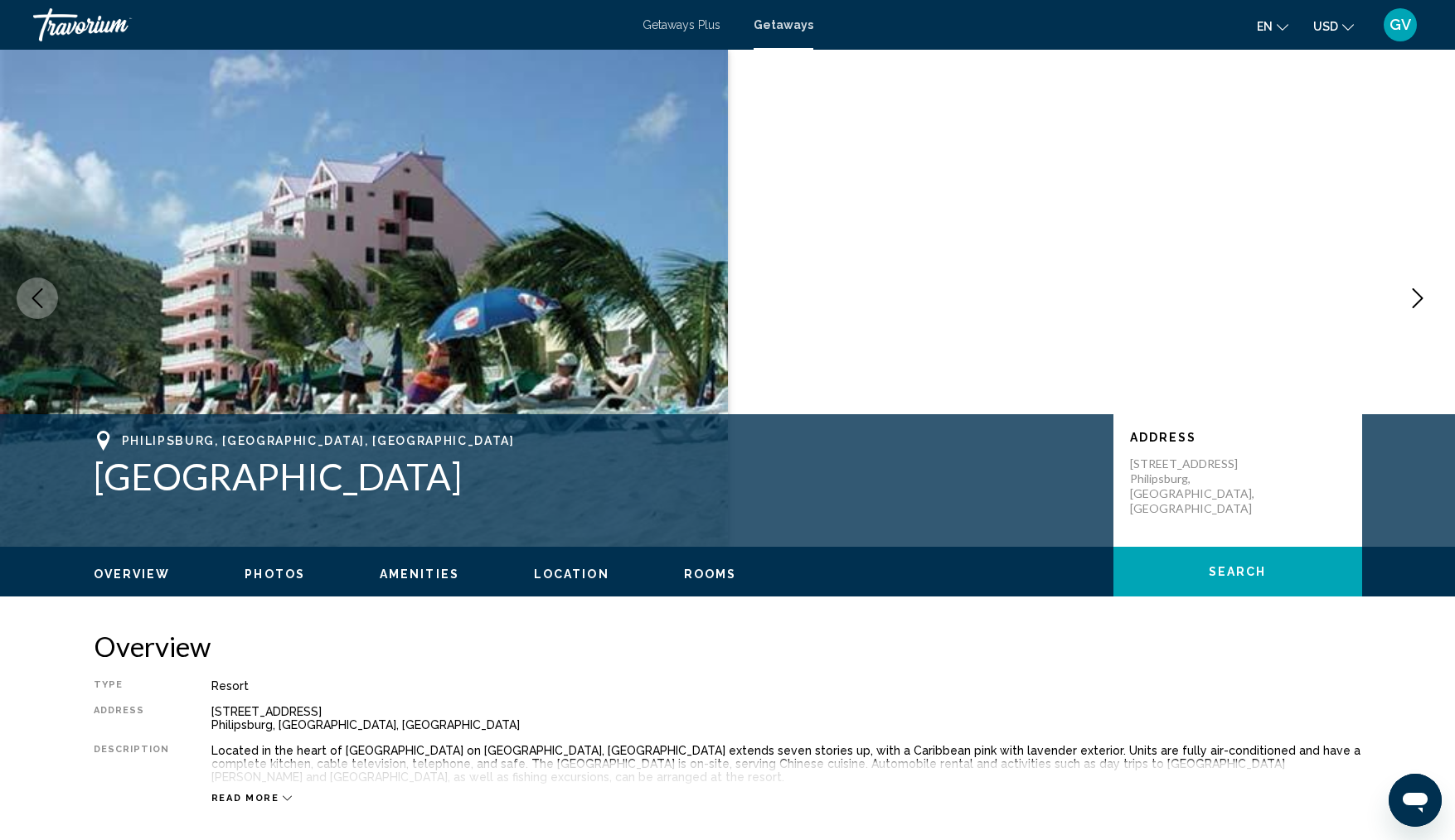
click at [1425, 291] on icon "Next image" at bounding box center [1418, 297] width 20 height 20
click at [1420, 296] on icon "Next image" at bounding box center [1419, 297] width 11 height 20
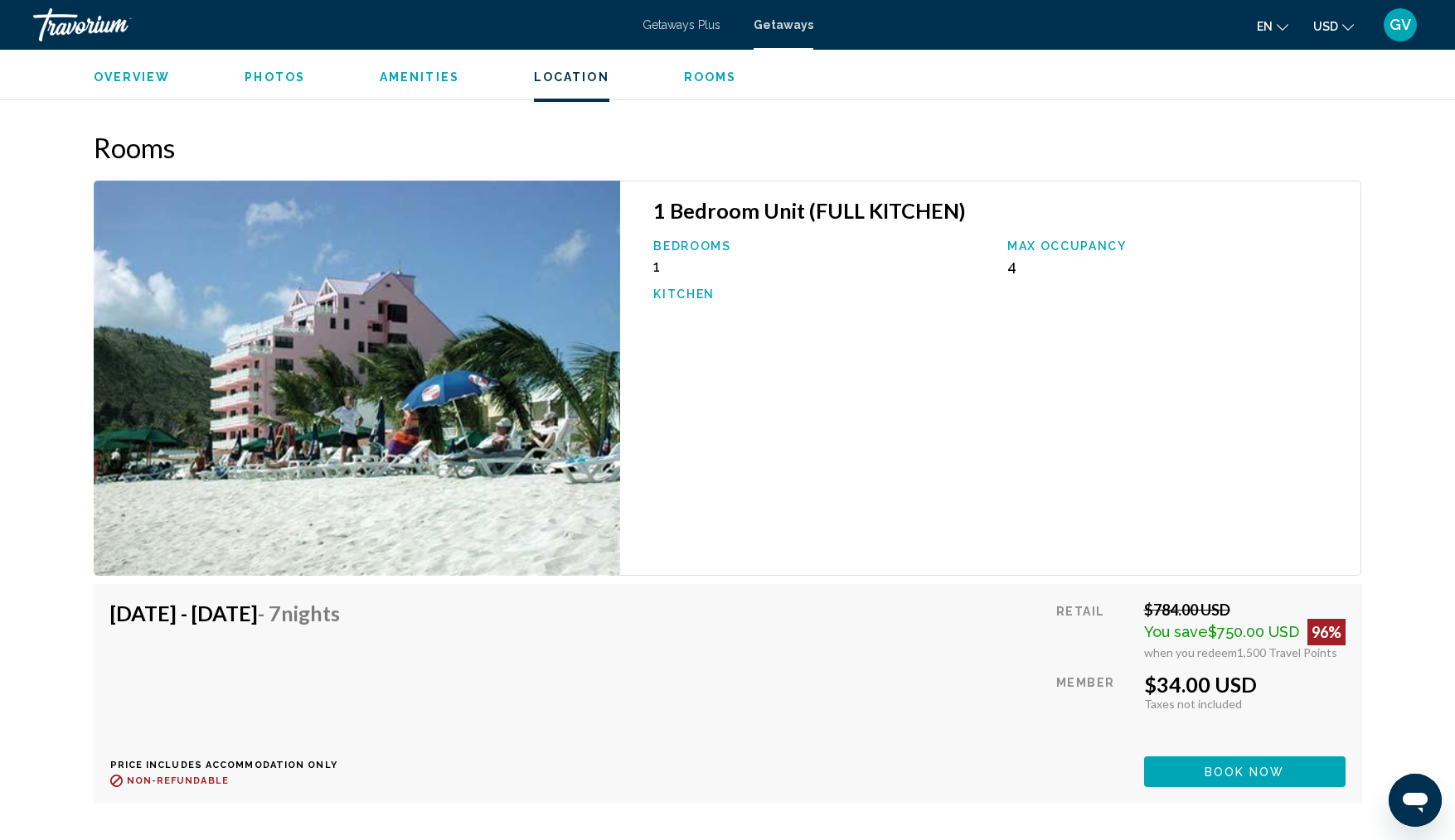
scroll to position [2488, 0]
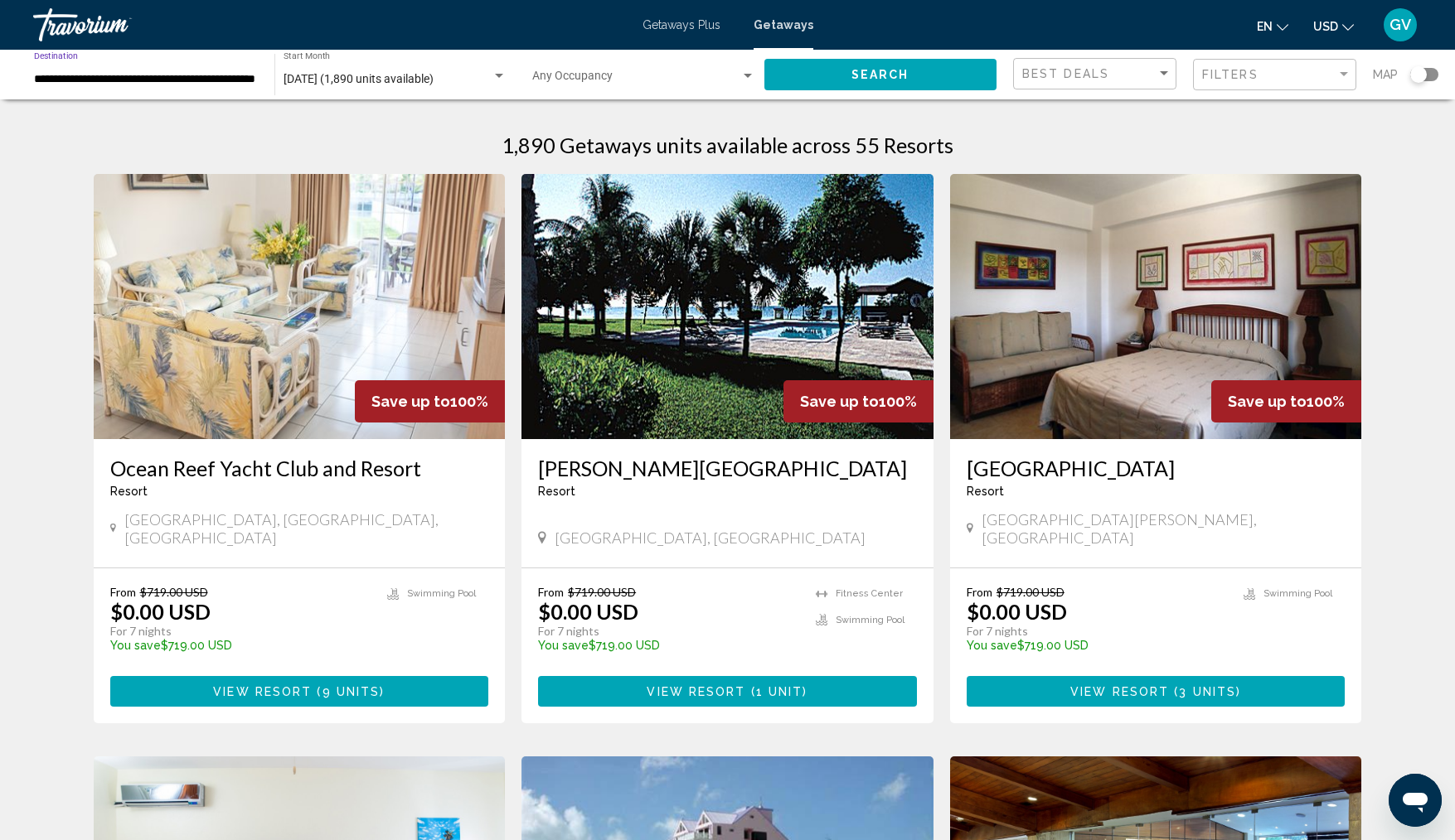
click at [243, 84] on input "**********" at bounding box center [146, 79] width 224 height 13
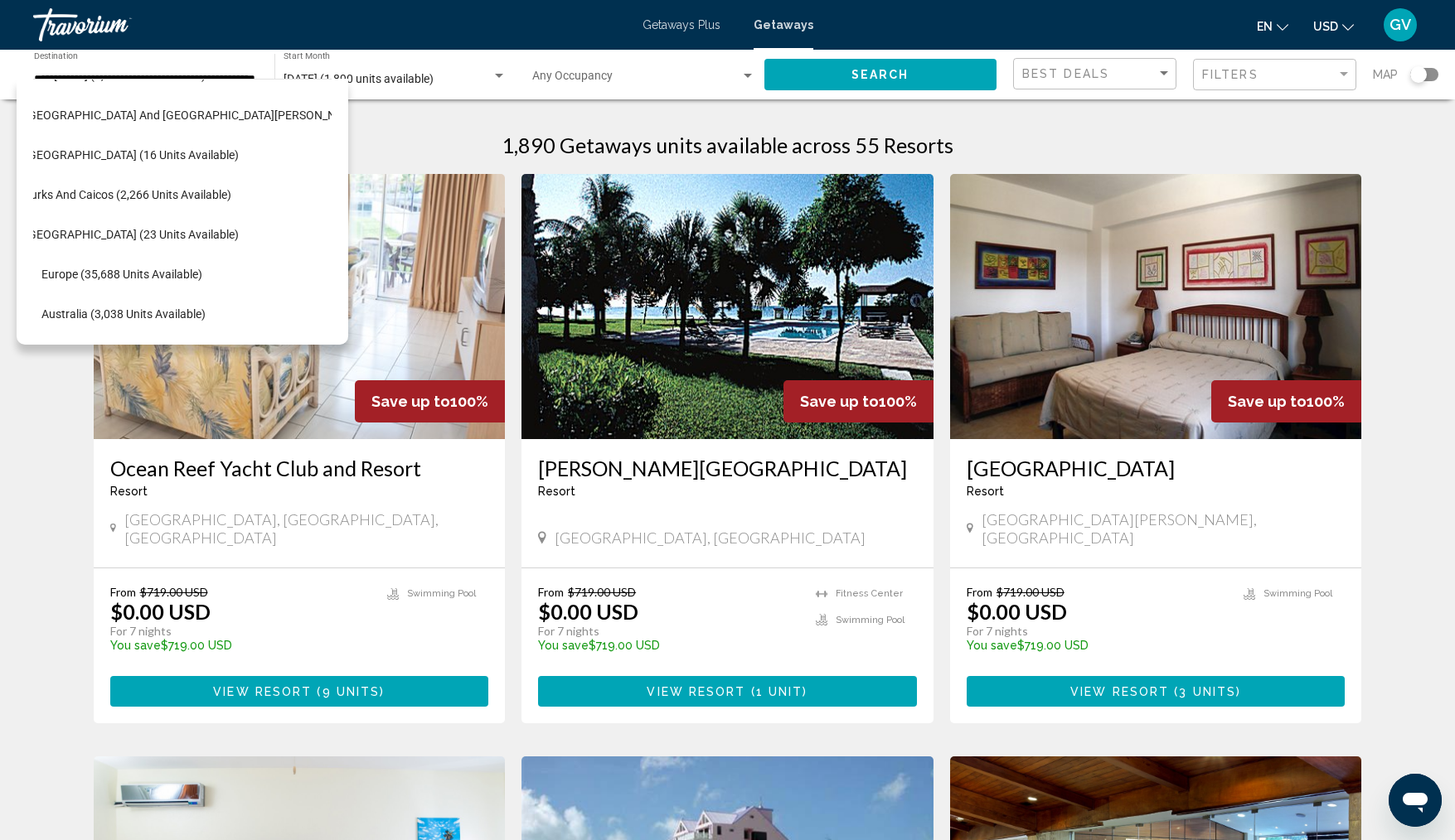
scroll to position [564, 34]
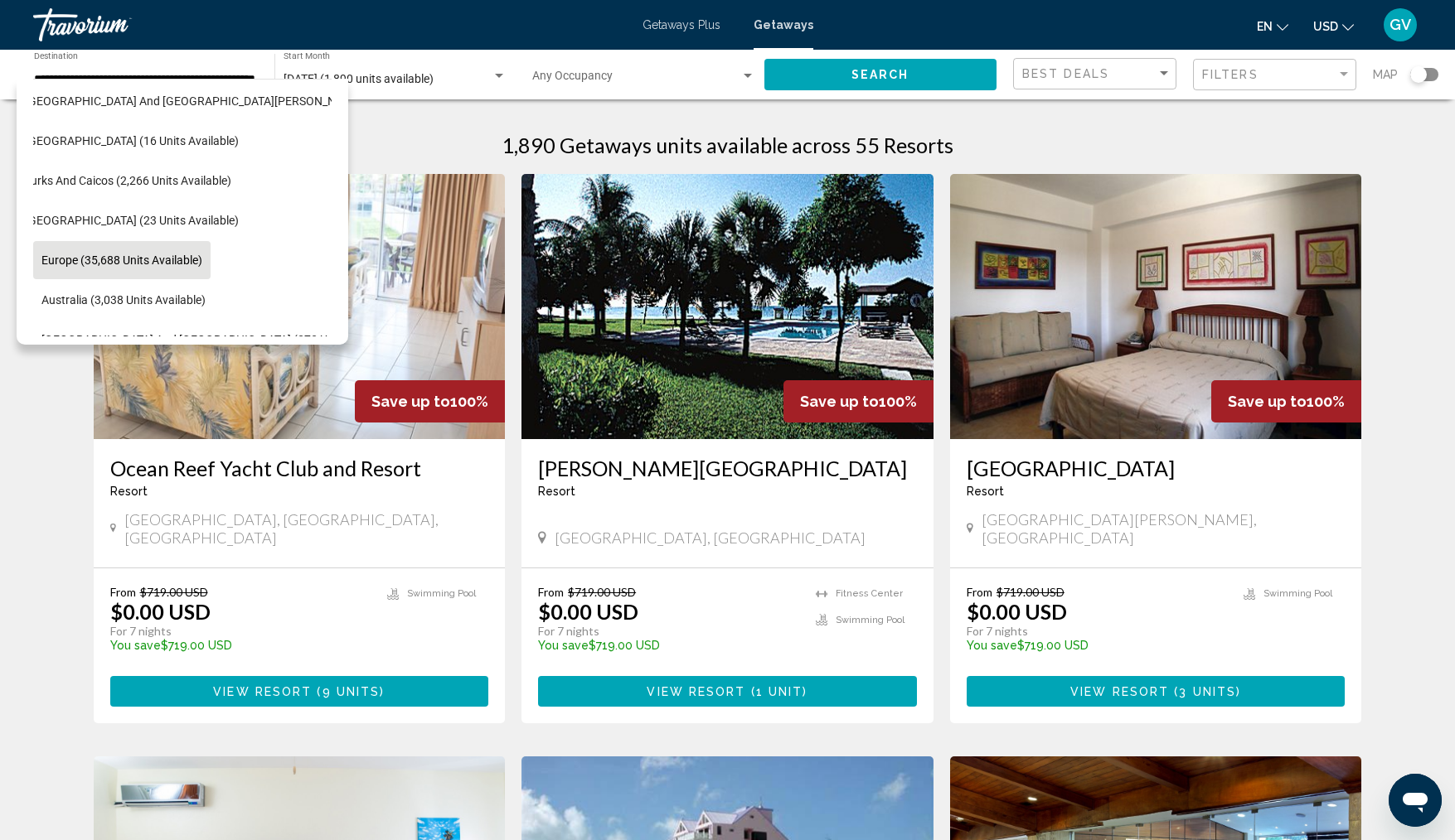
click at [177, 260] on span "Europe (35,688 units available)" at bounding box center [121, 260] width 160 height 13
type input "**********"
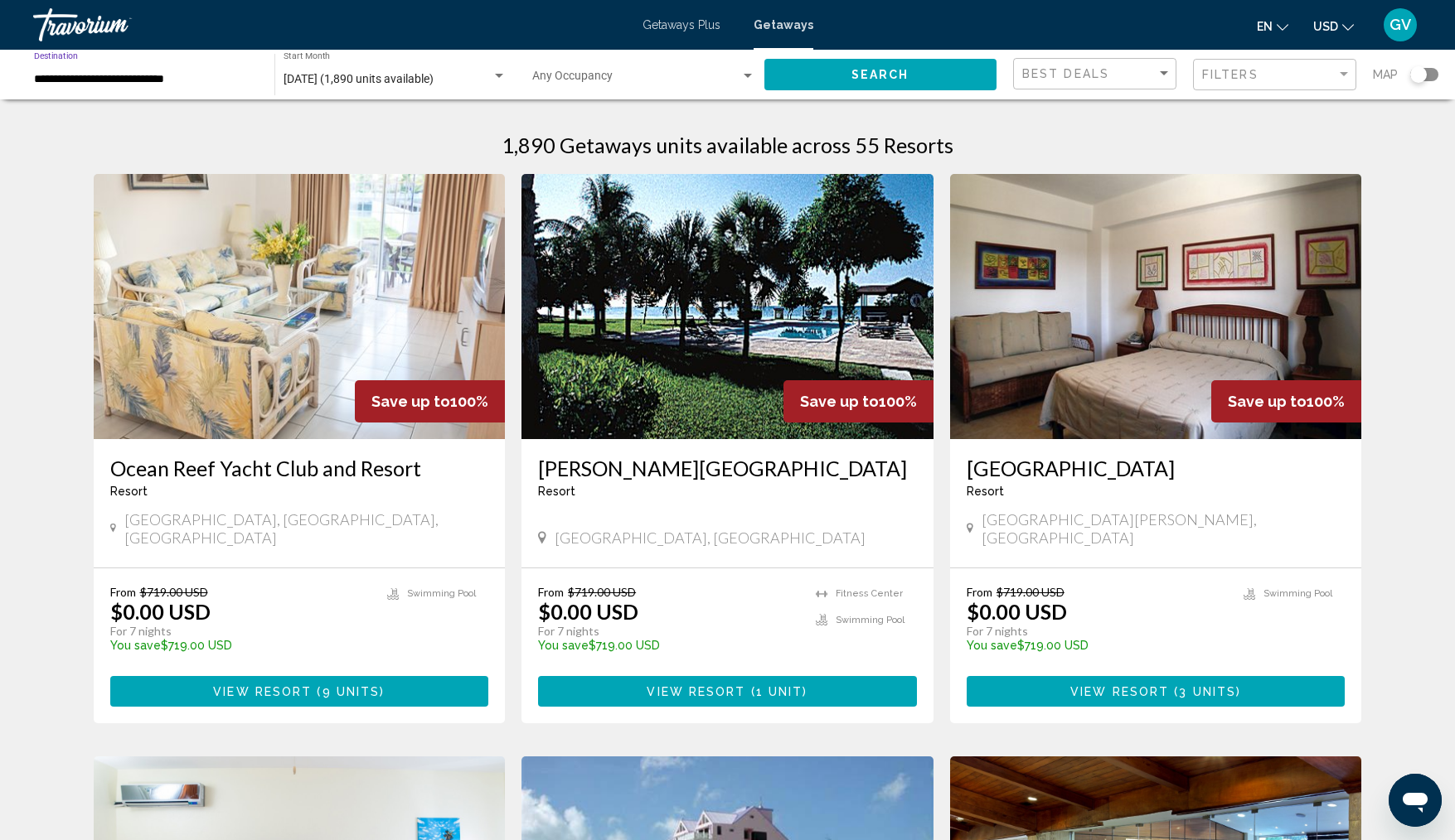
scroll to position [5, 0]
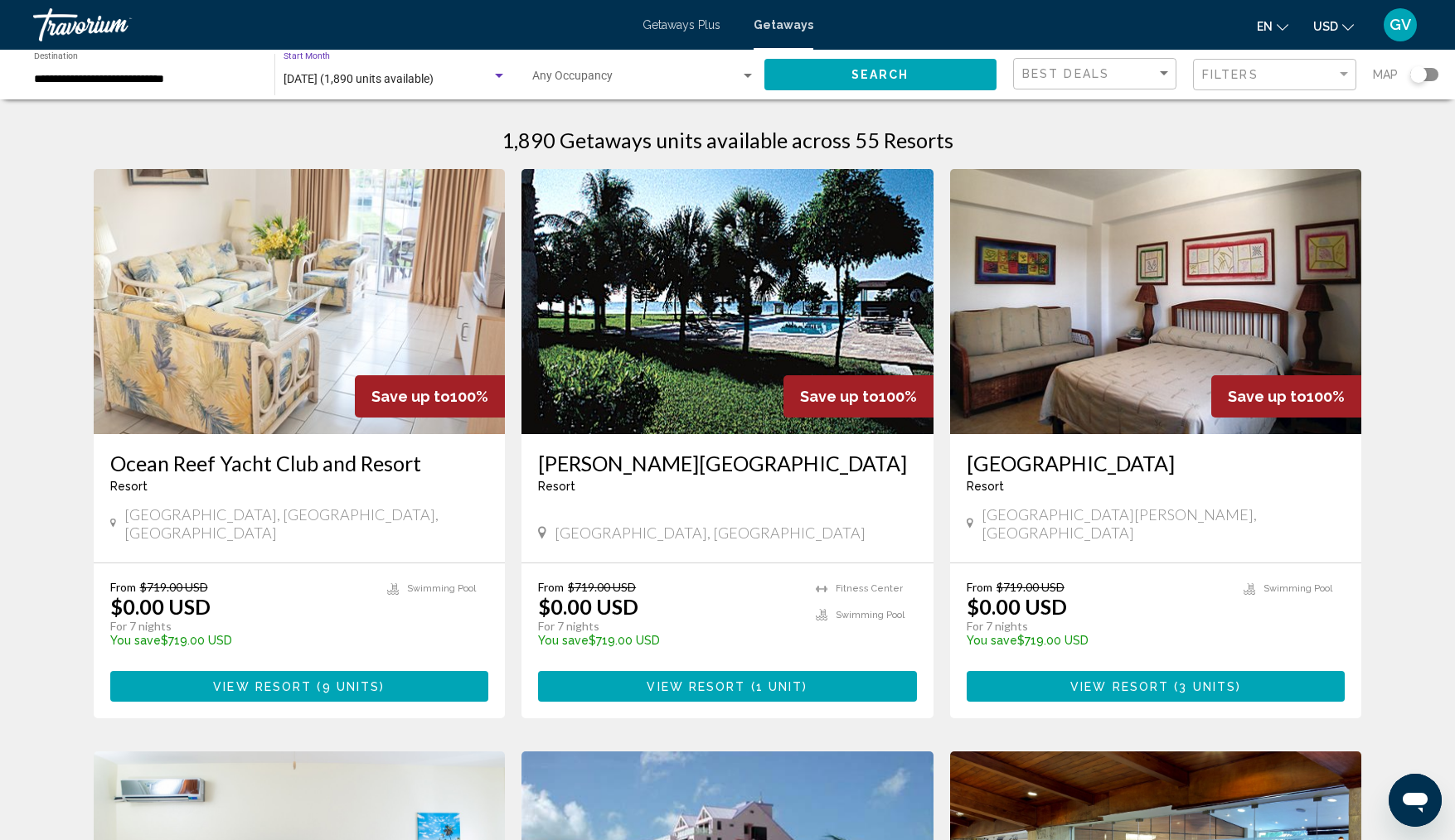
click at [404, 85] on span "[DATE] (1,890 units available)" at bounding box center [358, 78] width 150 height 13
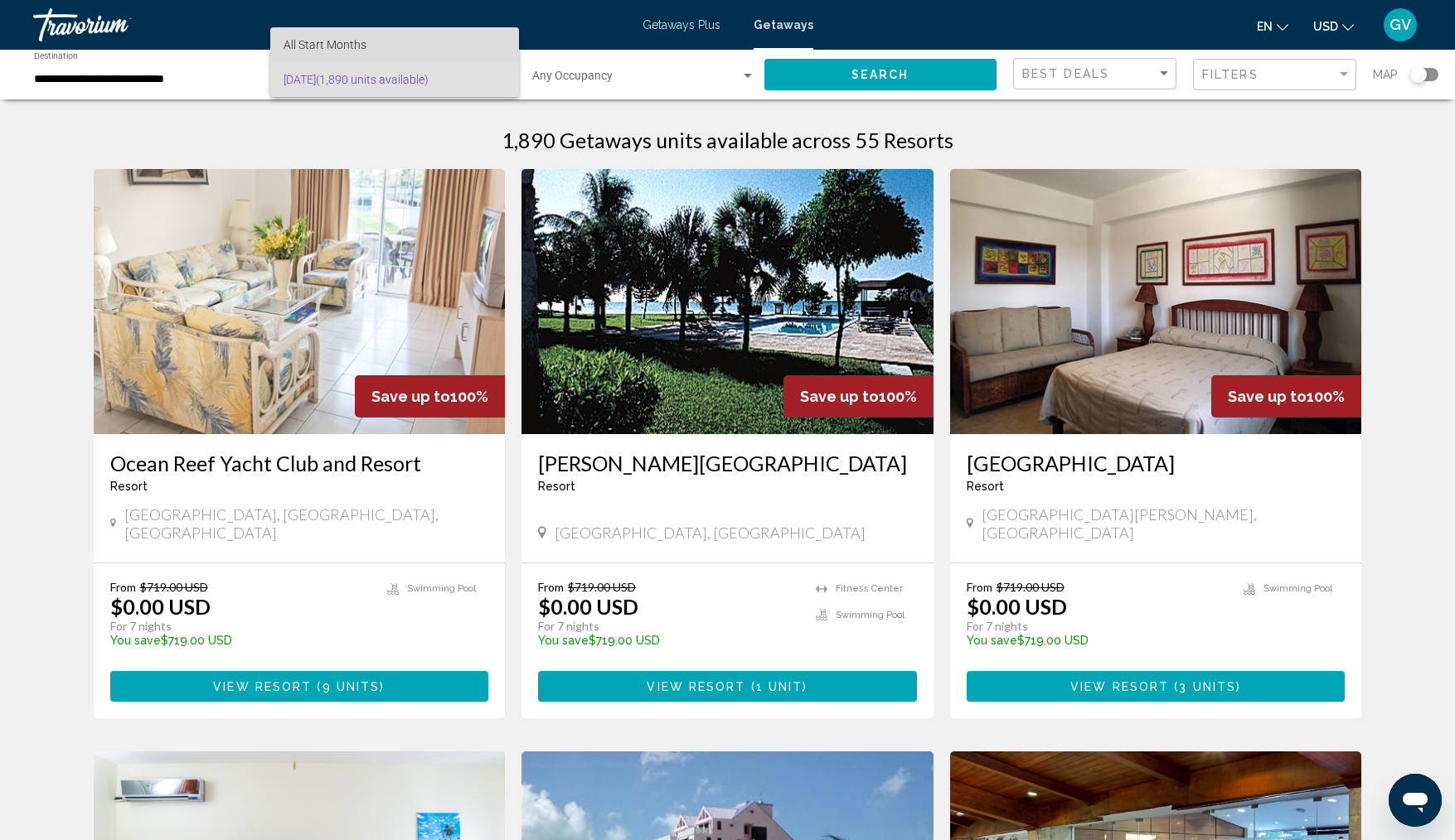
click at [370, 40] on span "All Start Months" at bounding box center [395, 44] width 222 height 34
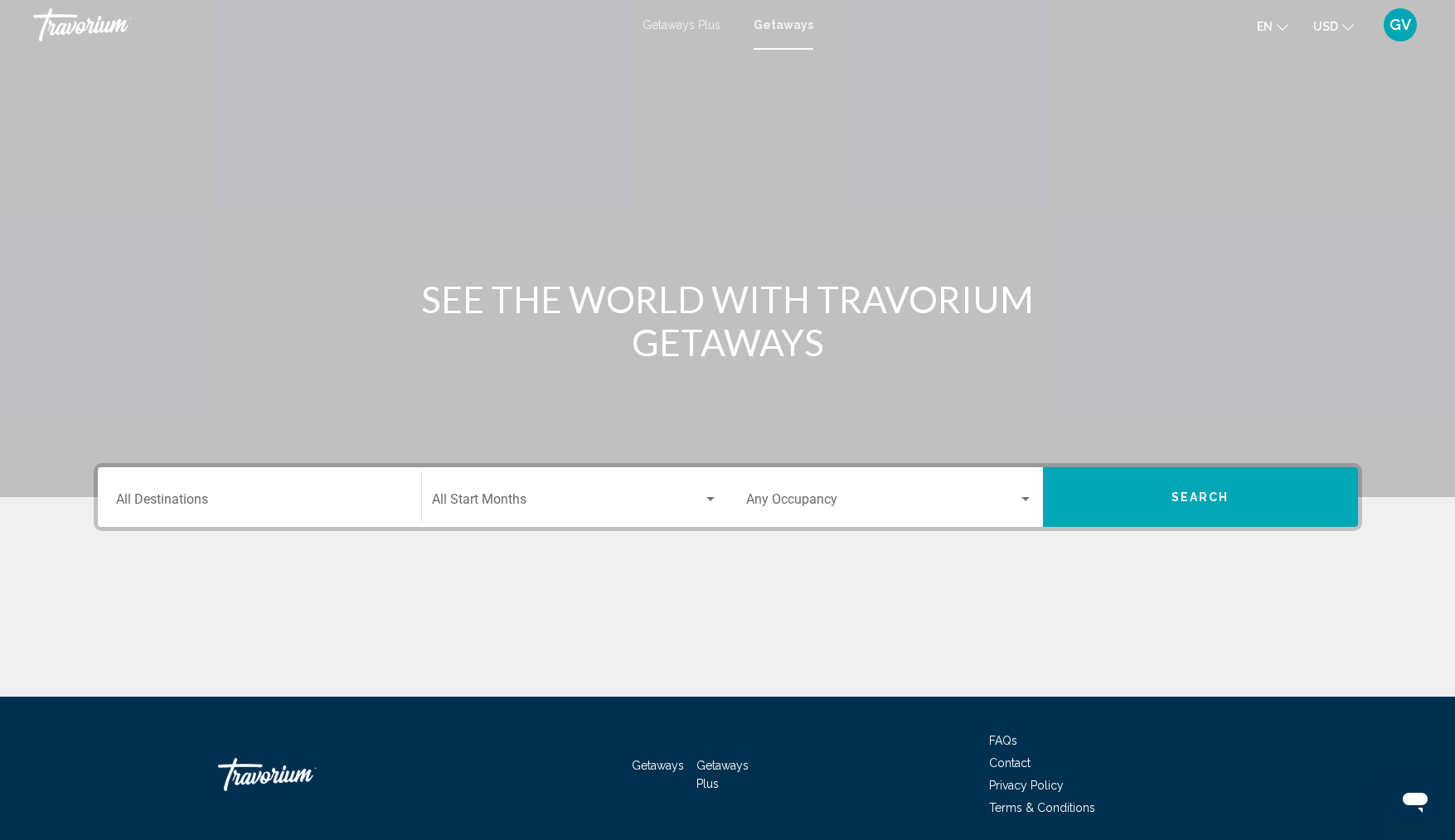
click at [793, 23] on span "Getaways" at bounding box center [783, 25] width 60 height 13
click at [177, 504] on input "Destination All Destinations" at bounding box center [259, 503] width 287 height 15
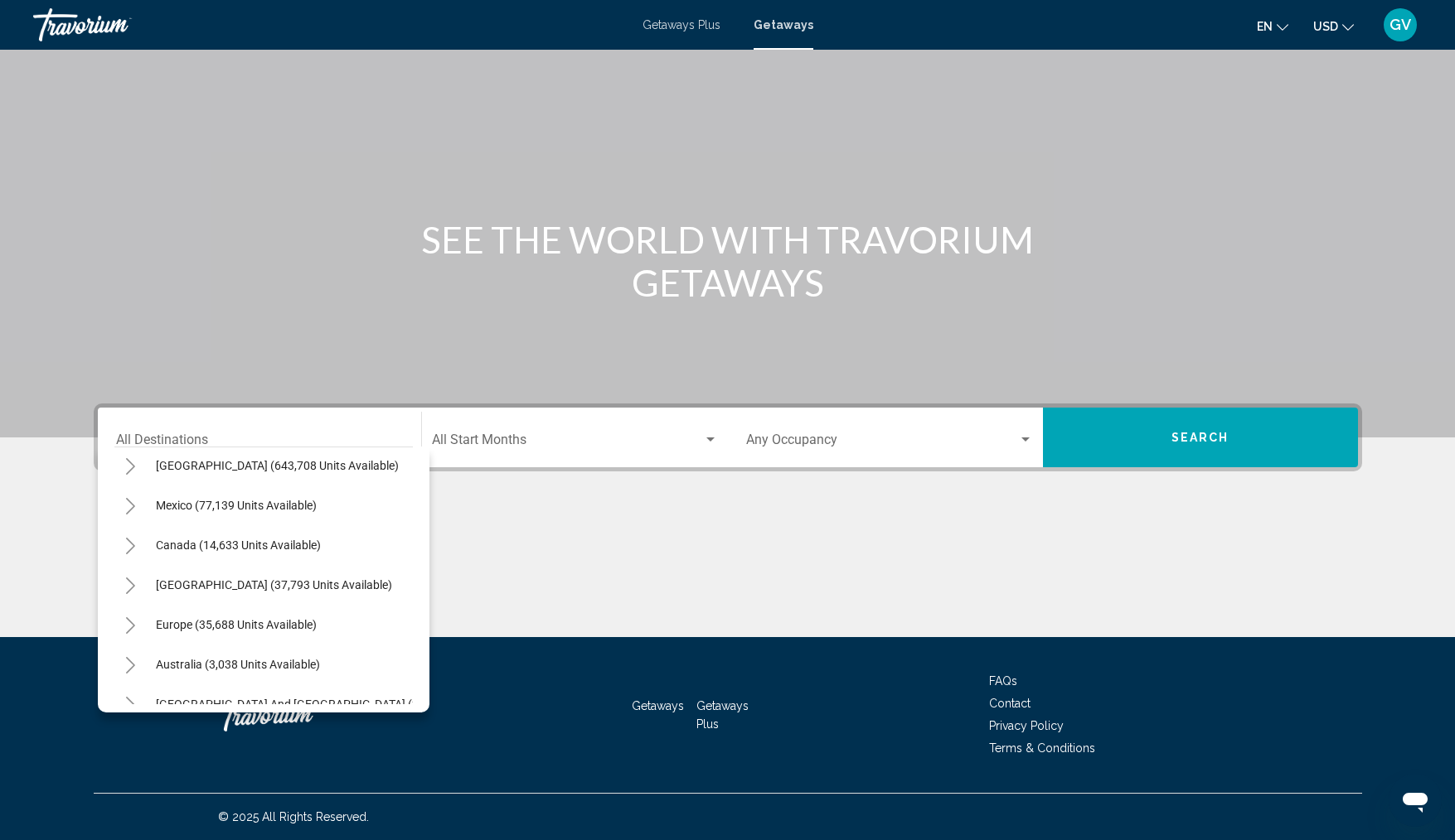
scroll to position [100, 0]
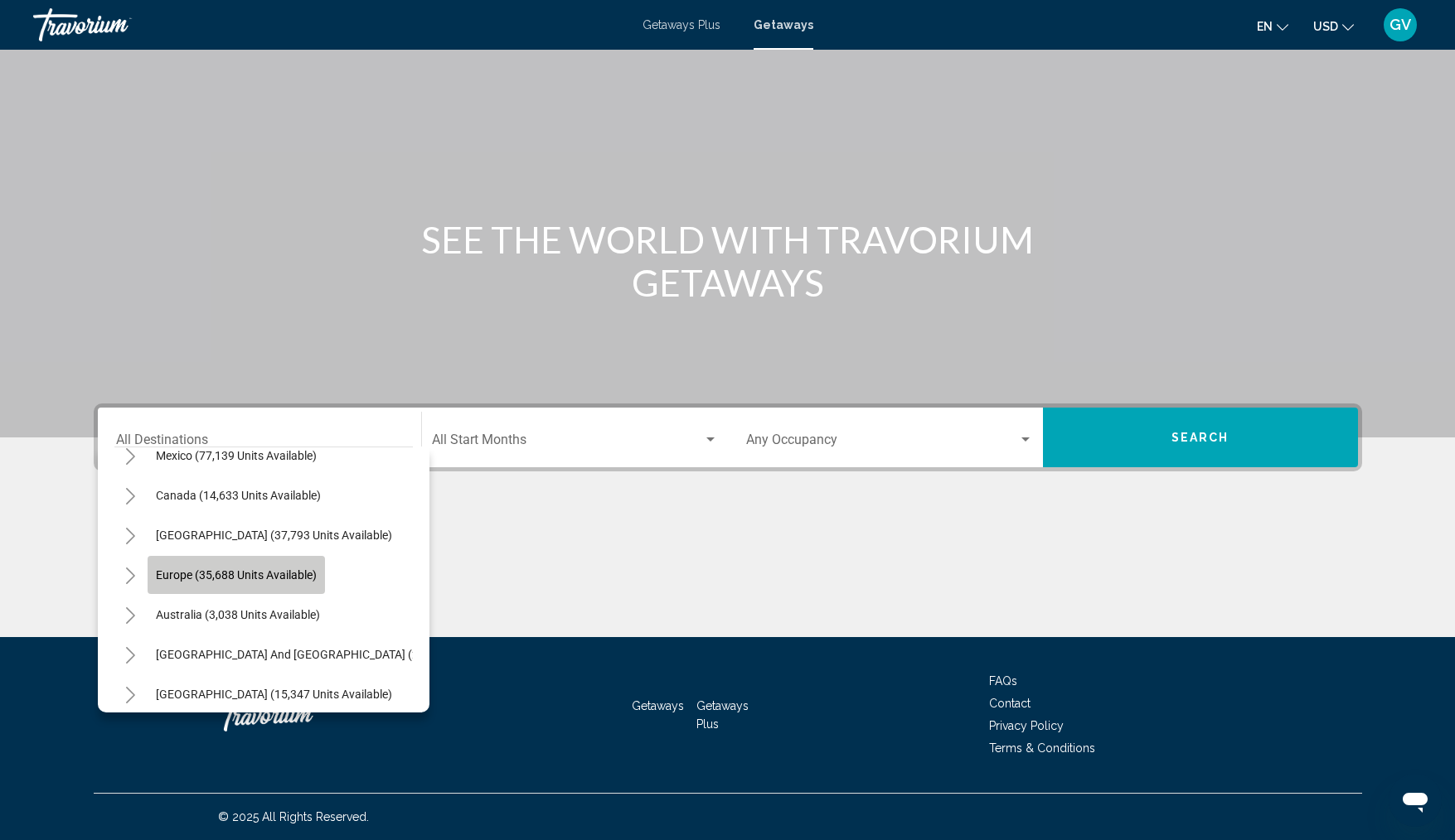
click at [292, 580] on span "Europe (35,688 units available)" at bounding box center [236, 575] width 160 height 13
type input "**********"
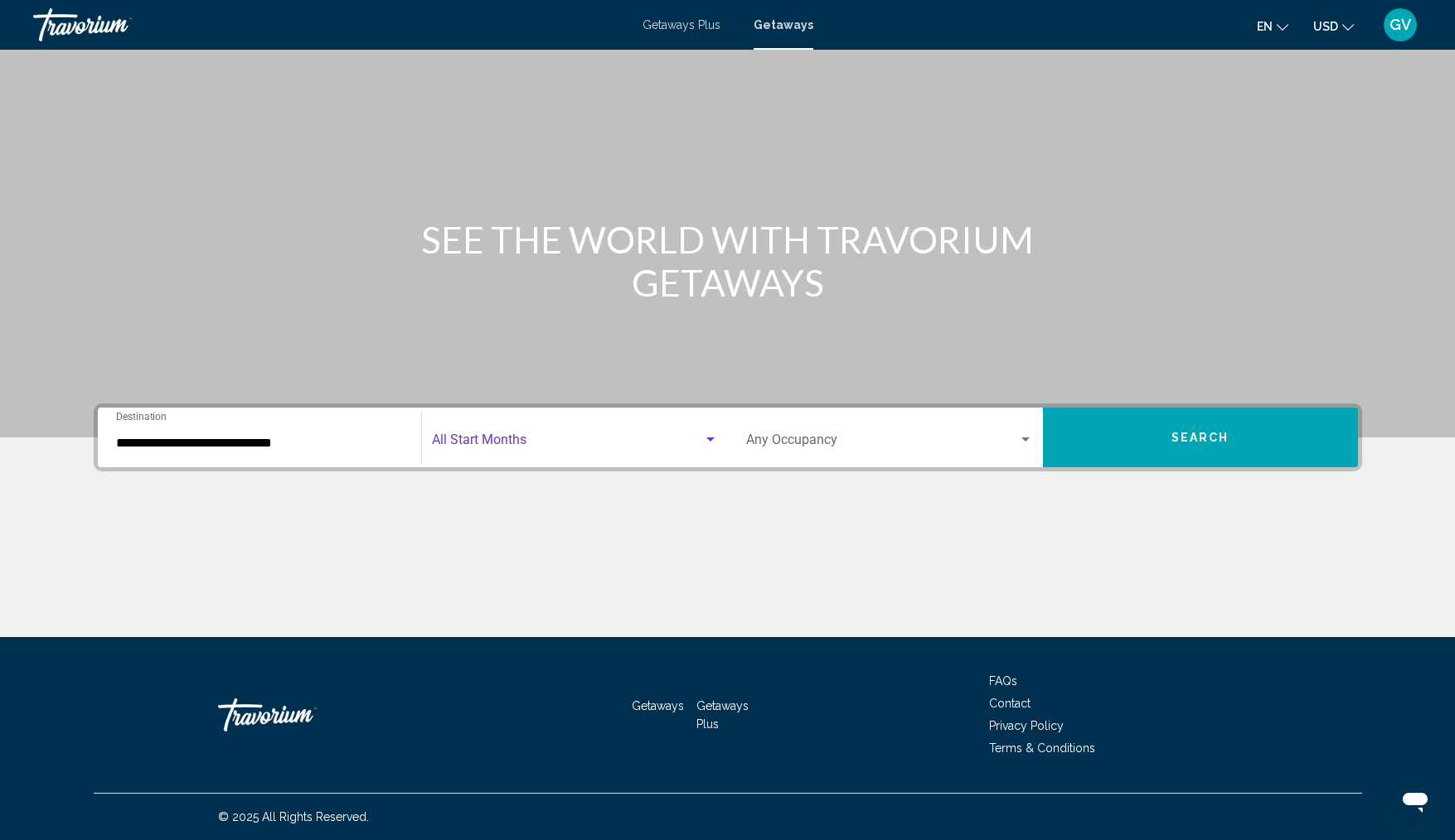
click at [497, 442] on span "Search widget" at bounding box center [567, 444] width 271 height 15
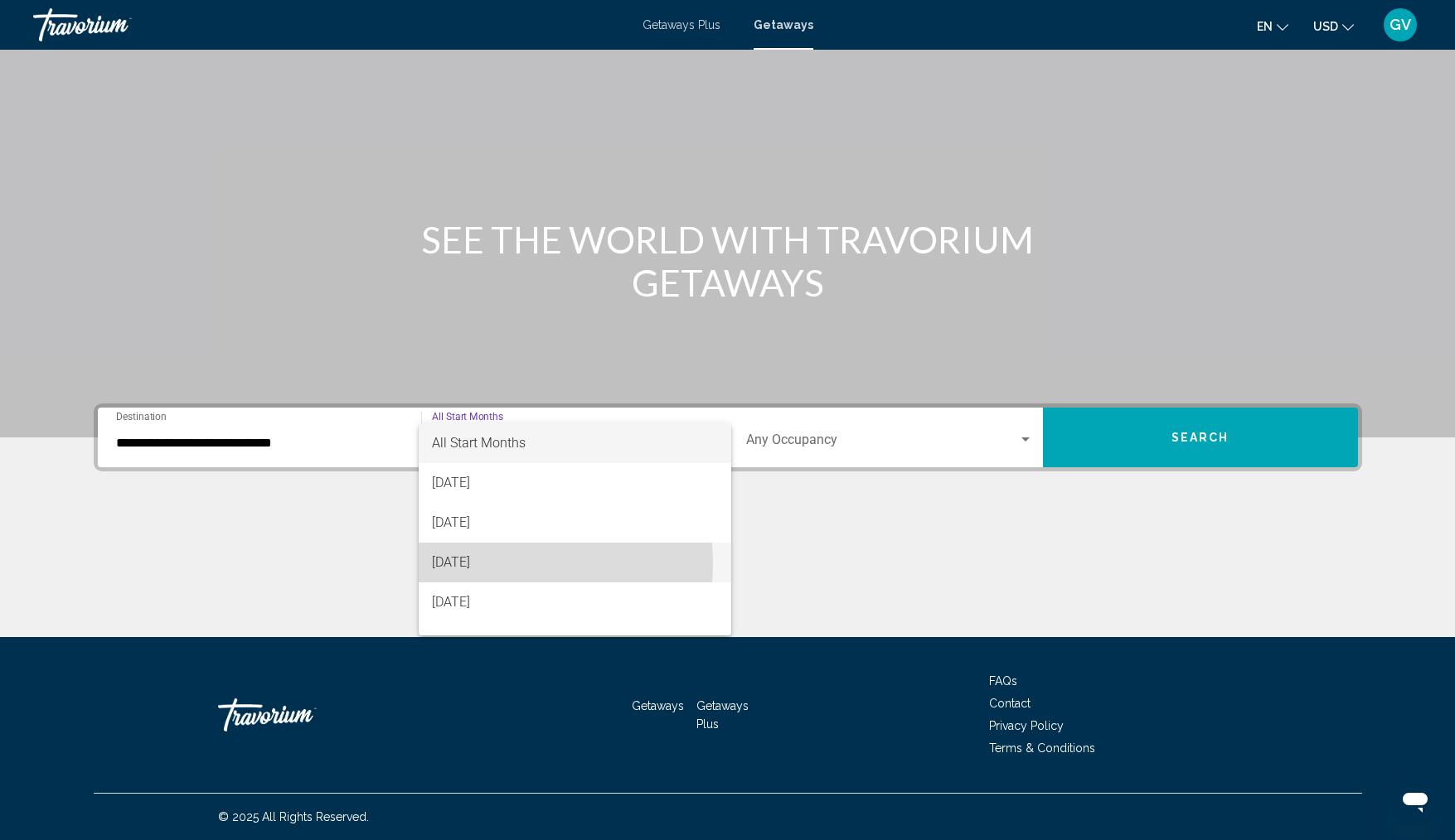
click at [501, 564] on span "[DATE]" at bounding box center [575, 562] width 286 height 40
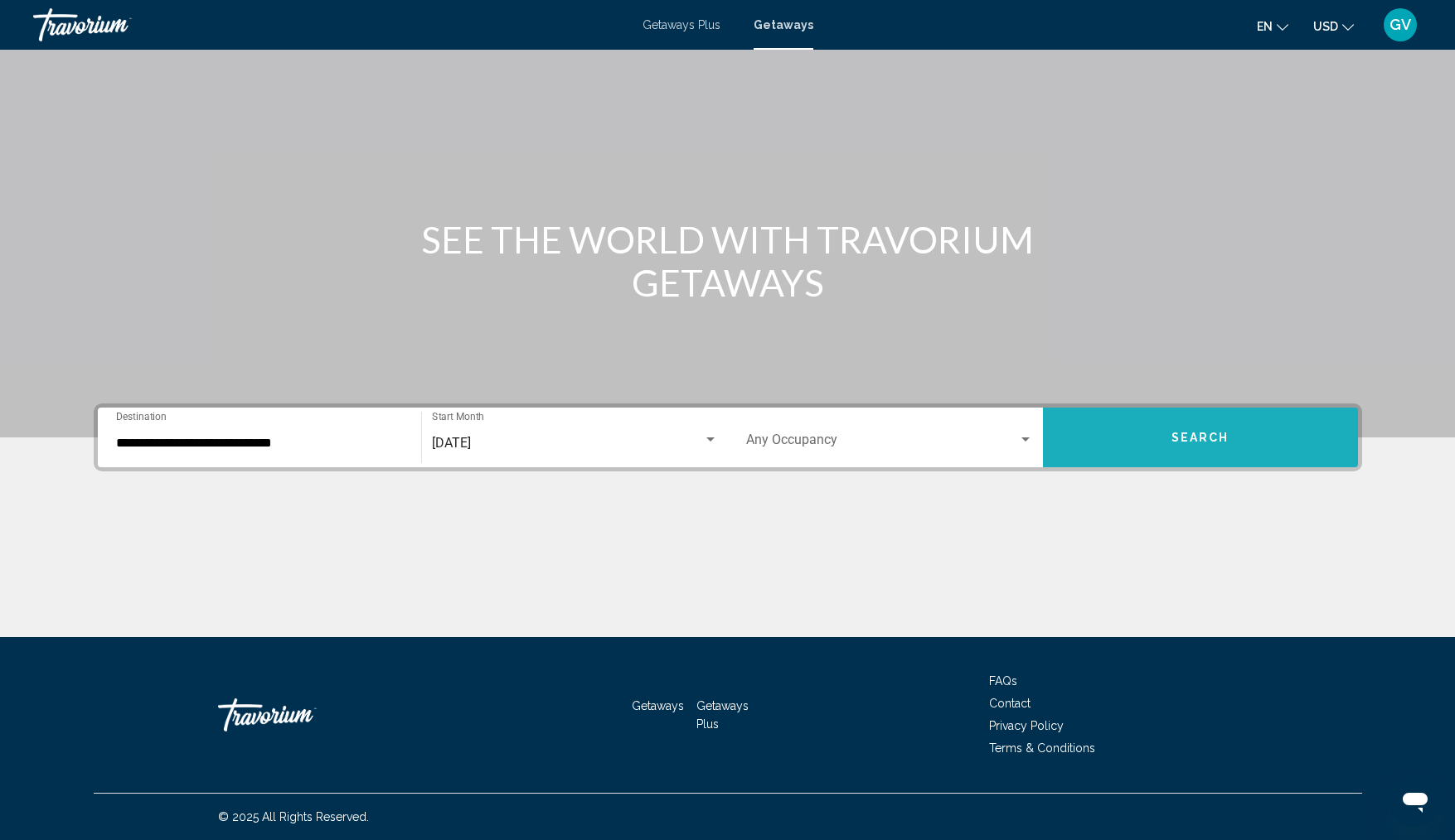
click at [1202, 435] on span "Search" at bounding box center [1200, 438] width 58 height 13
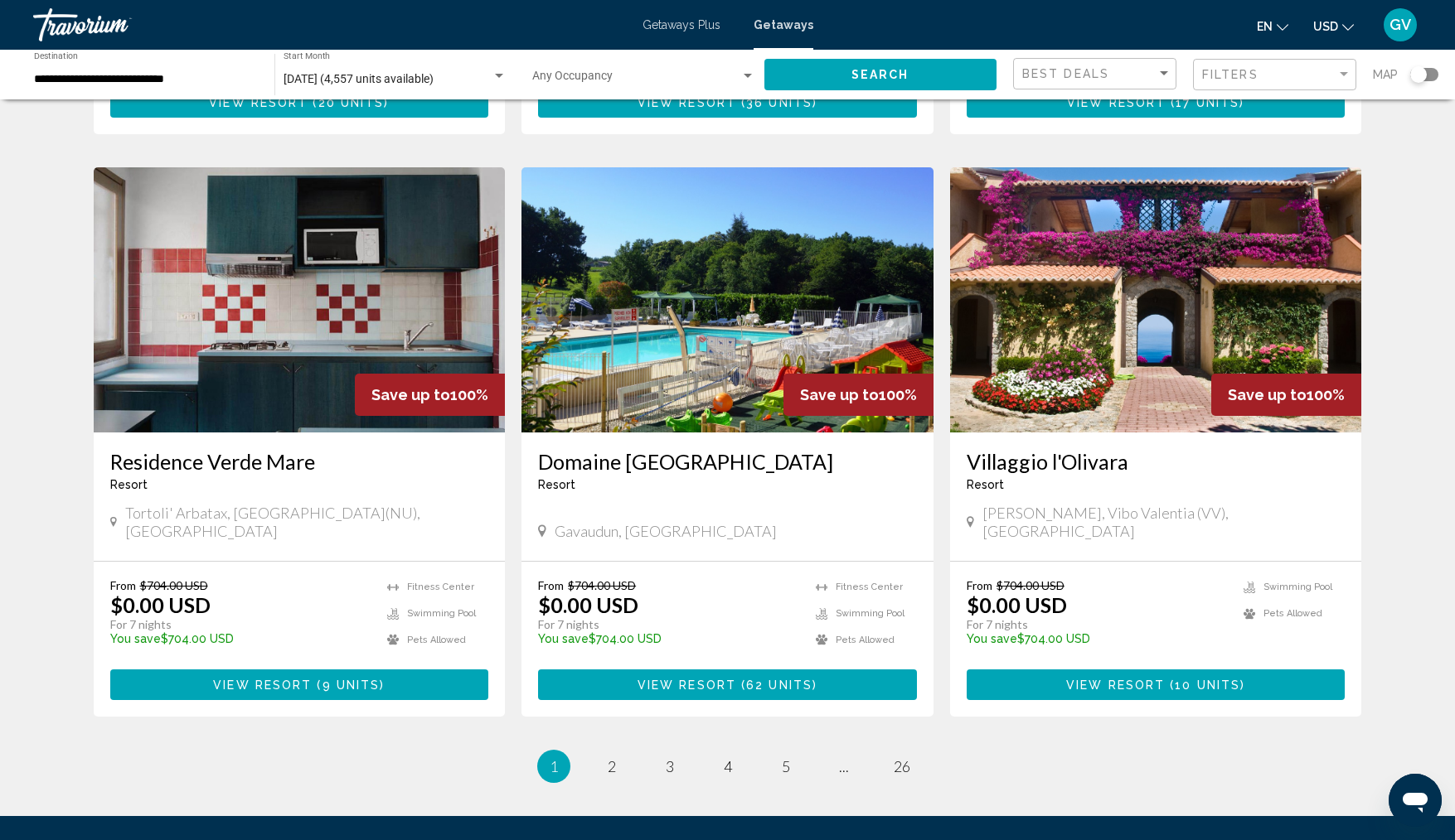
scroll to position [1747, 0]
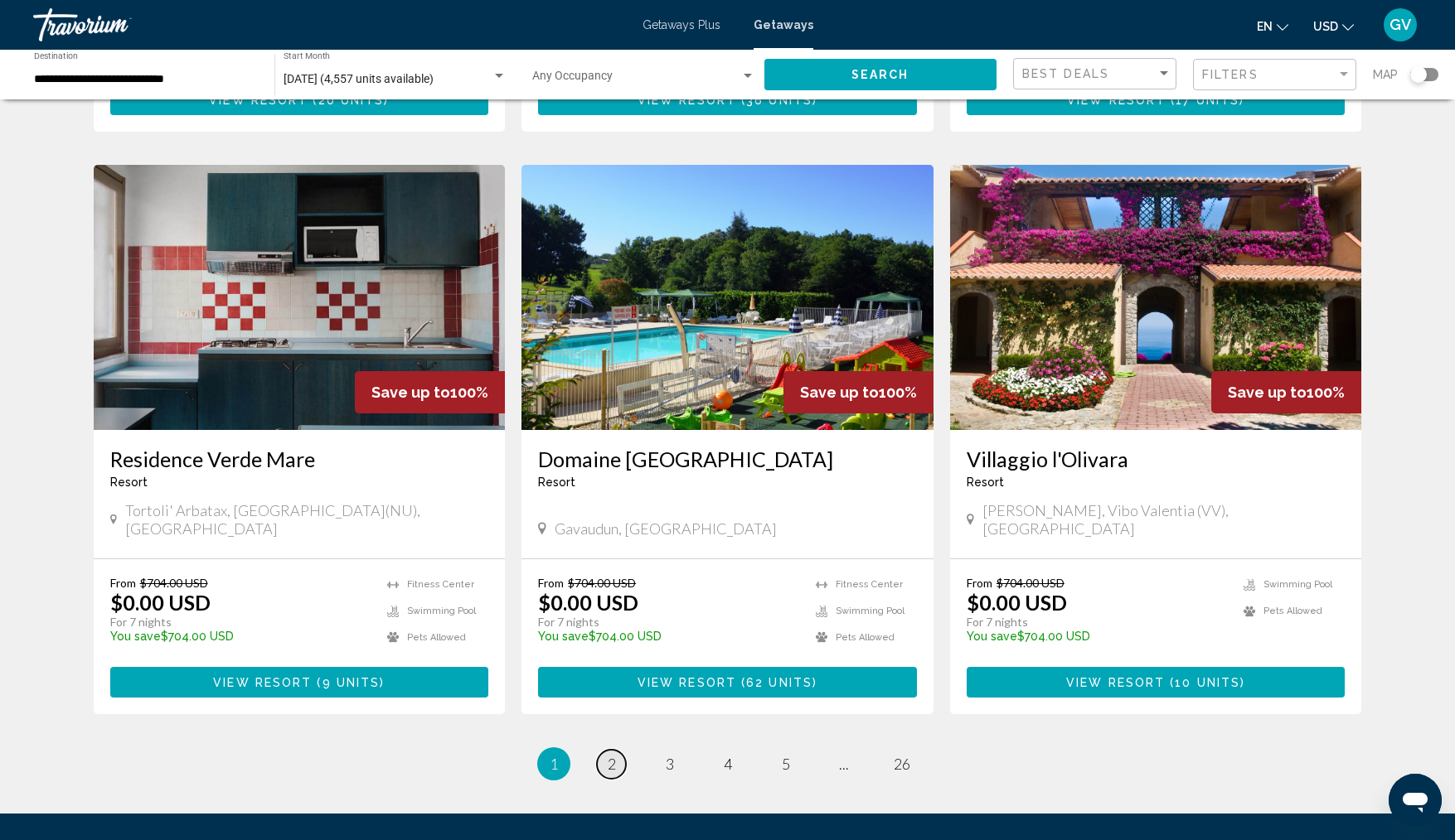
click at [612, 750] on link "page 2" at bounding box center [611, 764] width 29 height 29
